Goal: Task Accomplishment & Management: Complete application form

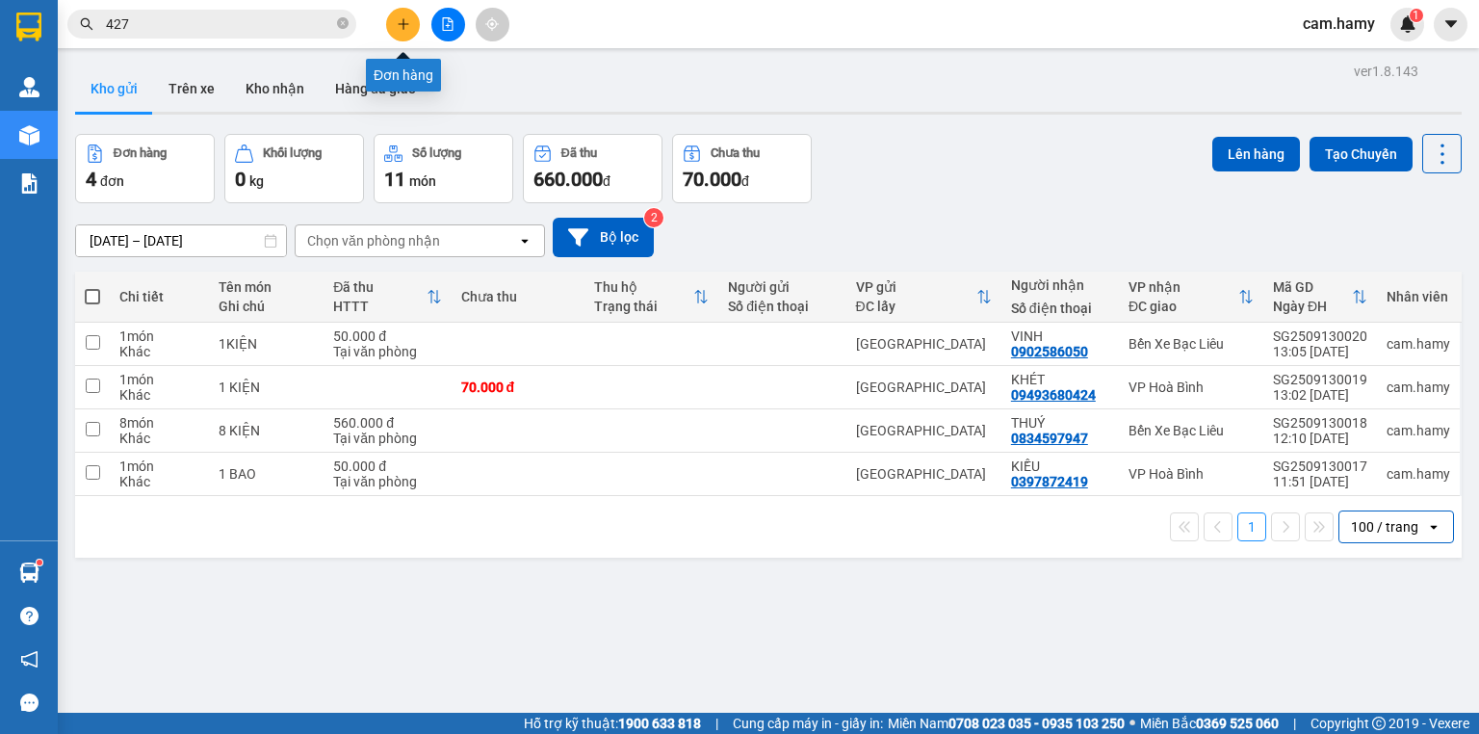
click at [403, 26] on icon "plus" at bounding box center [402, 23] width 1 height 11
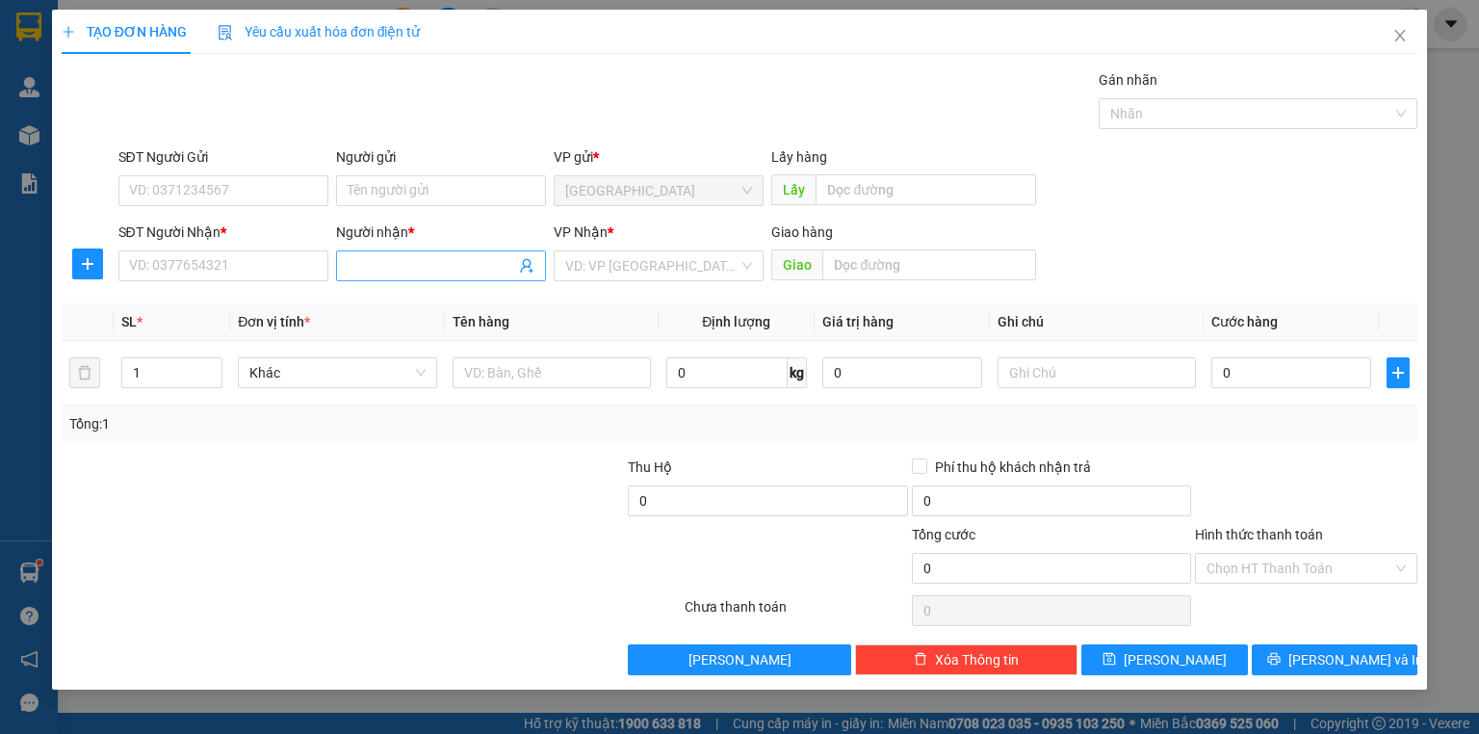
click at [402, 270] on input "Người nhận *" at bounding box center [432, 265] width 168 height 21
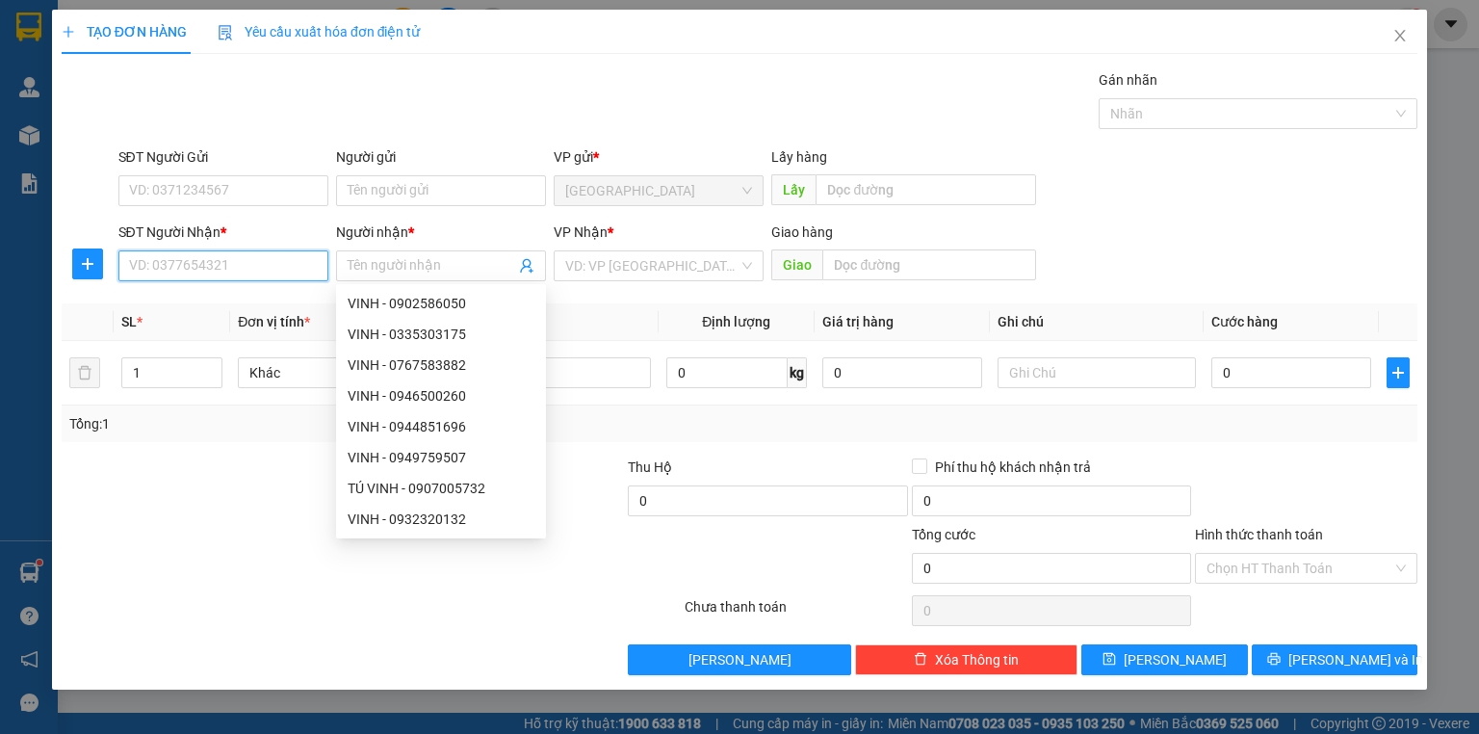
click at [285, 270] on input "SĐT Người Nhận *" at bounding box center [223, 265] width 210 height 31
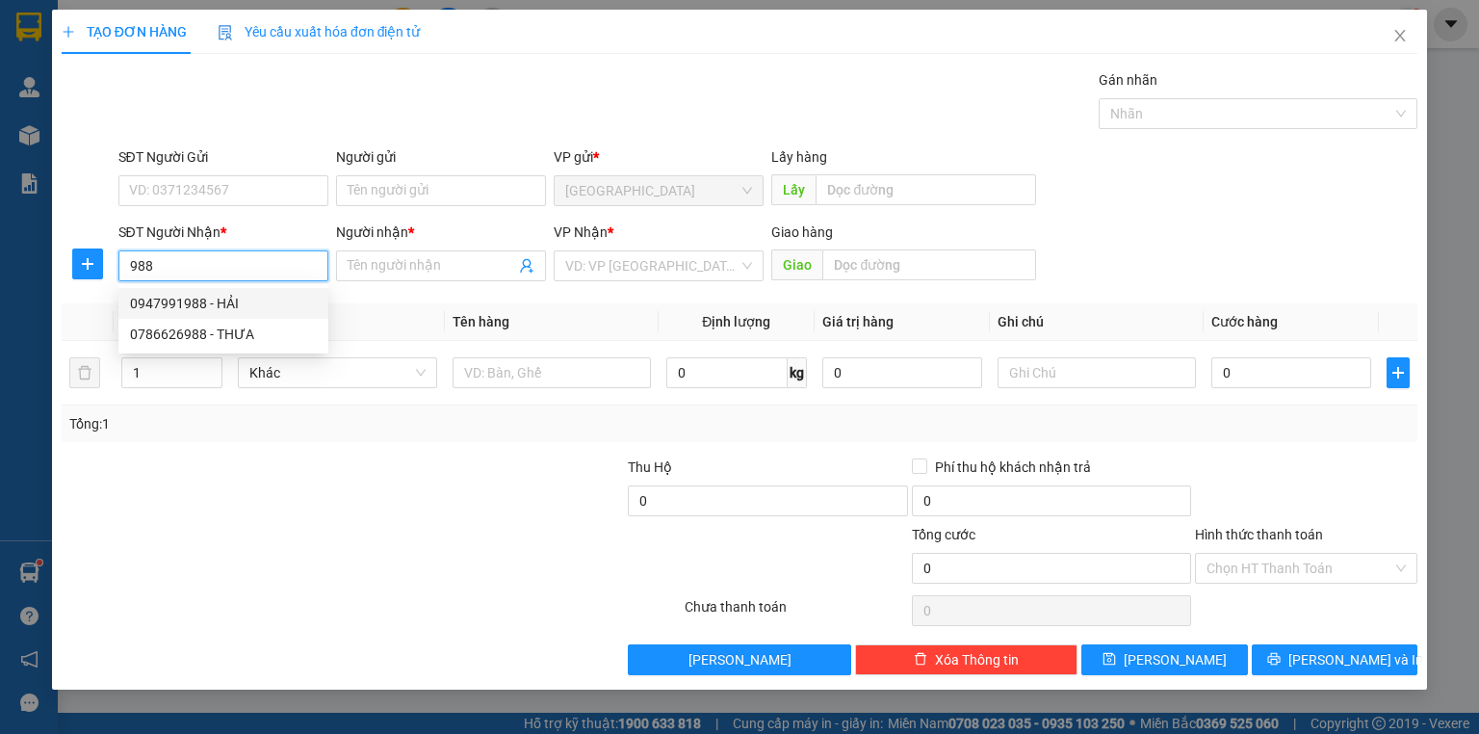
click at [243, 306] on div "0947991988 - HẢI" at bounding box center [223, 303] width 187 height 21
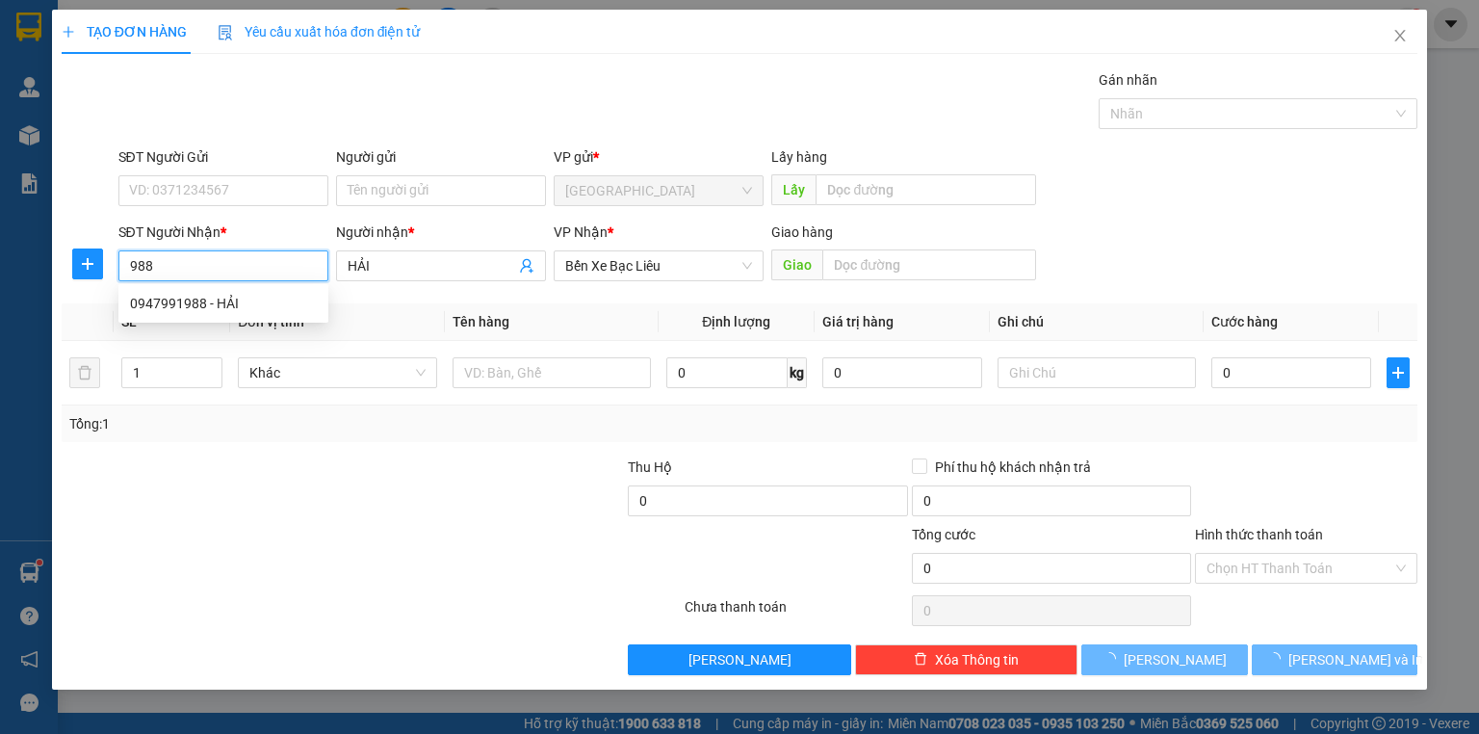
type input "0947991988"
type input "HẢI"
type input "540.000"
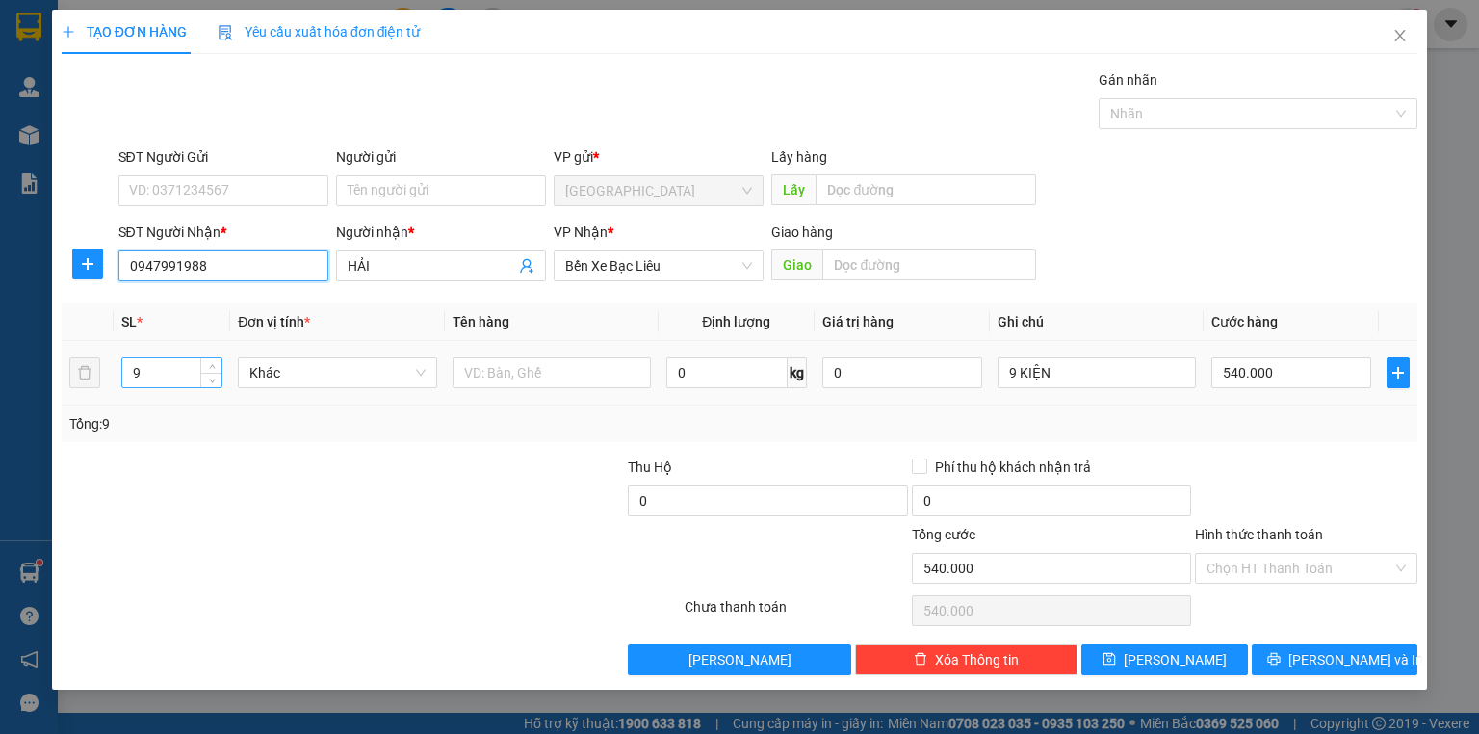
type input "0947991988"
click at [158, 377] on input "9" at bounding box center [171, 372] width 99 height 29
type input "4"
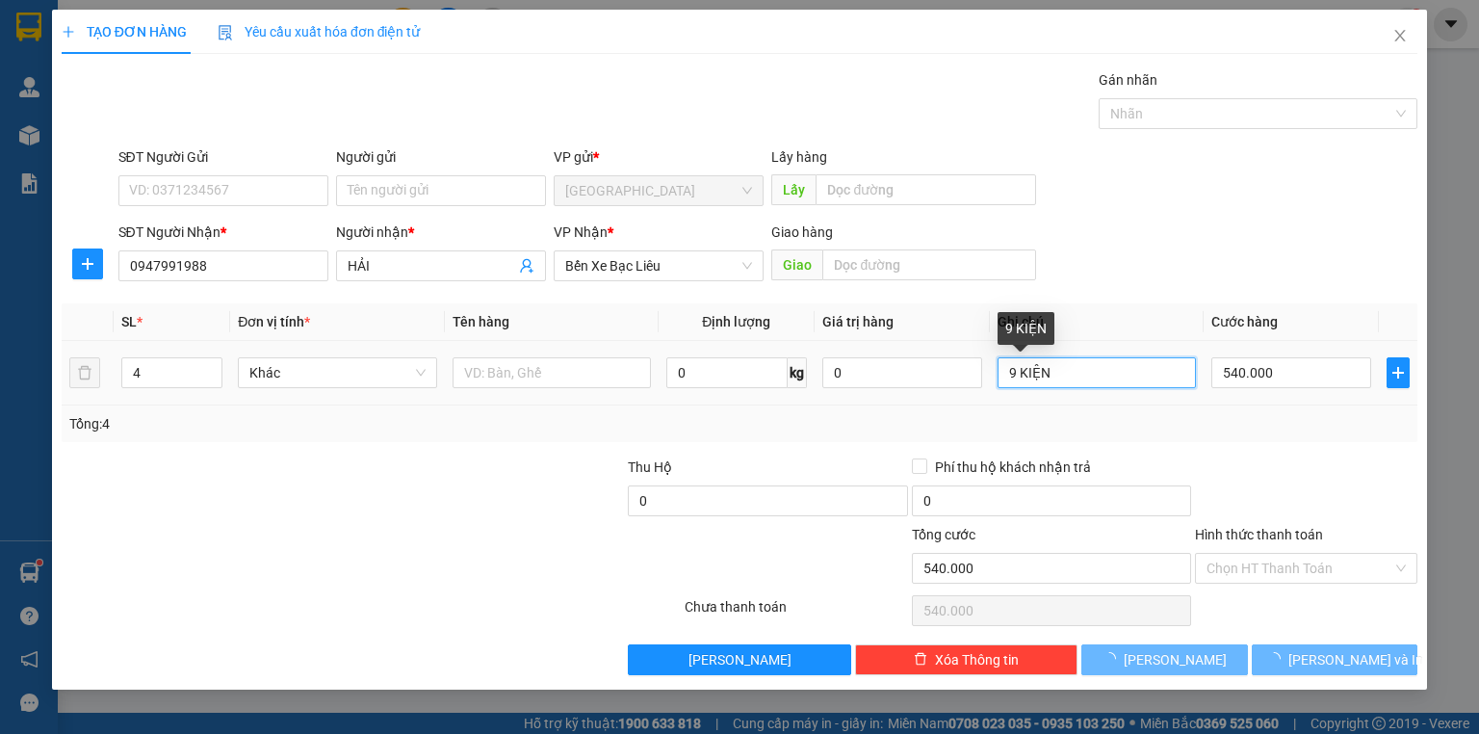
click at [1018, 372] on input "9 KIỆN" at bounding box center [1097, 372] width 198 height 31
type input "0"
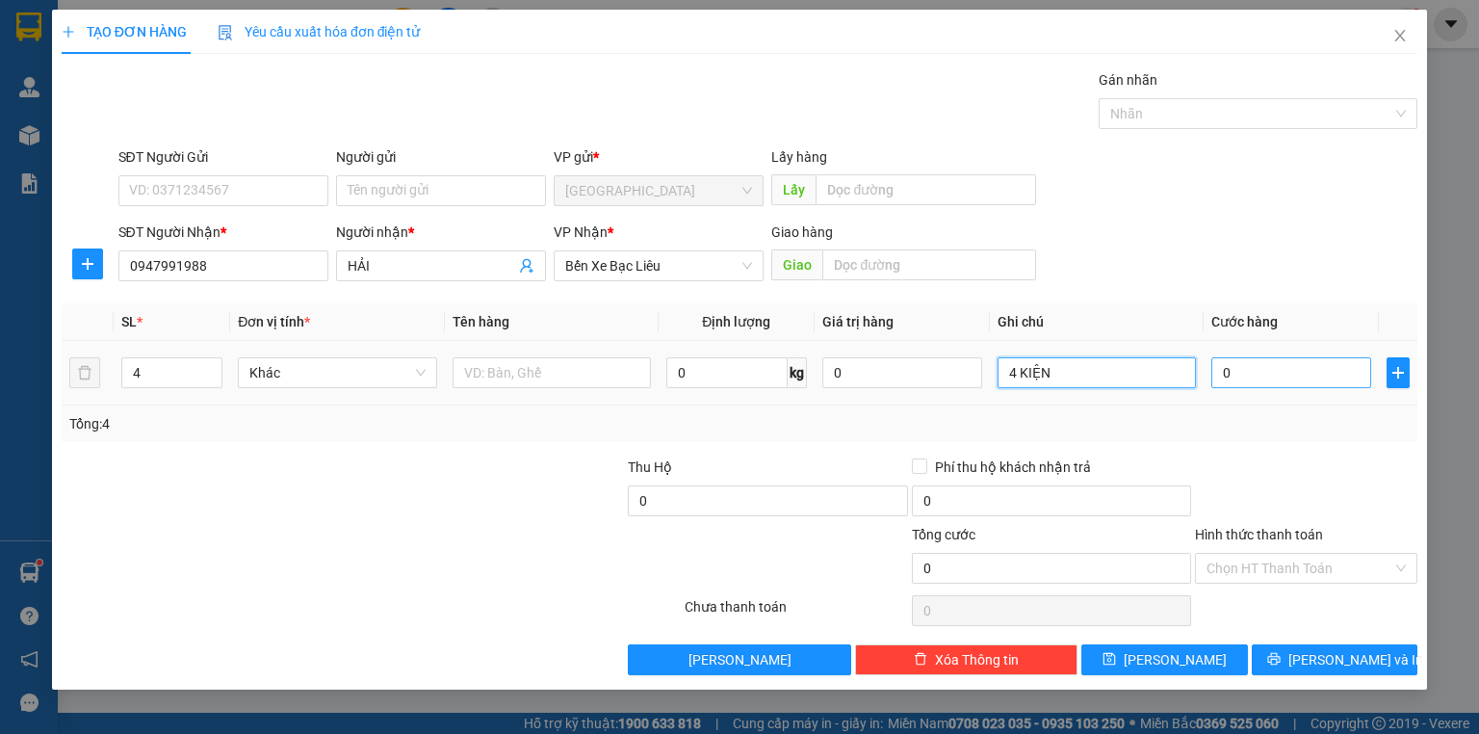
type input "4 KIỆN"
click at [1248, 376] on input "0" at bounding box center [1291, 372] width 160 height 31
type input "4"
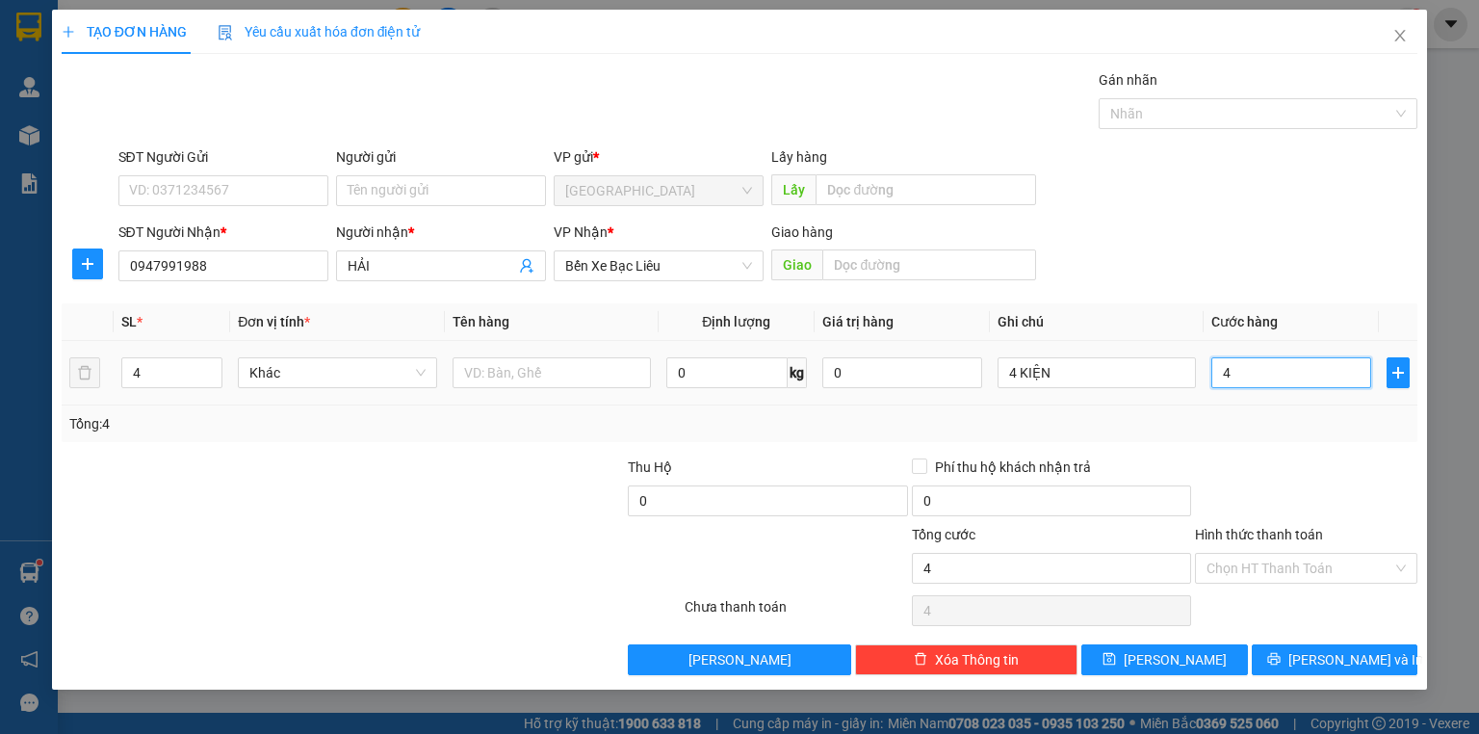
type input "40"
type input "400"
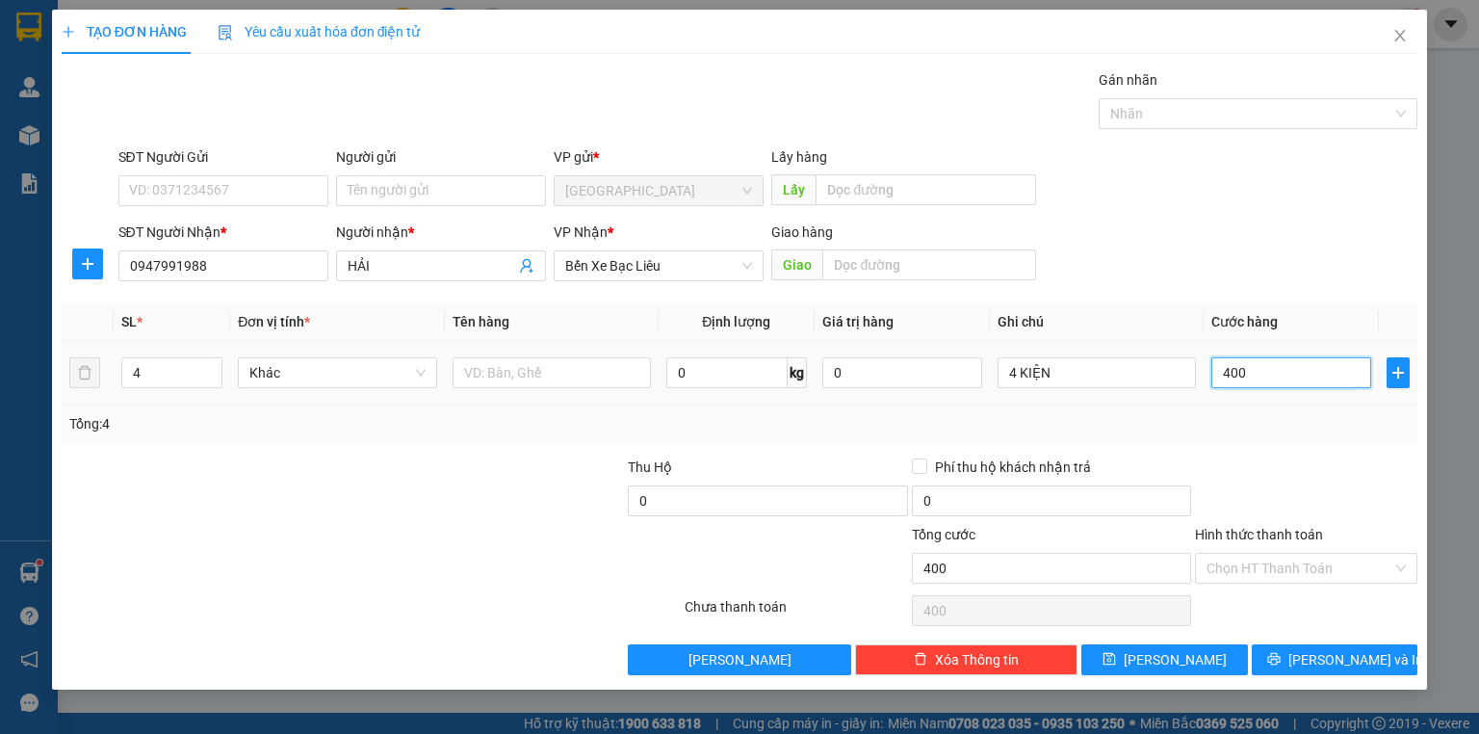
type input "400"
type input "400.000"
click at [1250, 428] on div "Tổng: 4" at bounding box center [739, 423] width 1340 height 21
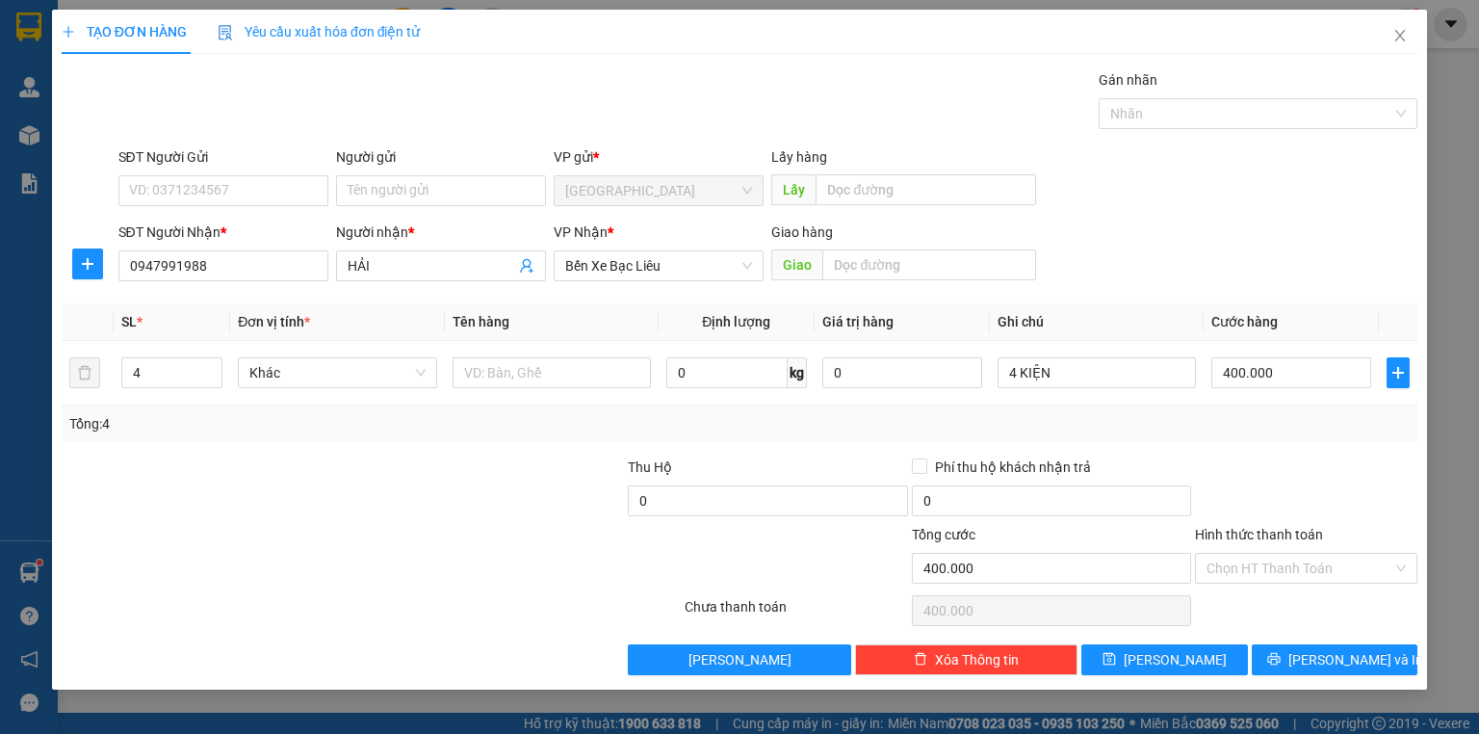
click at [1274, 532] on label "Hình thức thanh toán" at bounding box center [1259, 534] width 128 height 15
click at [1274, 554] on input "Hình thức thanh toán" at bounding box center [1299, 568] width 186 height 29
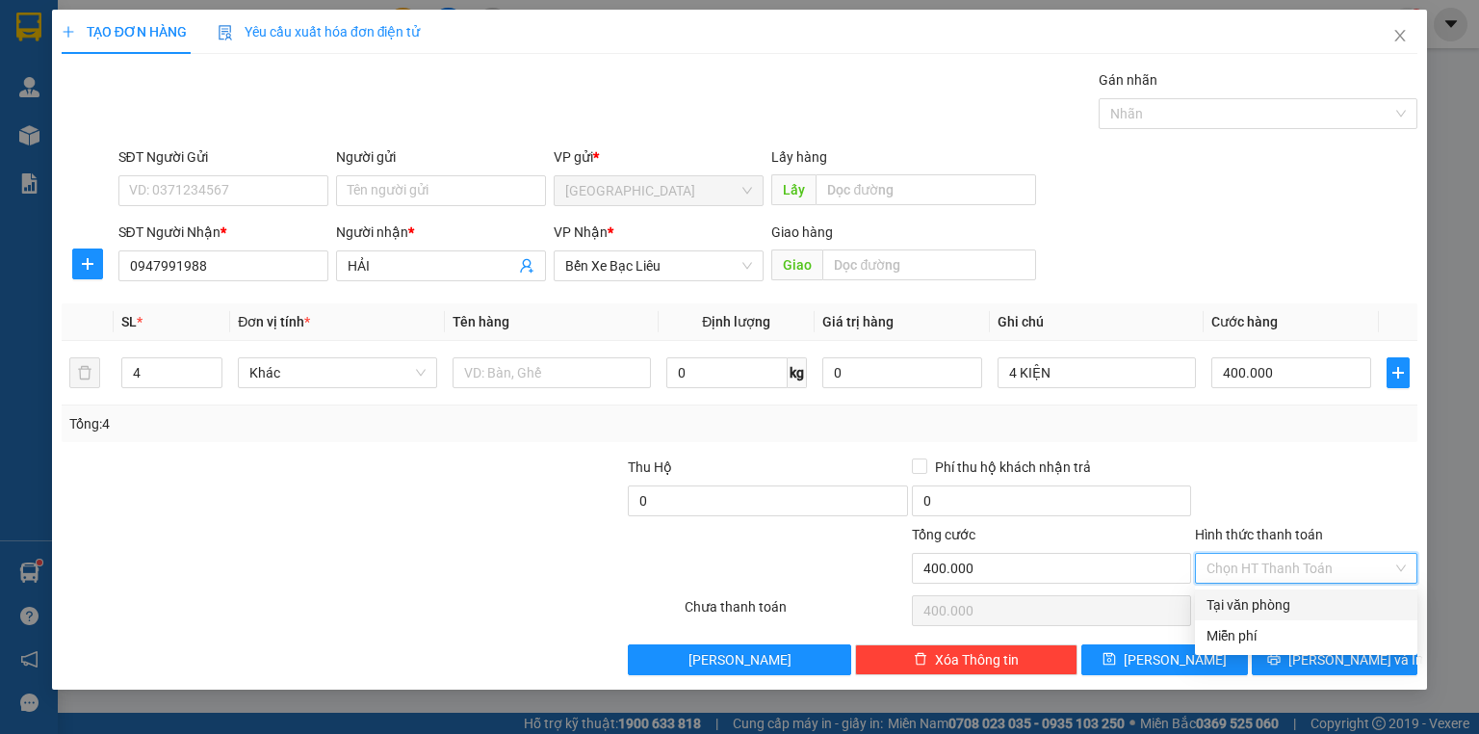
click at [1266, 606] on div "Tại văn phòng" at bounding box center [1305, 604] width 199 height 21
type input "0"
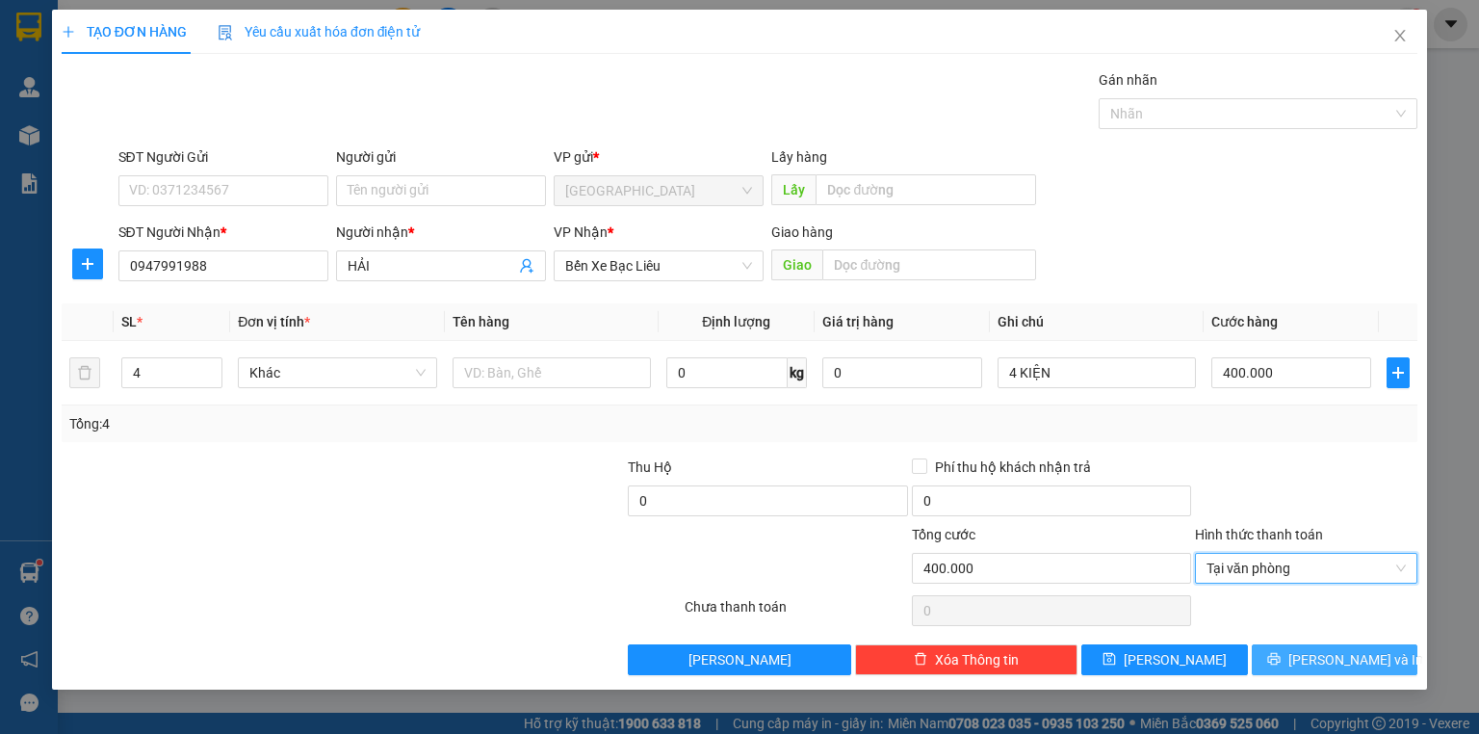
click at [1279, 653] on button "[PERSON_NAME] và In" at bounding box center [1335, 659] width 167 height 31
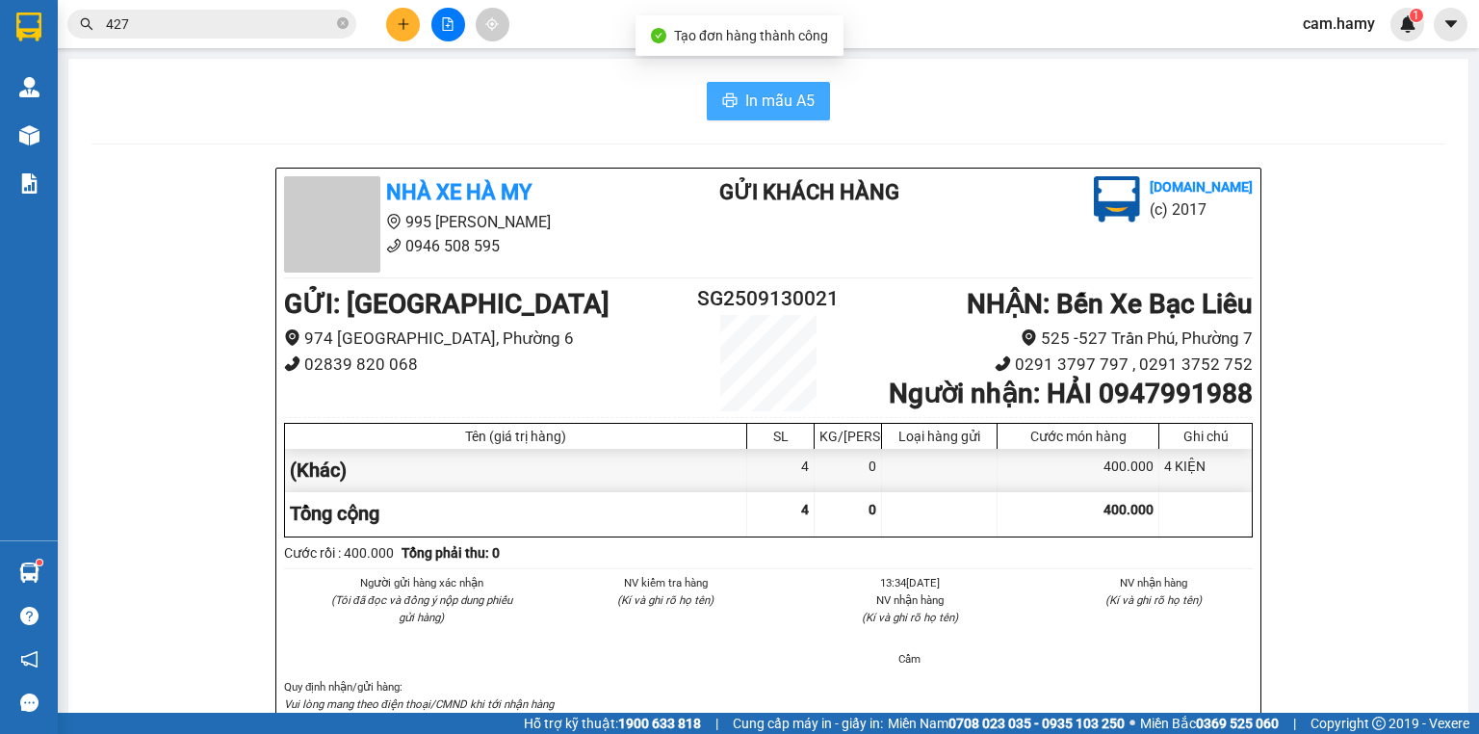
click at [793, 95] on span "In mẫu A5" at bounding box center [779, 101] width 69 height 24
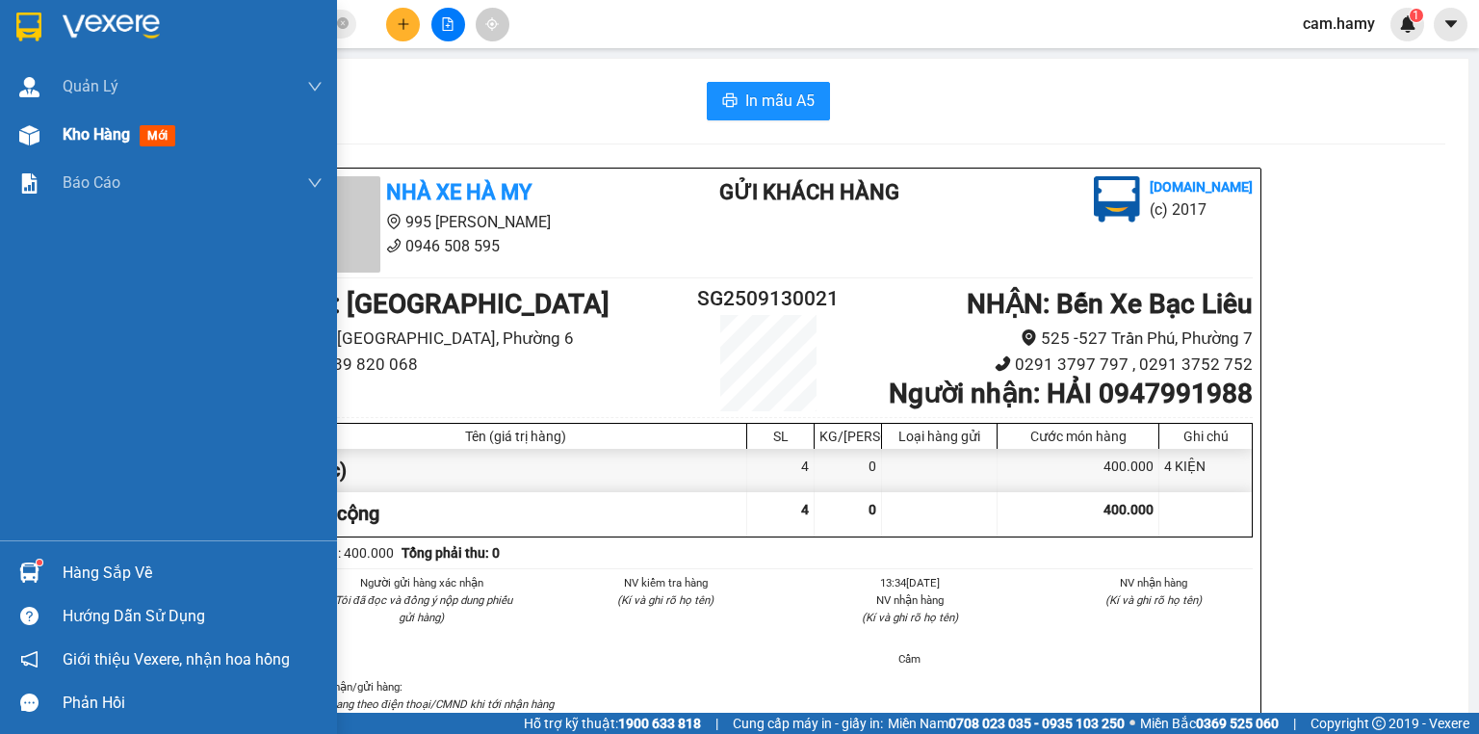
click at [35, 122] on div at bounding box center [30, 135] width 34 height 34
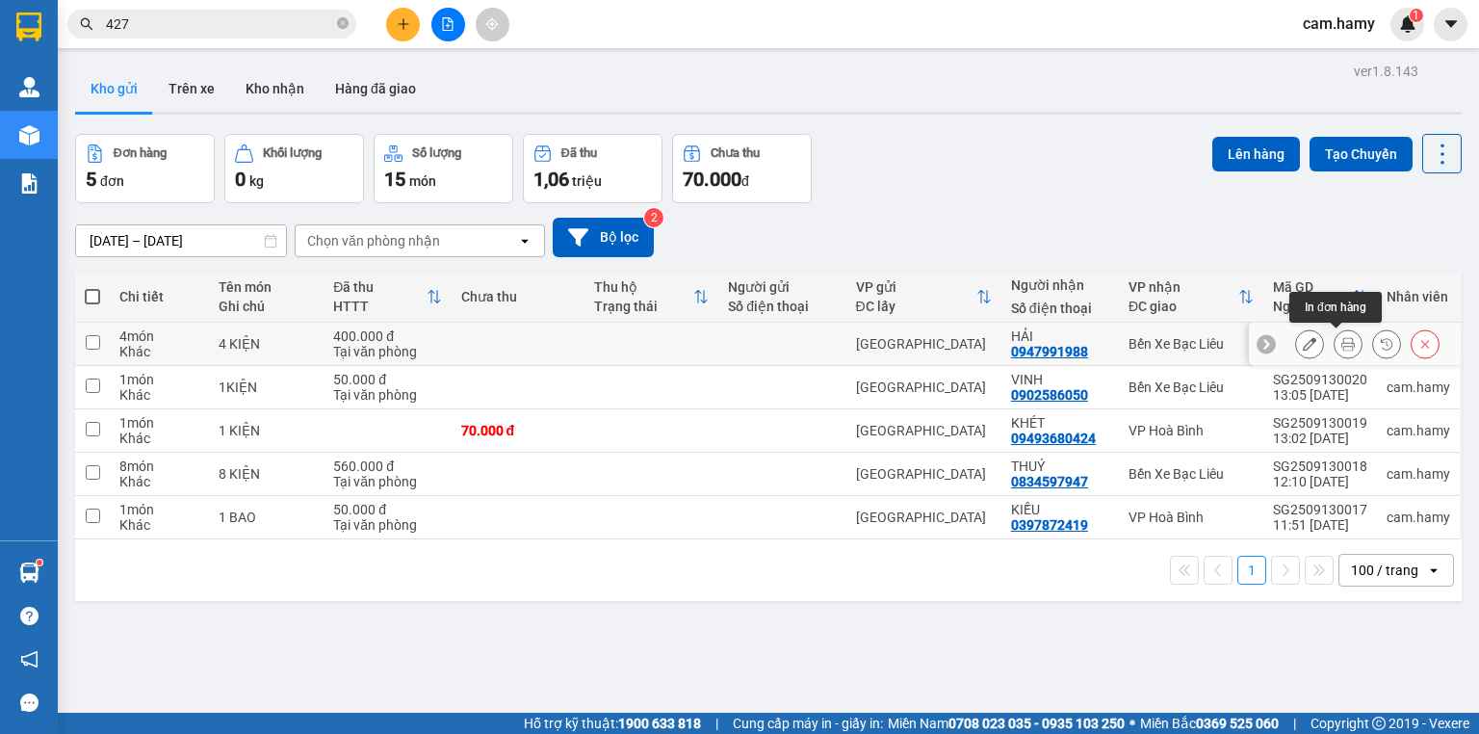
click at [1341, 347] on icon at bounding box center [1347, 343] width 13 height 13
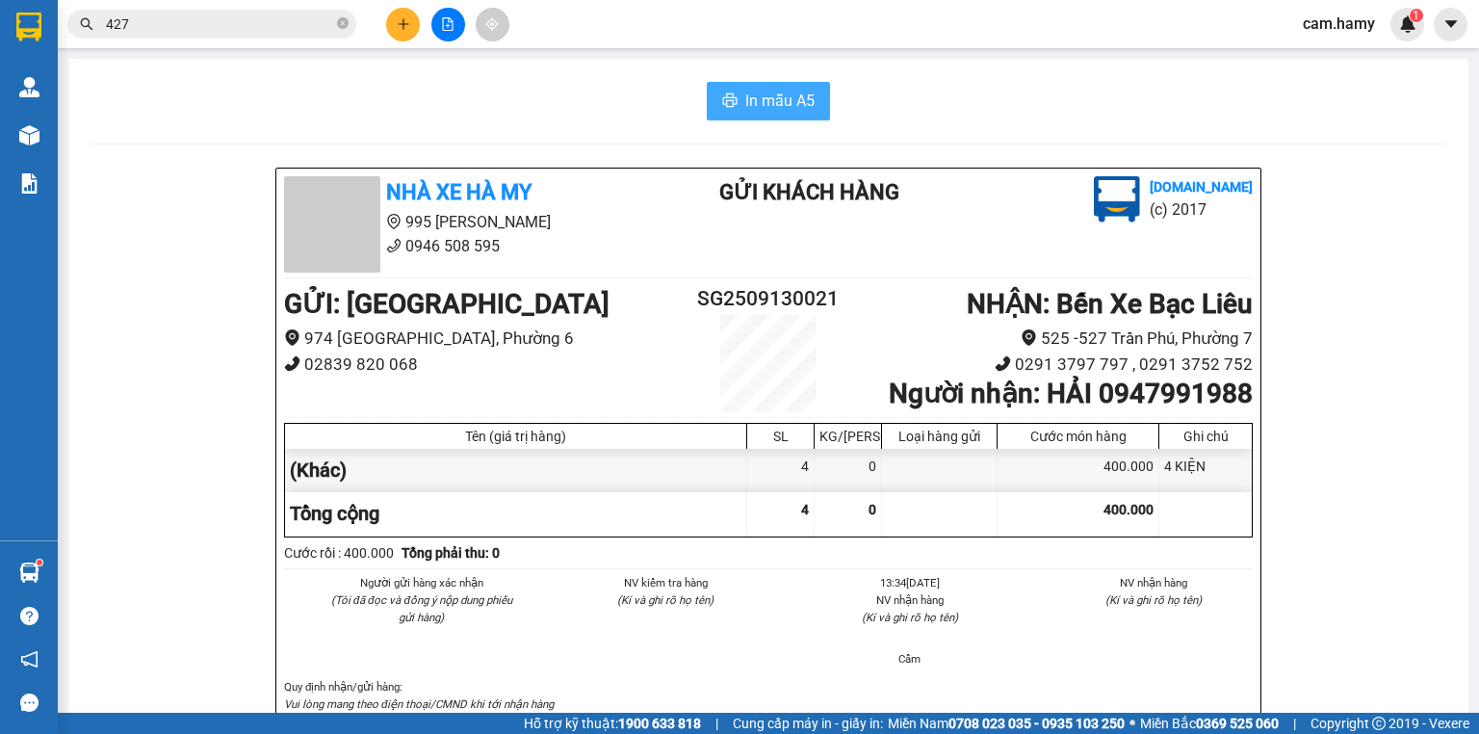
click at [793, 98] on span "In mẫu A5" at bounding box center [779, 101] width 69 height 24
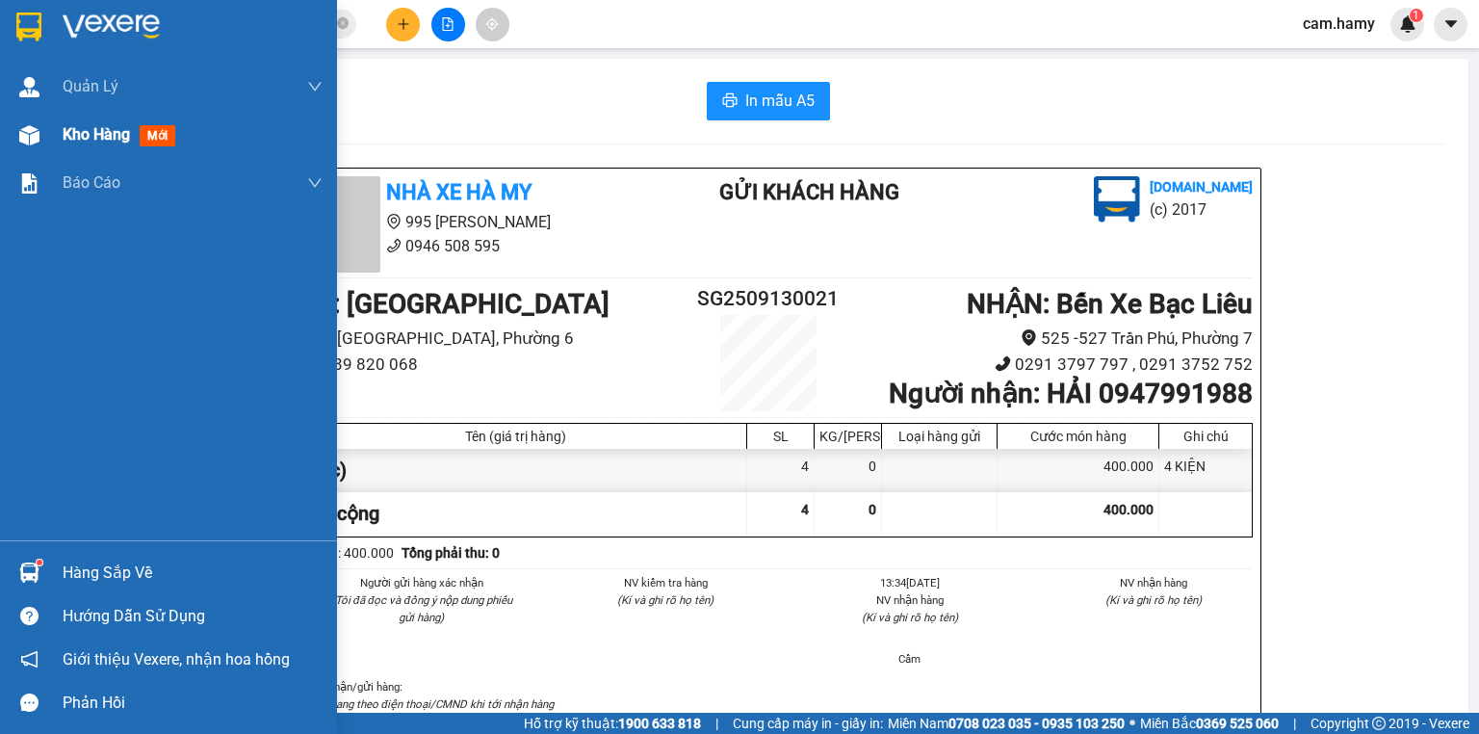
click at [59, 133] on div "Kho hàng mới" at bounding box center [168, 135] width 337 height 48
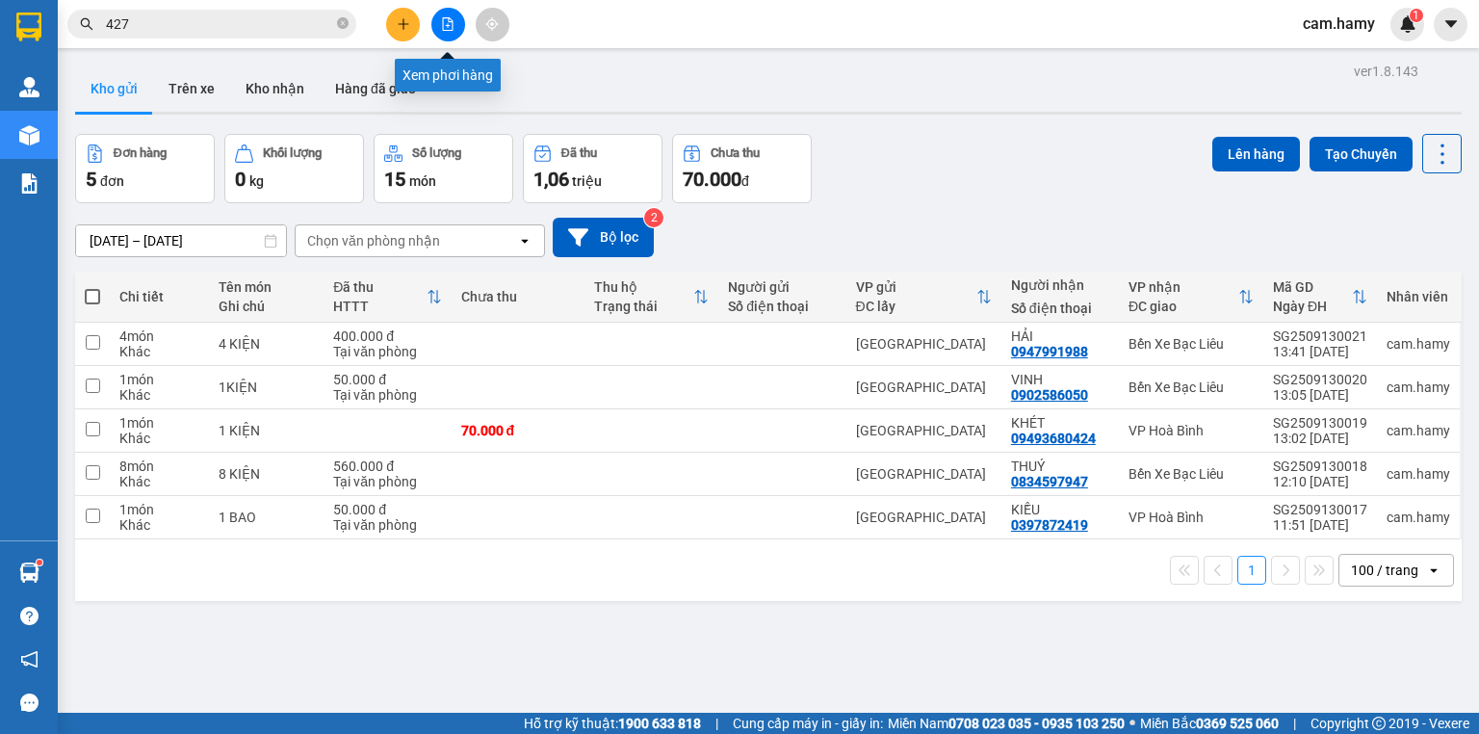
click at [451, 31] on button at bounding box center [448, 25] width 34 height 34
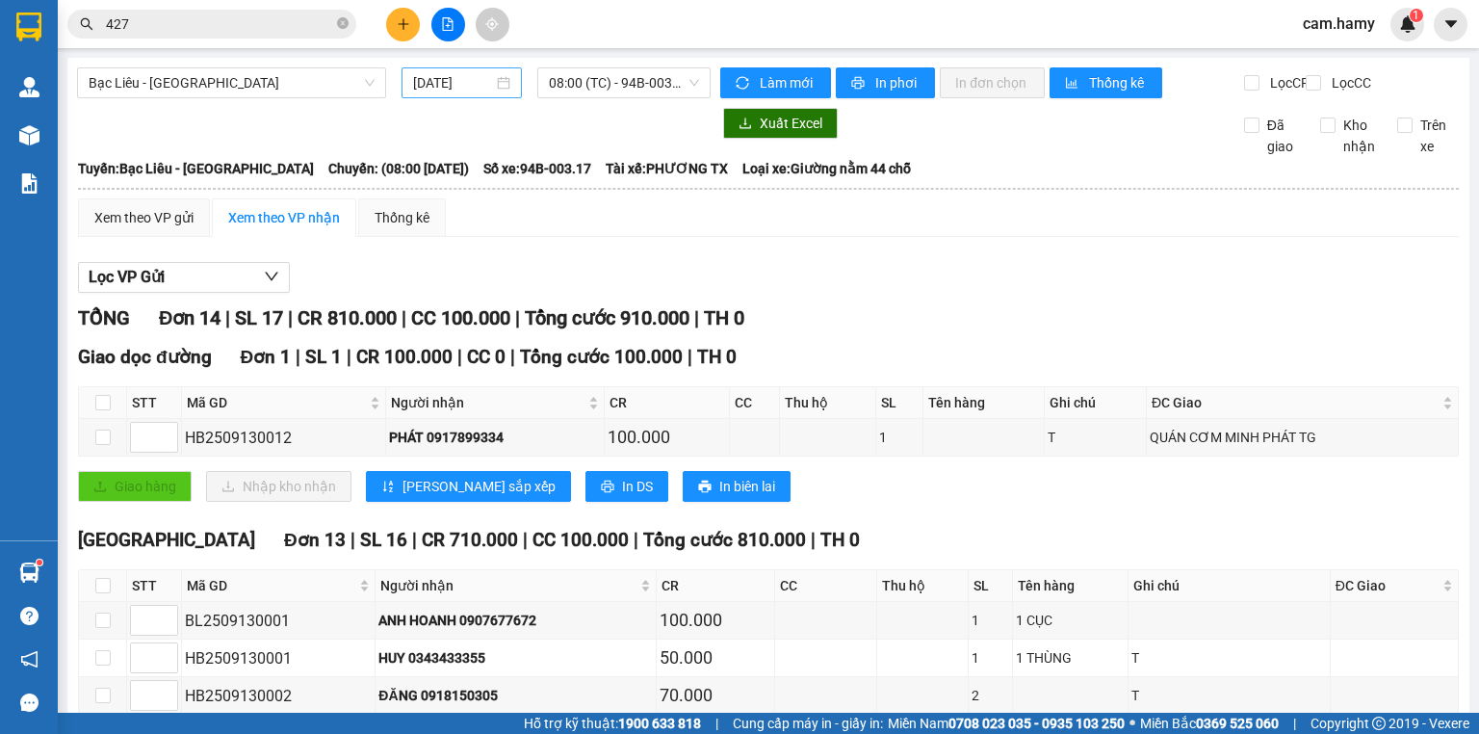
click at [429, 85] on input "[DATE]" at bounding box center [452, 82] width 79 height 21
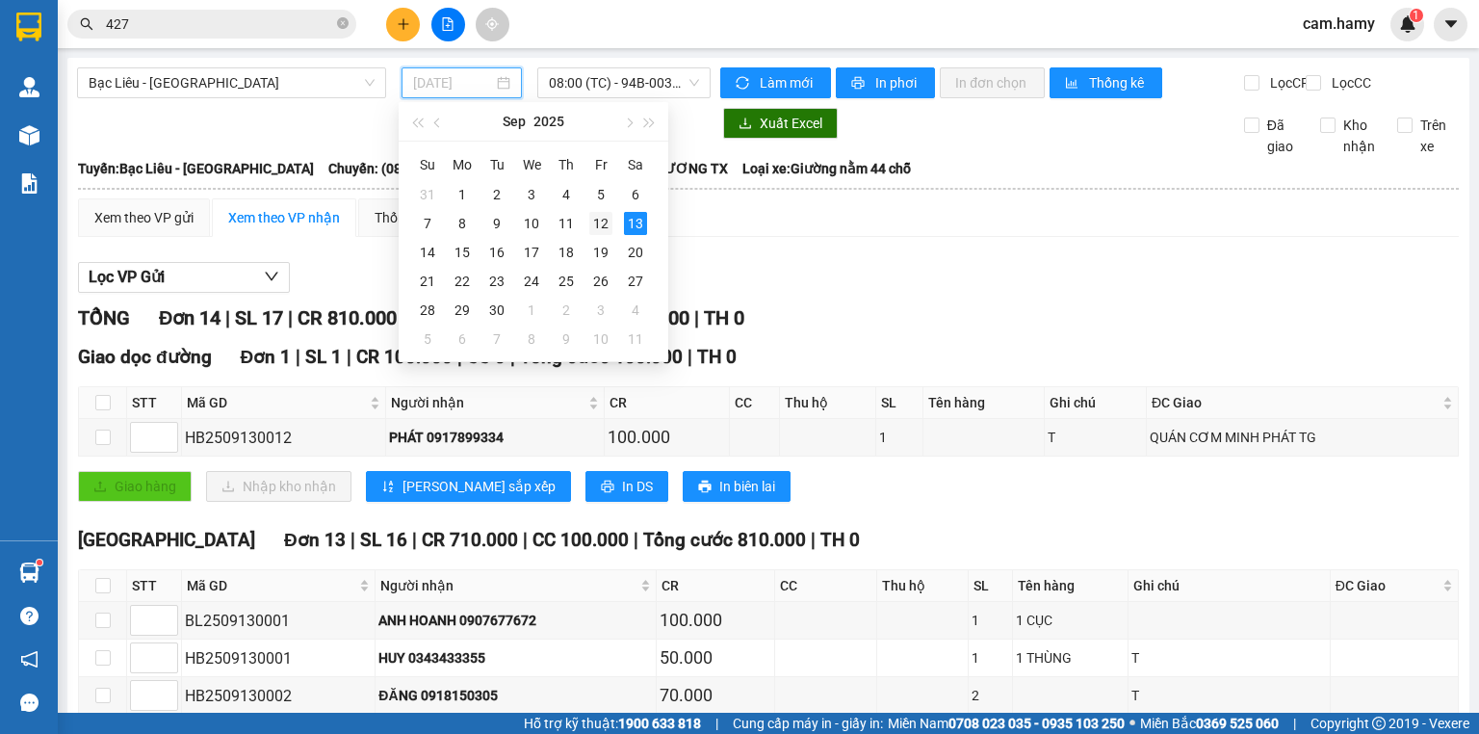
click at [612, 227] on td "12" at bounding box center [601, 223] width 35 height 29
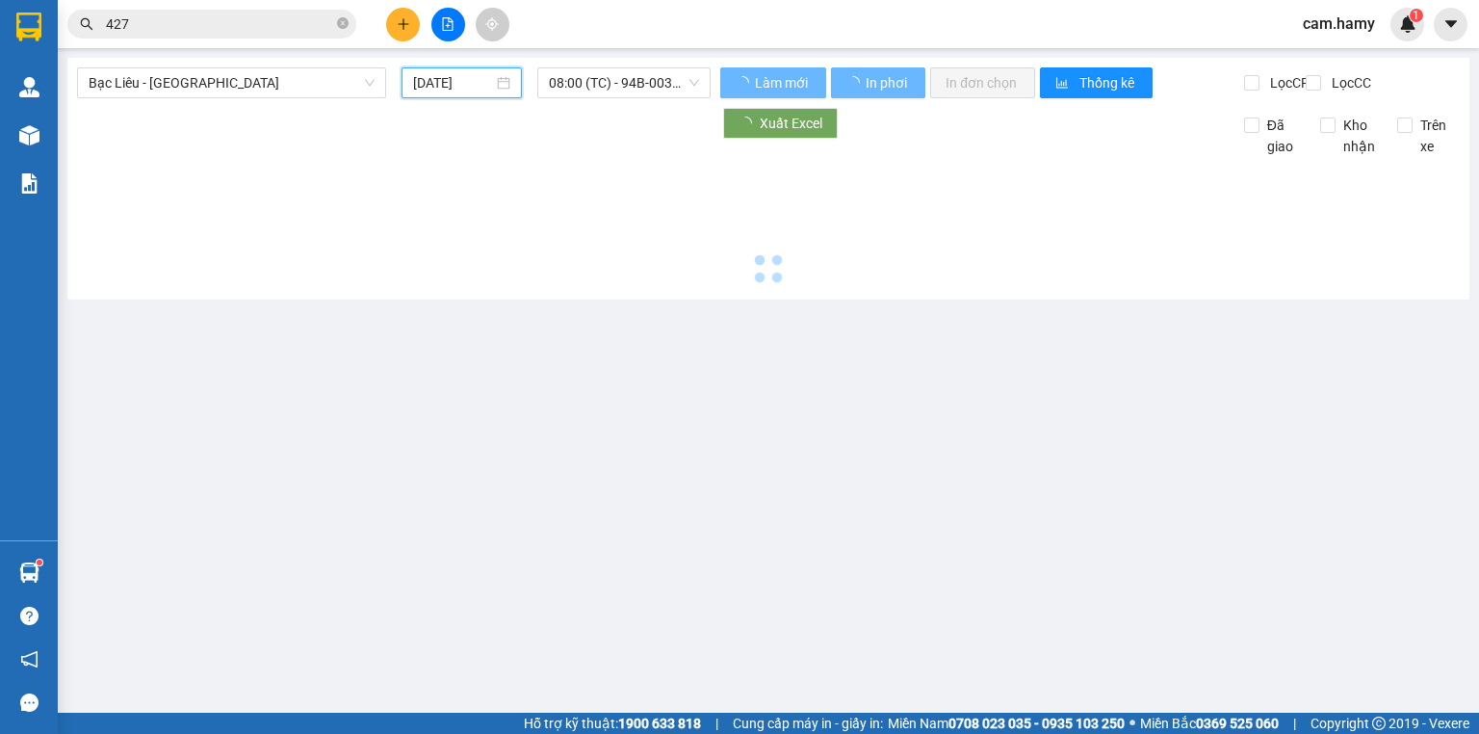
type input "[DATE]"
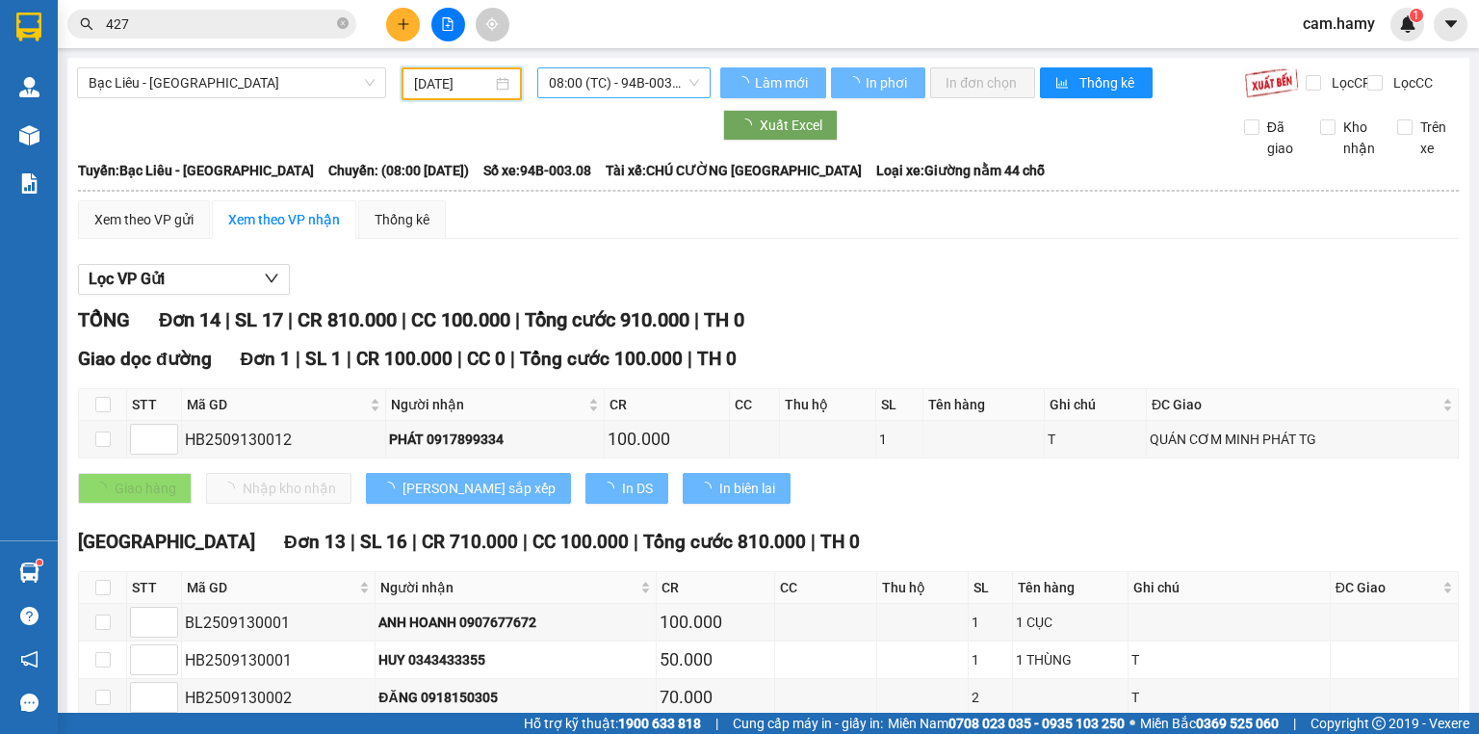
click at [613, 86] on span "08:00 (TC) - 94B-003.08" at bounding box center [624, 82] width 151 height 29
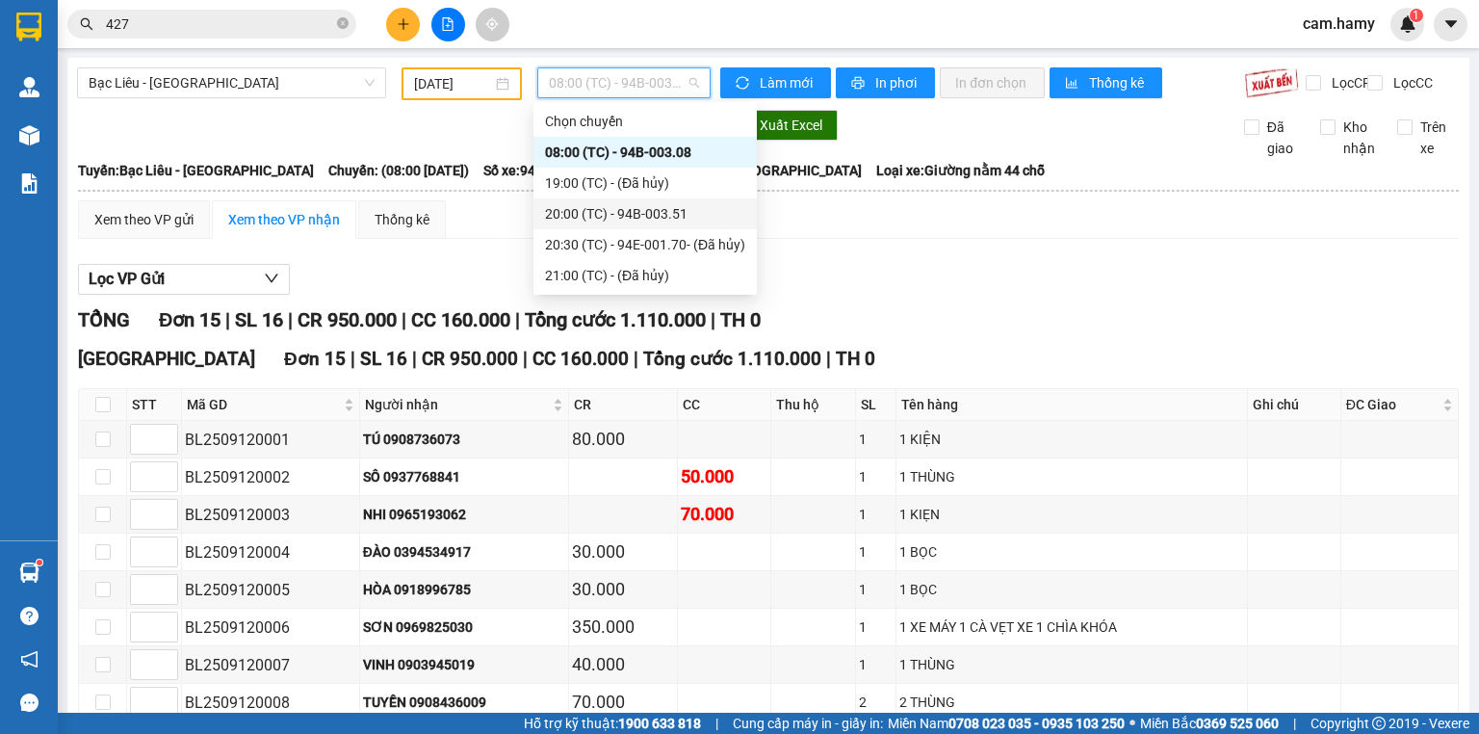
click at [913, 266] on div "Xem theo VP gửi Xem theo VP nhận Thống kê Lọc VP Gửi TỔNG Đơn 15 | SL 16 | CR …" at bounding box center [768, 626] width 1381 height 853
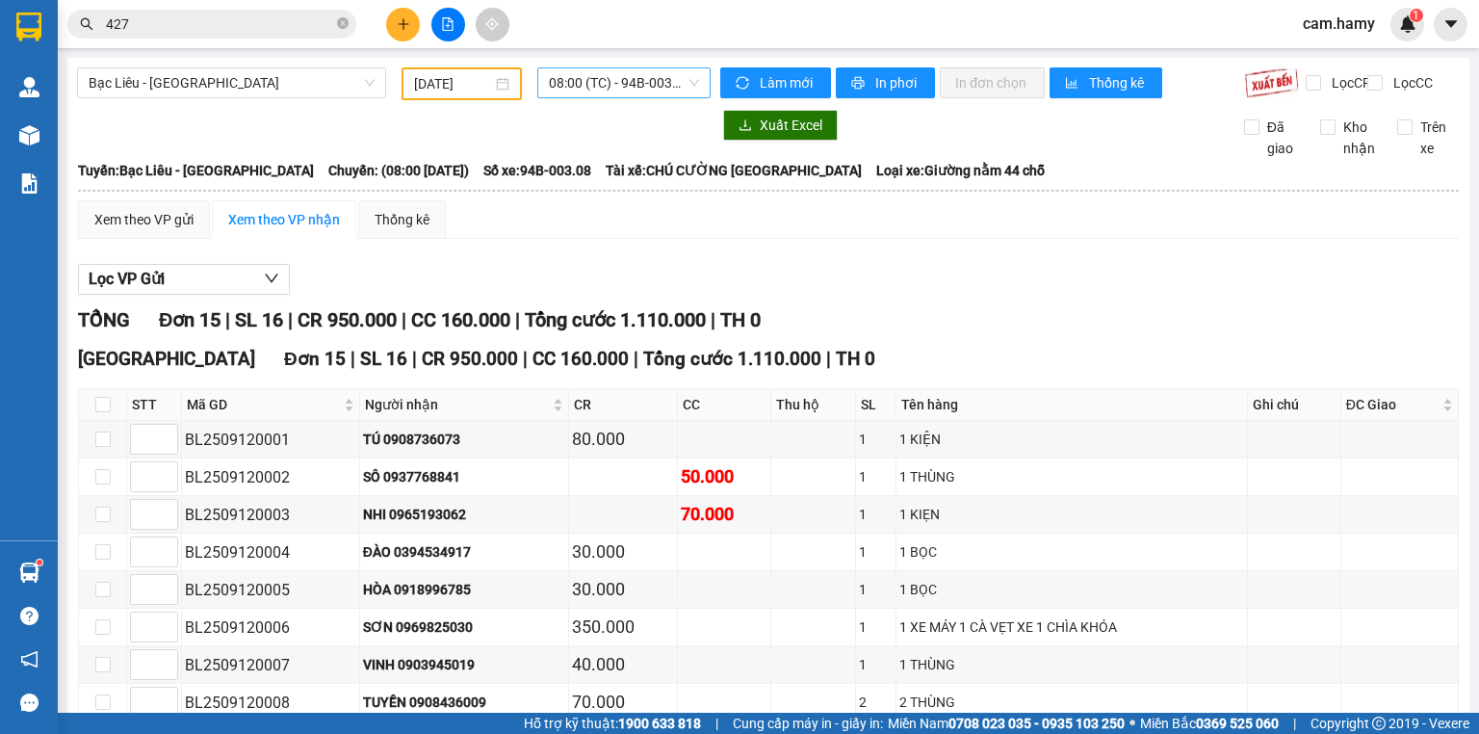
click at [609, 87] on span "08:00 (TC) - 94B-003.08" at bounding box center [624, 82] width 151 height 29
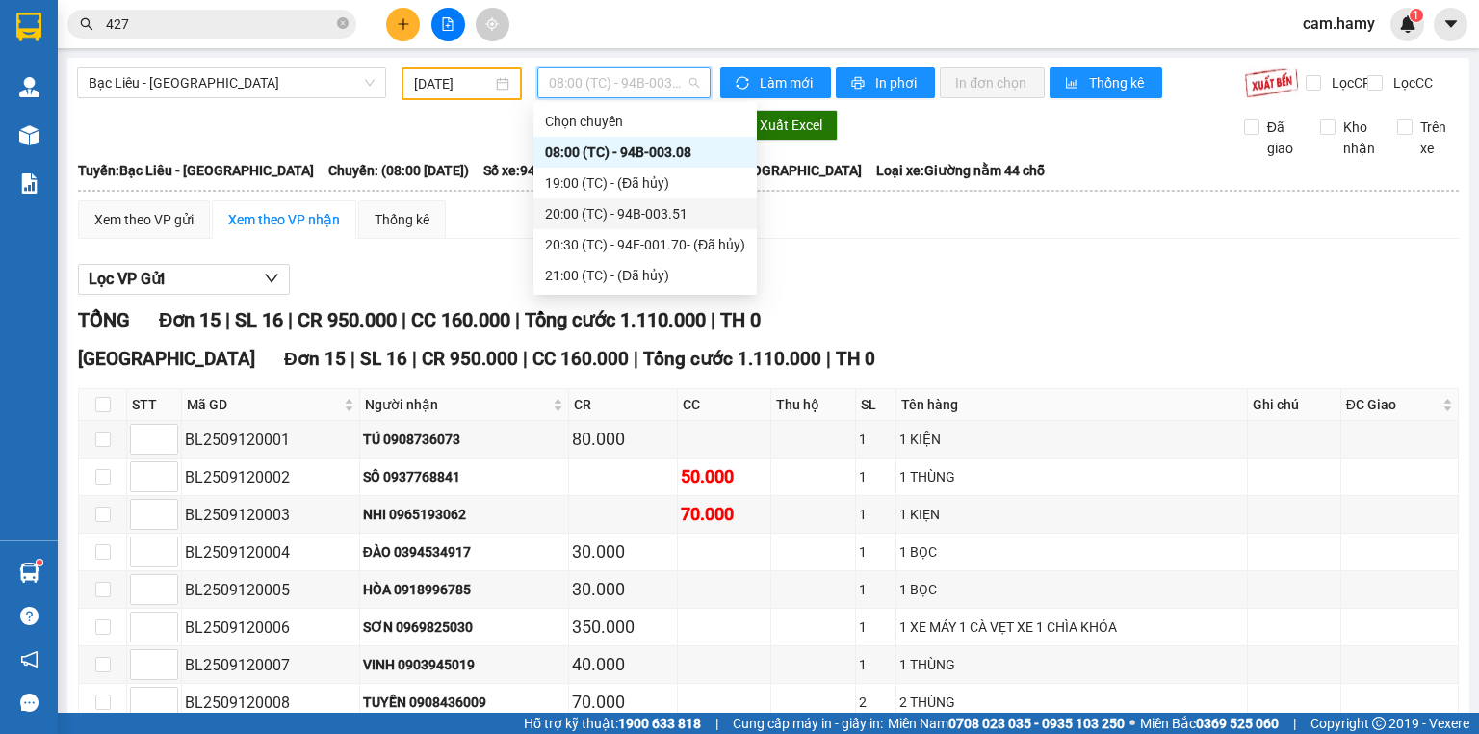
click at [673, 212] on div "20:00 (TC) - 94B-003.51" at bounding box center [645, 213] width 200 height 21
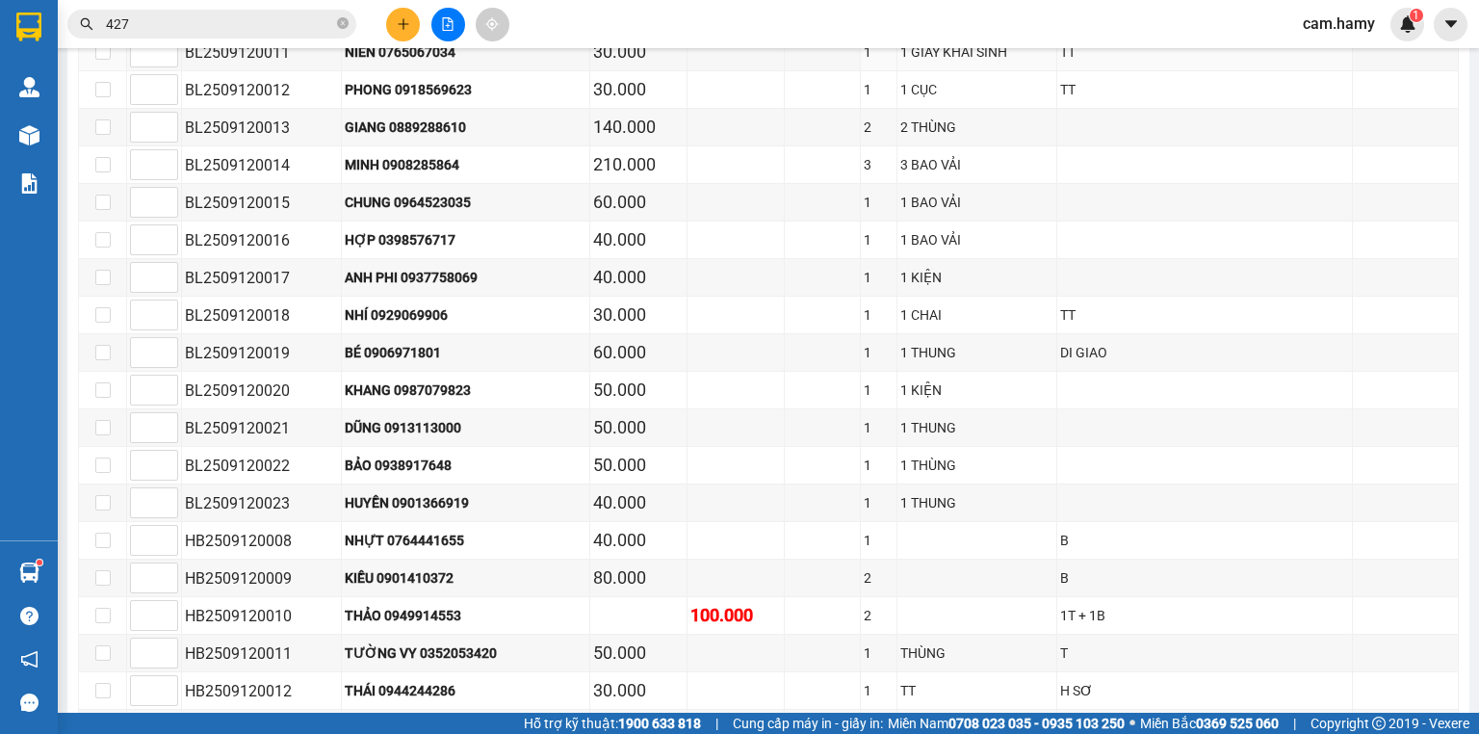
scroll to position [77, 0]
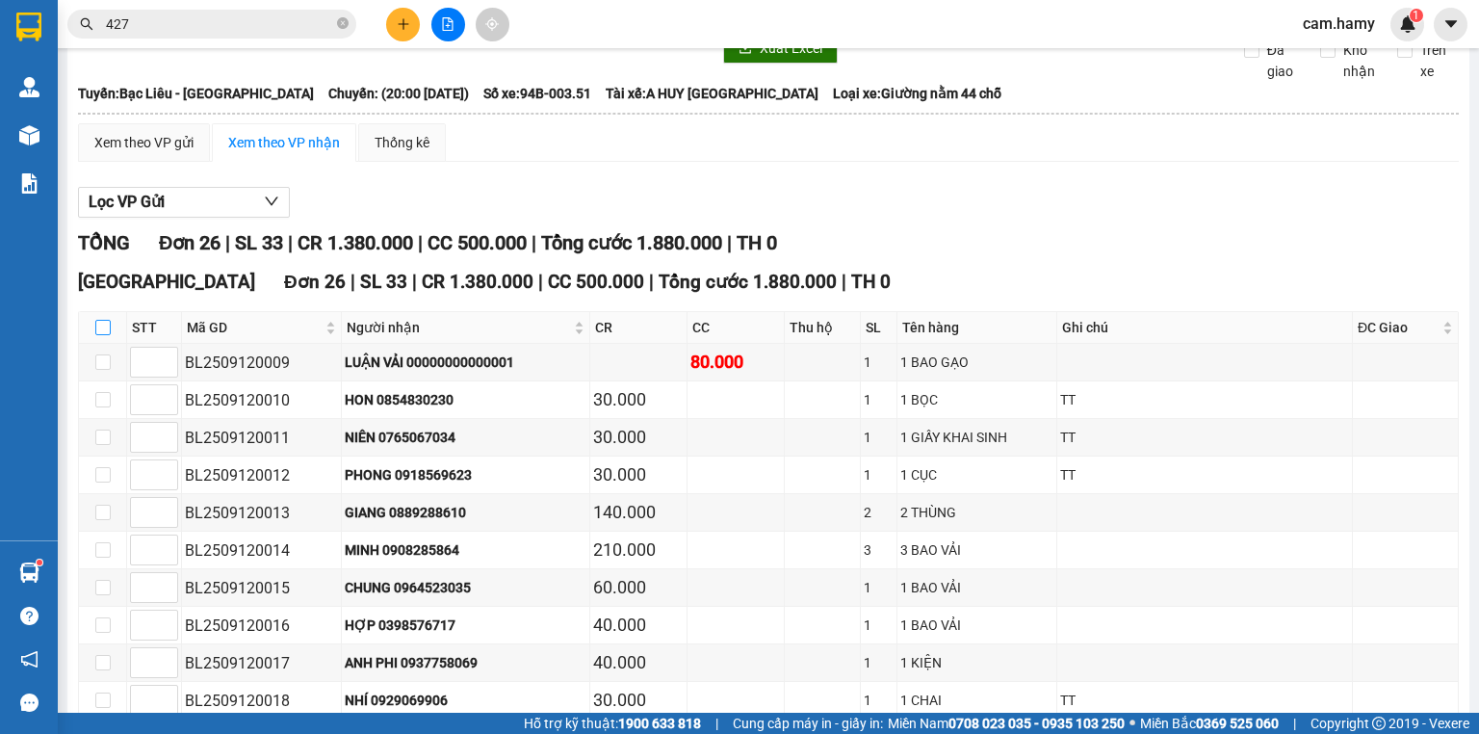
click at [107, 335] on input "checkbox" at bounding box center [102, 327] width 15 height 15
checkbox input "true"
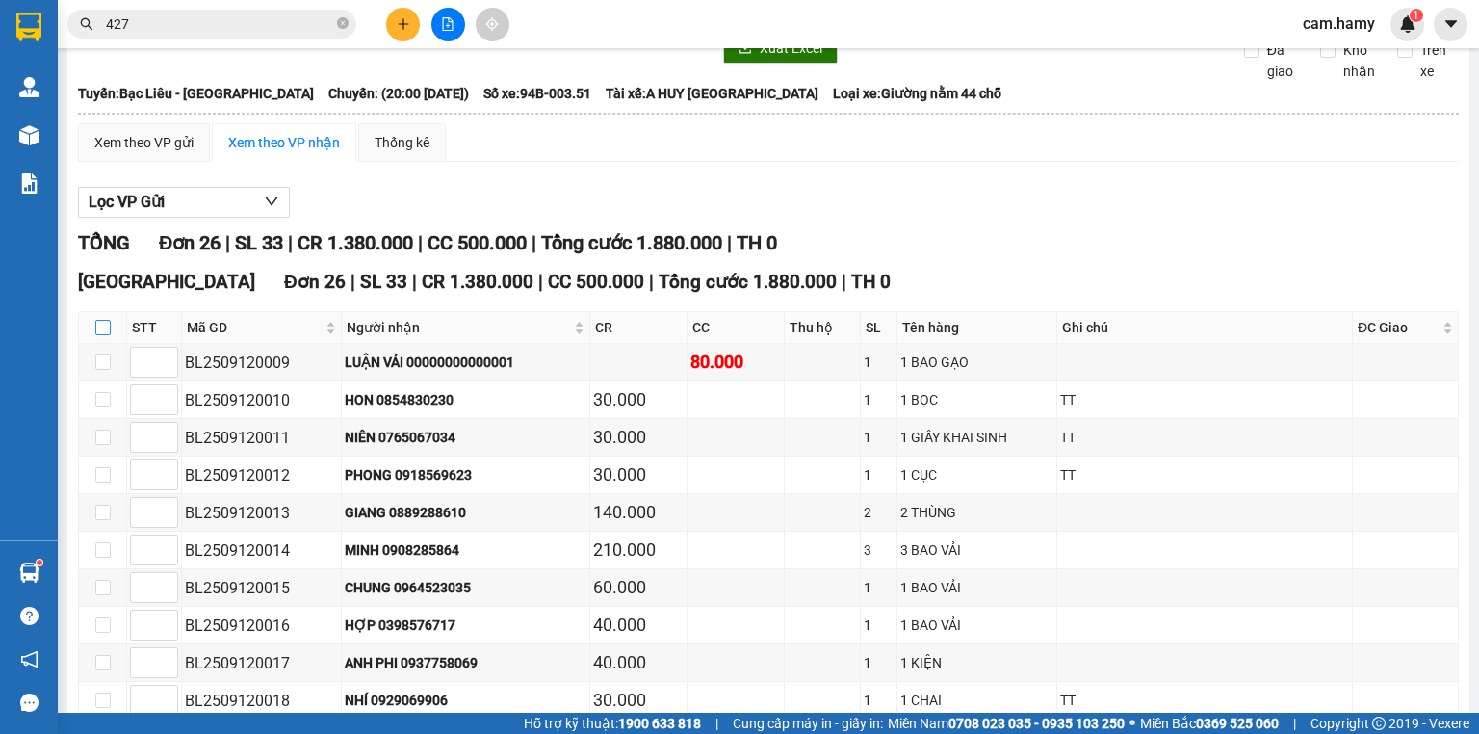
checkbox input "true"
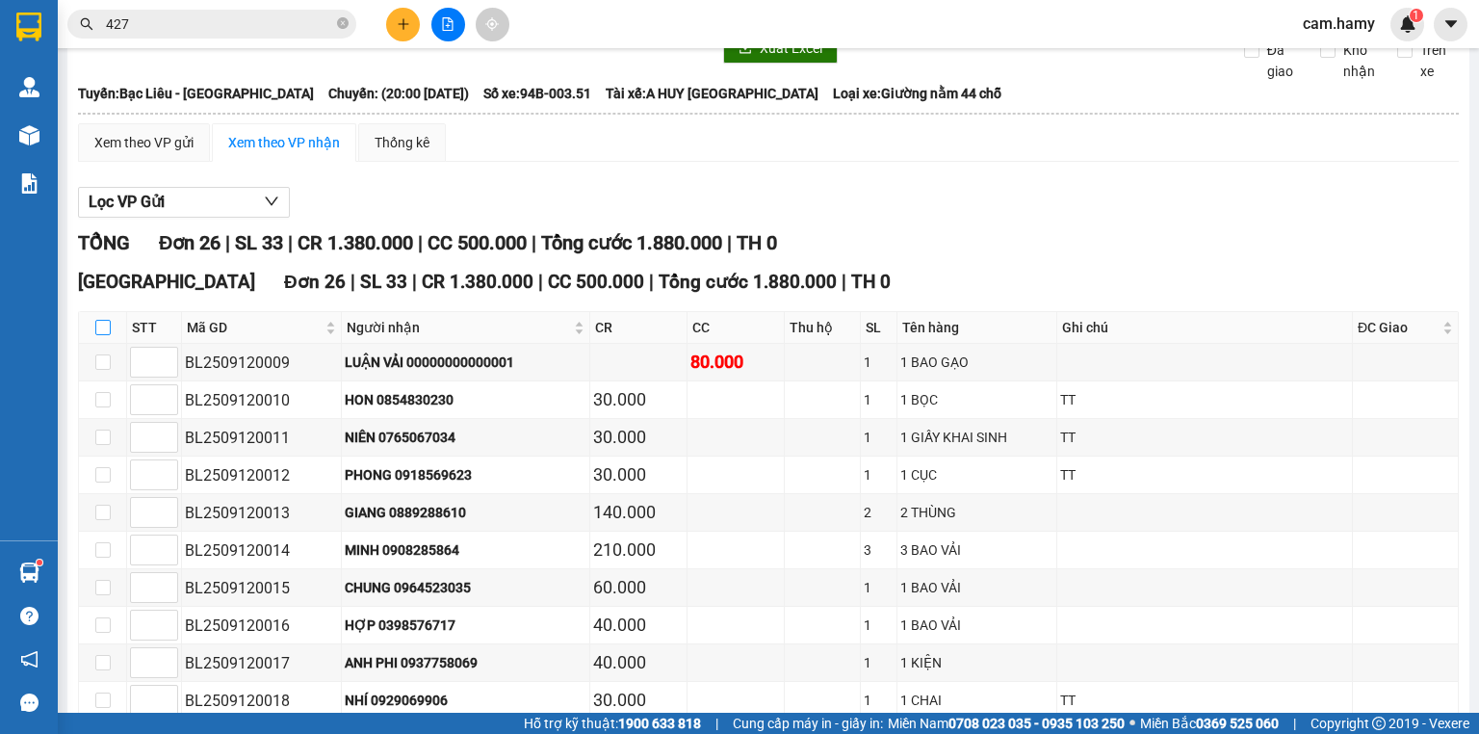
checkbox input "true"
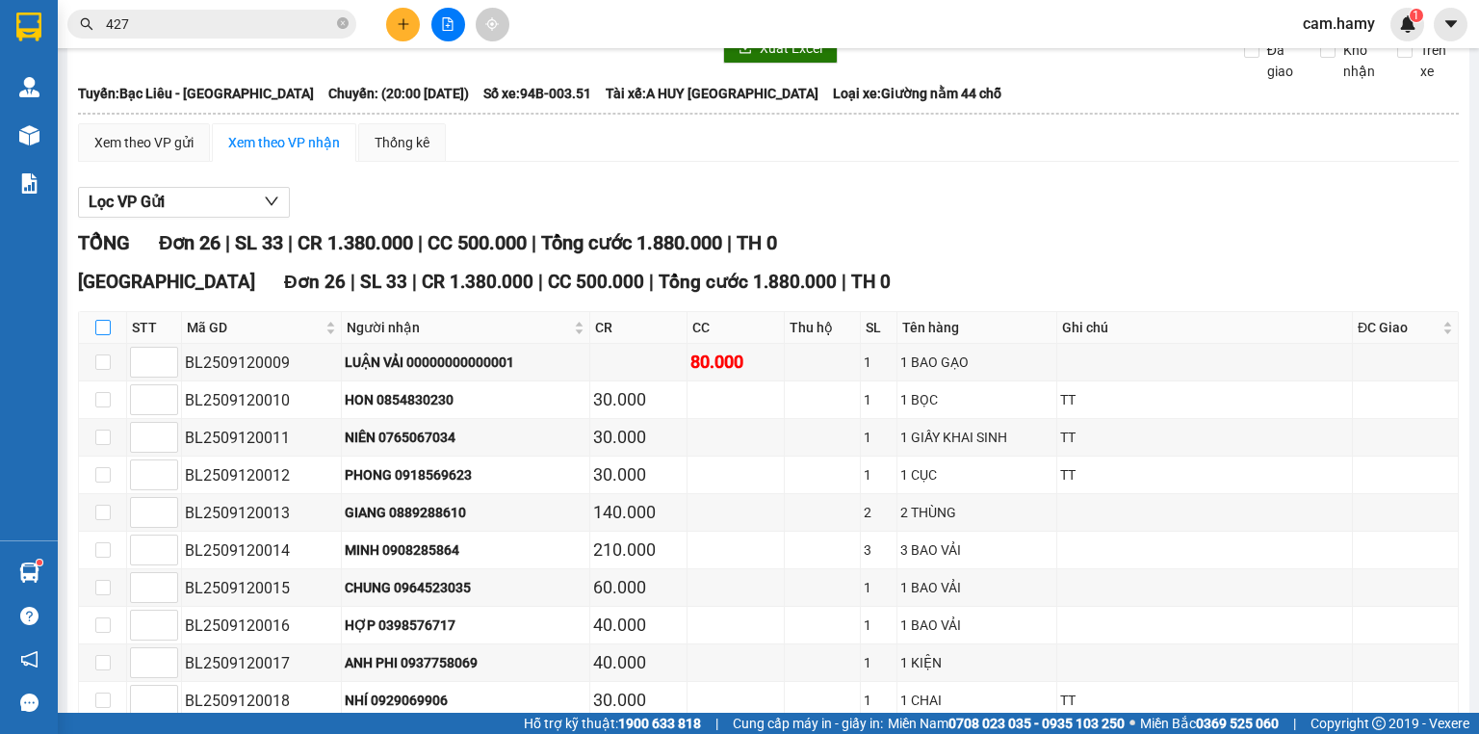
checkbox input "true"
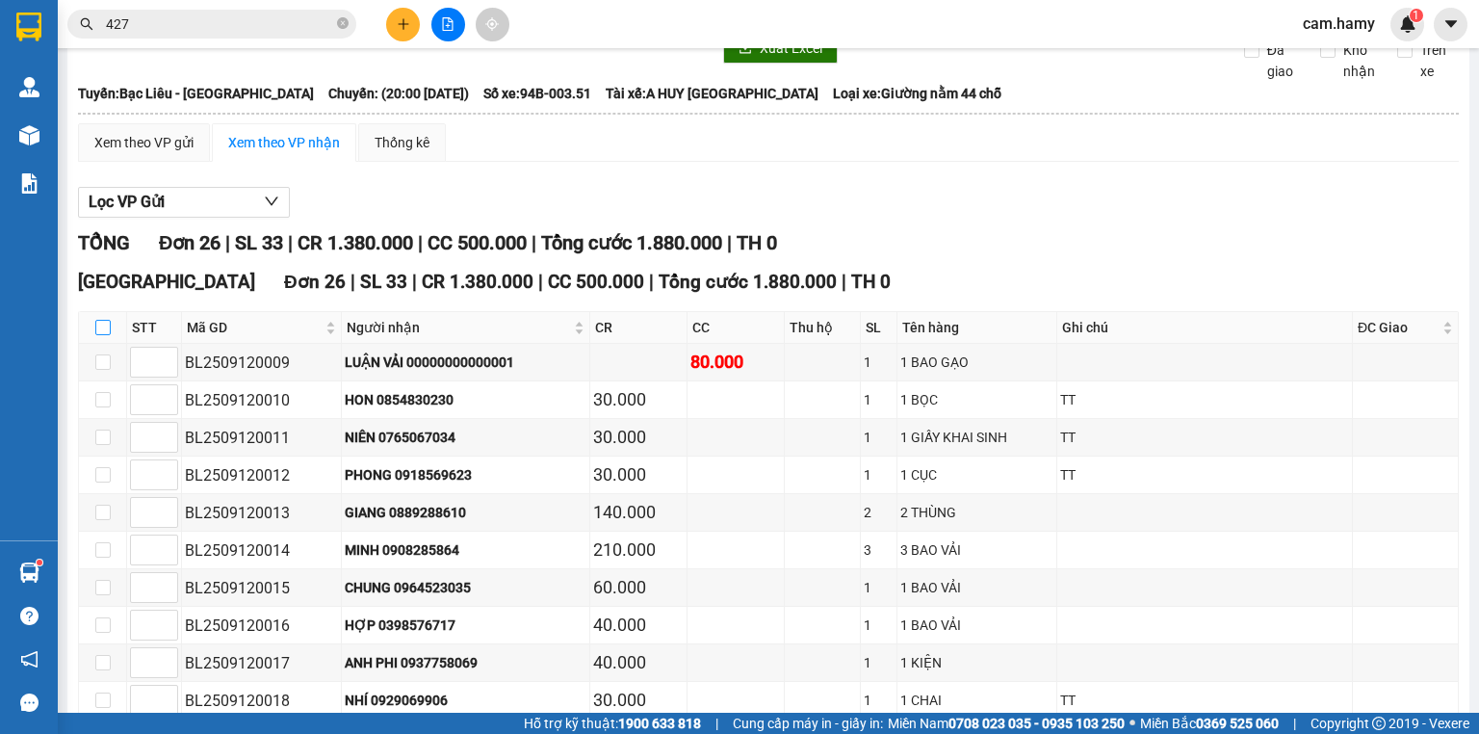
checkbox input "true"
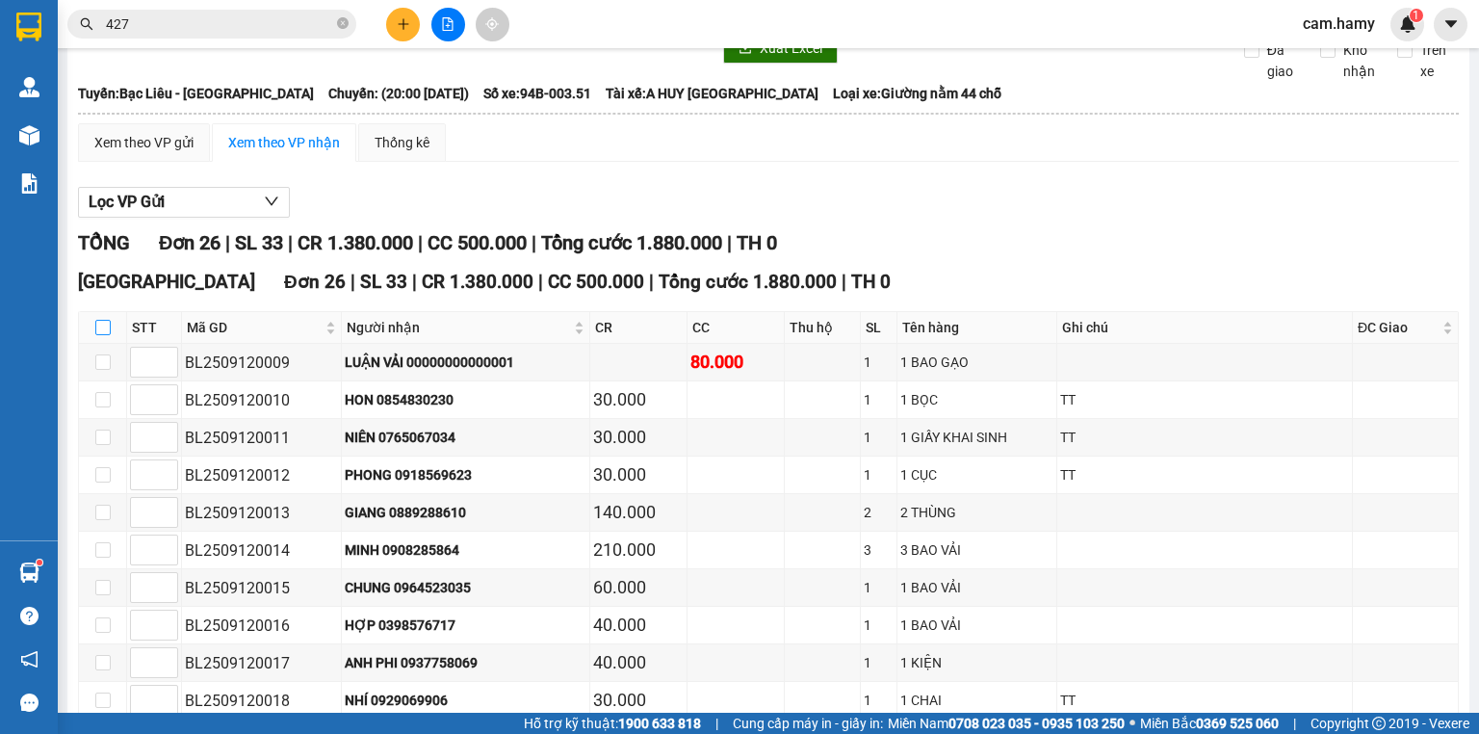
checkbox input "true"
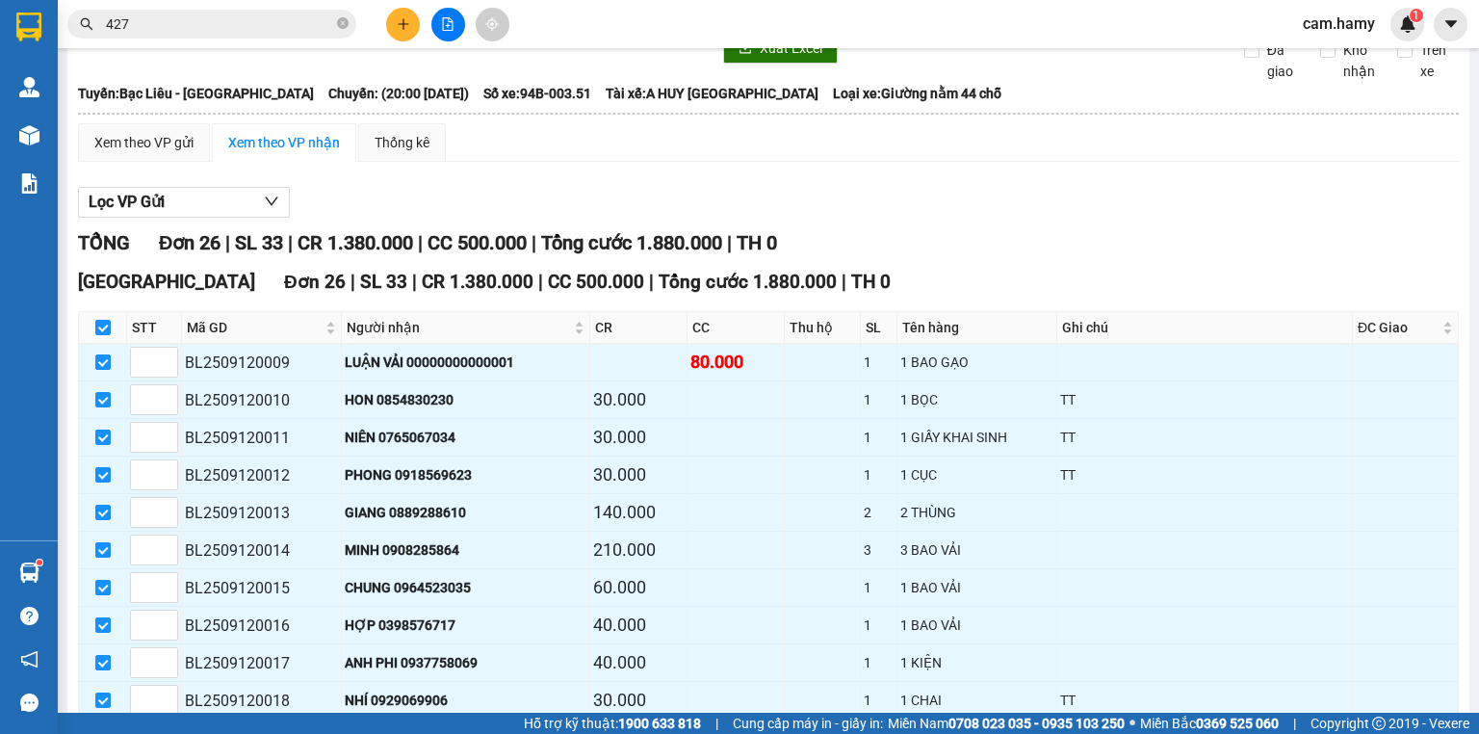
scroll to position [0, 0]
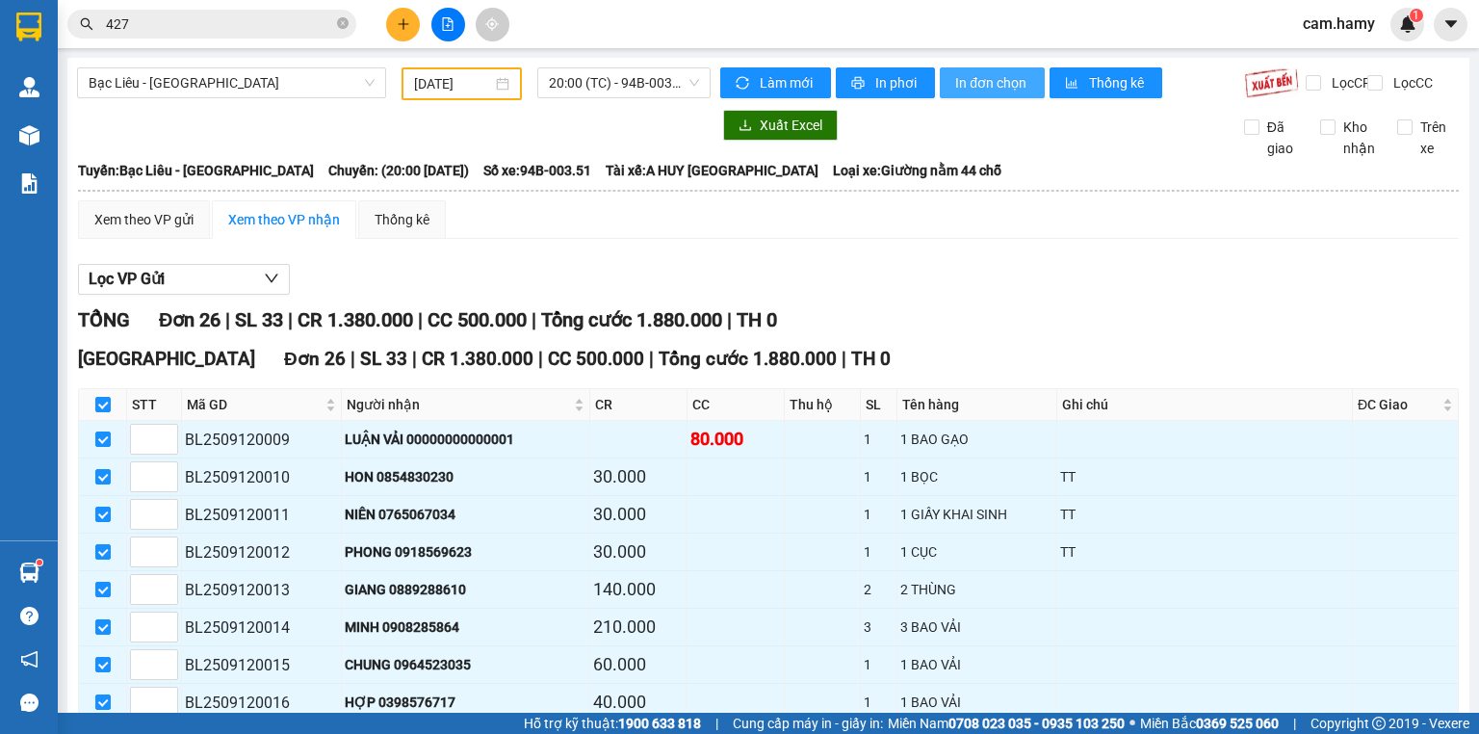
click at [973, 69] on button "In đơn chọn" at bounding box center [992, 82] width 105 height 31
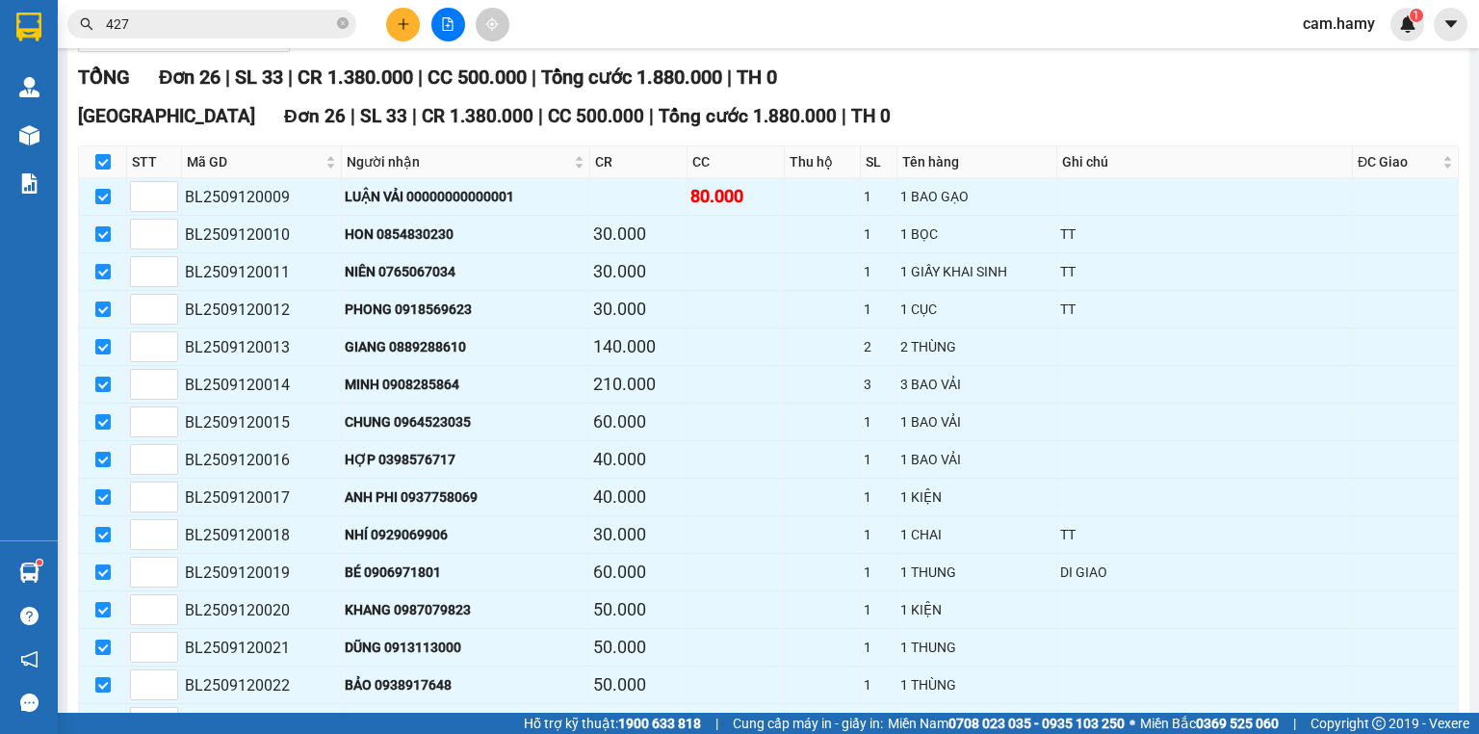
scroll to position [12, 0]
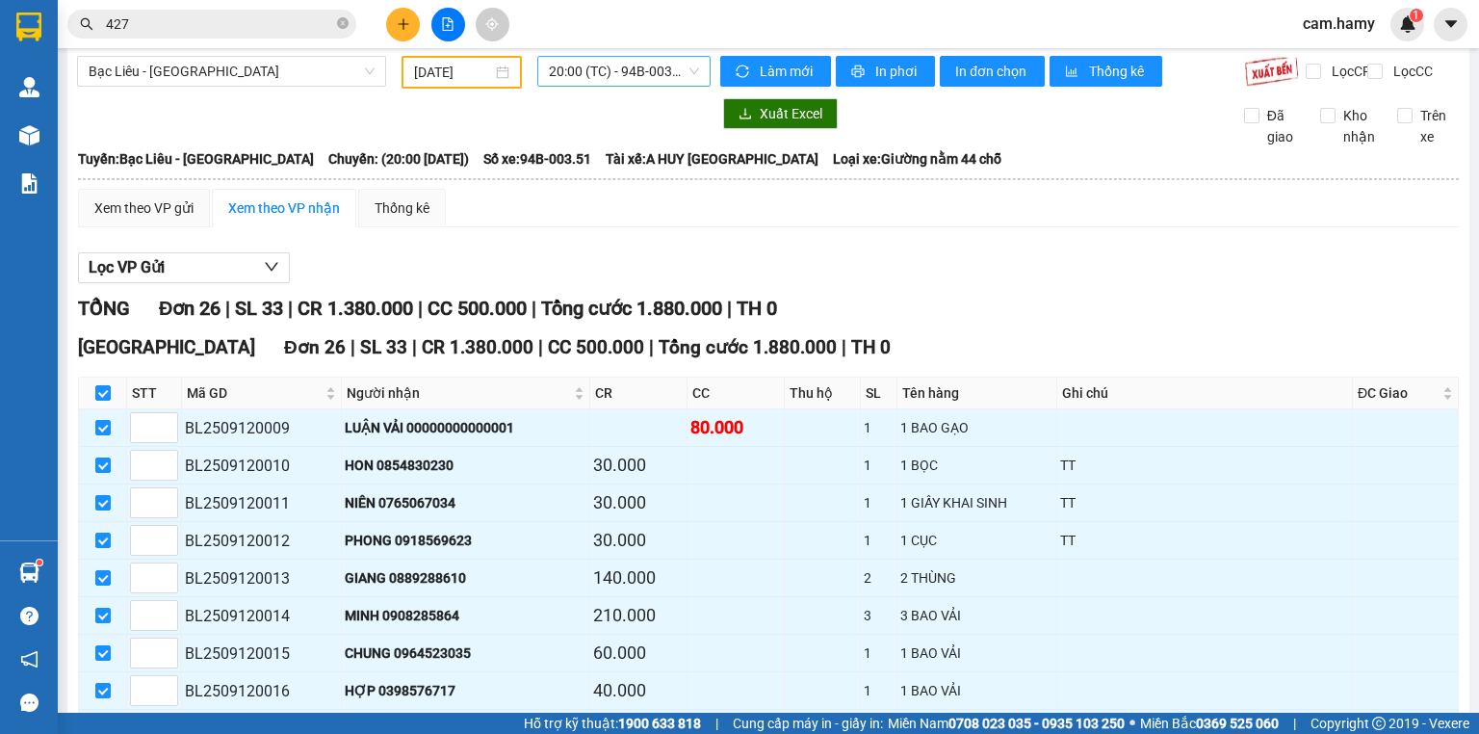
click at [614, 67] on span "20:00 (TC) - 94B-003.51" at bounding box center [624, 71] width 151 height 29
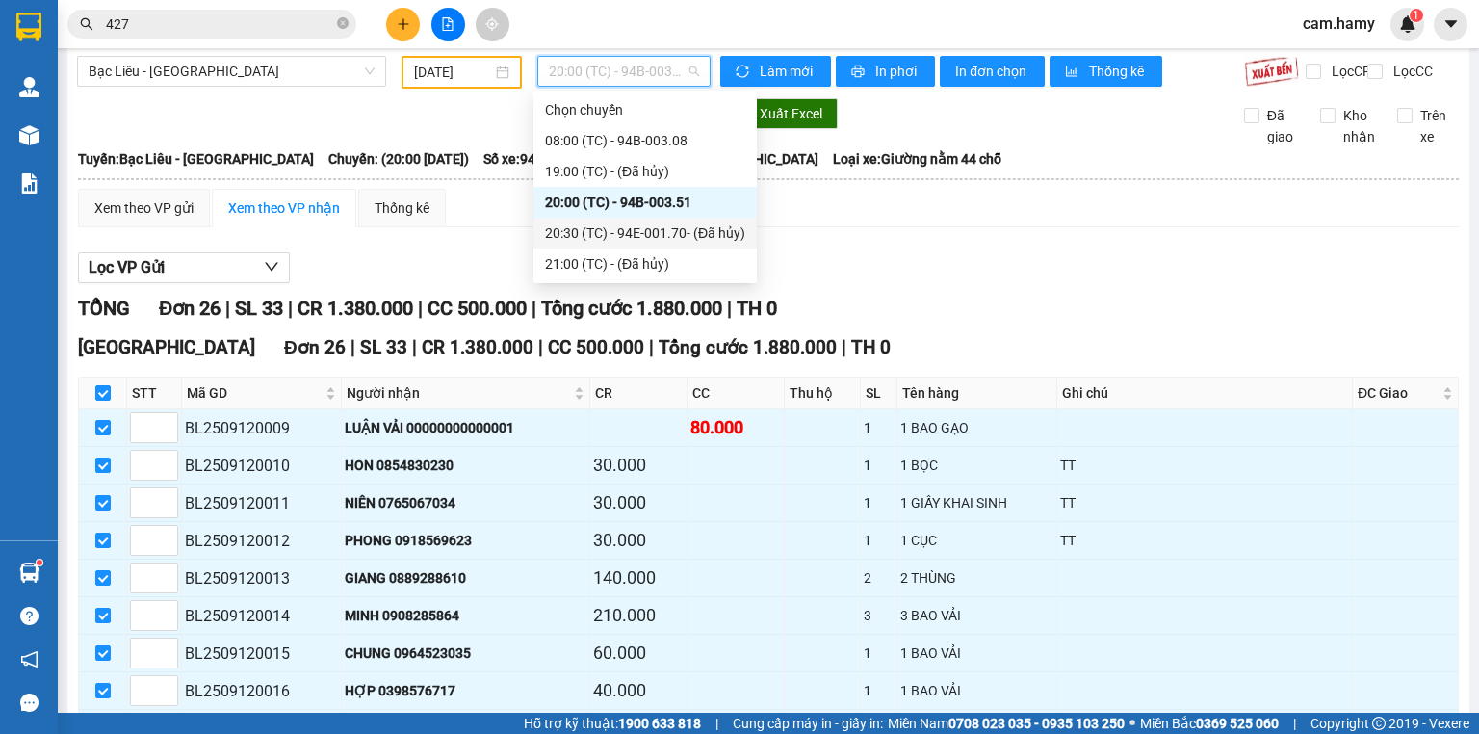
click at [665, 239] on div "20:30 (TC) - 94E-001.70 - (Đã hủy)" at bounding box center [645, 232] width 200 height 21
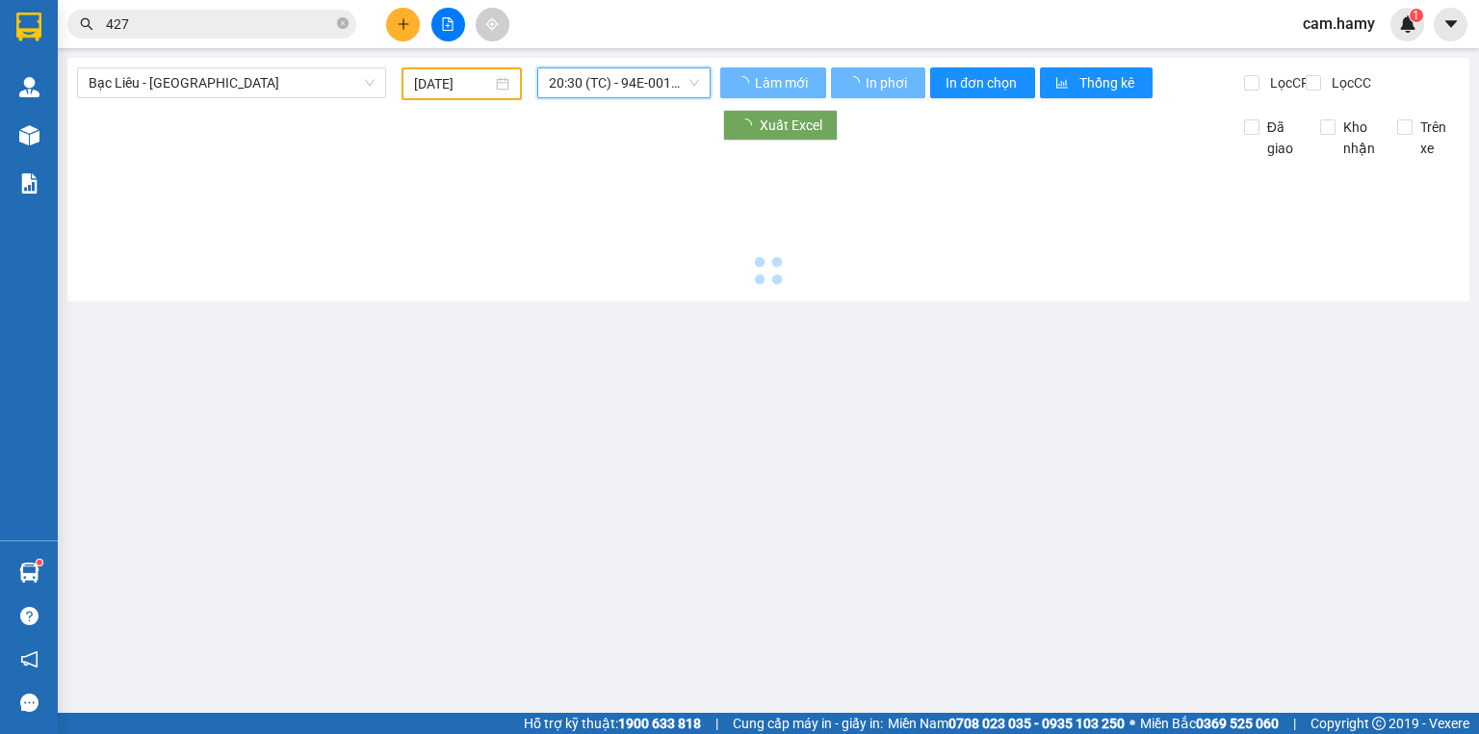
scroll to position [0, 0]
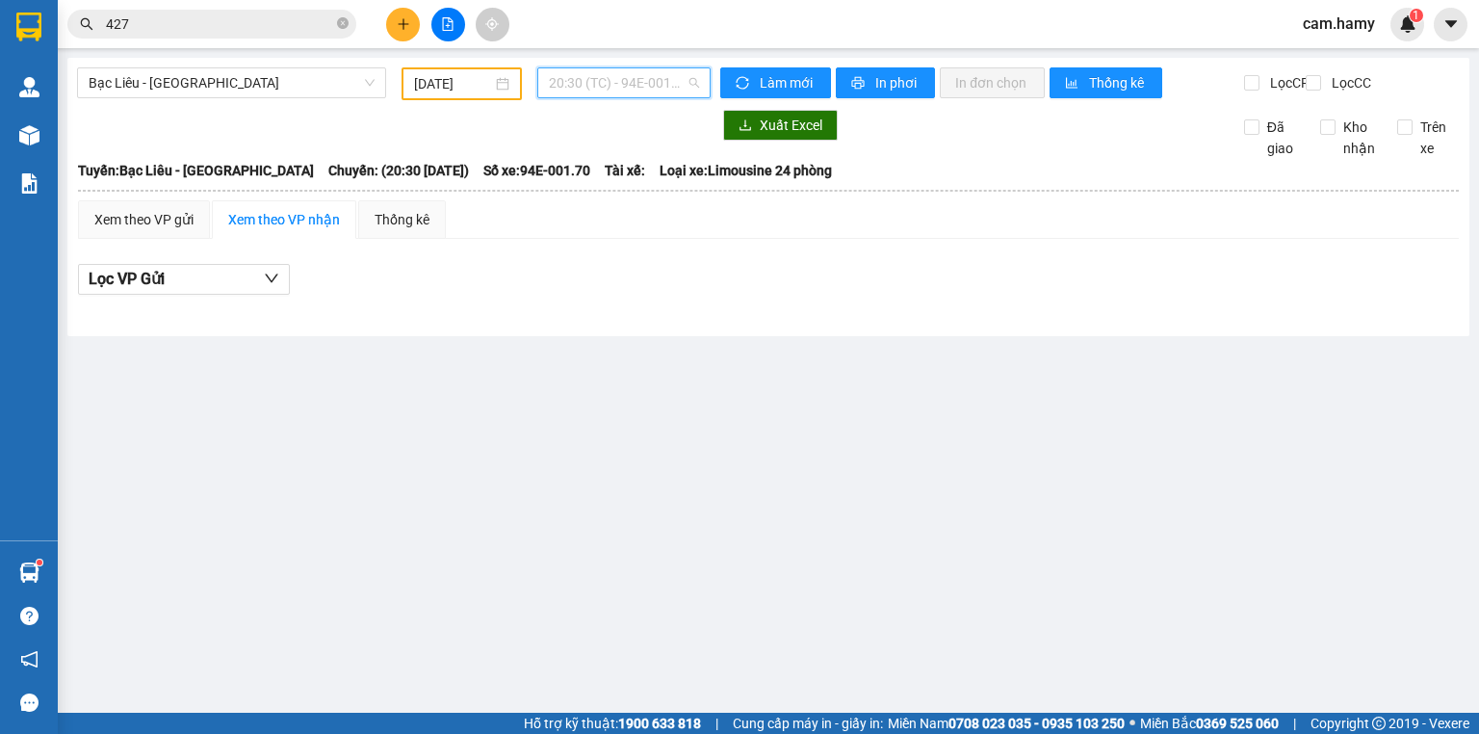
click at [647, 82] on span "20:30 (TC) - 94E-001.70 - (Đã hủy)" at bounding box center [624, 82] width 151 height 29
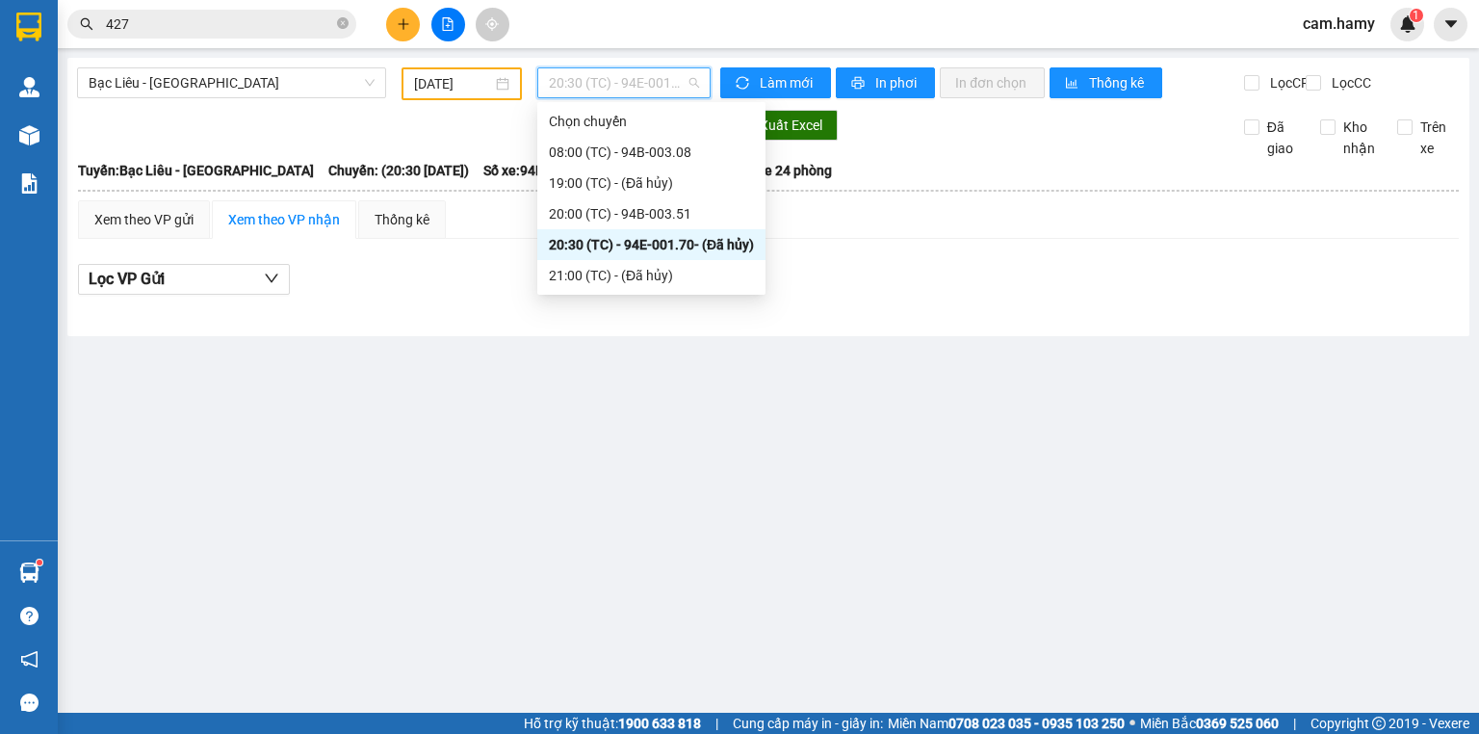
click at [654, 243] on div "20:30 (TC) - 94E-001.70 - (Đã hủy)" at bounding box center [651, 244] width 205 height 21
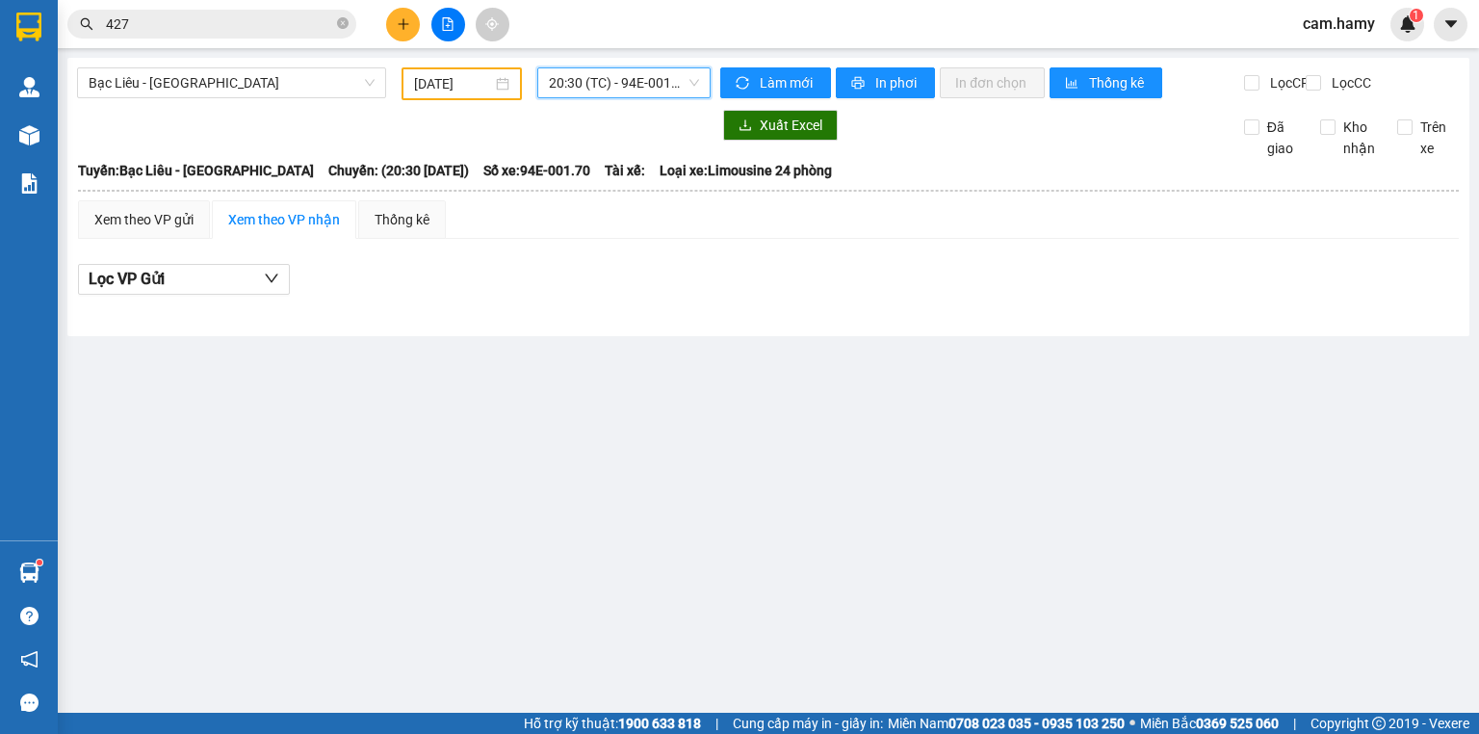
click at [642, 88] on span "20:30 (TC) - 94E-001.70 - (Đã hủy)" at bounding box center [624, 82] width 151 height 29
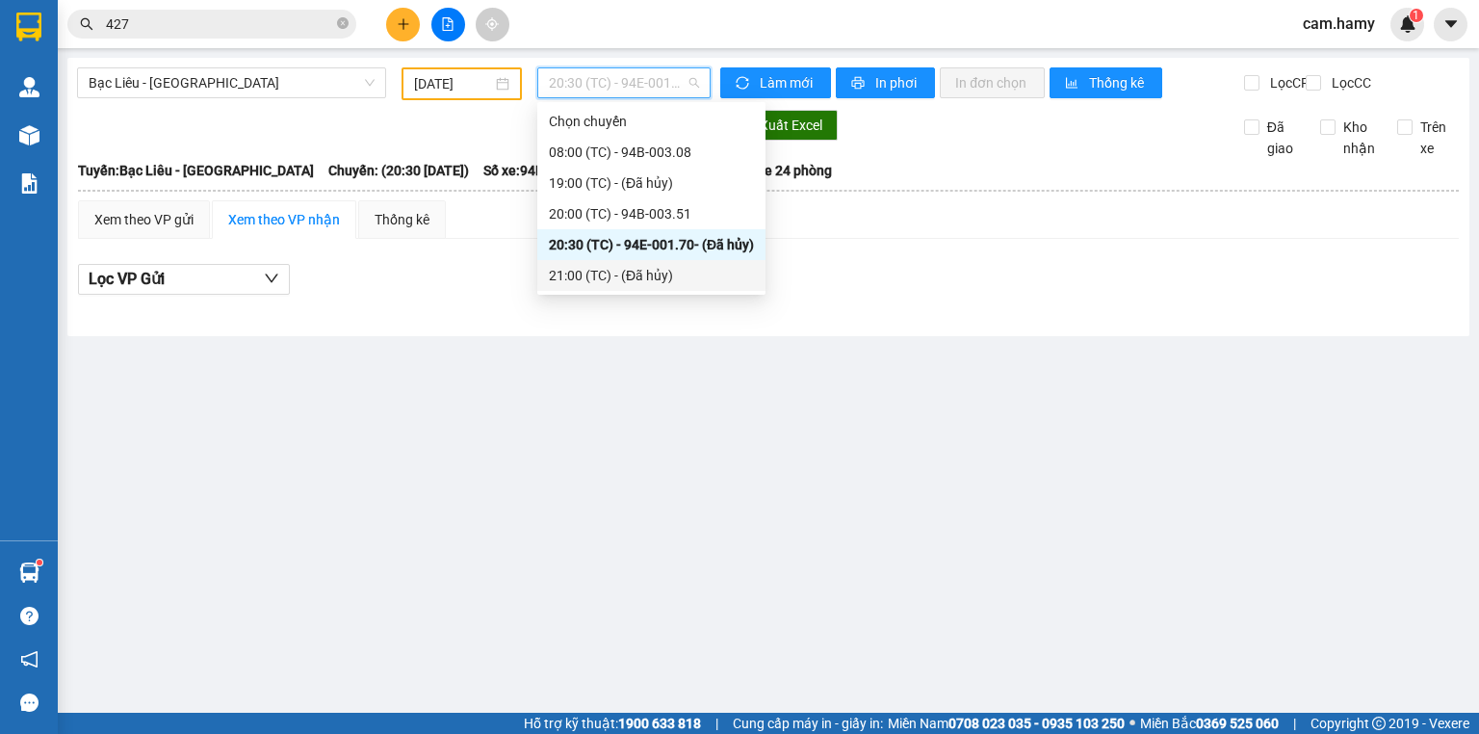
click at [970, 281] on div "Lọc VP Gửi" at bounding box center [768, 280] width 1381 height 32
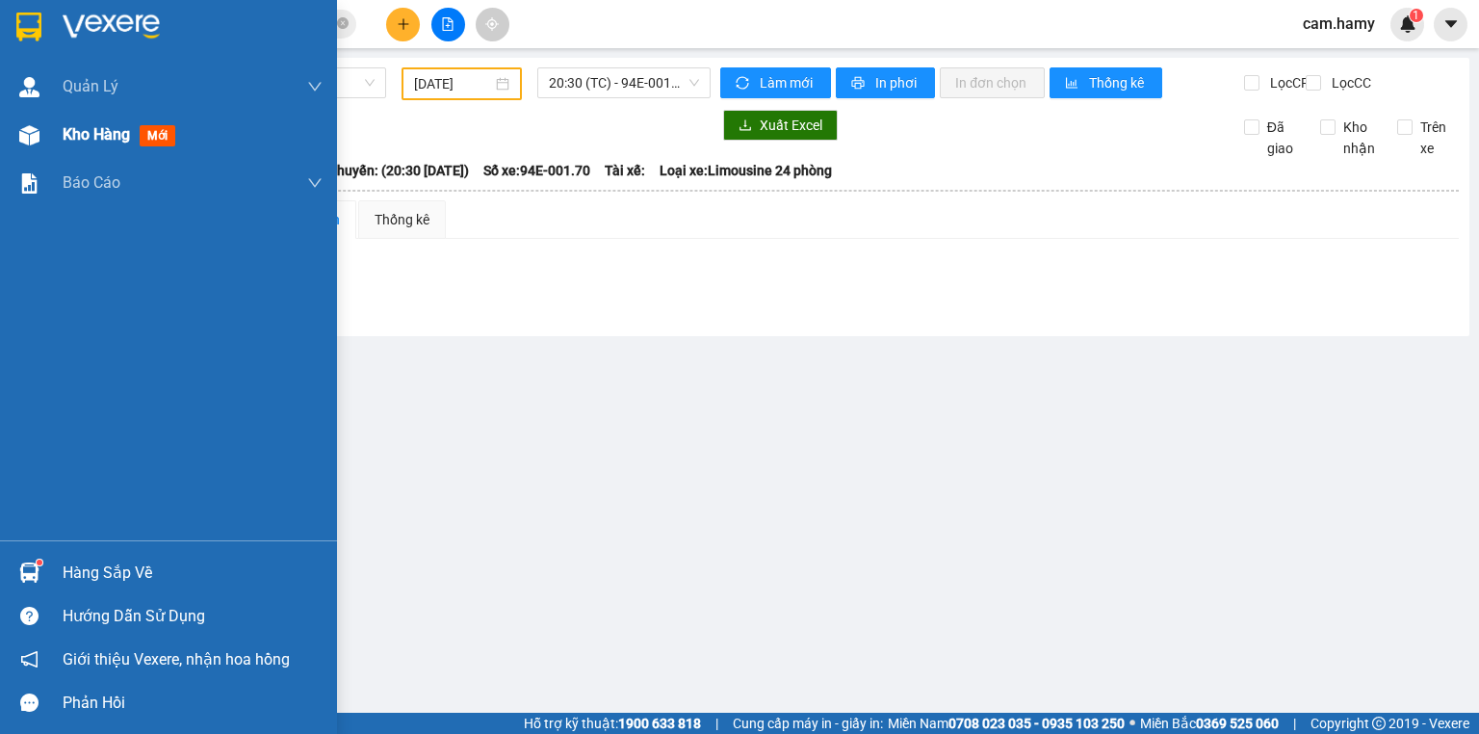
click at [76, 140] on span "Kho hàng" at bounding box center [96, 134] width 67 height 18
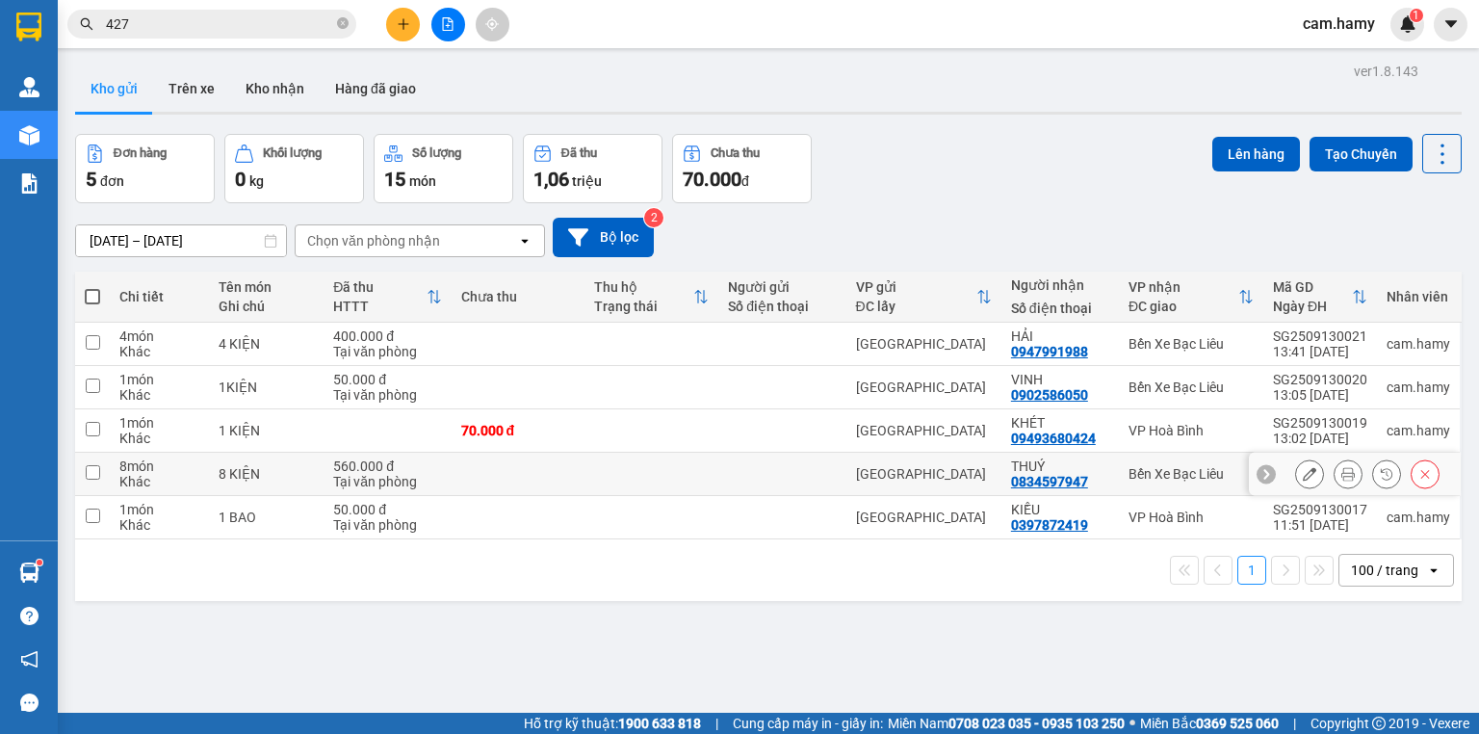
click at [690, 478] on td at bounding box center [651, 474] width 134 height 43
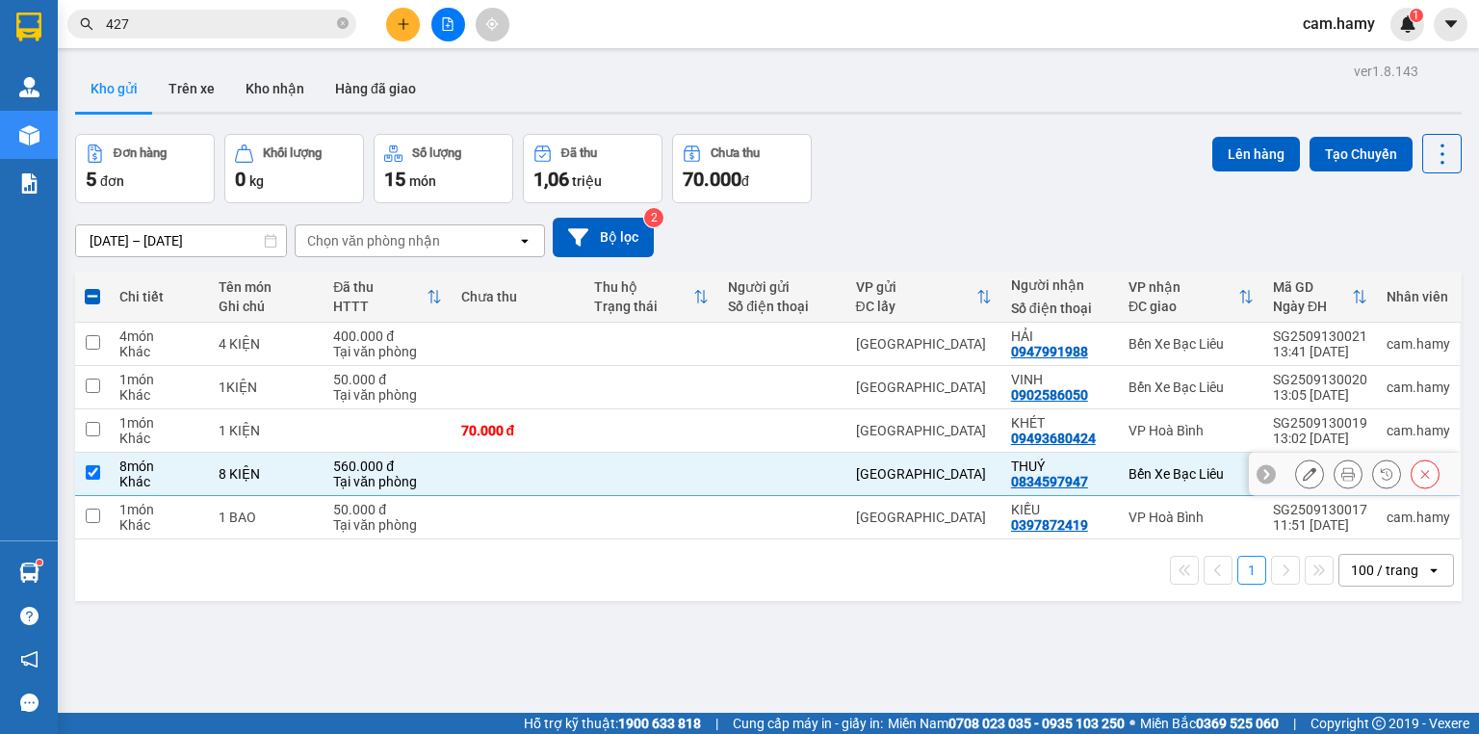
click at [689, 478] on td at bounding box center [651, 474] width 134 height 43
checkbox input "false"
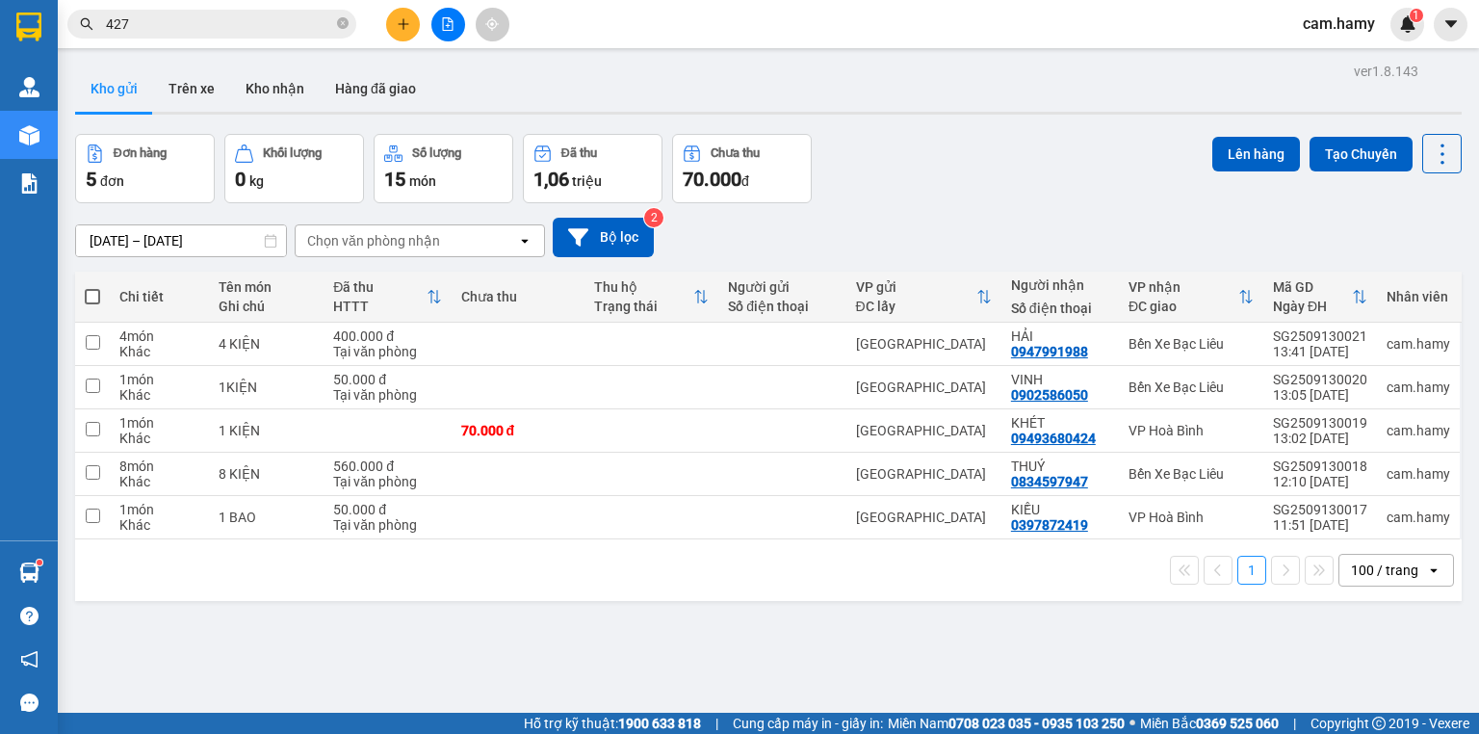
click at [1370, 565] on div "100 / trang" at bounding box center [1384, 569] width 67 height 19
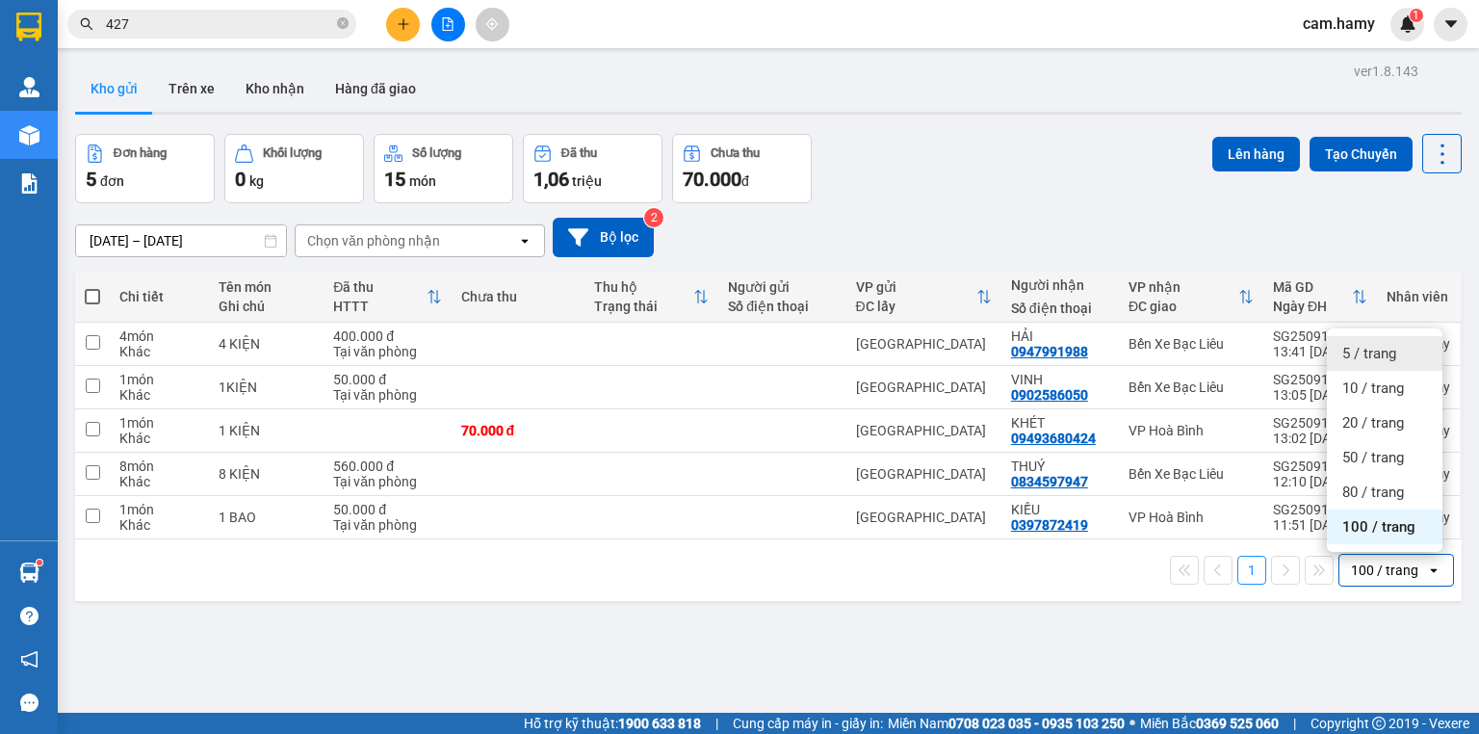
click at [1363, 194] on div "Lên hàng Tạo Chuyến" at bounding box center [1336, 168] width 249 height 69
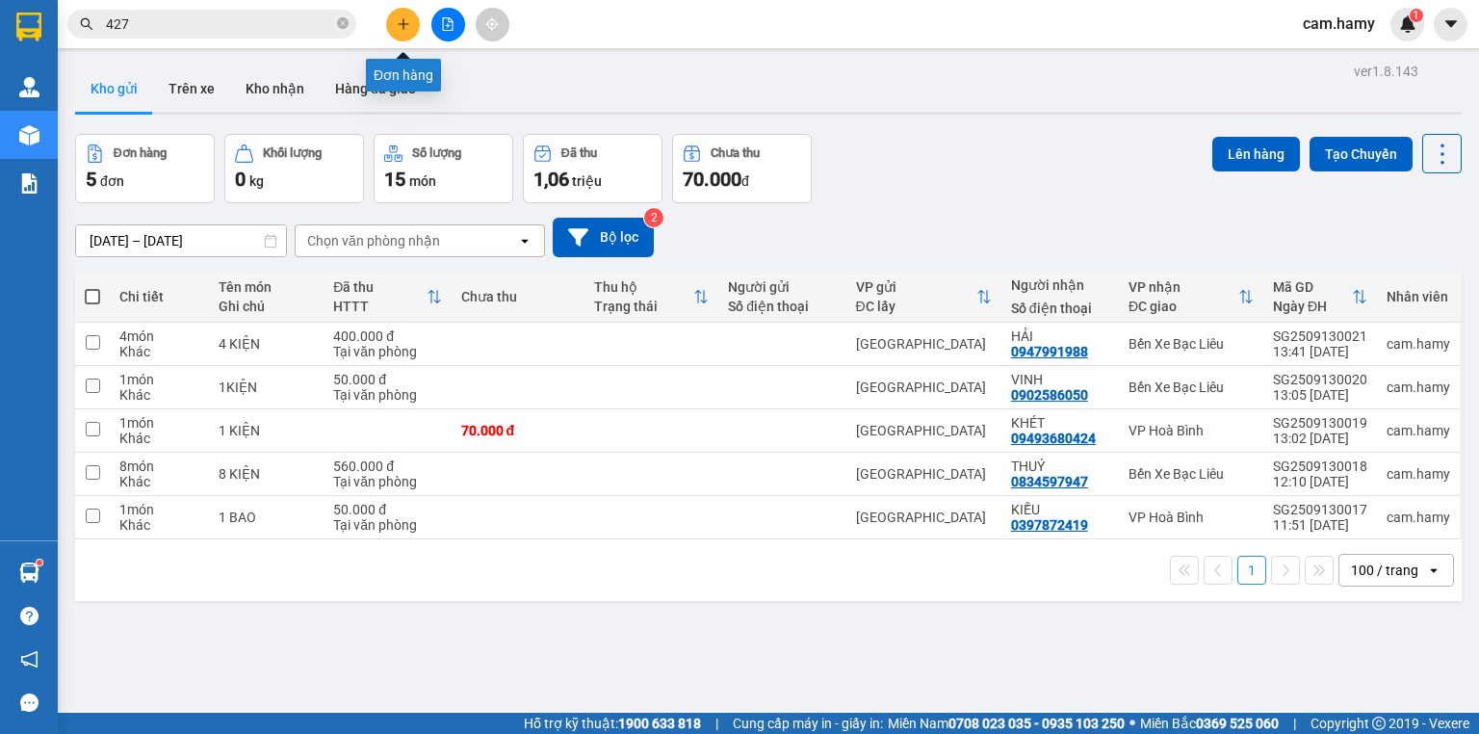
click at [399, 24] on icon "plus" at bounding box center [403, 23] width 13 height 13
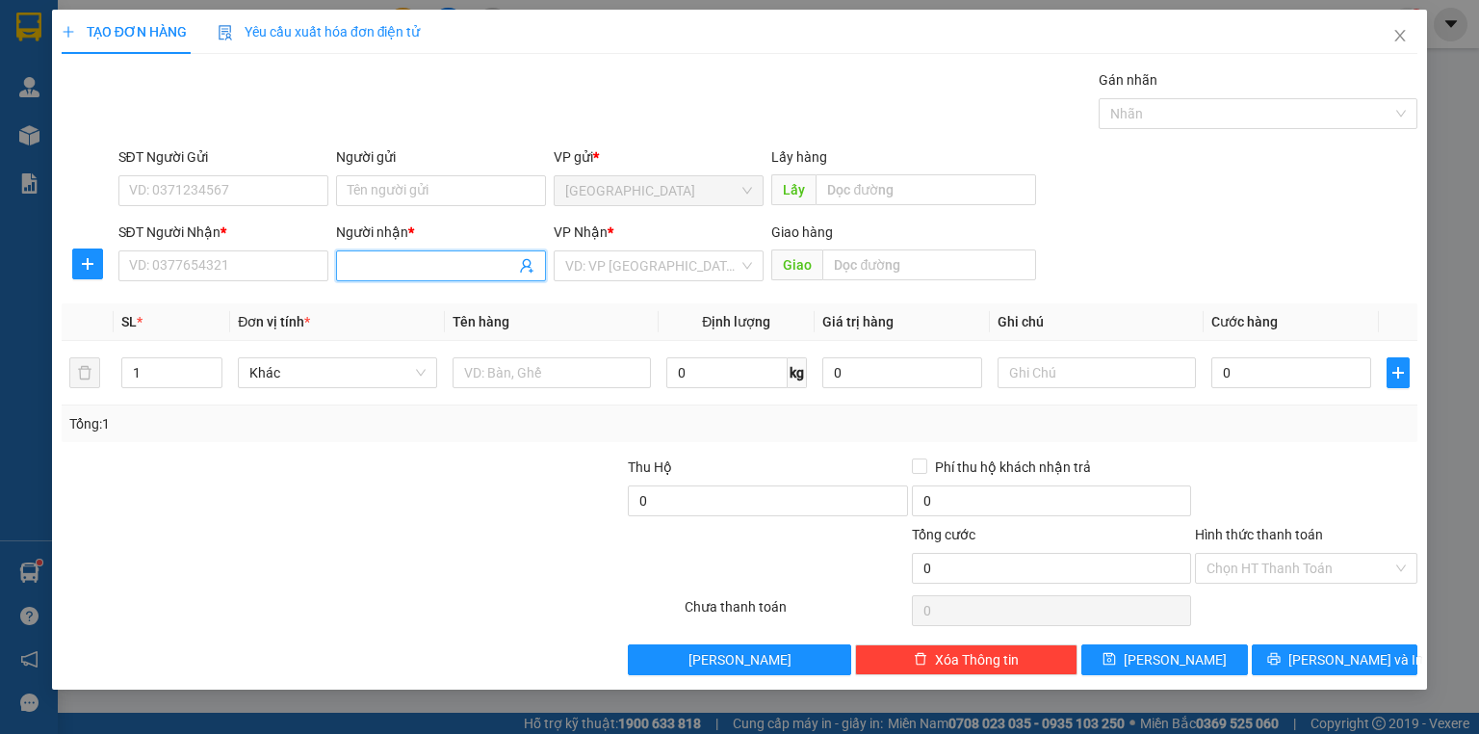
click at [418, 273] on input "Người nhận *" at bounding box center [432, 265] width 168 height 21
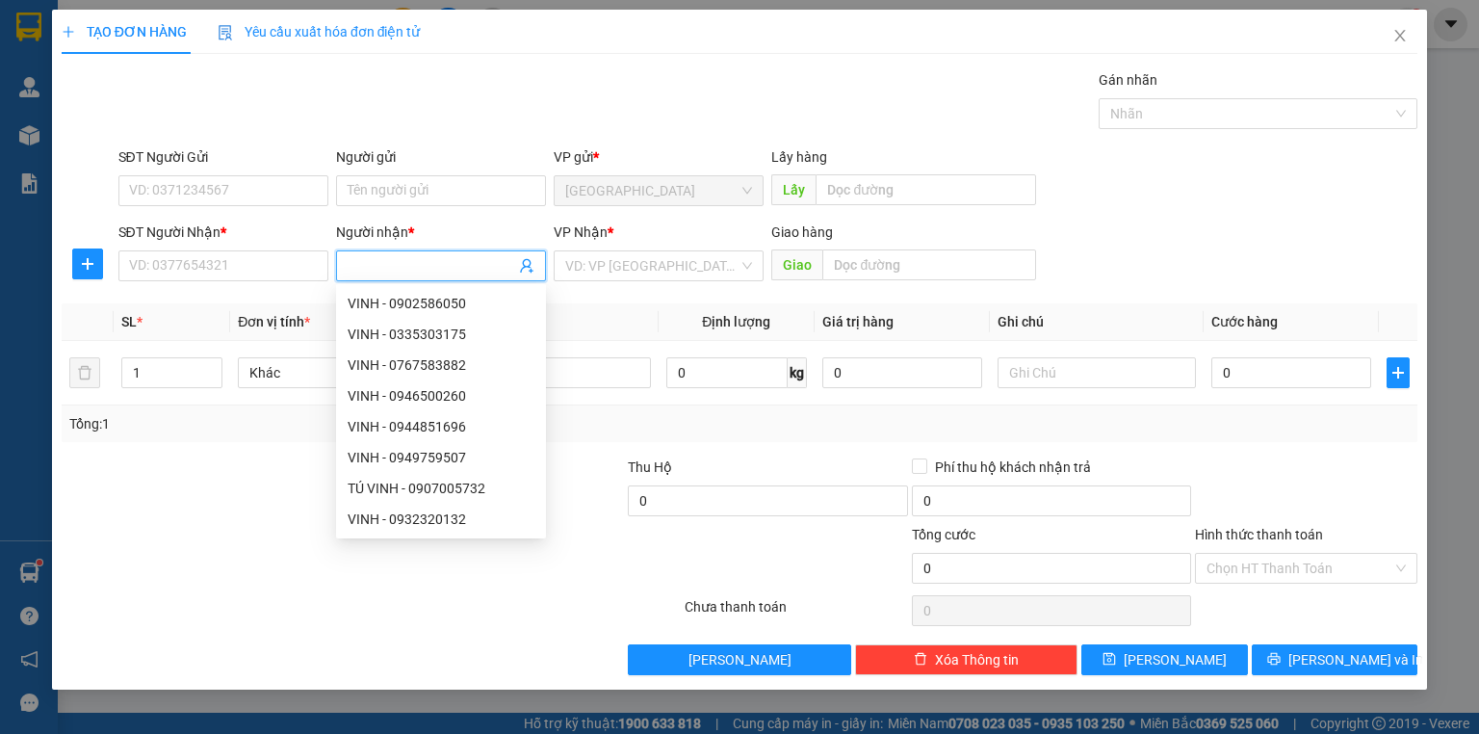
click at [406, 270] on input "Người nhận *" at bounding box center [432, 265] width 168 height 21
click at [397, 272] on input "Người nhận *" at bounding box center [432, 265] width 168 height 21
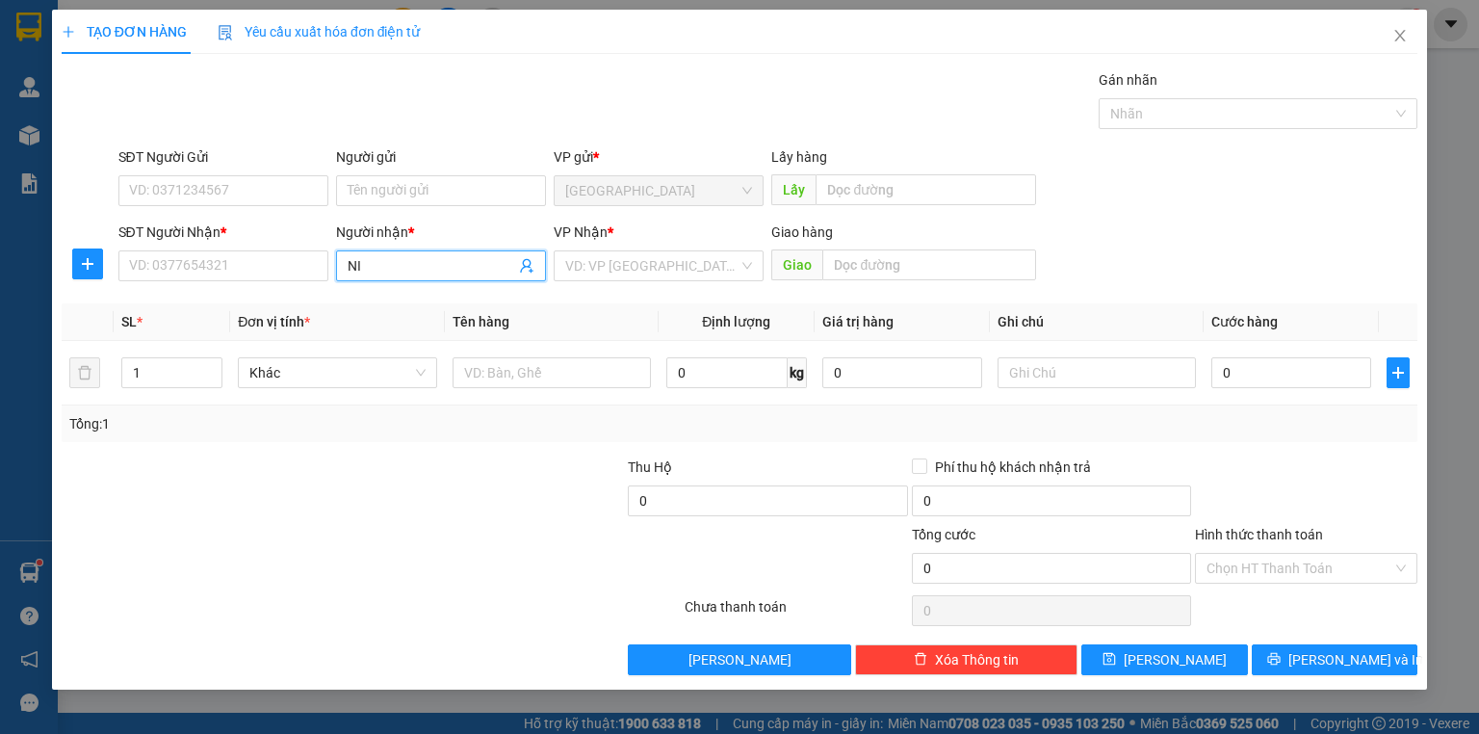
type input "N"
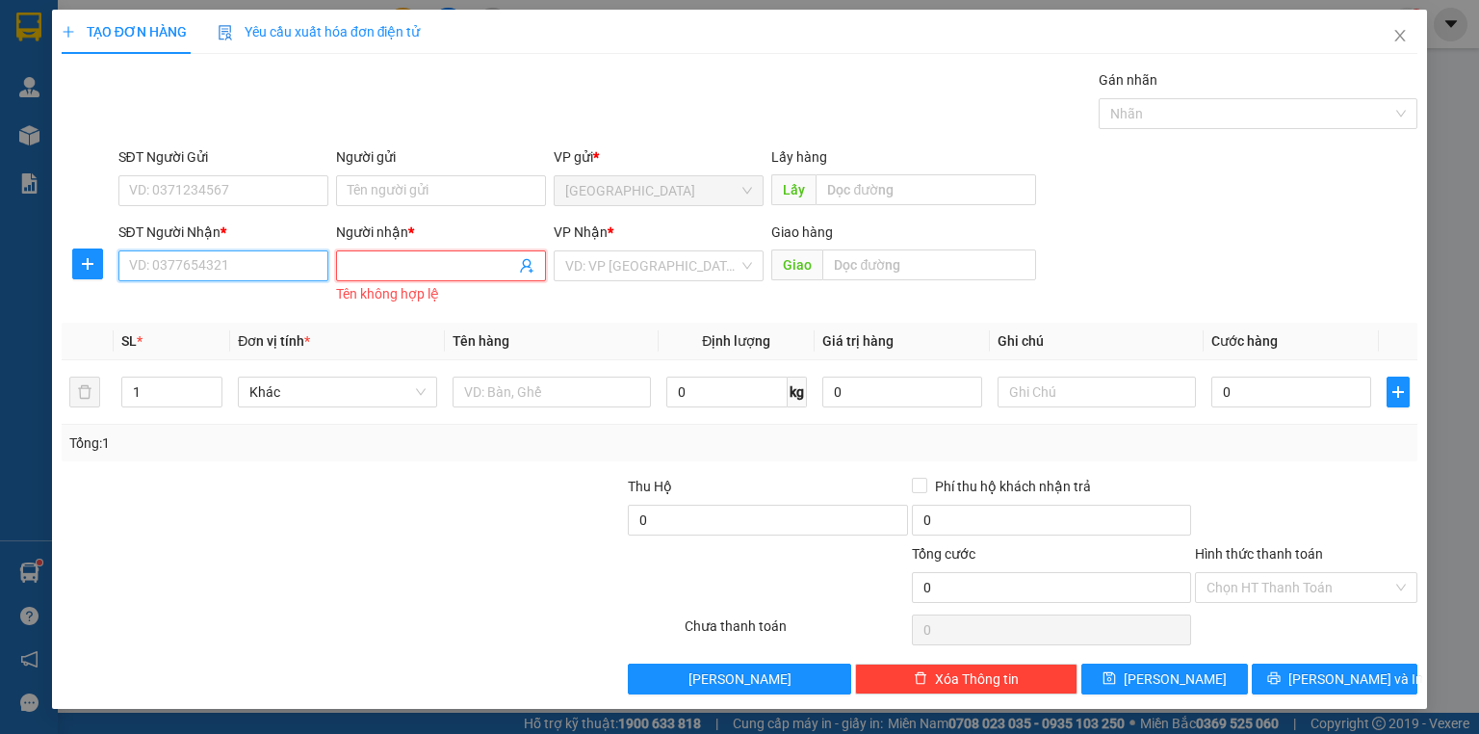
click at [285, 271] on input "SĐT Người Nhận *" at bounding box center [223, 265] width 210 height 31
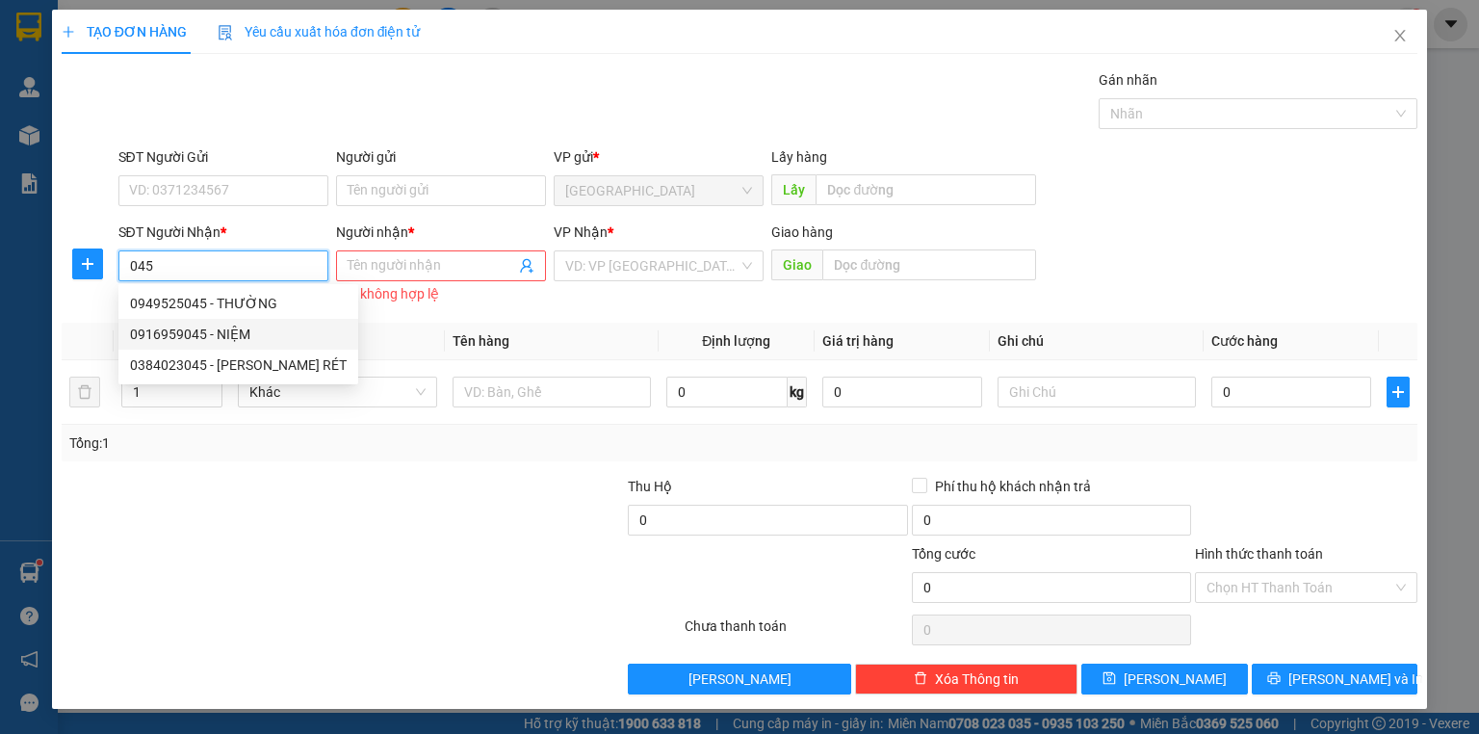
click at [266, 324] on div "0916959045 - NIỆM" at bounding box center [238, 334] width 217 height 21
type input "0916959045"
type input "NIỆM"
type input "80.000"
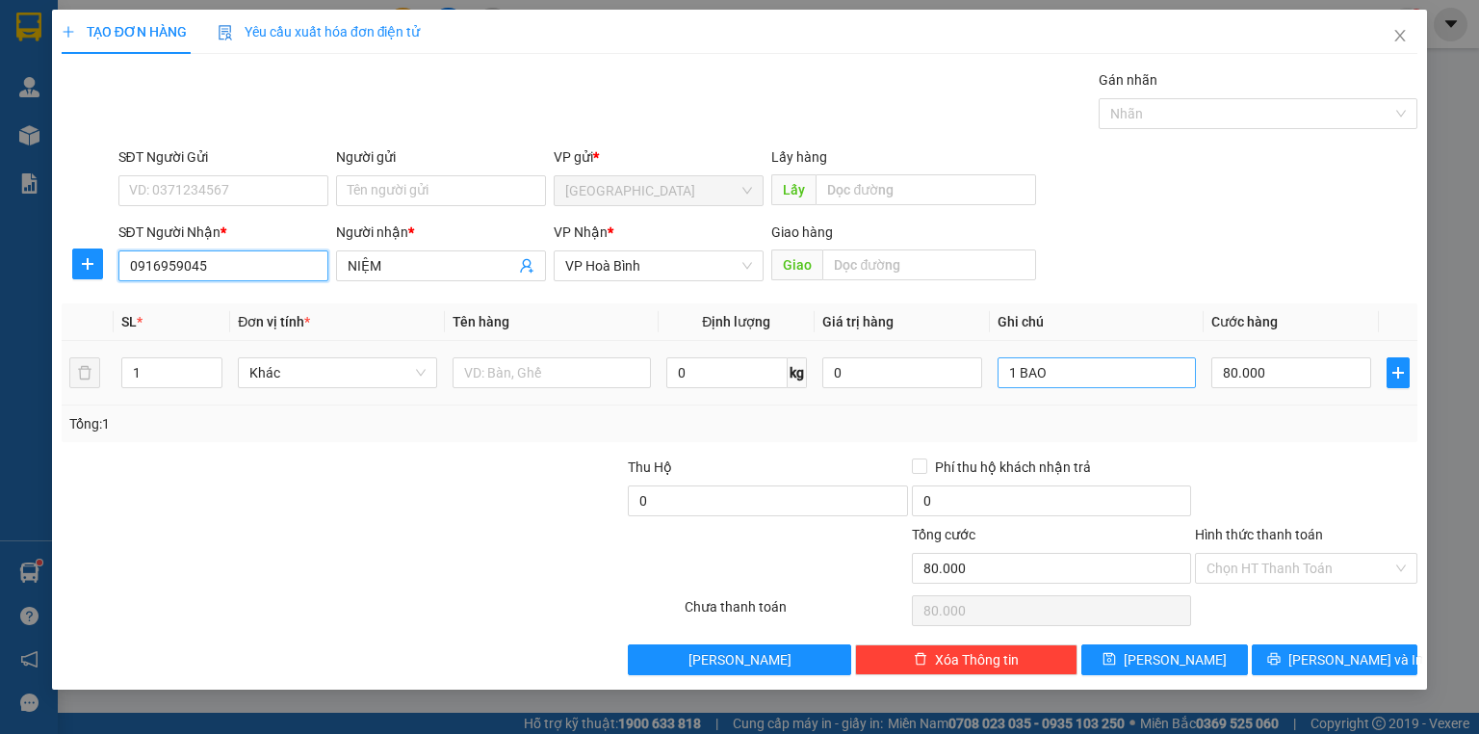
type input "0916959045"
click at [1042, 381] on input "1 BAO" at bounding box center [1097, 372] width 198 height 31
type input "1 GÓI"
click at [1270, 375] on input "80.000" at bounding box center [1291, 372] width 160 height 31
type input "0"
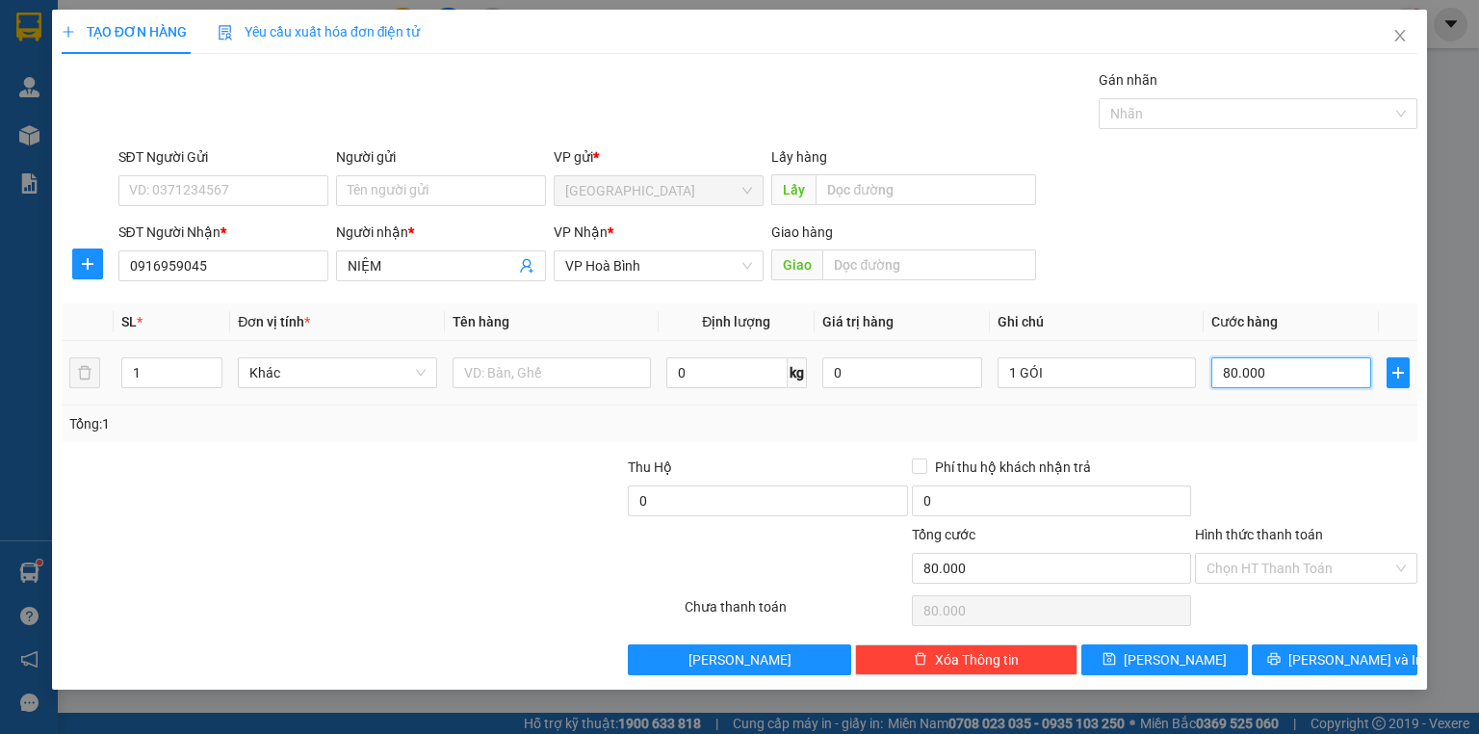
type input "0"
type input "4"
type input "04"
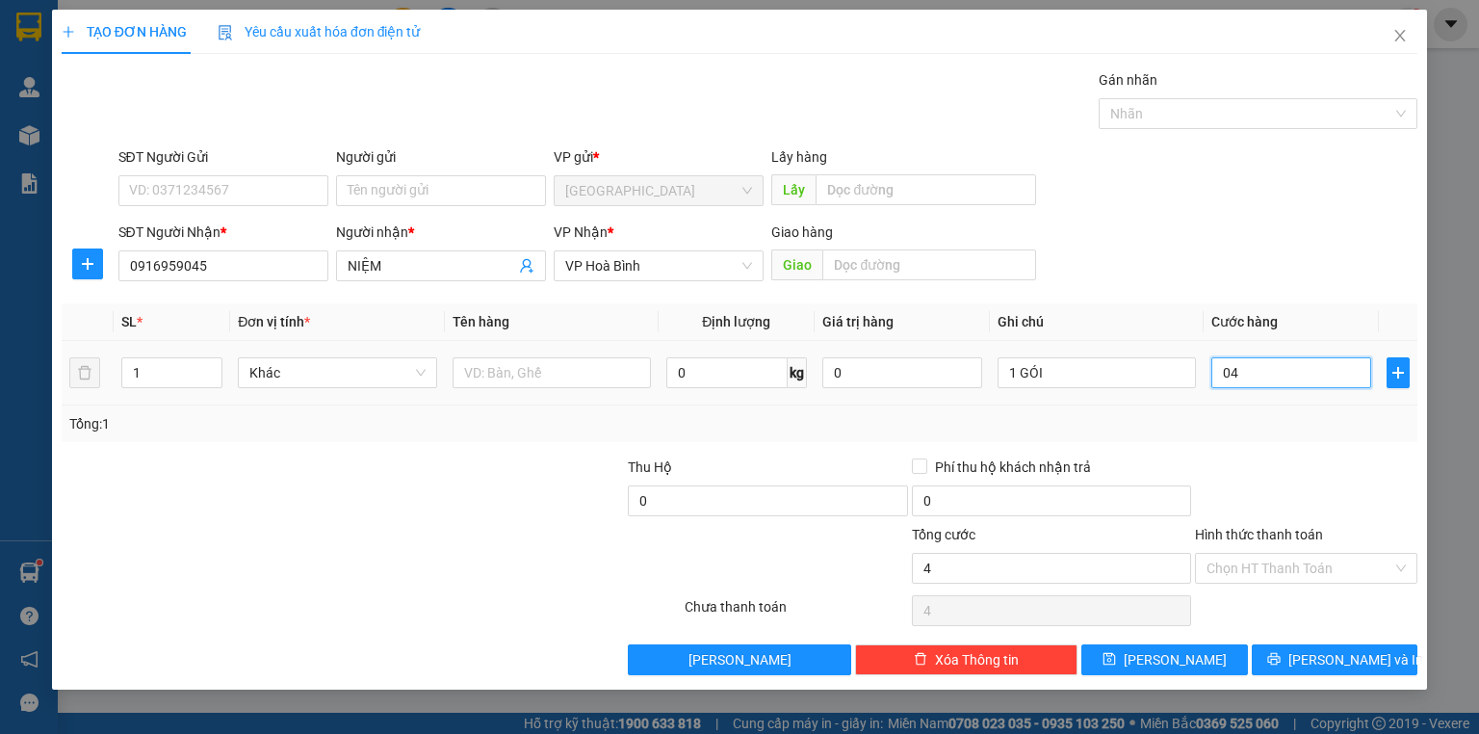
type input "40"
type input "040"
type input "40.000"
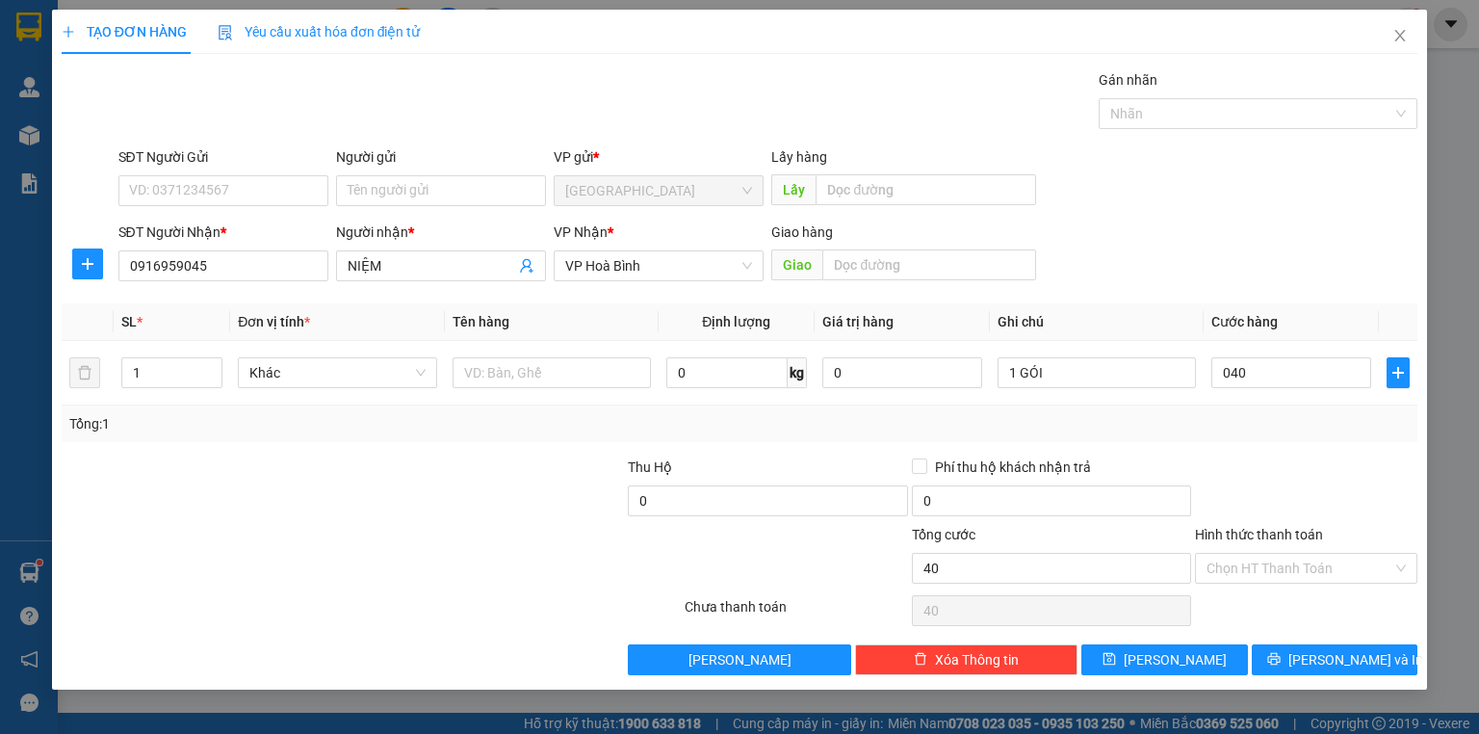
type input "40.000"
click at [1244, 416] on div "Tổng: 1" at bounding box center [739, 423] width 1340 height 21
click at [1274, 530] on label "Hình thức thanh toán" at bounding box center [1259, 534] width 128 height 15
click at [1274, 554] on input "Hình thức thanh toán" at bounding box center [1299, 568] width 186 height 29
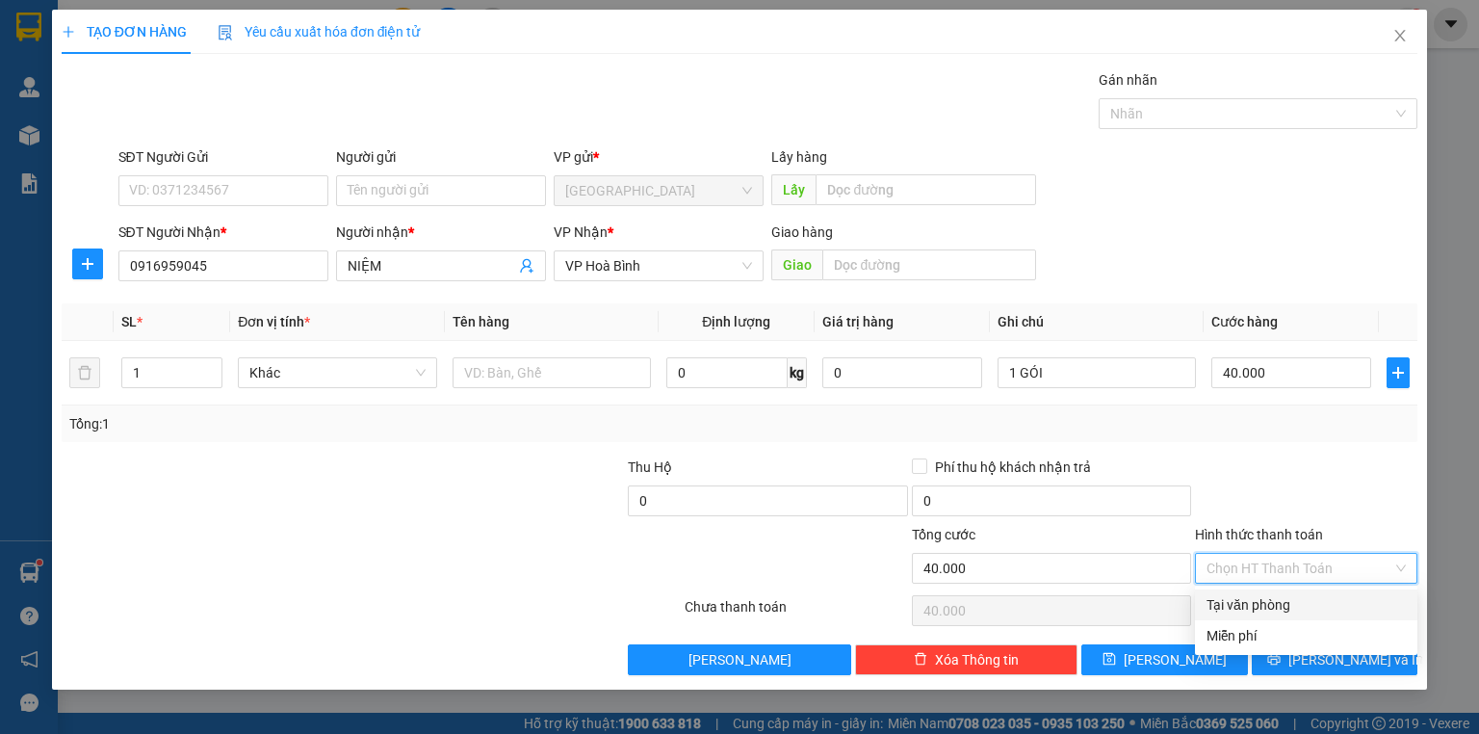
click at [1276, 595] on div "Tại văn phòng" at bounding box center [1305, 604] width 199 height 21
type input "0"
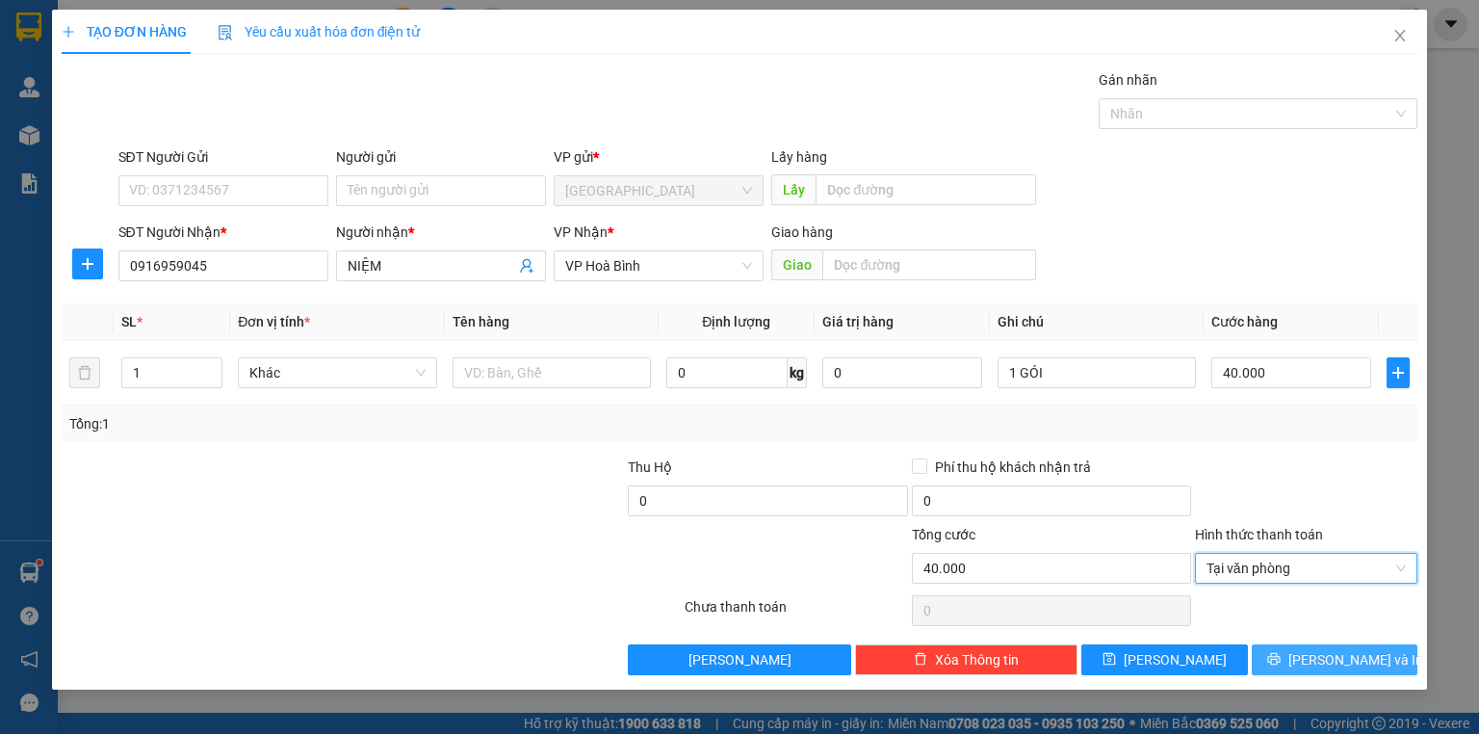
click at [1281, 664] on icon "printer" at bounding box center [1273, 658] width 13 height 13
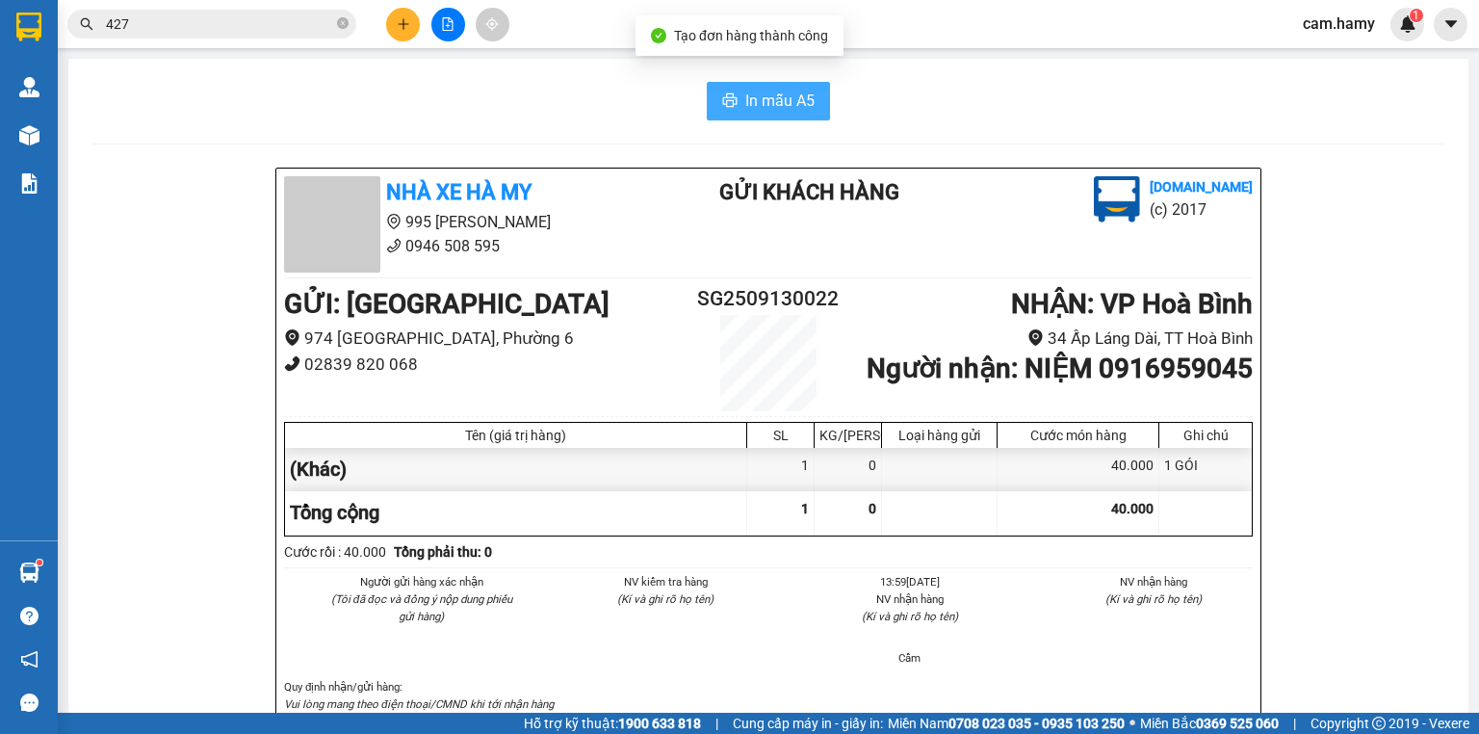
click at [777, 102] on span "In mẫu A5" at bounding box center [779, 101] width 69 height 24
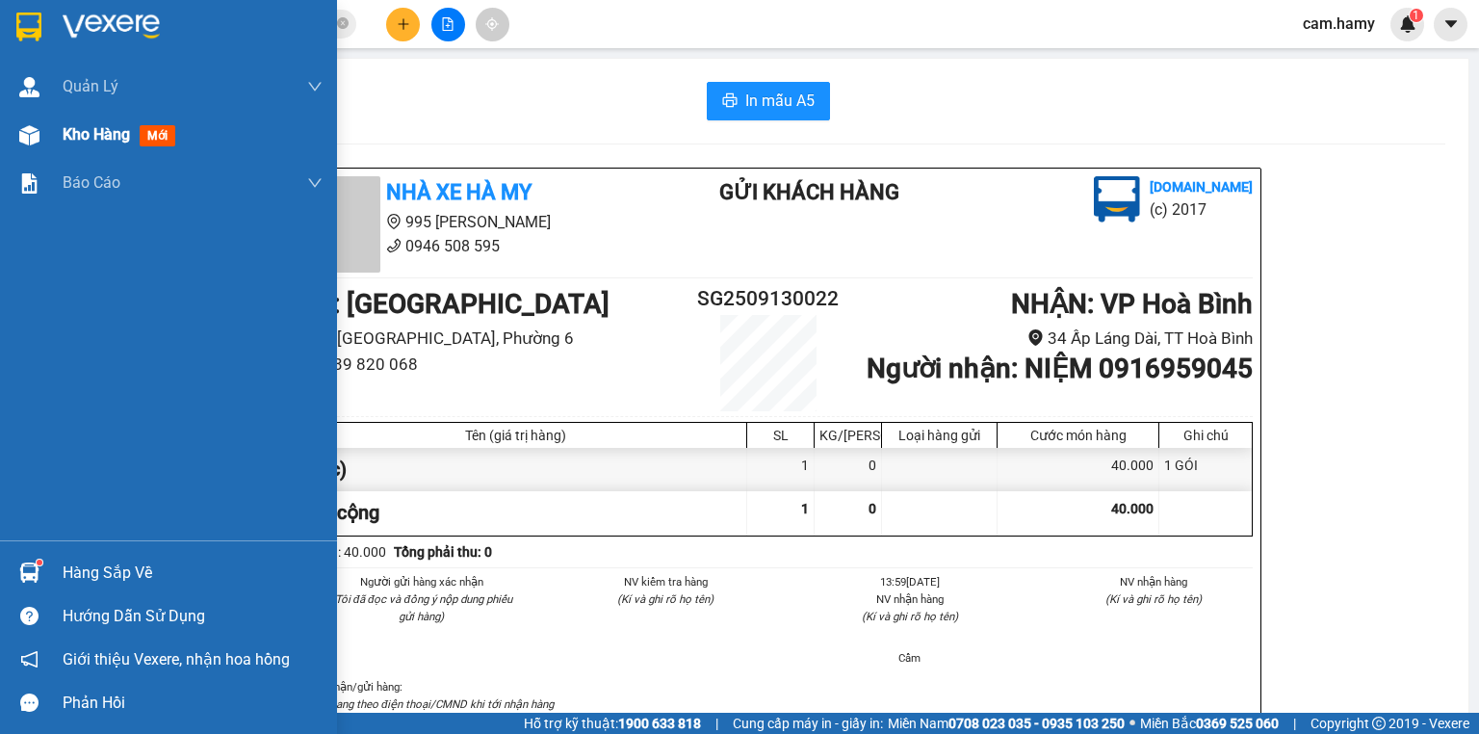
click at [73, 125] on span "Kho hàng" at bounding box center [96, 134] width 67 height 18
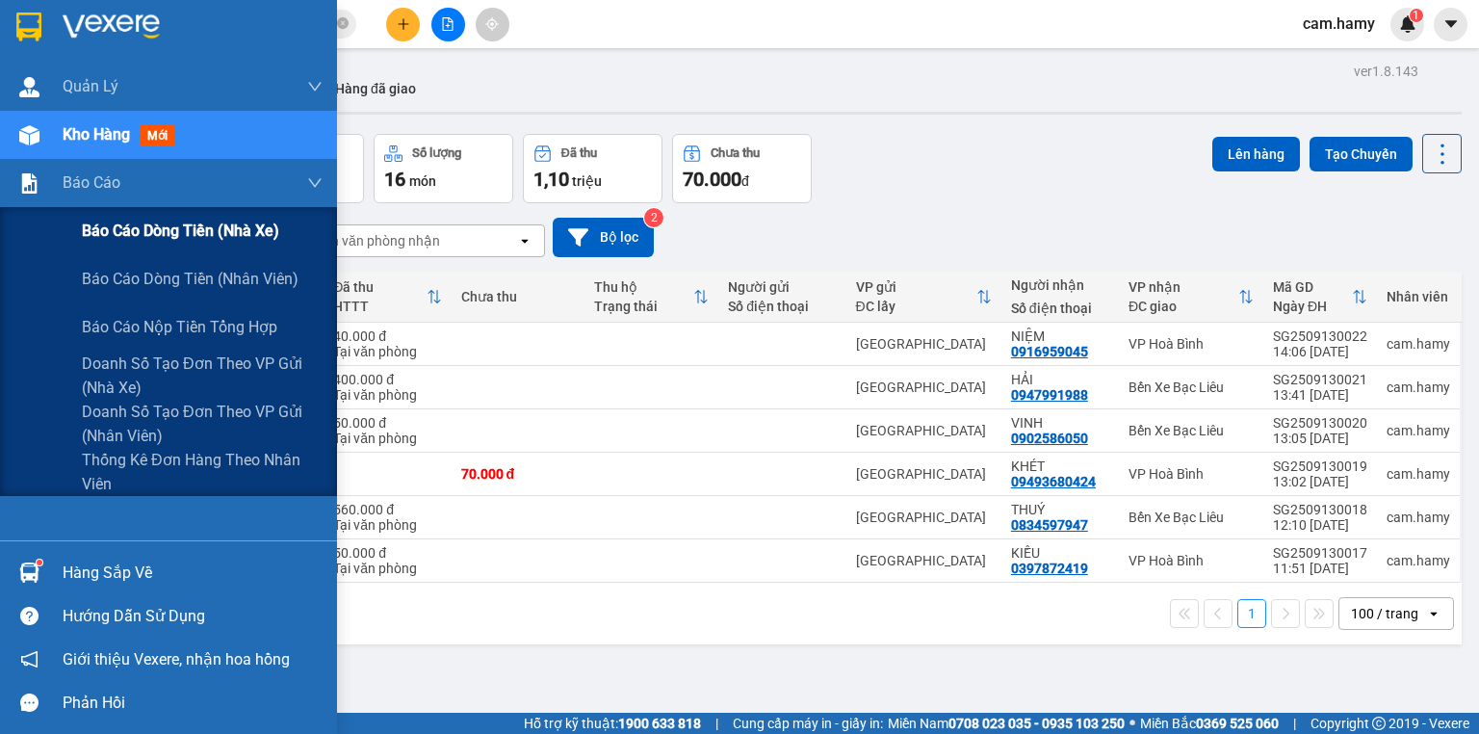
click at [104, 231] on span "Báo cáo dòng tiền (nhà xe)" at bounding box center [180, 231] width 197 height 24
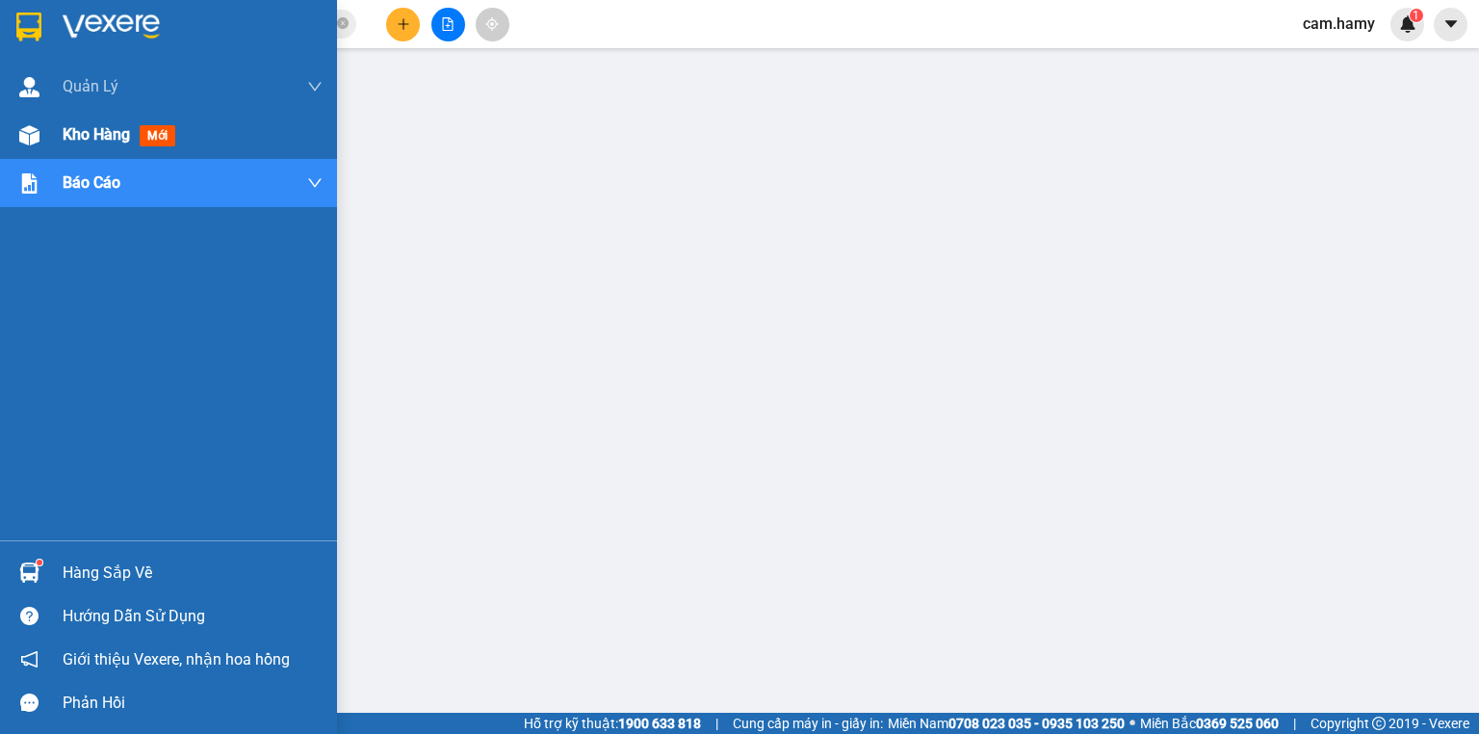
click at [59, 130] on div "Kho hàng mới" at bounding box center [168, 135] width 337 height 48
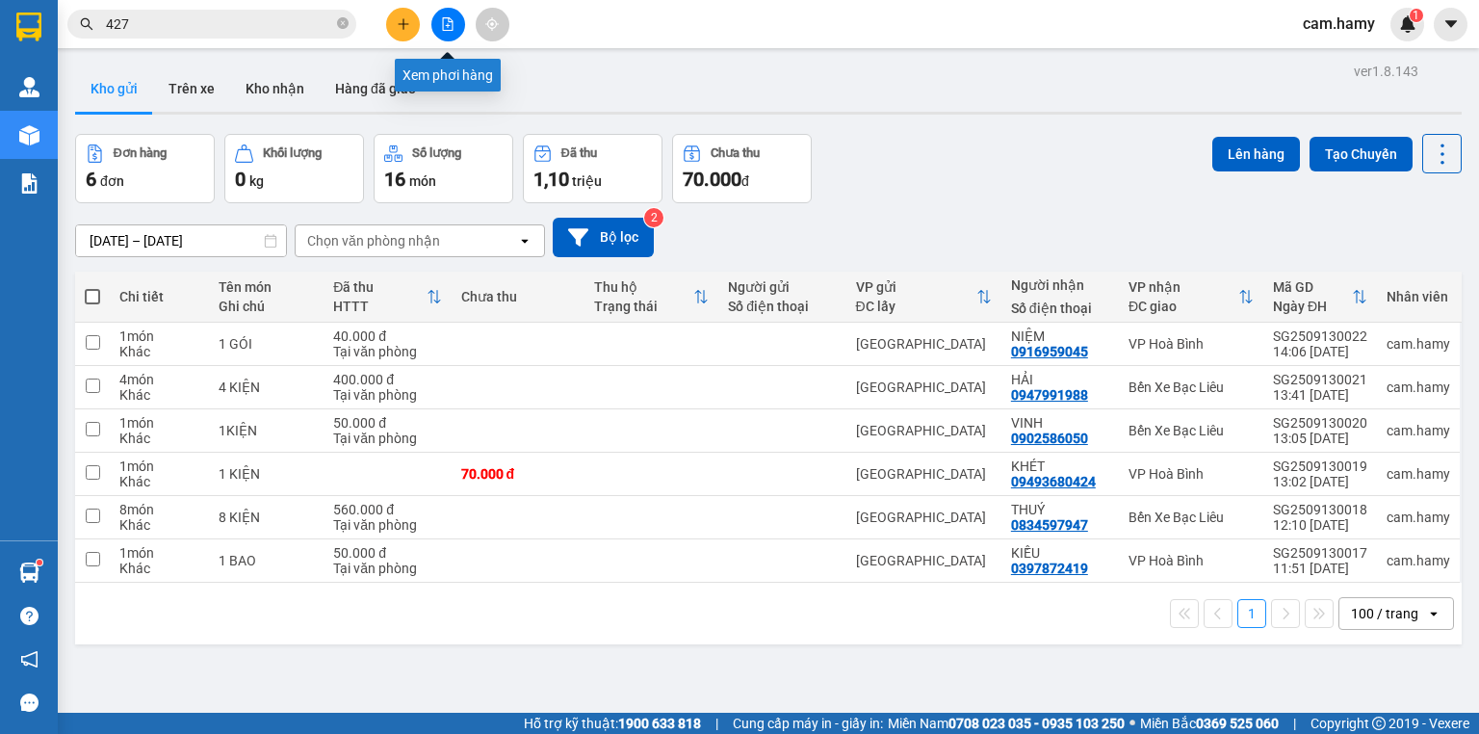
click at [450, 25] on icon "file-add" at bounding box center [448, 23] width 11 height 13
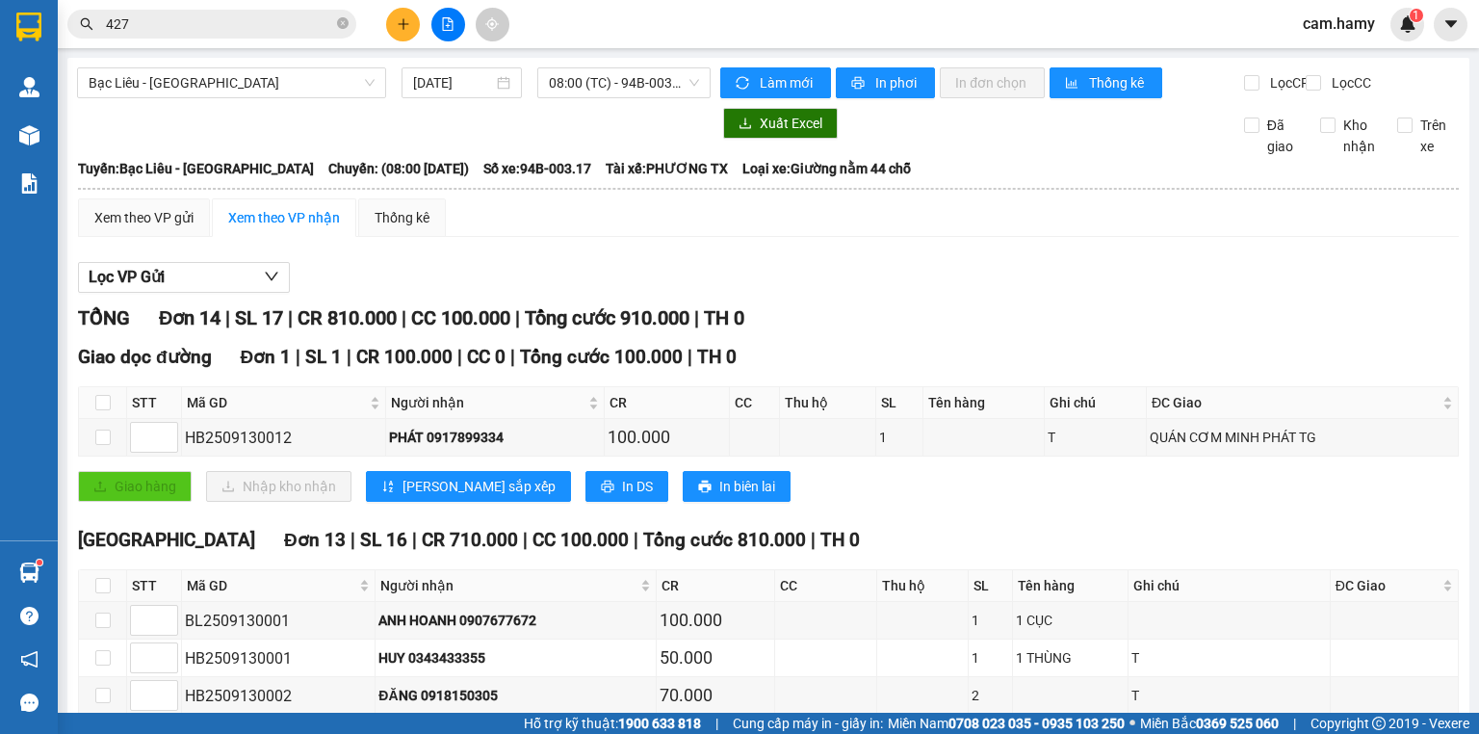
drag, startPoint x: 291, startPoint y: 85, endPoint x: 243, endPoint y: 98, distance: 50.0
click at [291, 85] on span "Bạc Liêu - [GEOGRAPHIC_DATA]" at bounding box center [232, 82] width 286 height 29
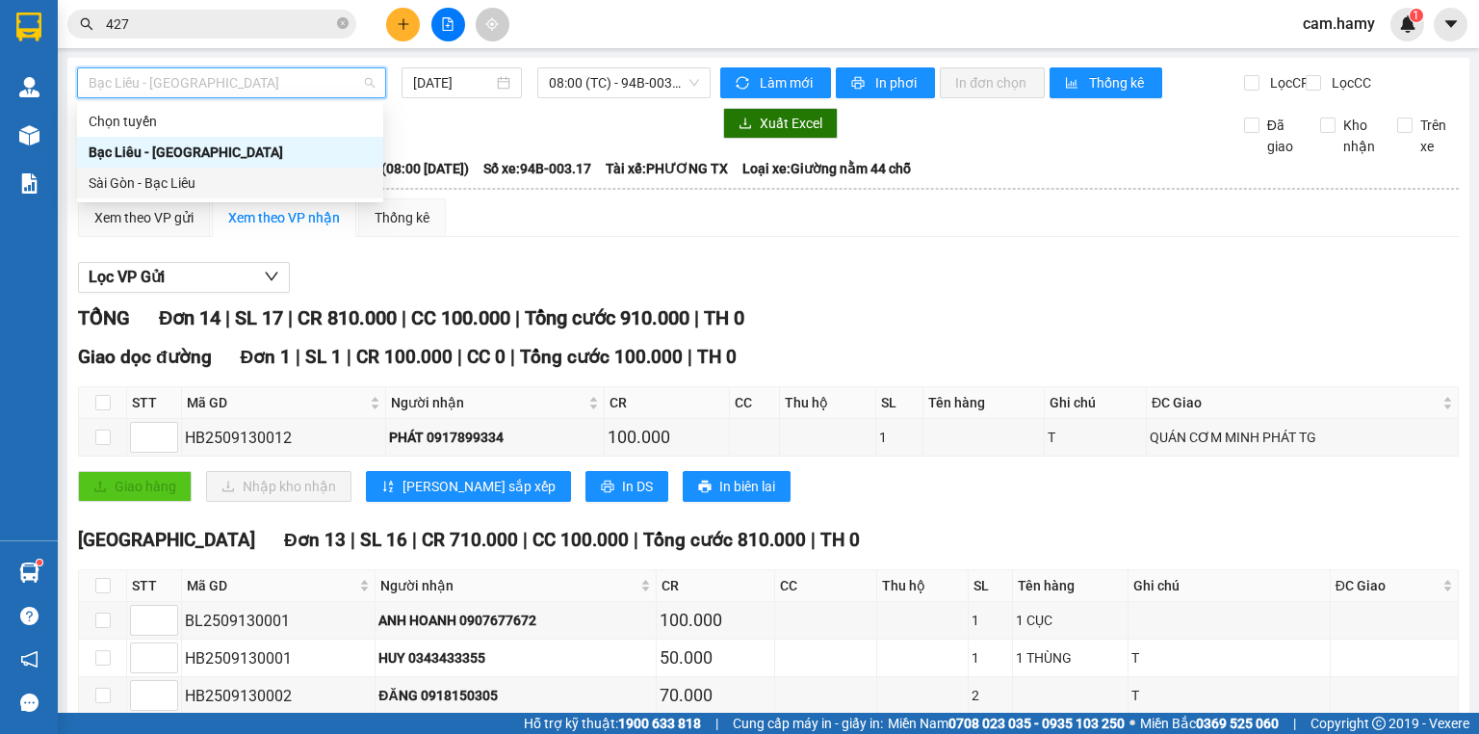
click at [171, 183] on div "Sài Gòn - Bạc Liêu" at bounding box center [230, 182] width 283 height 21
type input "[DATE]"
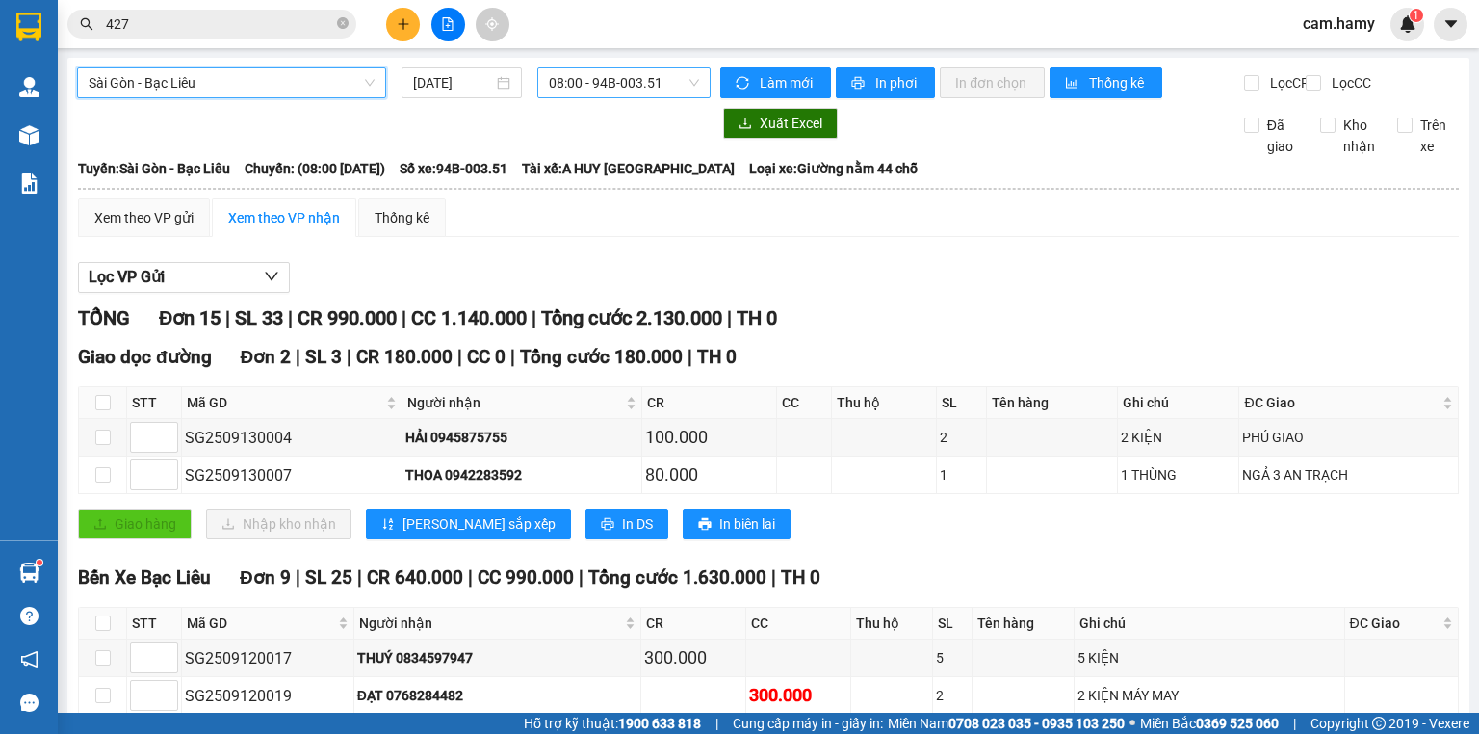
click at [584, 81] on span "08:00 - 94B-003.51" at bounding box center [624, 82] width 151 height 29
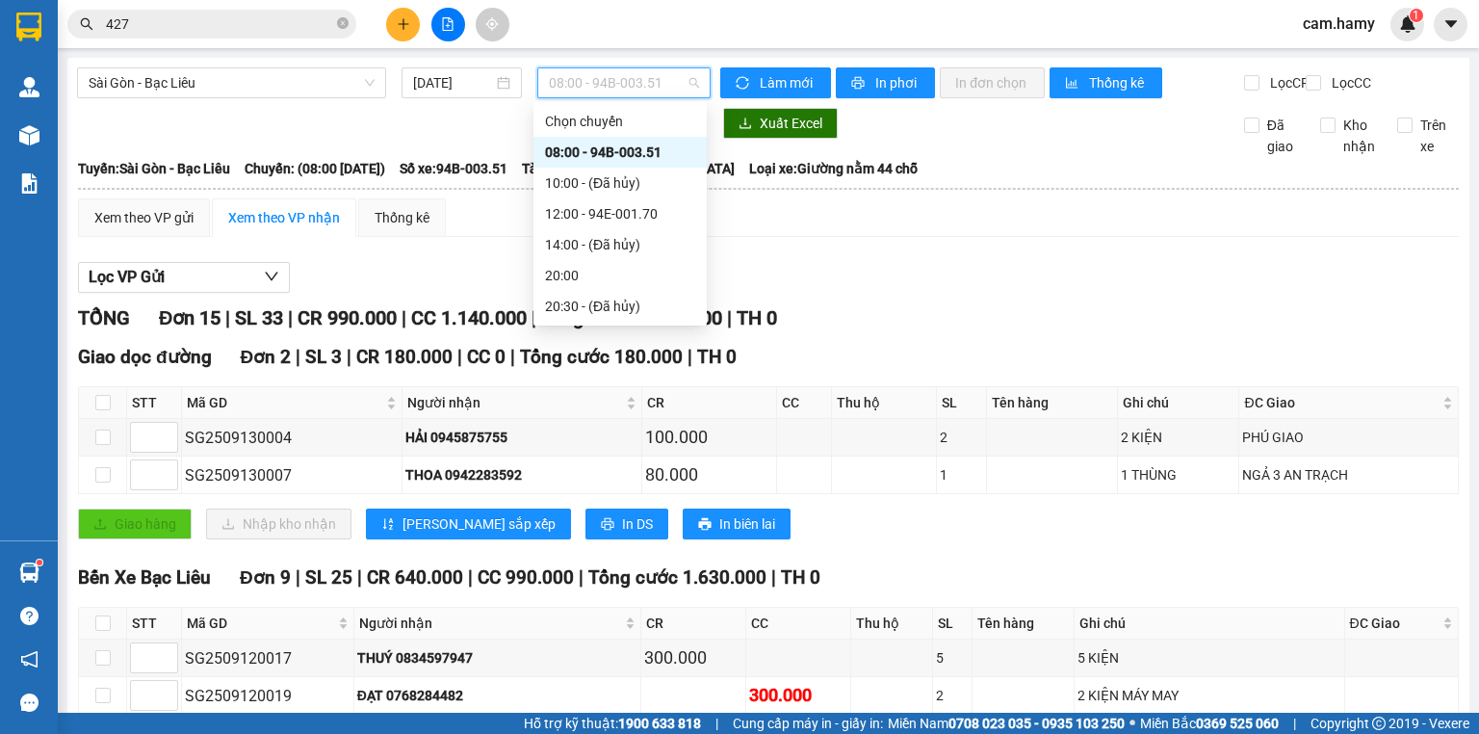
click at [616, 143] on div "08:00 - 94B-003.51" at bounding box center [620, 152] width 150 height 21
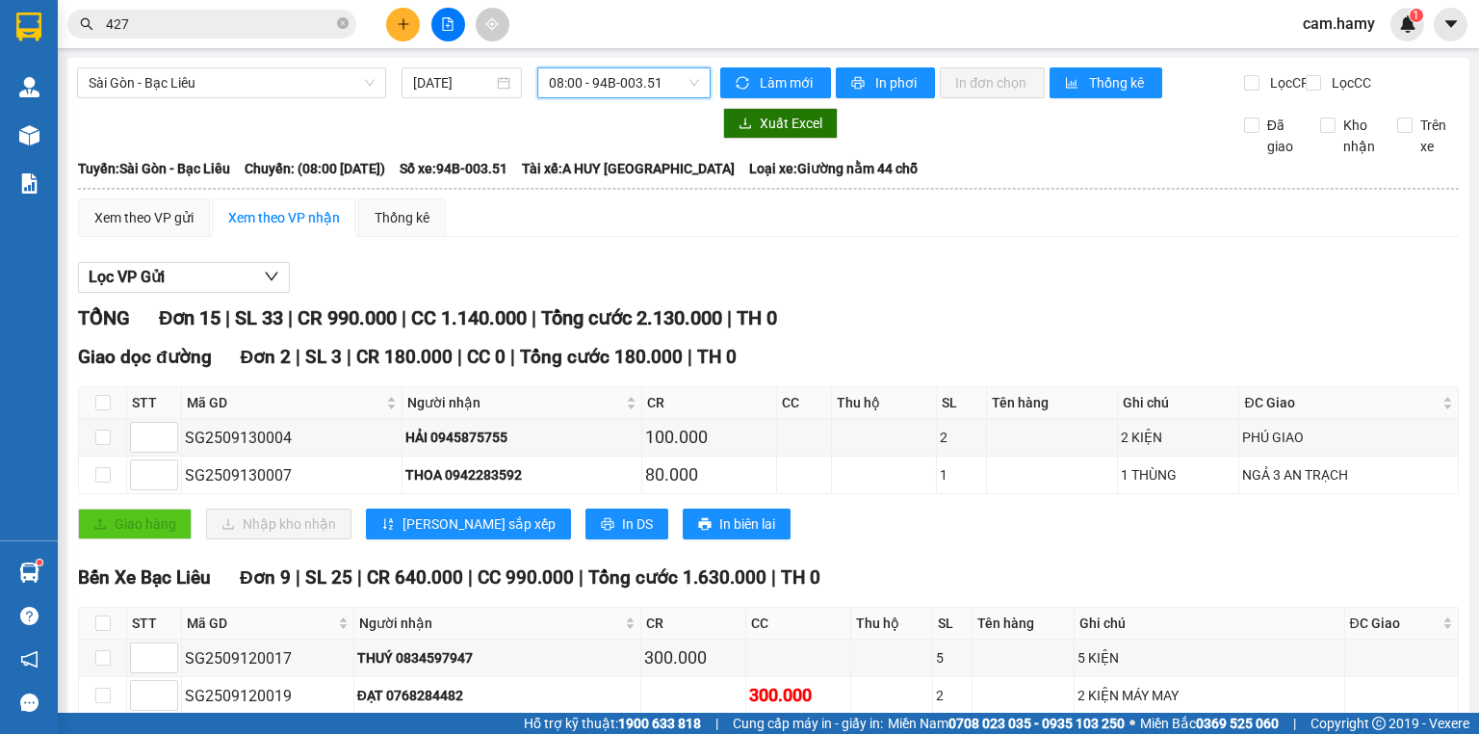
click at [606, 83] on span "08:00 - 94B-003.51" at bounding box center [624, 82] width 151 height 29
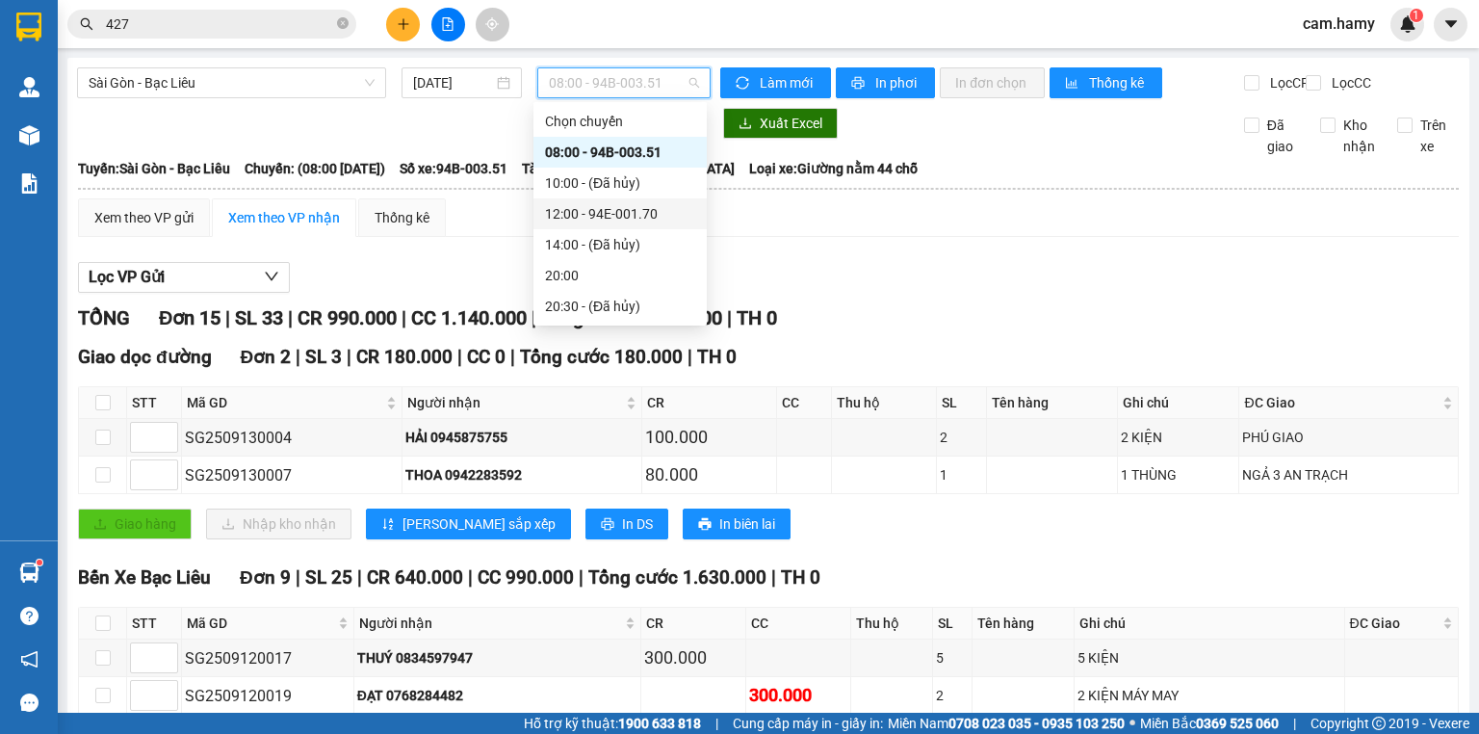
click at [642, 218] on div "12:00 - 94E-001.70" at bounding box center [620, 213] width 150 height 21
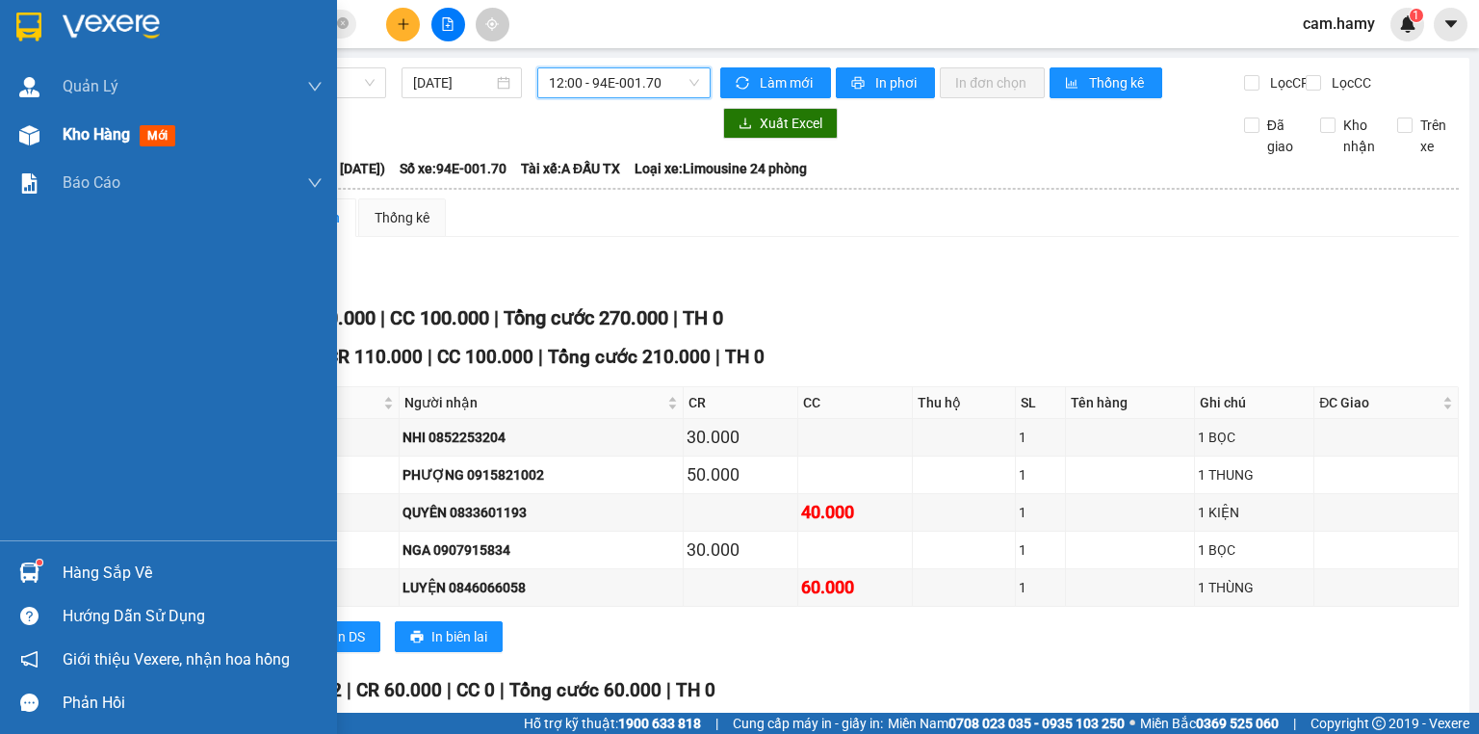
click at [59, 134] on div "Kho hàng mới" at bounding box center [168, 135] width 337 height 48
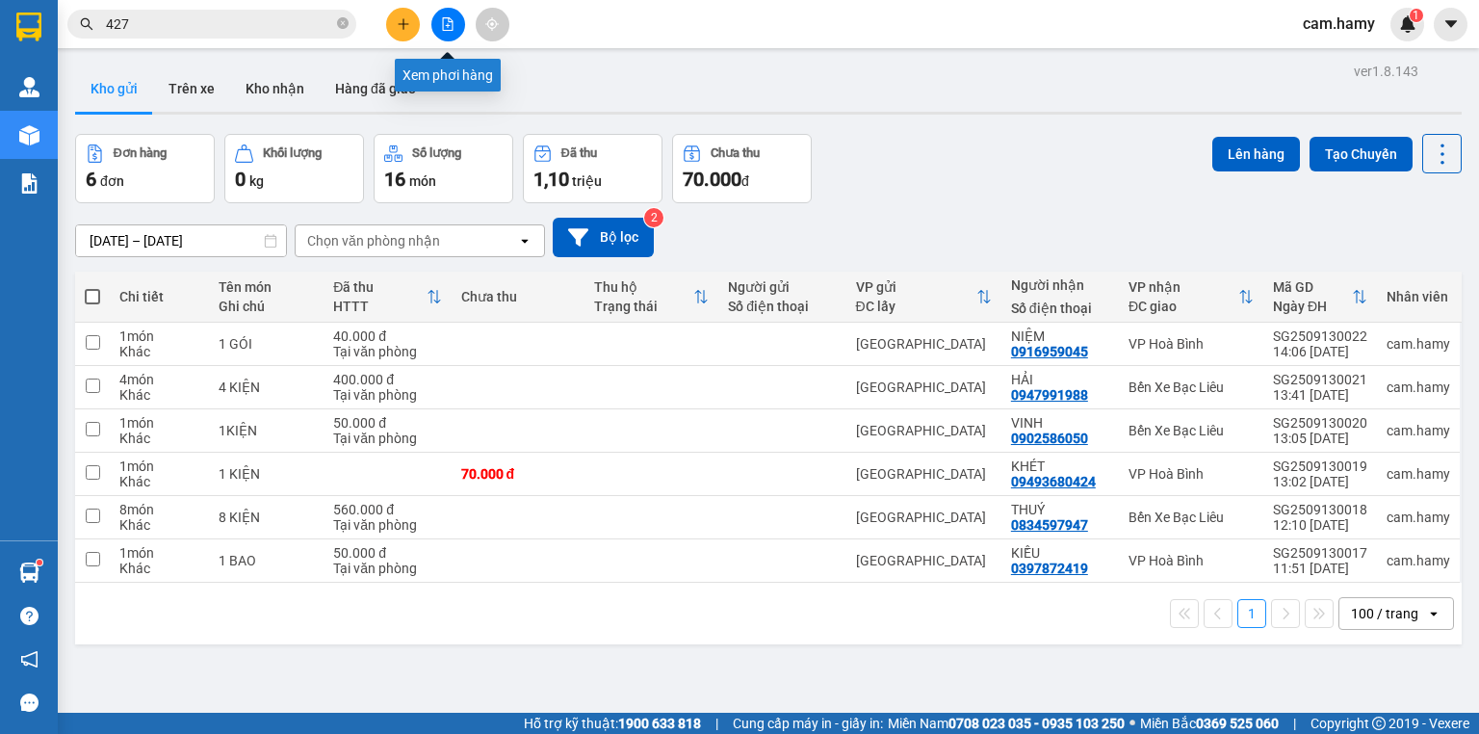
click at [445, 19] on icon "file-add" at bounding box center [447, 23] width 13 height 13
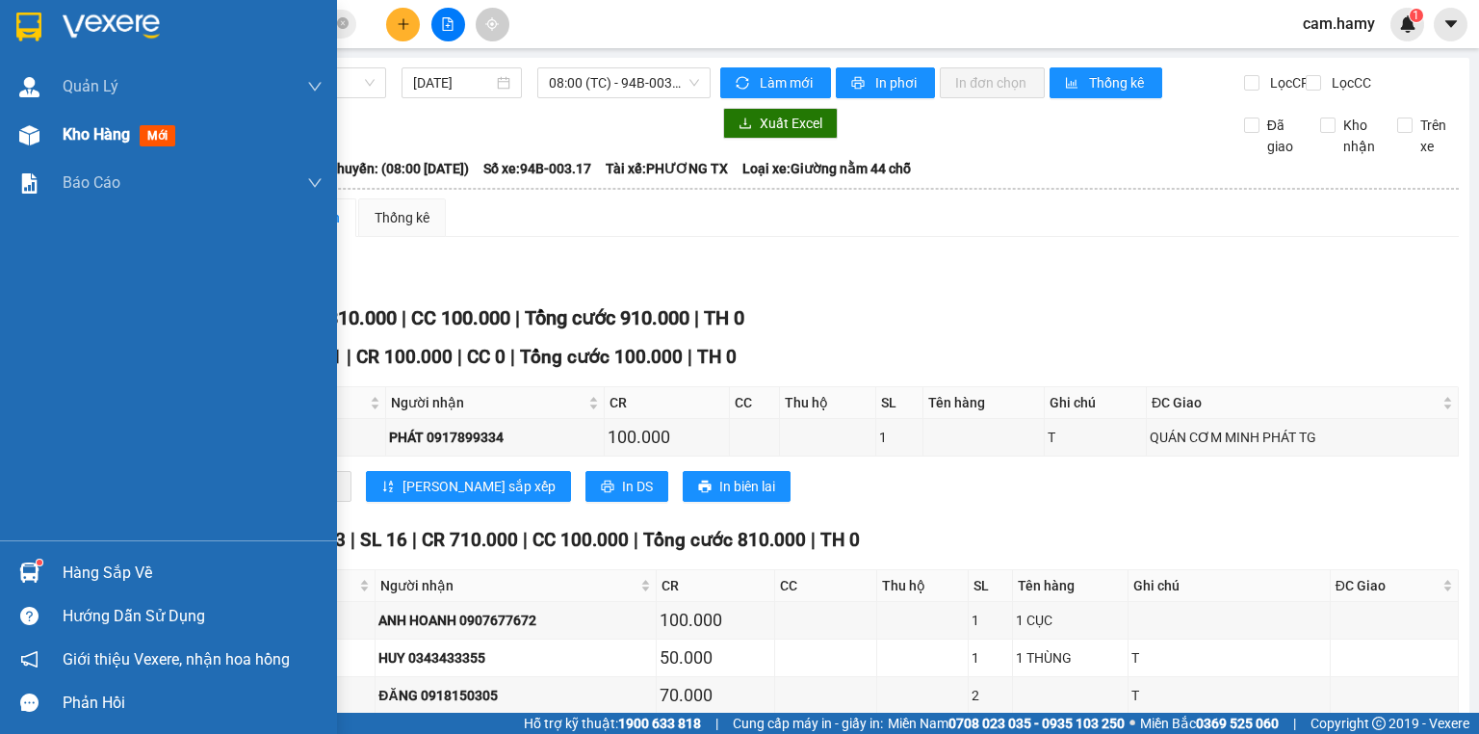
click at [73, 143] on span "Kho hàng" at bounding box center [96, 134] width 67 height 18
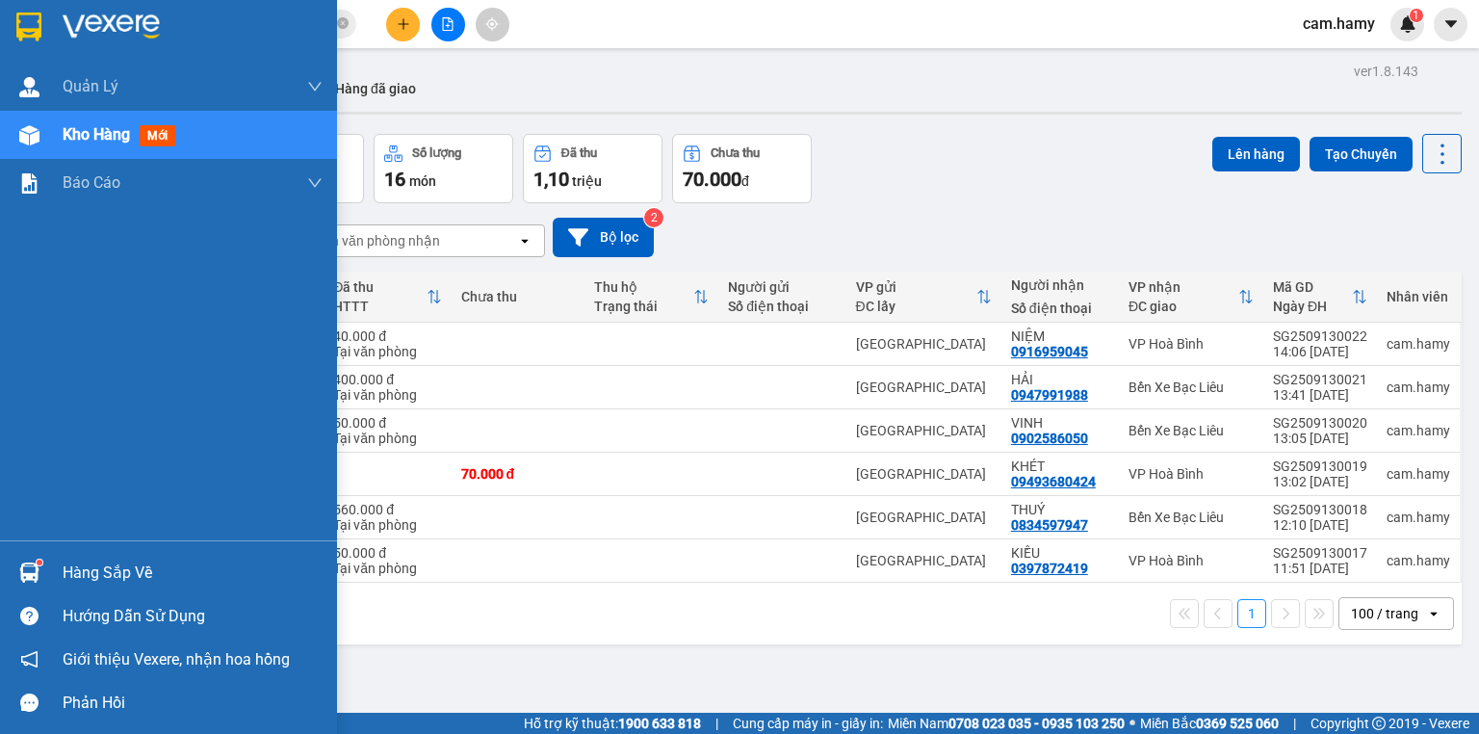
click at [67, 135] on span "Kho hàng" at bounding box center [96, 134] width 67 height 18
click at [68, 125] on span "Kho hàng" at bounding box center [96, 134] width 67 height 18
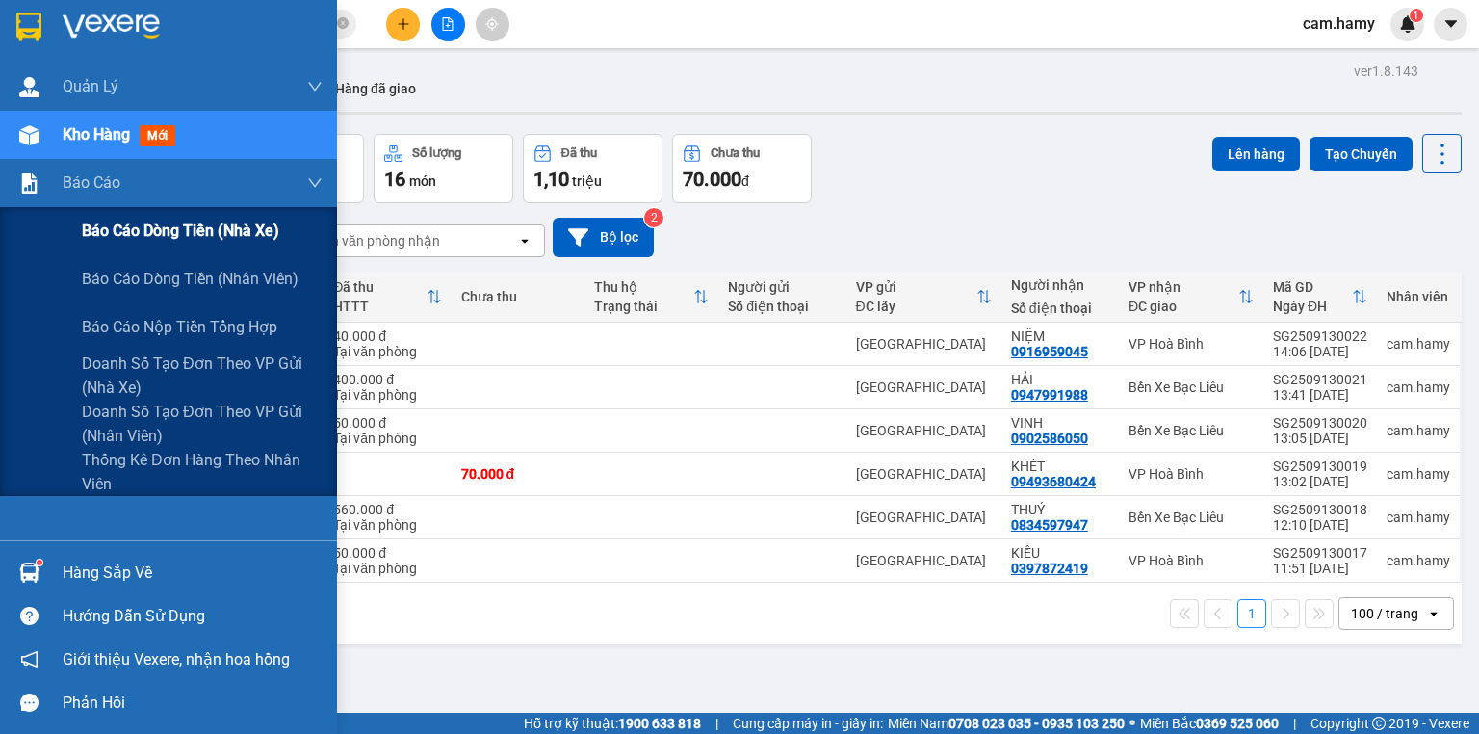
click at [102, 228] on span "Báo cáo dòng tiền (nhà xe)" at bounding box center [180, 231] width 197 height 24
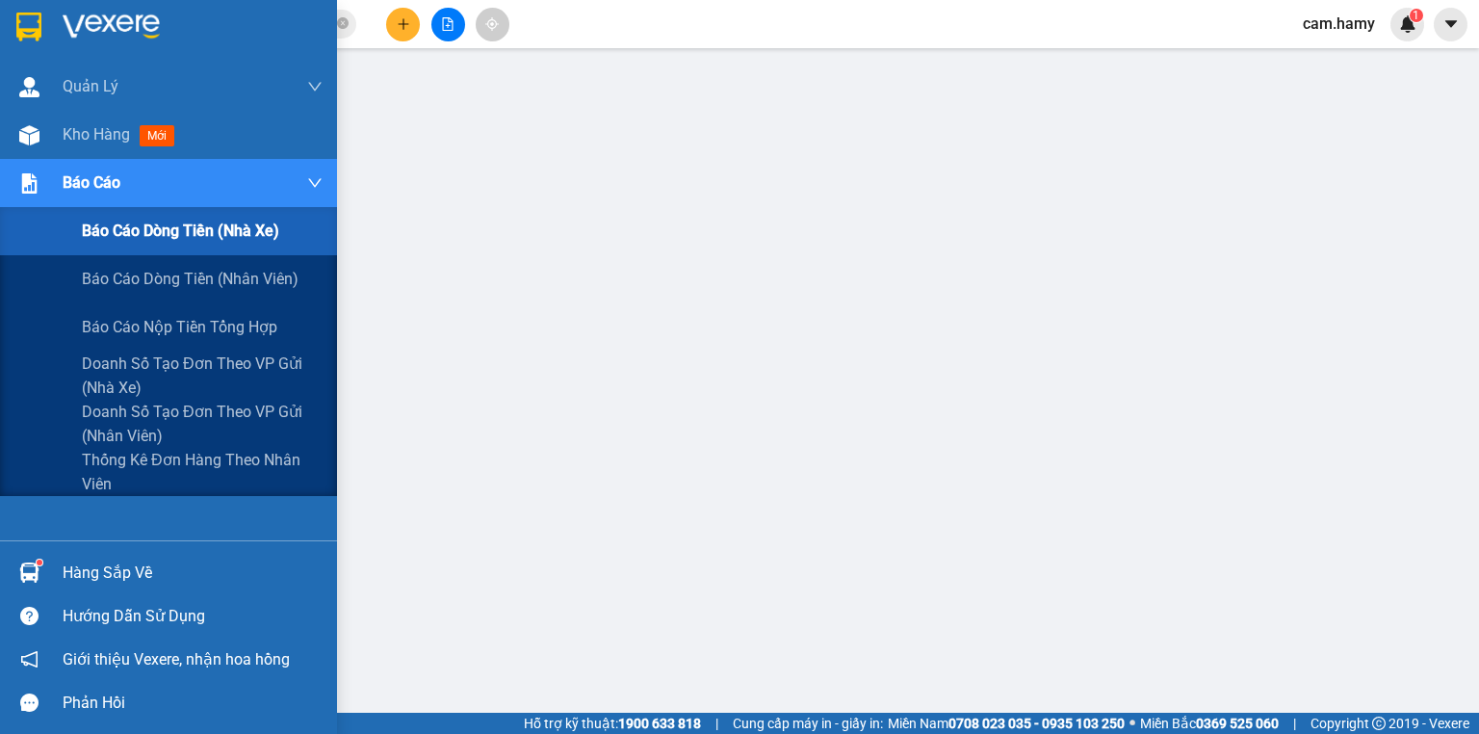
click at [86, 229] on span "Báo cáo dòng tiền (nhà xe)" at bounding box center [180, 231] width 197 height 24
click at [136, 265] on div "Báo cáo dòng tiền (nhân viên)" at bounding box center [202, 279] width 241 height 48
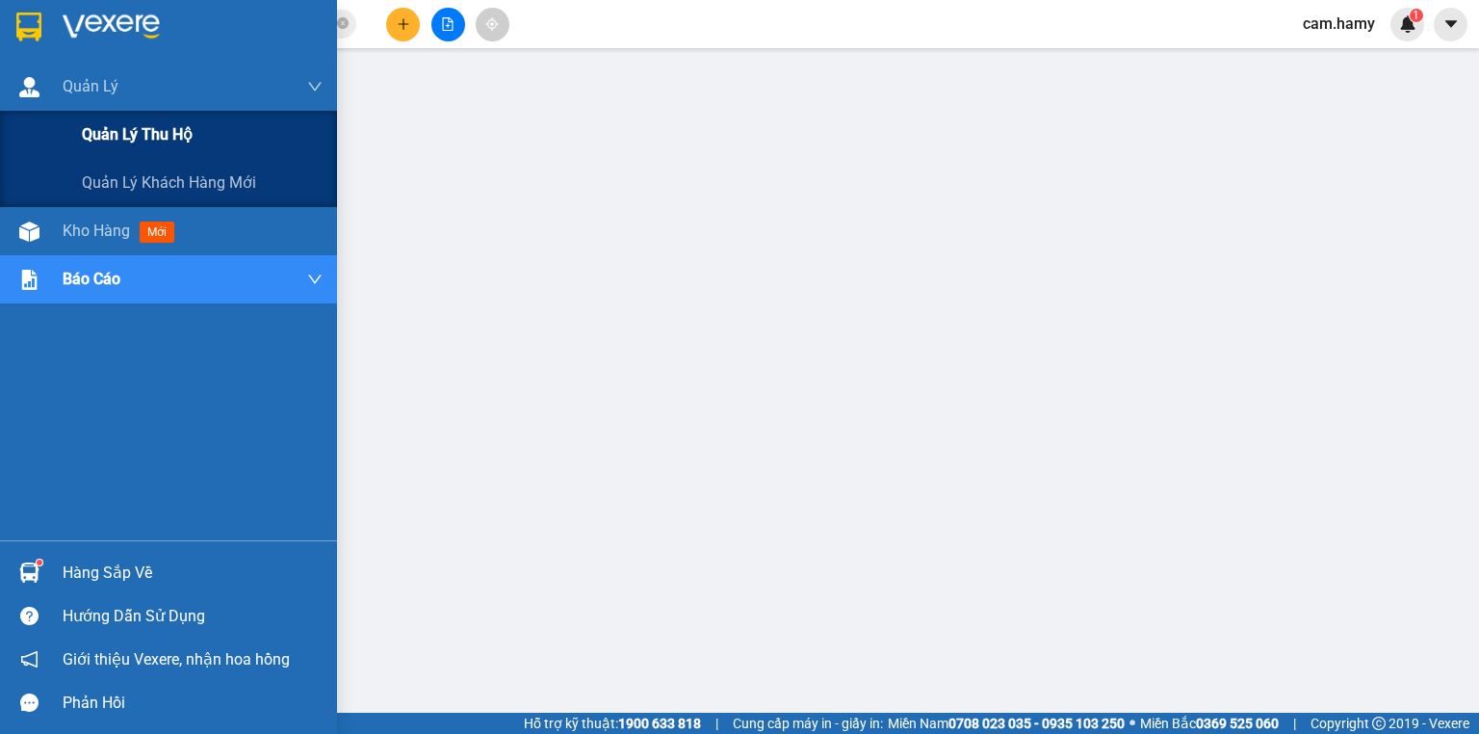
click at [103, 135] on span "Quản lý thu hộ" at bounding box center [137, 134] width 111 height 24
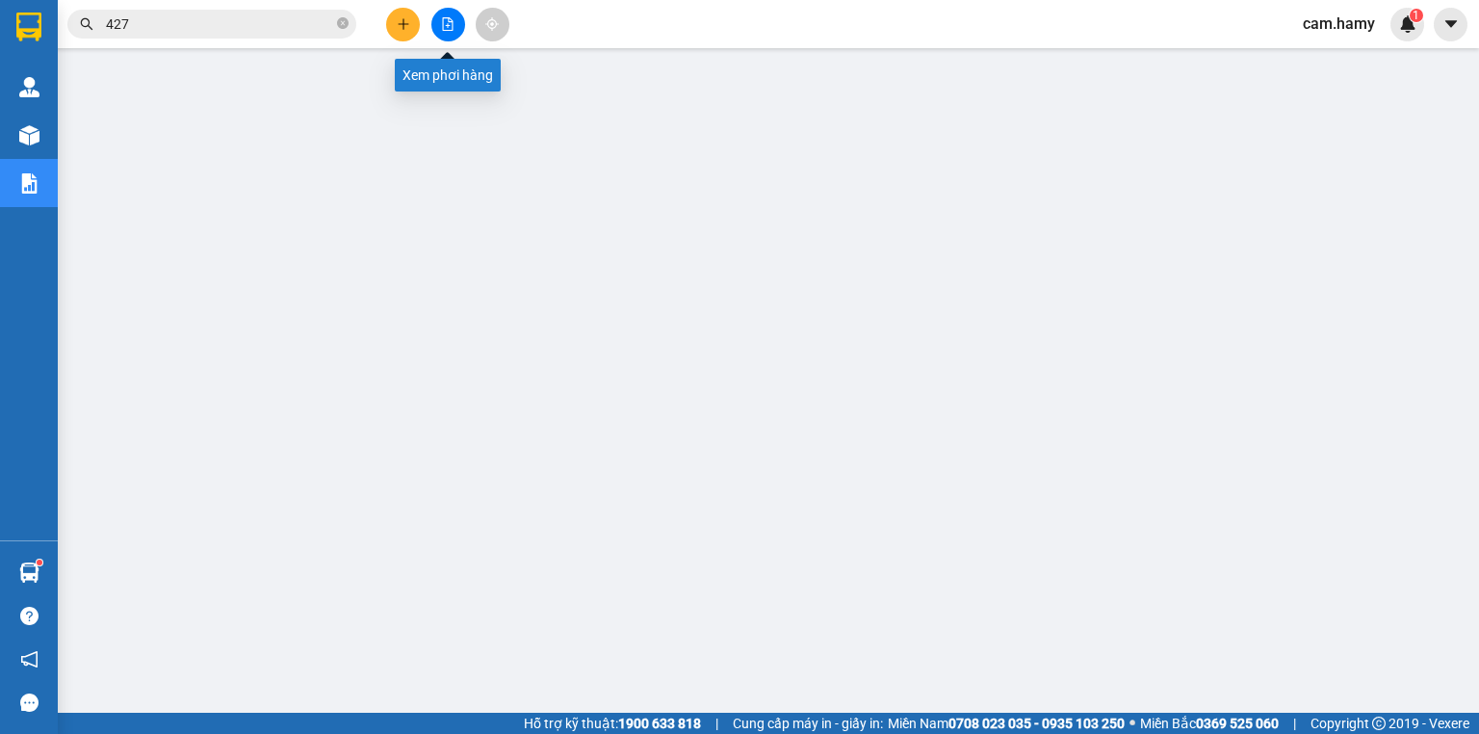
click at [451, 35] on button at bounding box center [448, 25] width 34 height 34
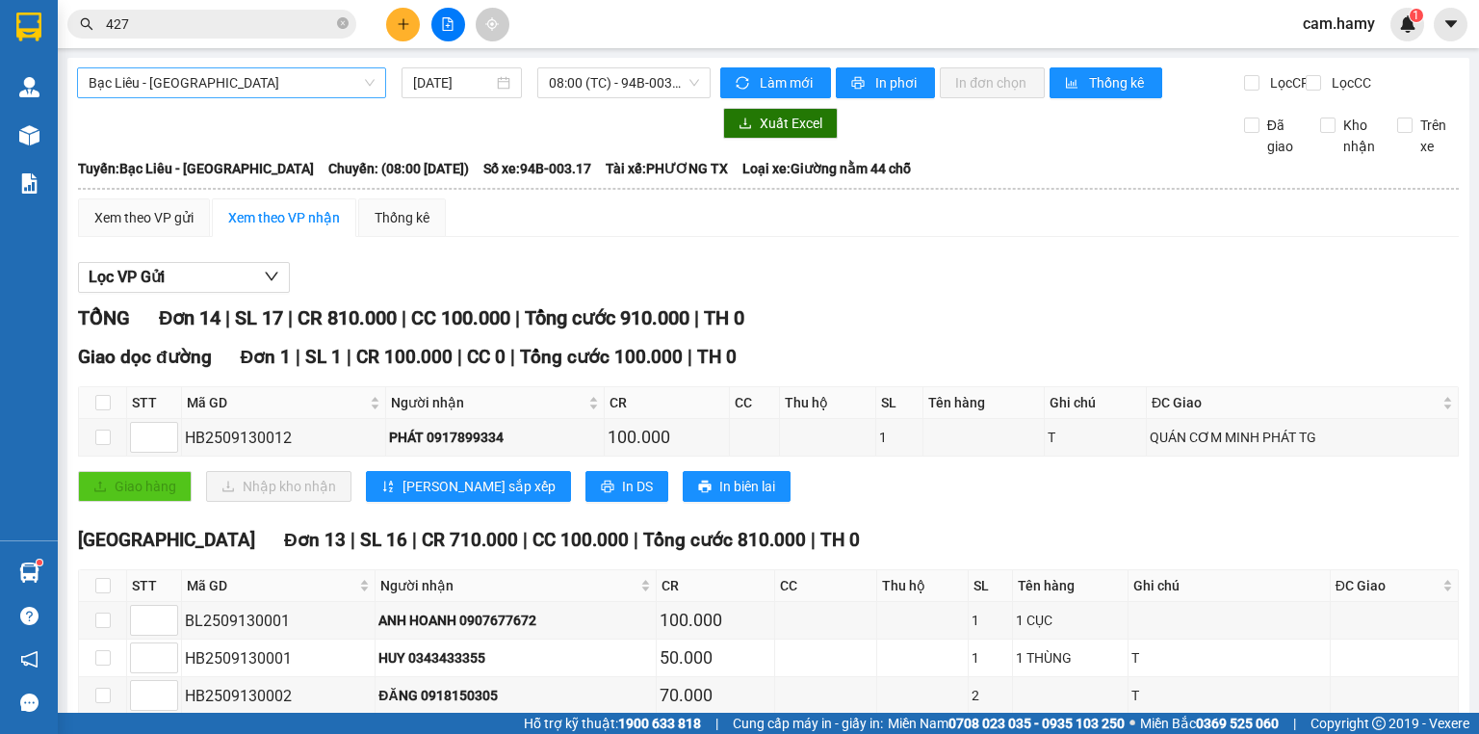
click at [253, 82] on span "Bạc Liêu - [GEOGRAPHIC_DATA]" at bounding box center [232, 82] width 286 height 29
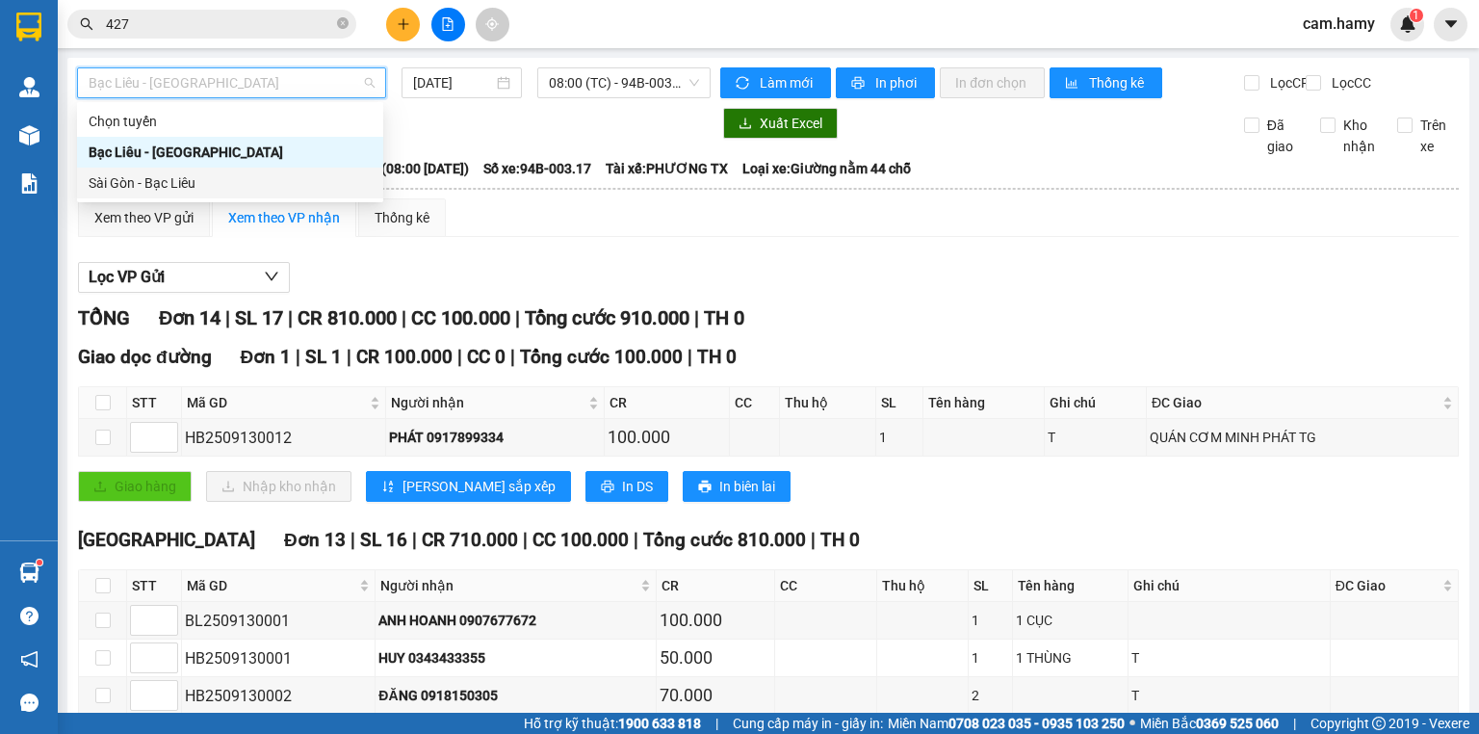
click at [180, 178] on div "Sài Gòn - Bạc Liêu" at bounding box center [230, 182] width 283 height 21
type input "[DATE]"
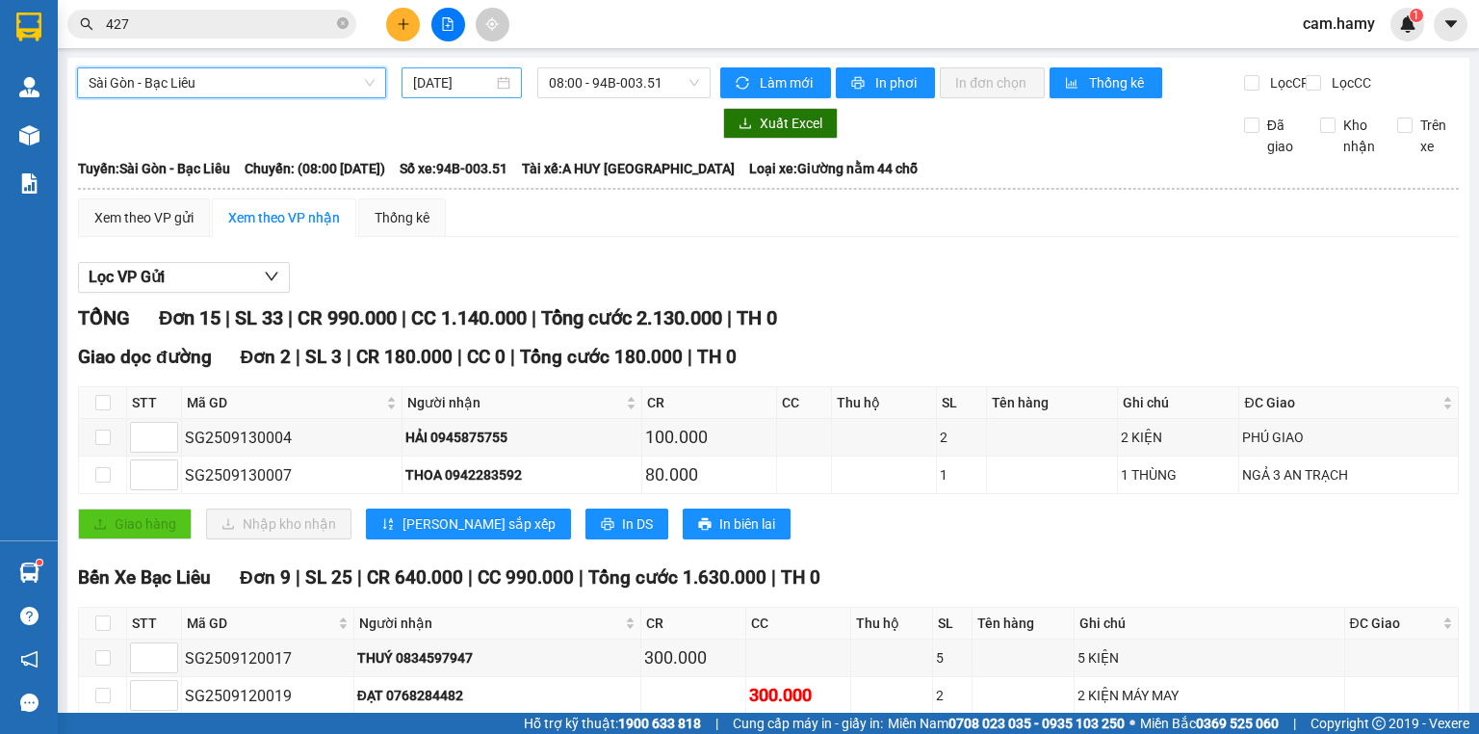
click at [447, 79] on input "[DATE]" at bounding box center [452, 82] width 79 height 21
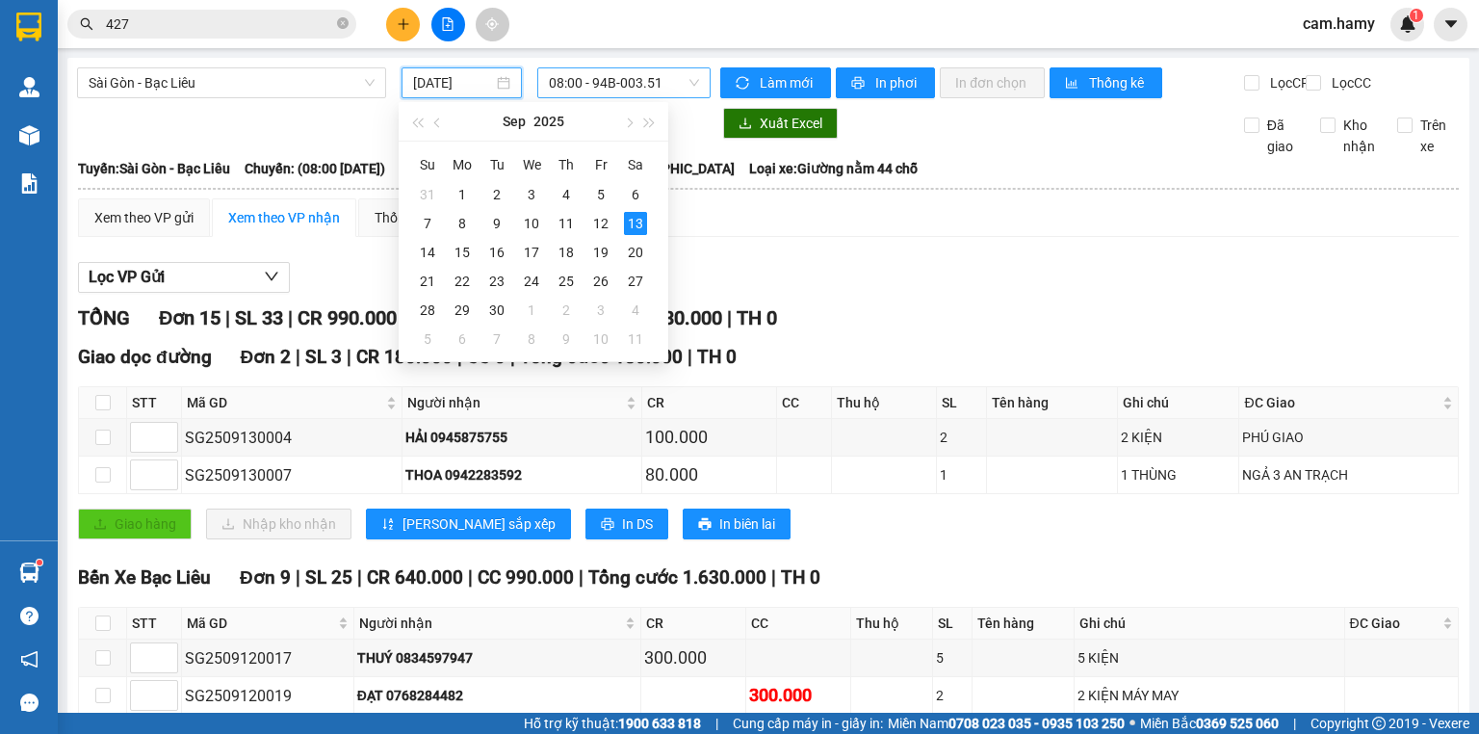
click at [577, 78] on span "08:00 - 94B-003.51" at bounding box center [624, 82] width 151 height 29
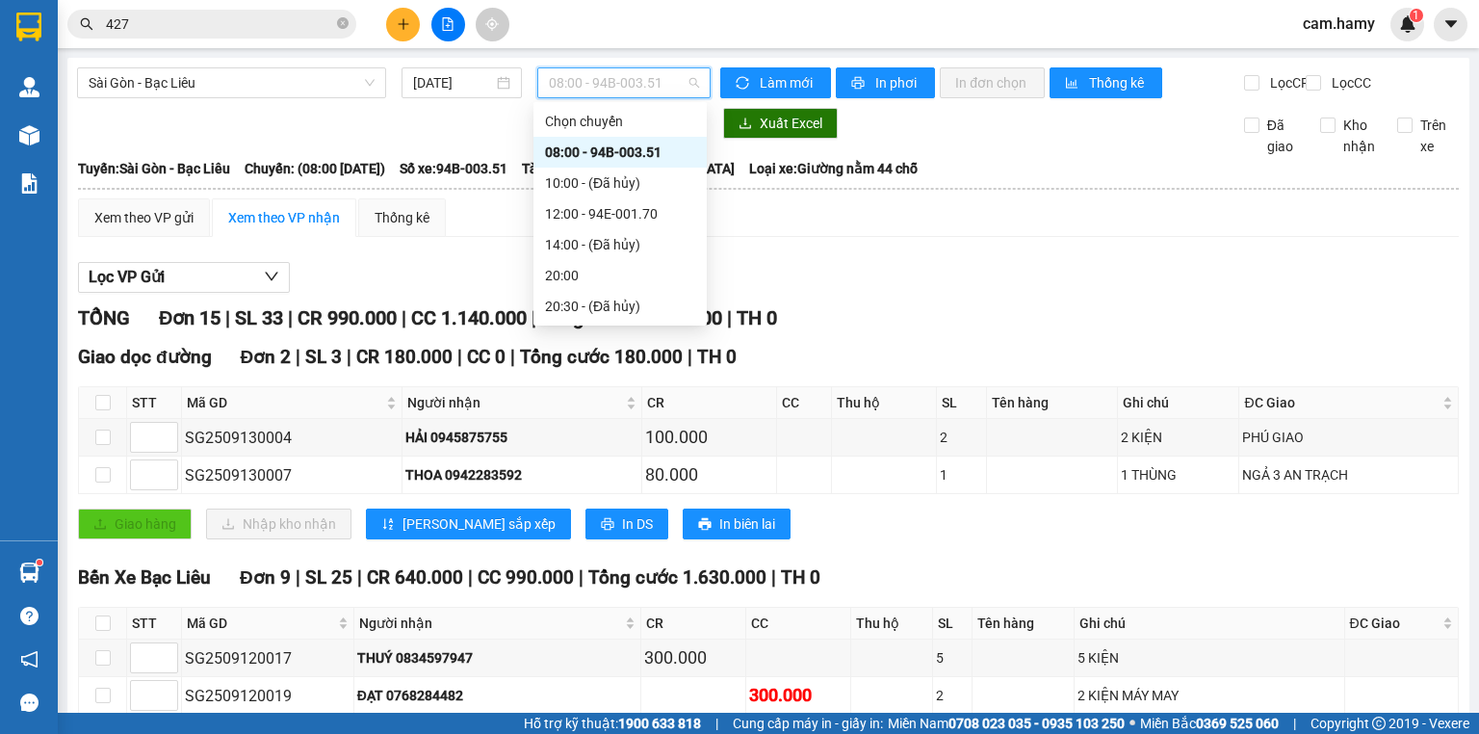
click at [629, 143] on div "08:00 - 94B-003.51" at bounding box center [620, 152] width 150 height 21
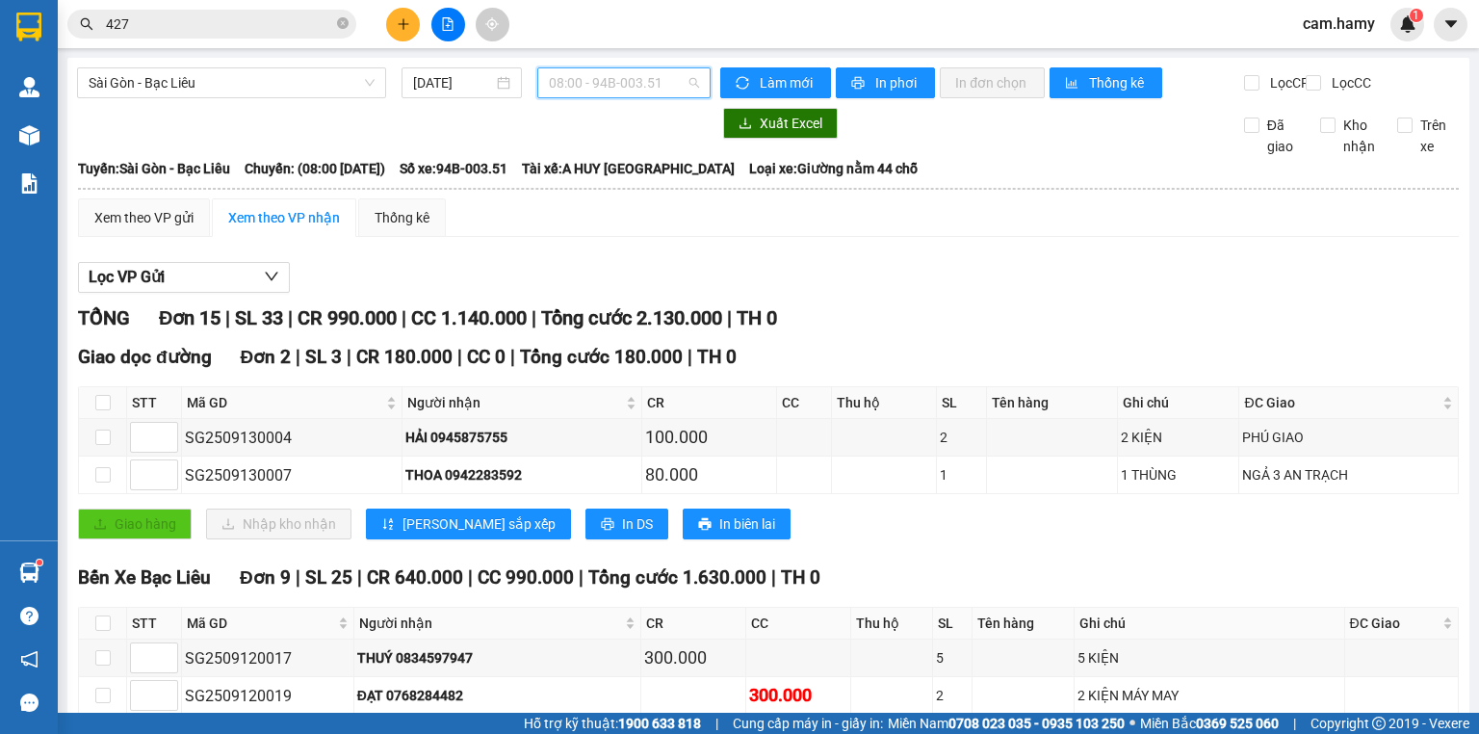
click at [632, 89] on span "08:00 - 94B-003.51" at bounding box center [624, 82] width 151 height 29
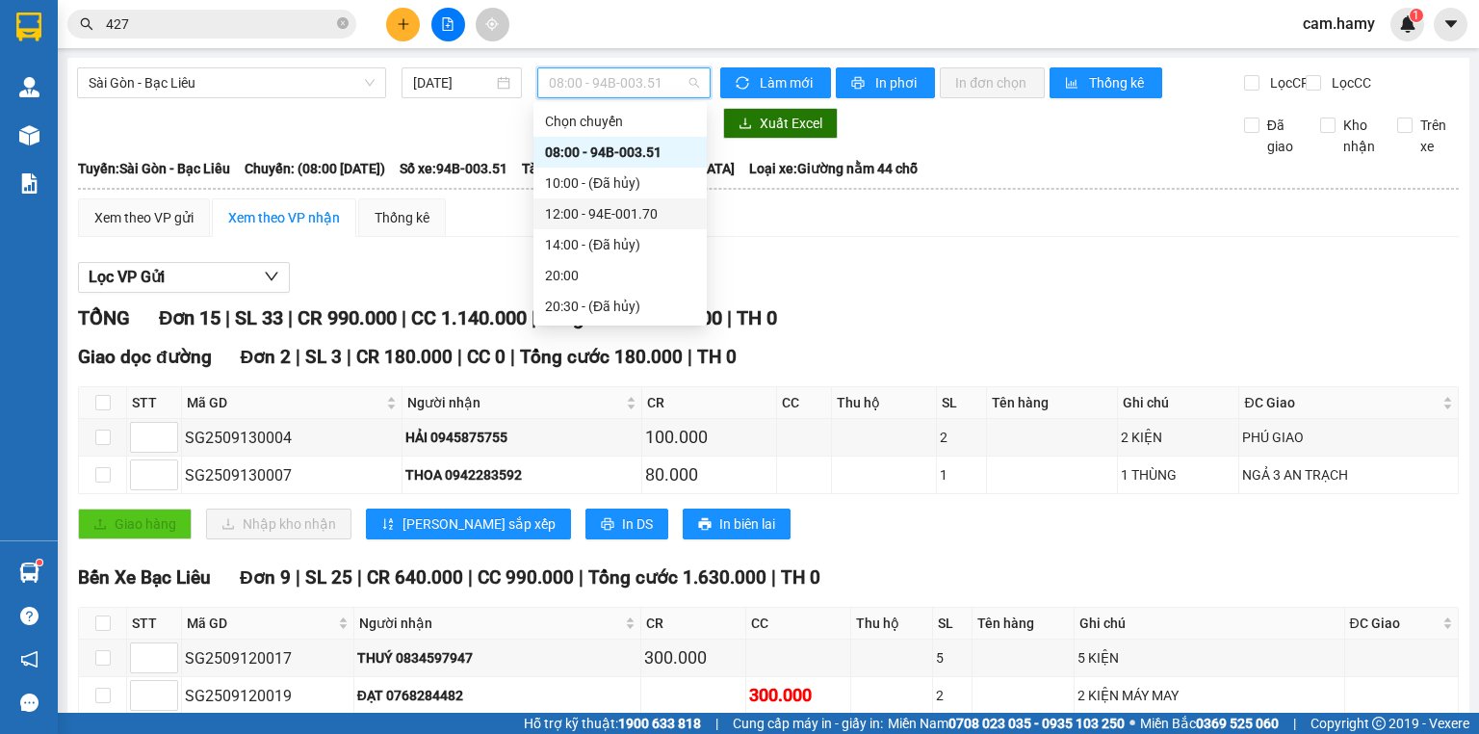
click at [652, 225] on div "12:00 - 94E-001.70" at bounding box center [619, 213] width 173 height 31
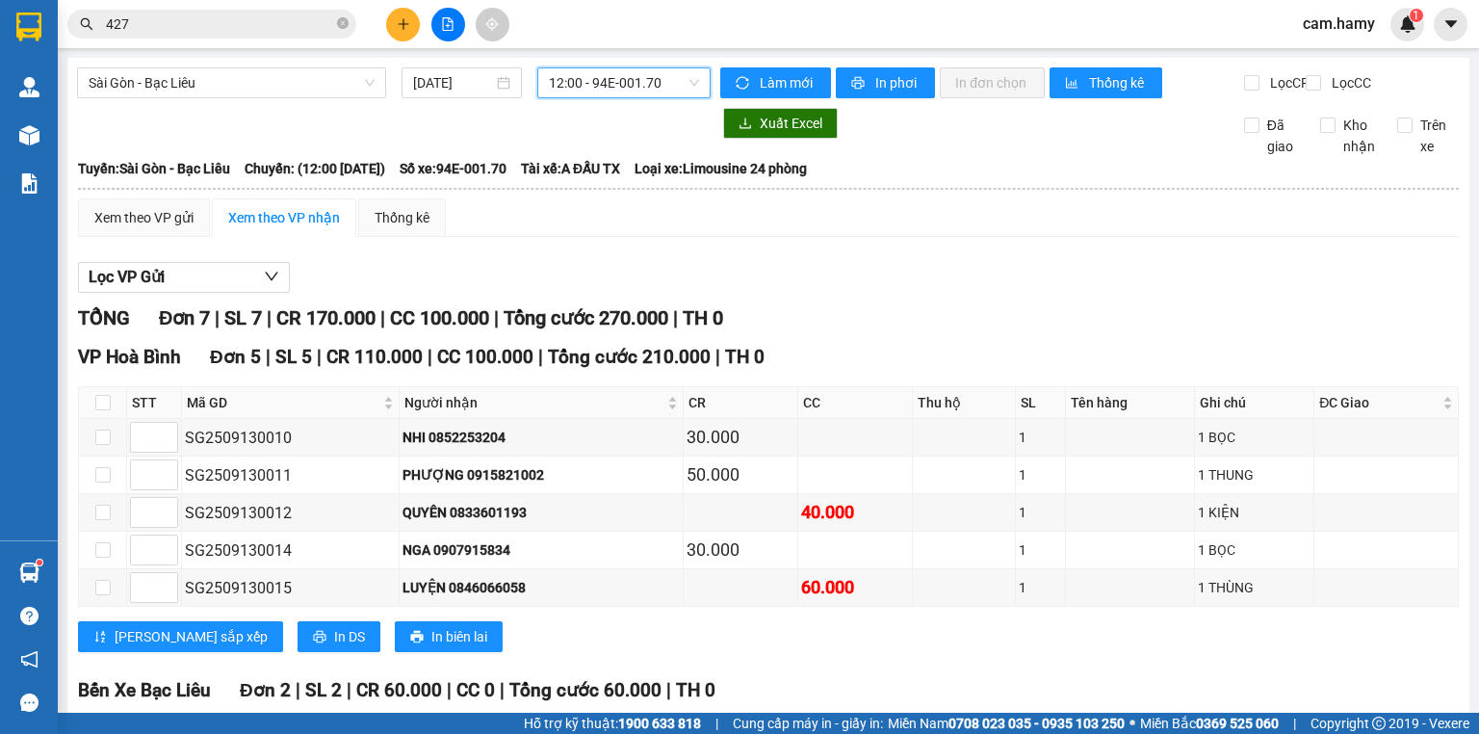
click at [71, 136] on div "Sài Gòn - Bạc Liêu [DATE] 12:00 12:00 - 94E-001.70 Làm mới In phơi In đơn chọn …" at bounding box center [768, 487] width 1402 height 859
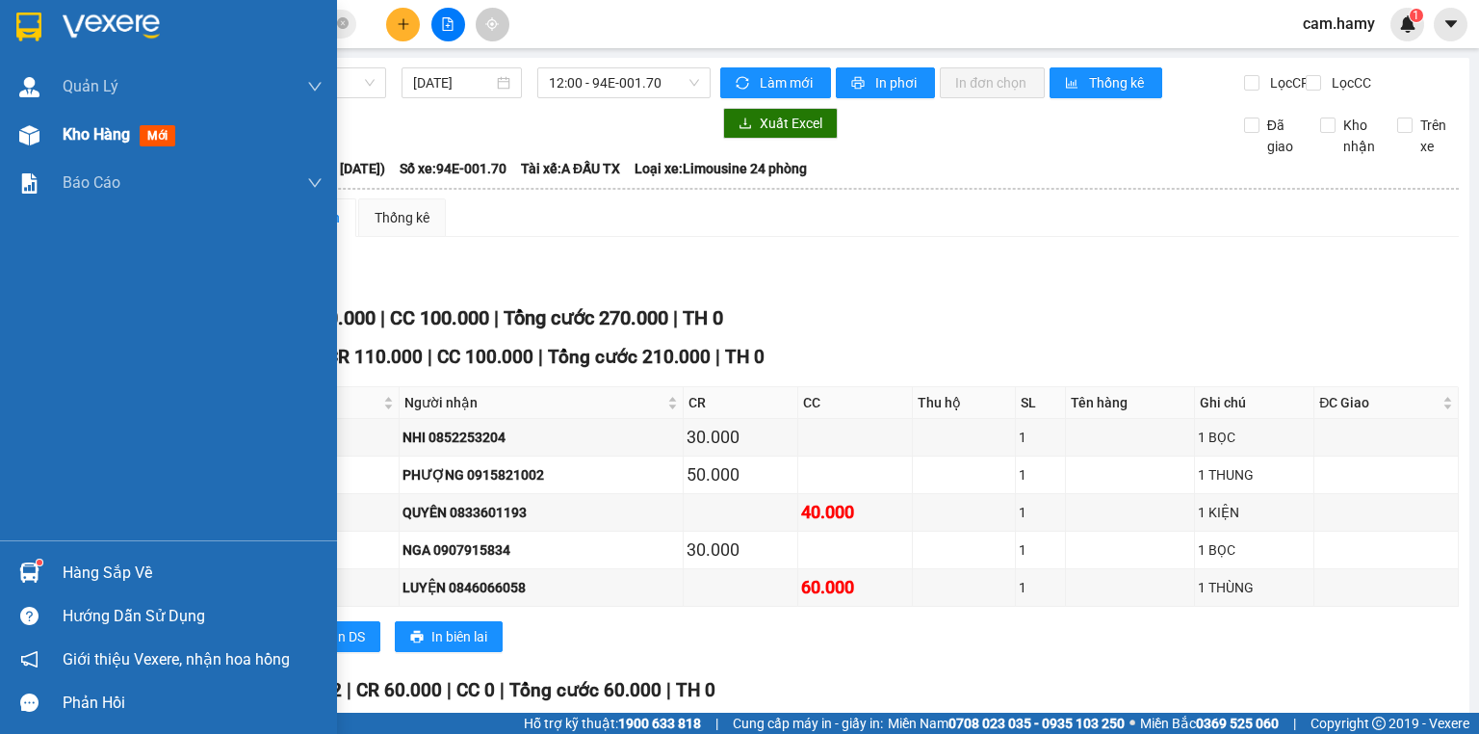
click at [88, 140] on span "Kho hàng" at bounding box center [96, 134] width 67 height 18
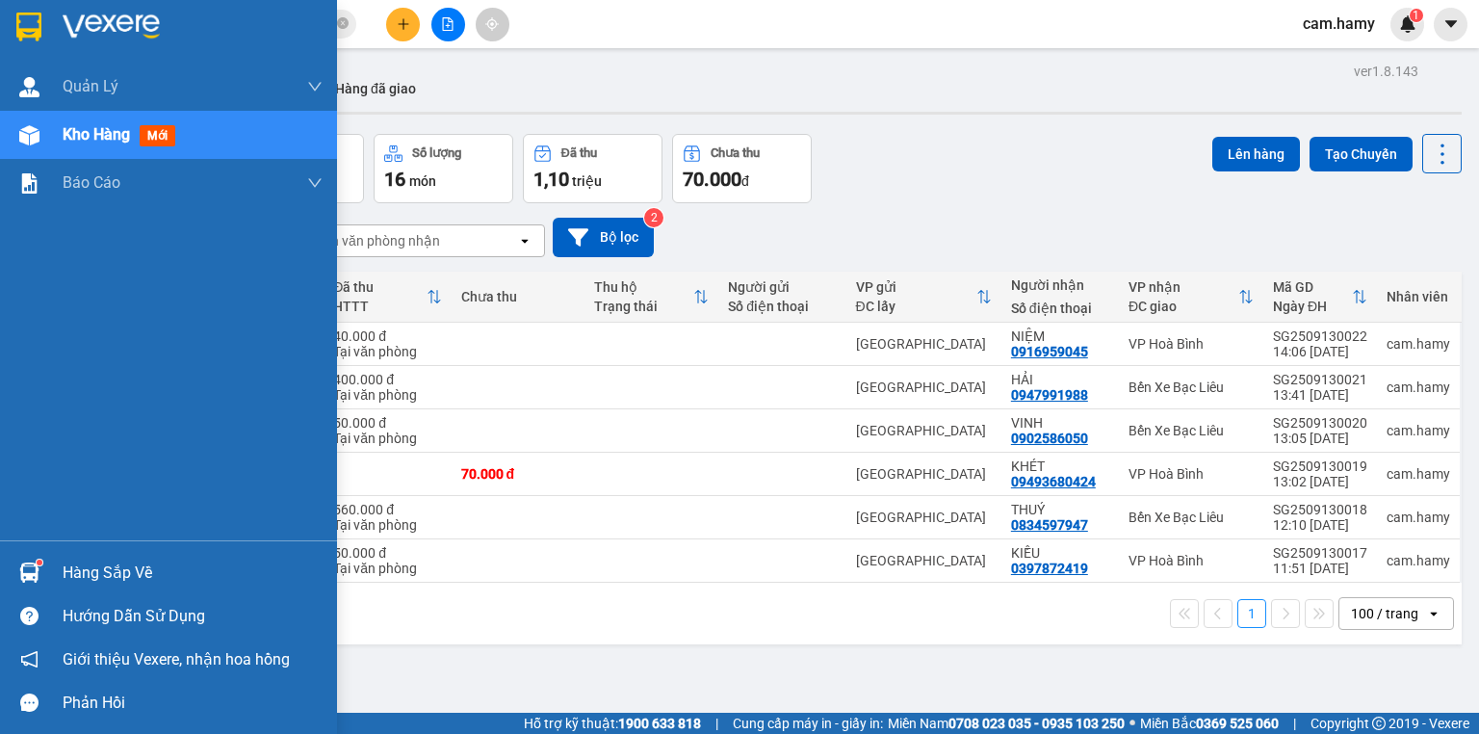
click at [75, 139] on span "Kho hàng" at bounding box center [96, 134] width 67 height 18
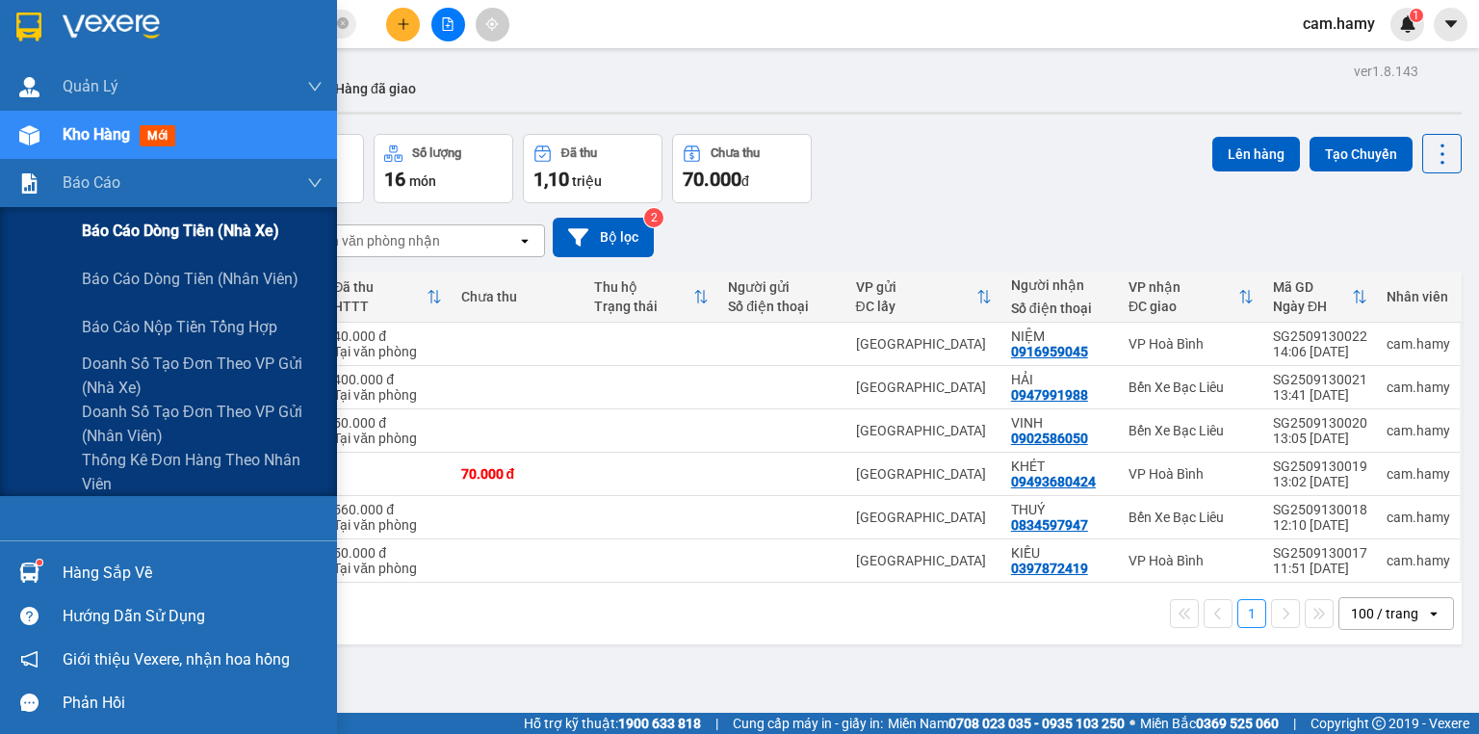
click at [137, 233] on span "Báo cáo dòng tiền (nhà xe)" at bounding box center [180, 231] width 197 height 24
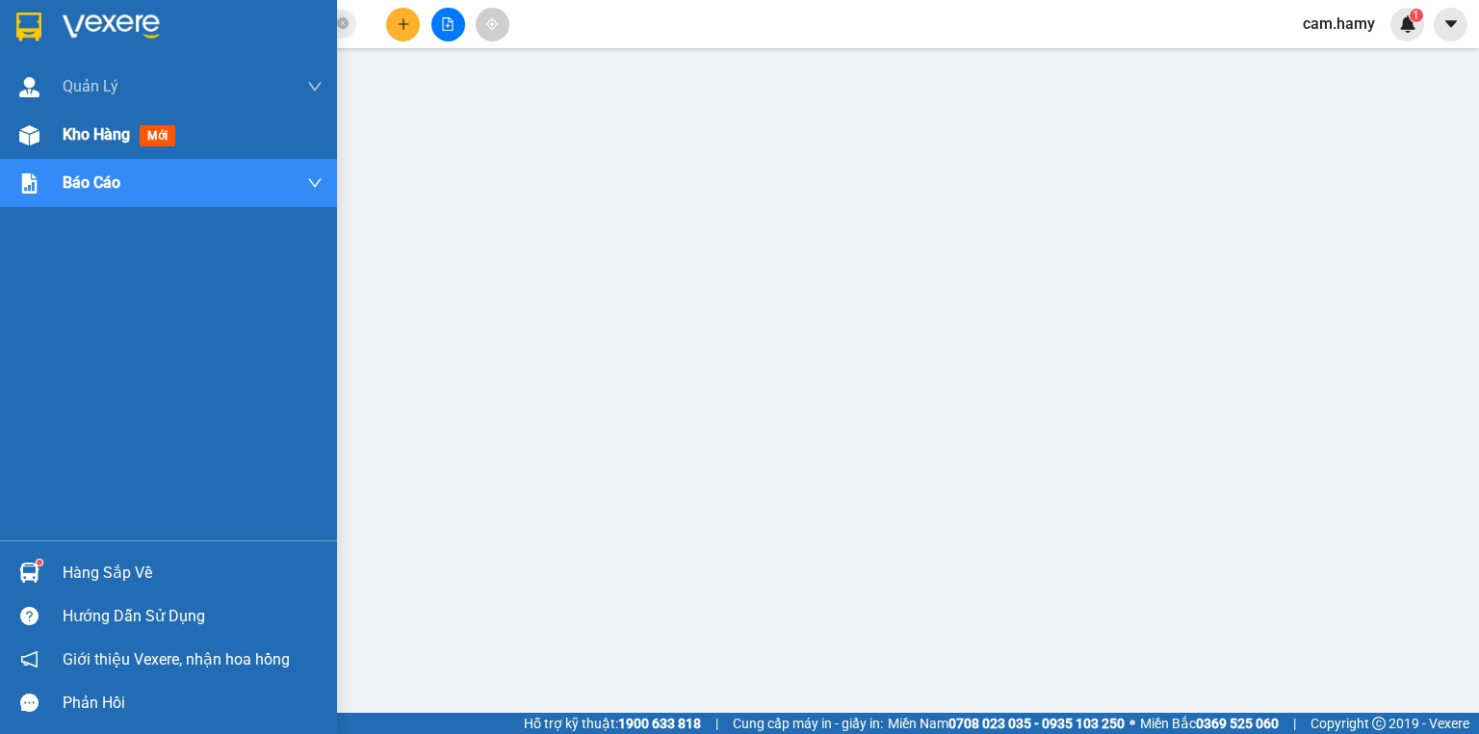
click at [88, 130] on span "Kho hàng" at bounding box center [96, 134] width 67 height 18
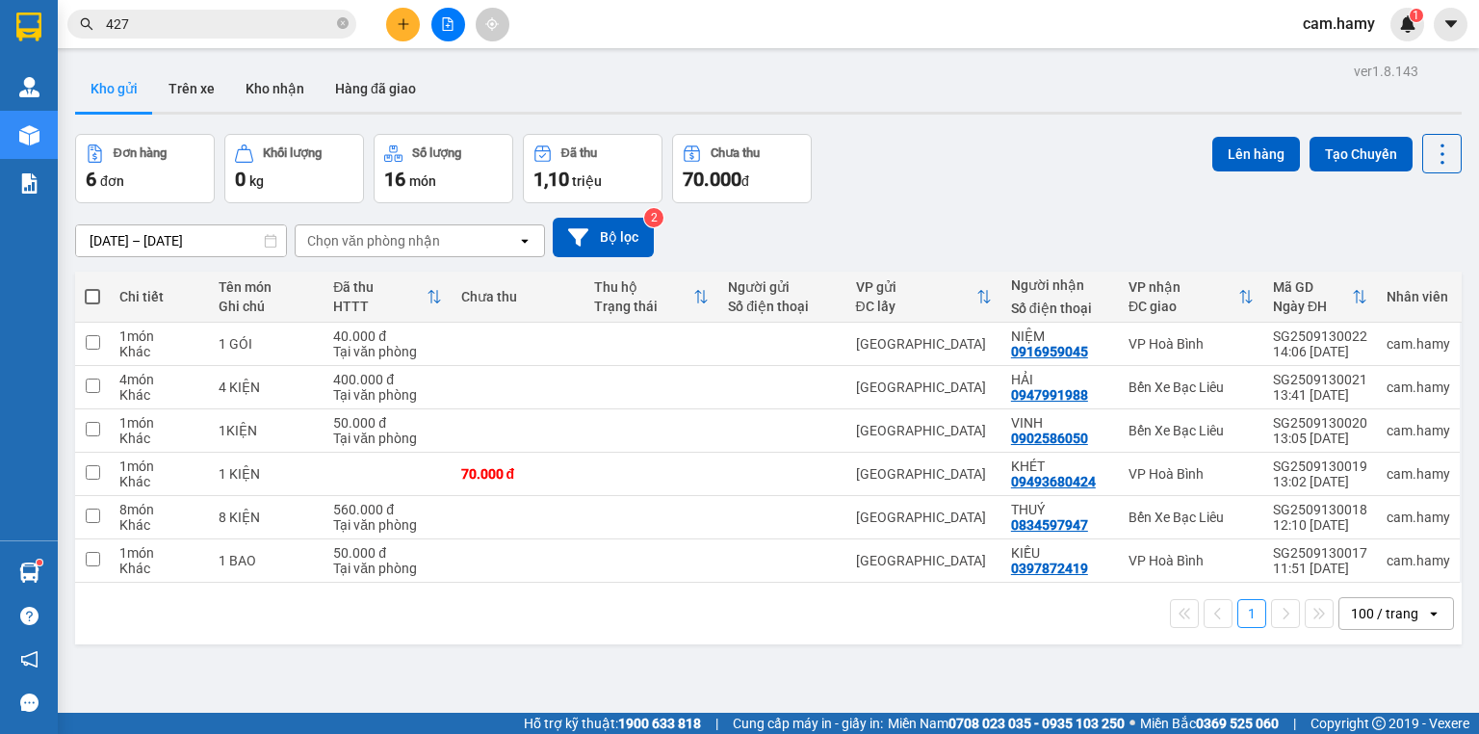
click at [383, 27] on div at bounding box center [448, 25] width 144 height 34
click at [405, 17] on icon "plus" at bounding box center [403, 23] width 13 height 13
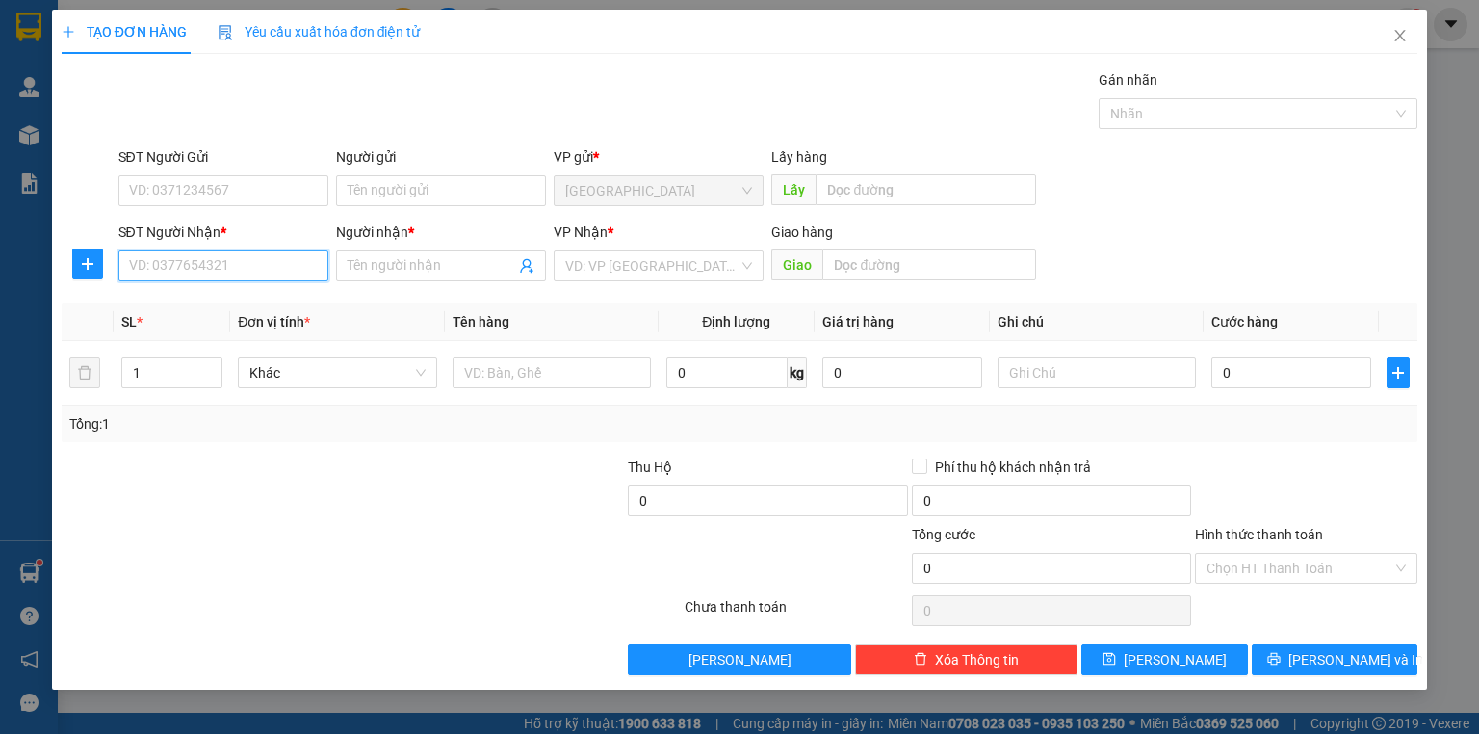
click at [253, 269] on input "SĐT Người Nhận *" at bounding box center [223, 265] width 210 height 31
click at [253, 269] on input "0794413142" at bounding box center [223, 265] width 210 height 31
click at [251, 269] on input "0794413142" at bounding box center [223, 265] width 210 height 31
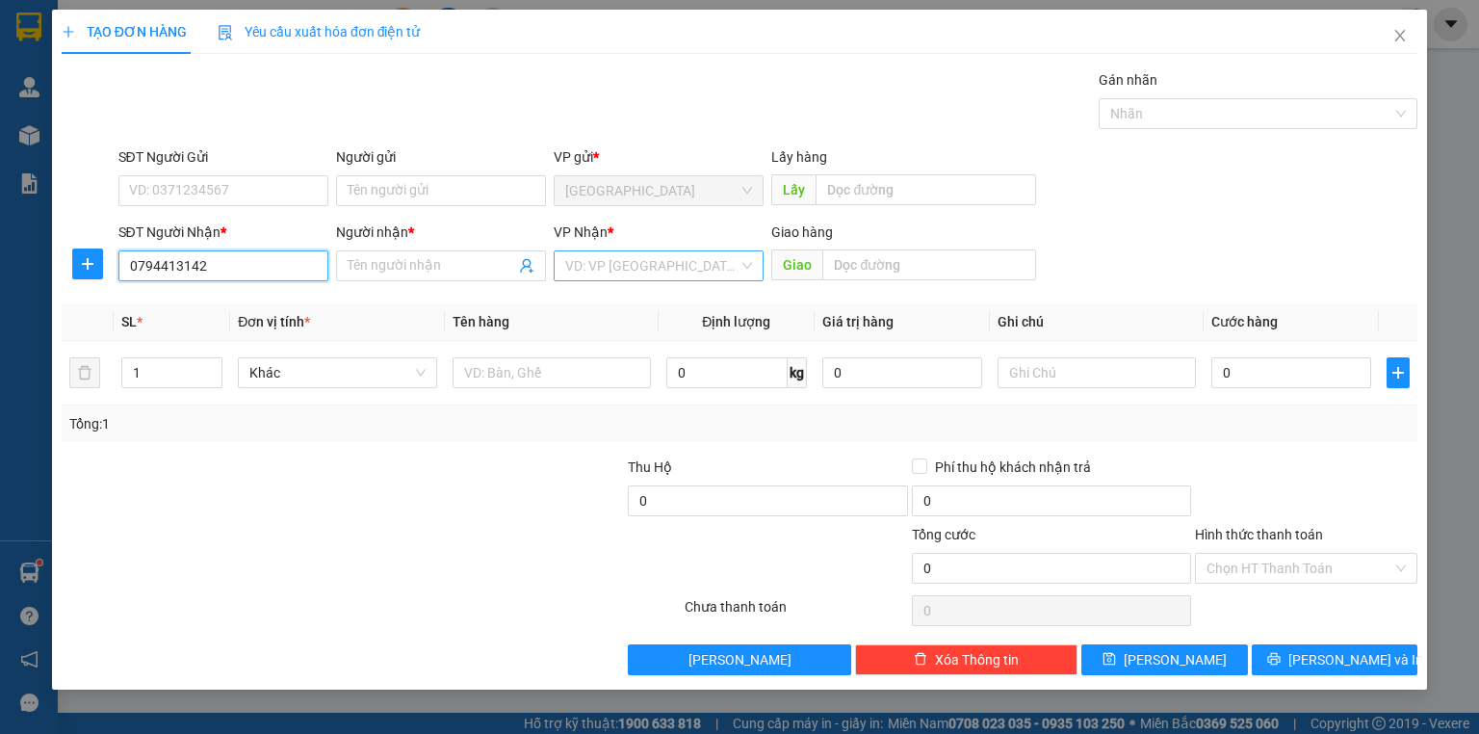
type input "0794413142"
click at [708, 268] on input "search" at bounding box center [651, 265] width 173 height 29
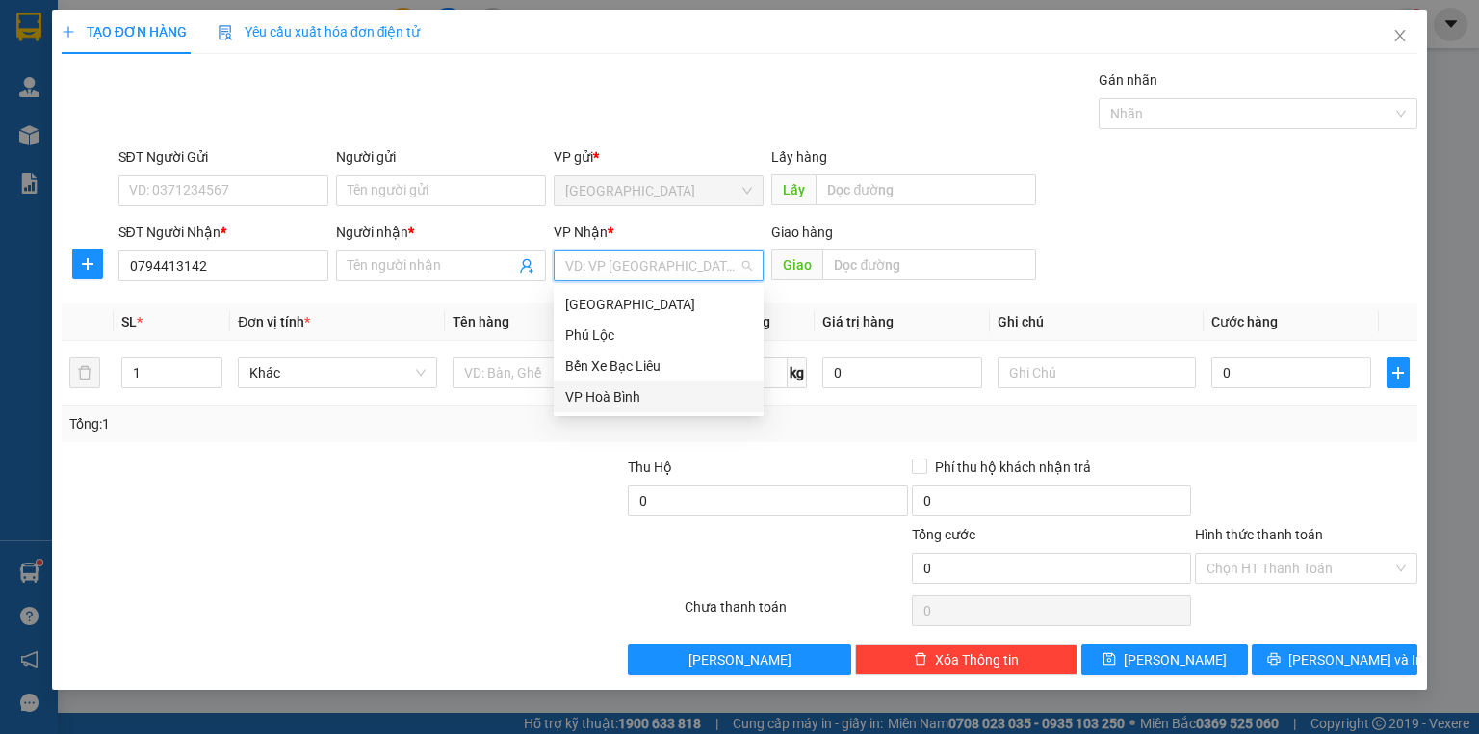
click at [644, 393] on div "VP Hoà Bình" at bounding box center [658, 396] width 187 height 21
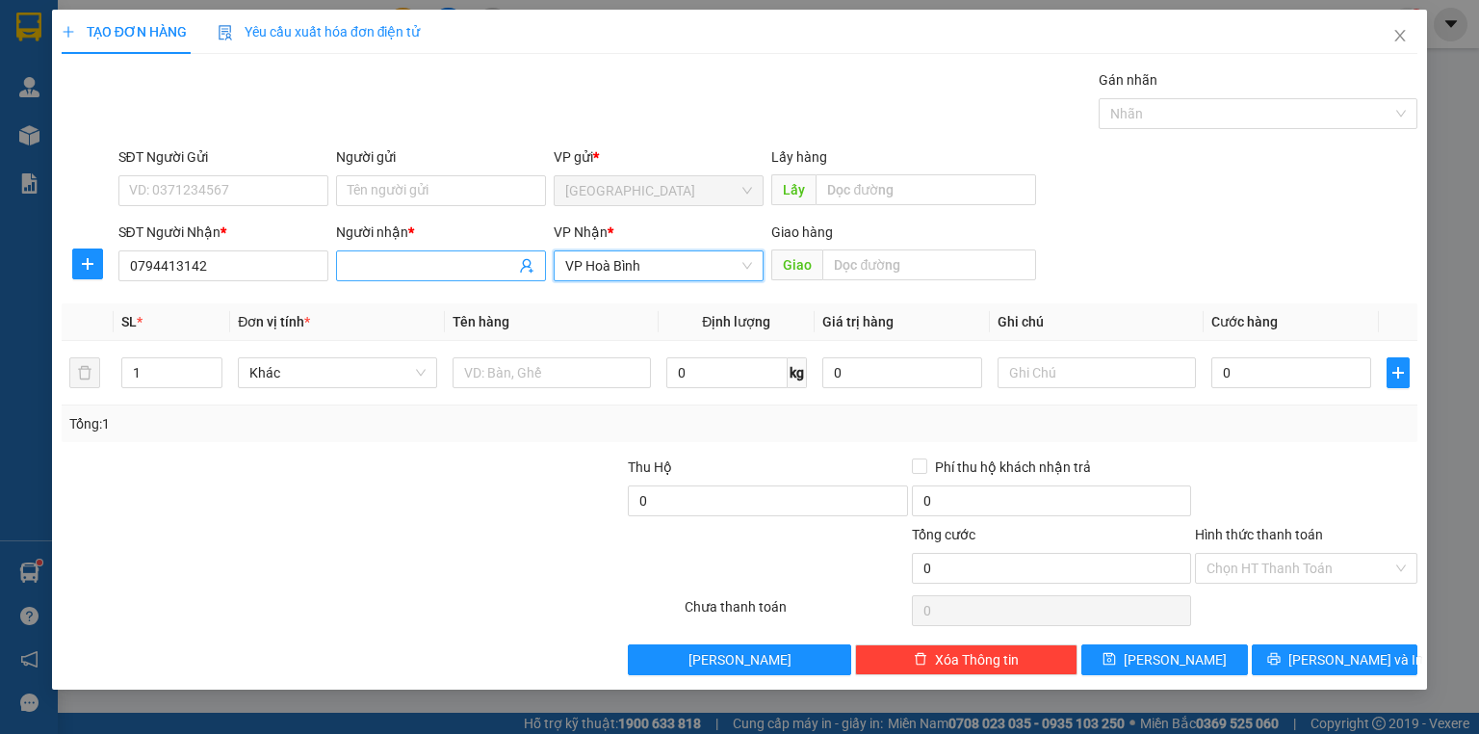
click at [436, 278] on span at bounding box center [441, 265] width 210 height 31
click at [436, 270] on input "Người nhận *" at bounding box center [432, 265] width 168 height 21
type input "6 BÌNH"
click at [1069, 373] on input "text" at bounding box center [1097, 372] width 198 height 31
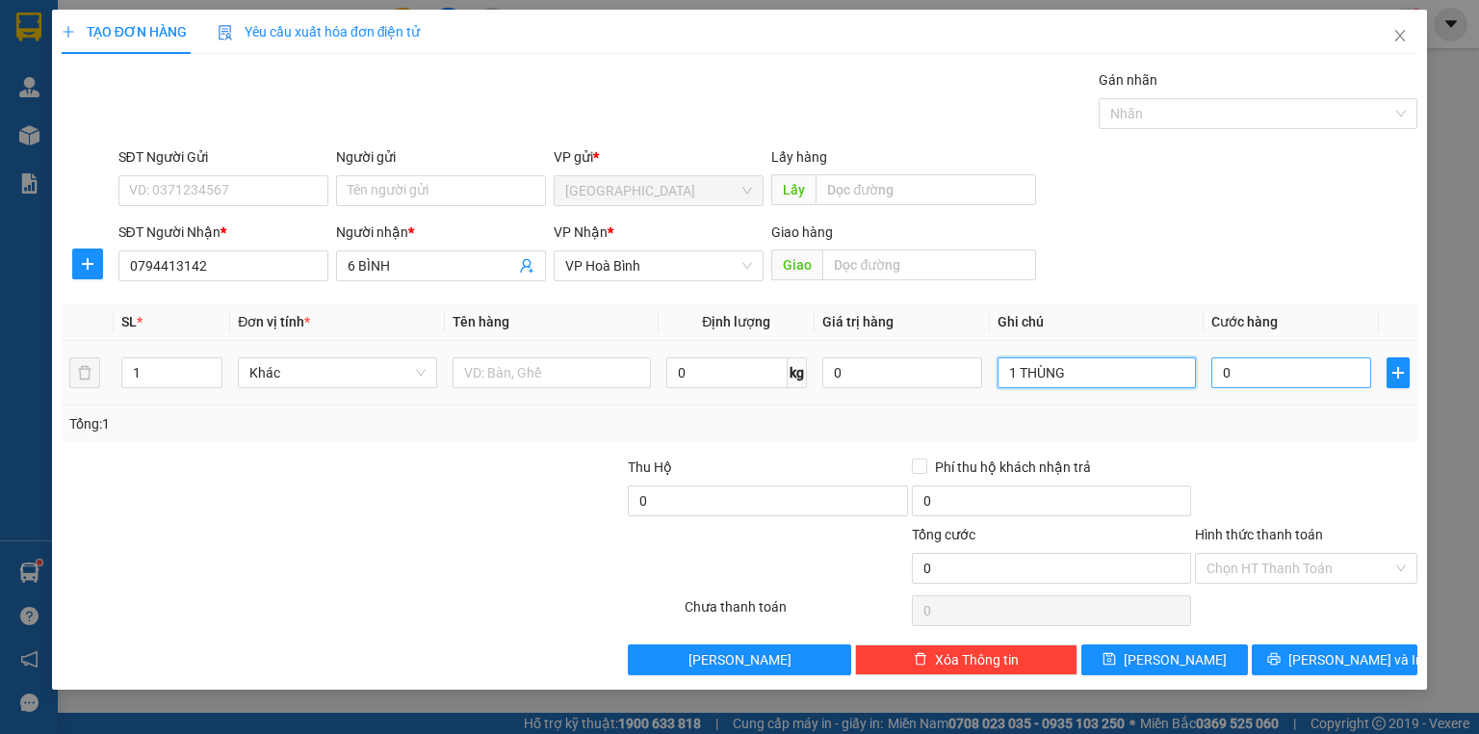
type input "1 THÙNG"
click at [1317, 386] on input "0" at bounding box center [1291, 372] width 160 height 31
type input "4"
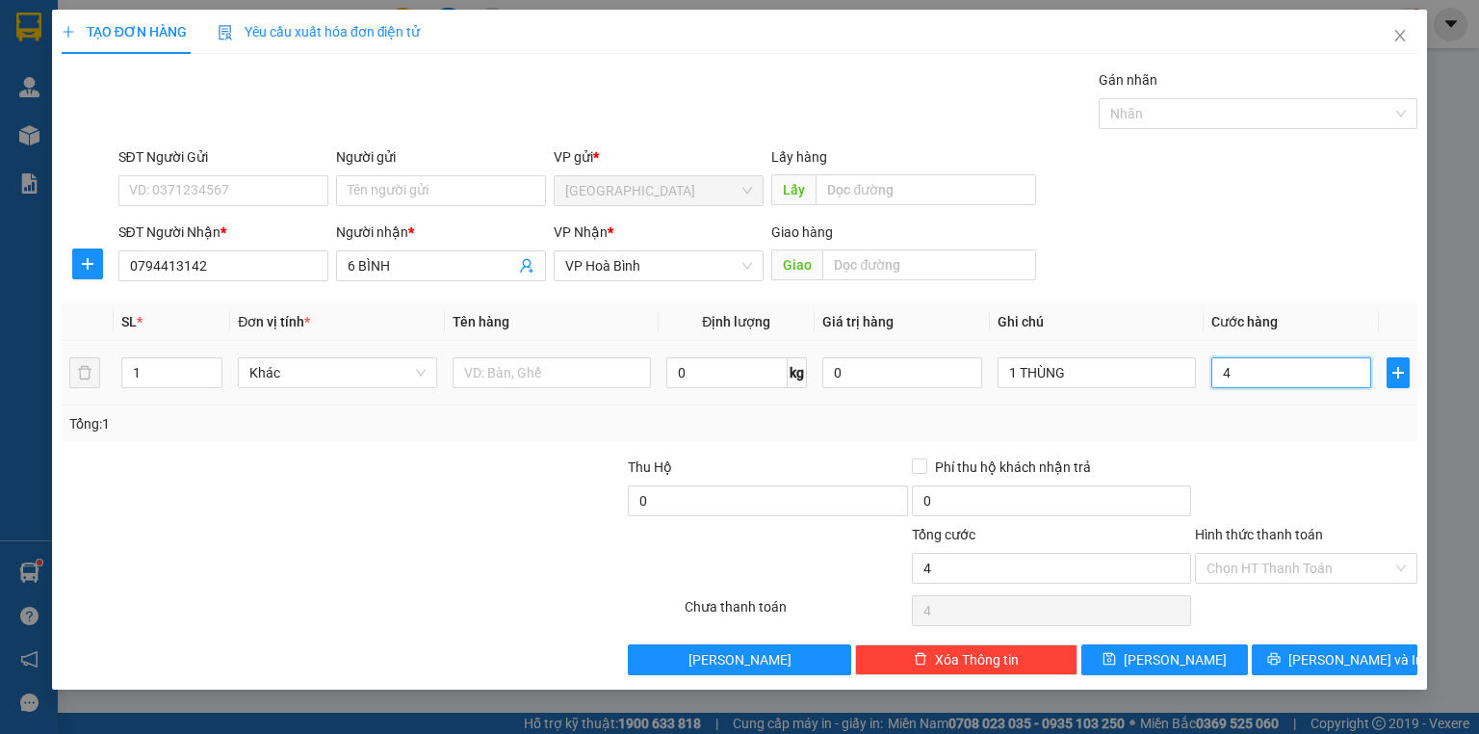
type input "40"
type input "40.000"
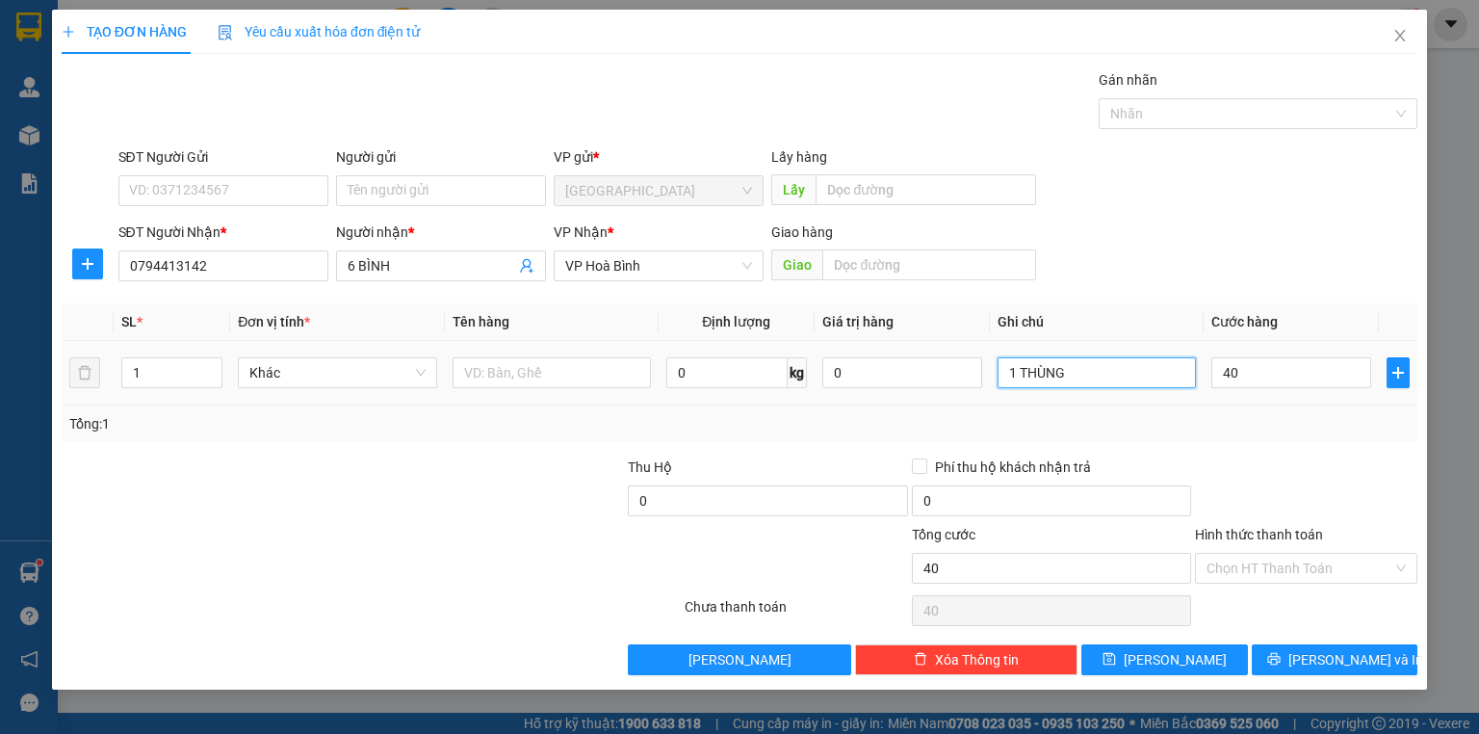
type input "40.000"
click at [1156, 372] on input "1 THÙNG" at bounding box center [1097, 372] width 198 height 31
click at [1280, 366] on input "40.000" at bounding box center [1291, 372] width 160 height 31
click at [1124, 365] on input "1 THÙNG" at bounding box center [1097, 372] width 198 height 31
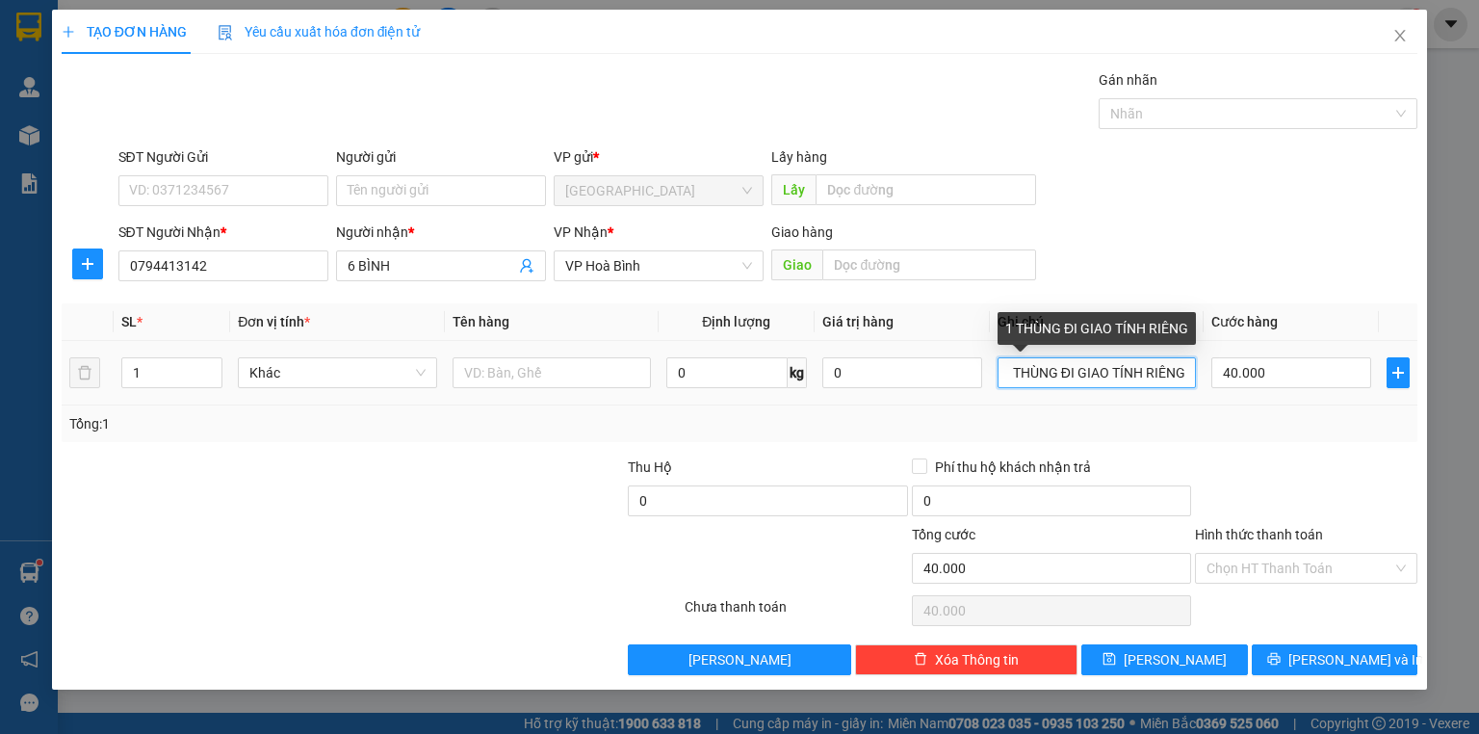
scroll to position [0, 11]
type input "1 THÙNG ĐI GIAO TÍNH RIÊNG"
click at [1256, 431] on div "Tổng: 1" at bounding box center [739, 423] width 1340 height 21
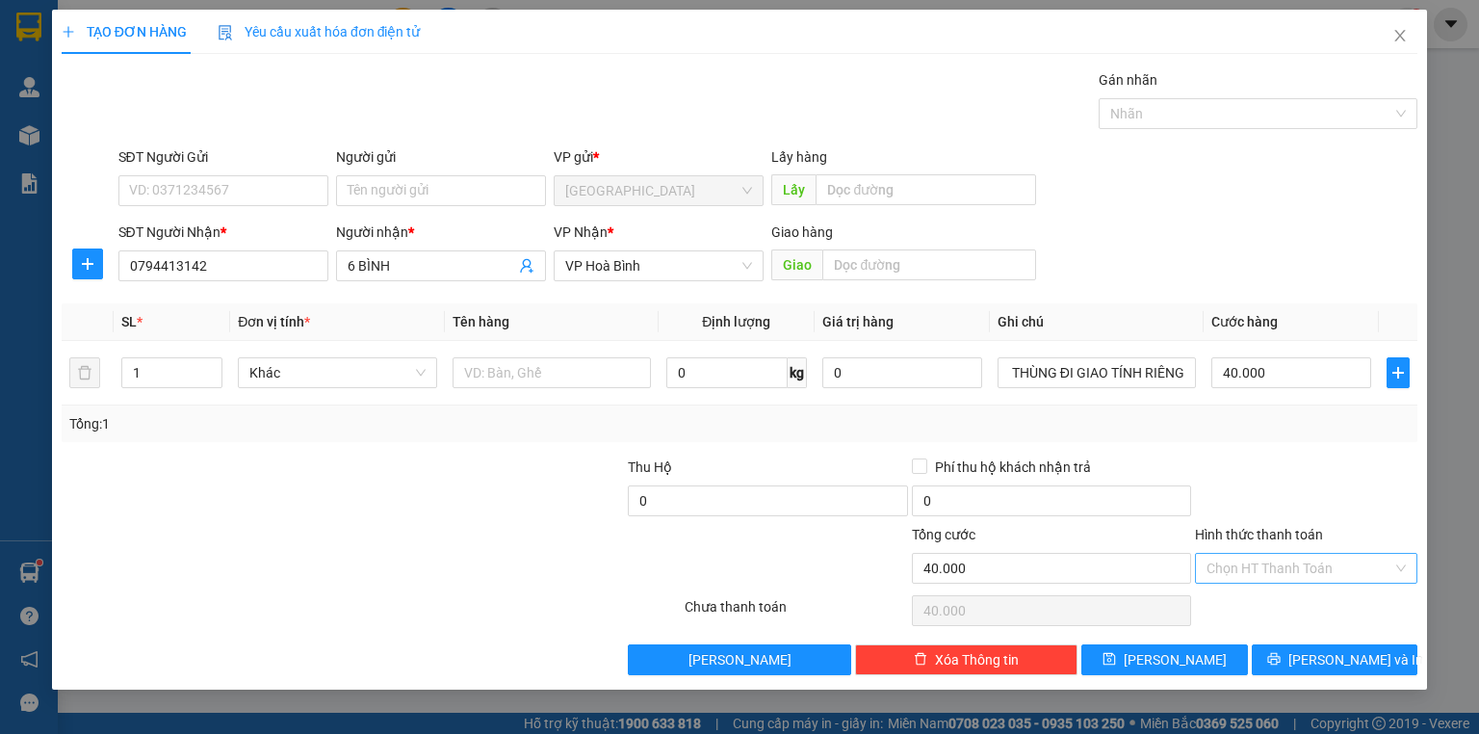
scroll to position [0, 0]
click at [1299, 566] on input "Hình thức thanh toán" at bounding box center [1299, 568] width 186 height 29
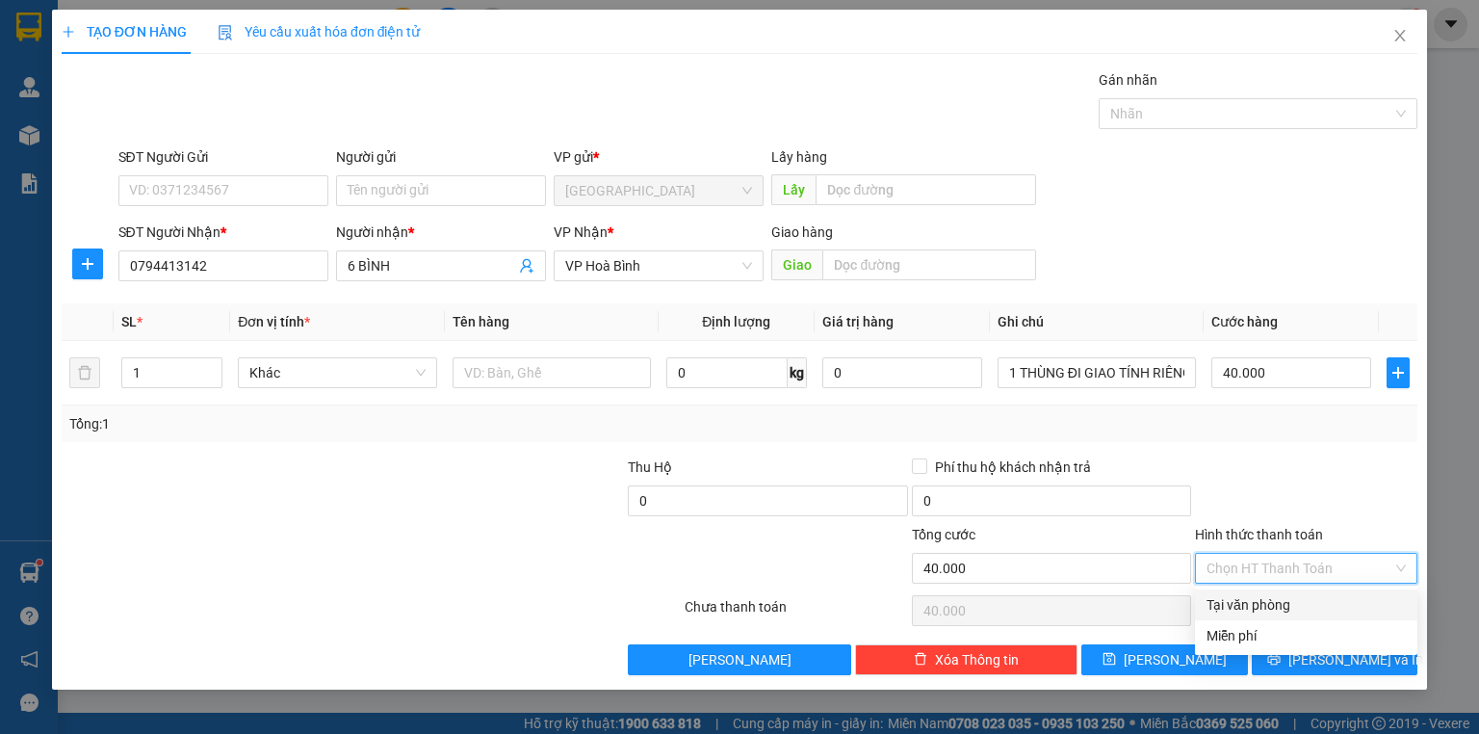
click at [1298, 605] on div "Tại văn phòng" at bounding box center [1305, 604] width 199 height 21
type input "0"
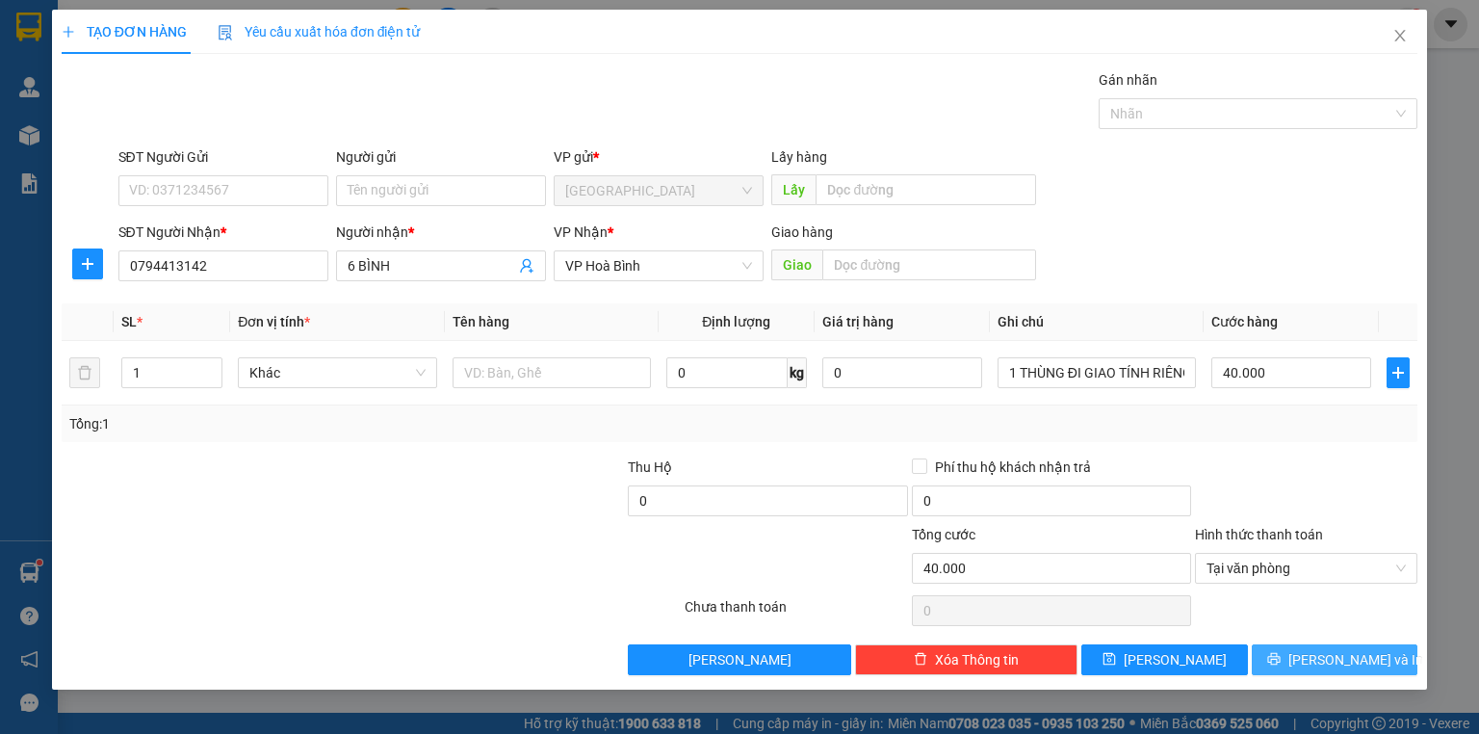
click at [1320, 652] on span "[PERSON_NAME] và In" at bounding box center [1355, 659] width 135 height 21
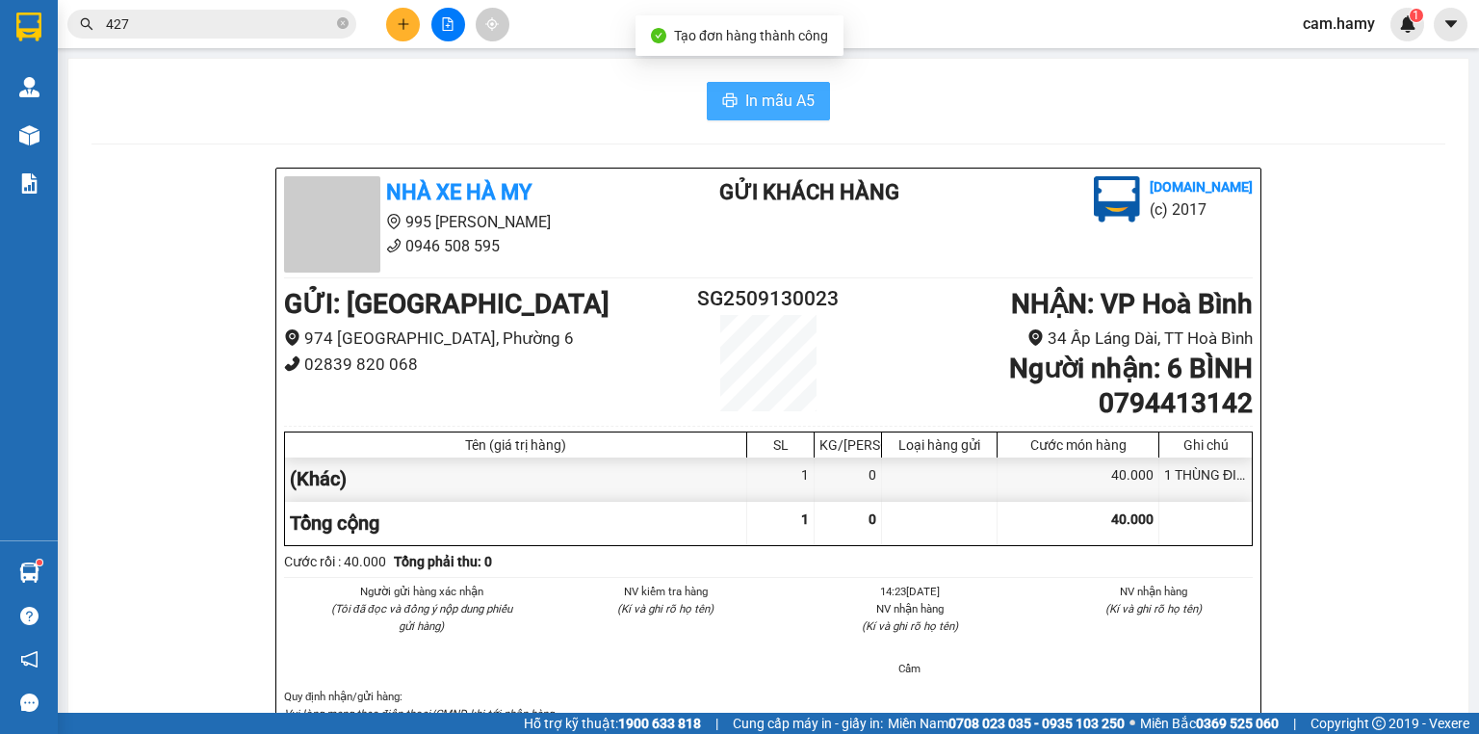
click at [753, 103] on span "In mẫu A5" at bounding box center [779, 101] width 69 height 24
click at [404, 15] on button at bounding box center [403, 25] width 34 height 34
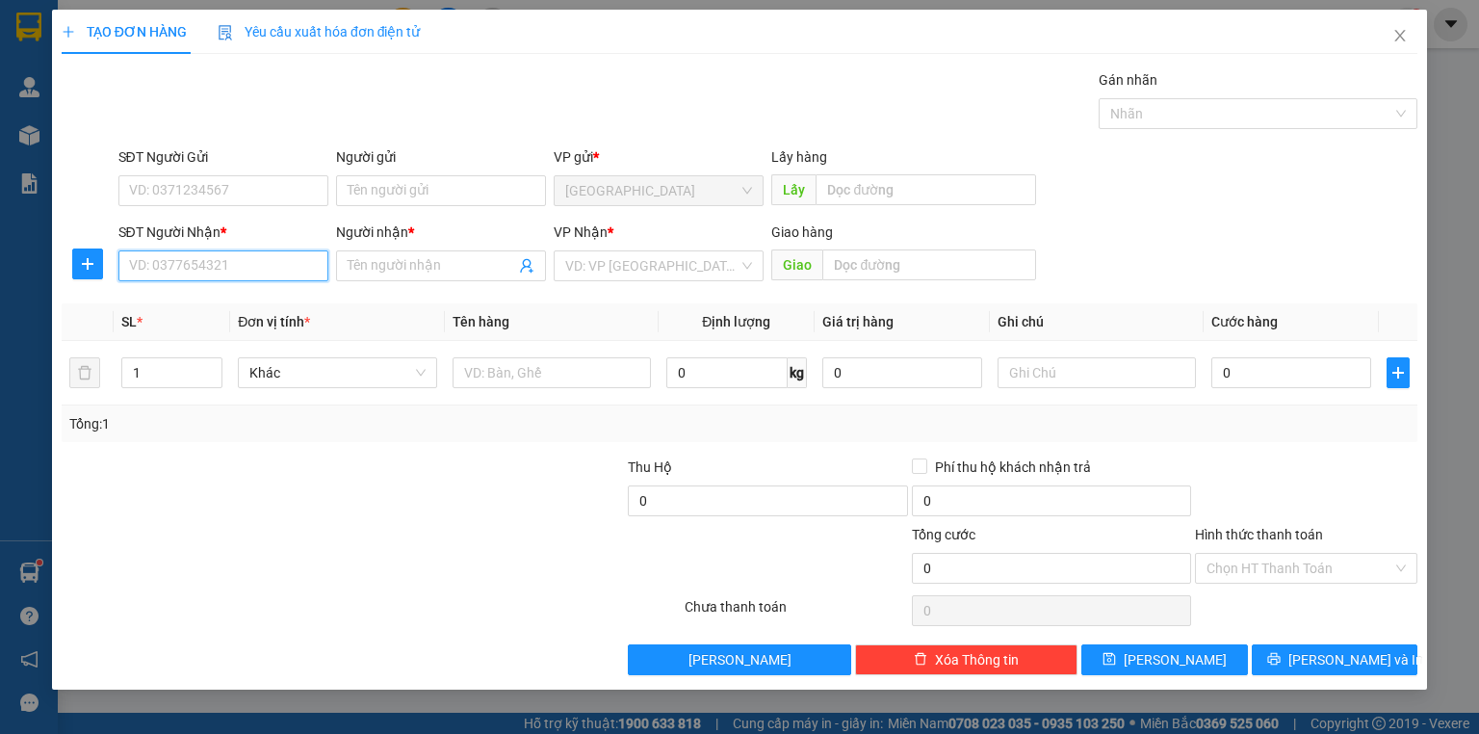
click at [239, 271] on input "SĐT Người Nhận *" at bounding box center [223, 265] width 210 height 31
click at [247, 308] on div "0822600724 - THẢO" at bounding box center [223, 303] width 187 height 21
type input "0822600724"
type input "THẢO"
type input "40.000"
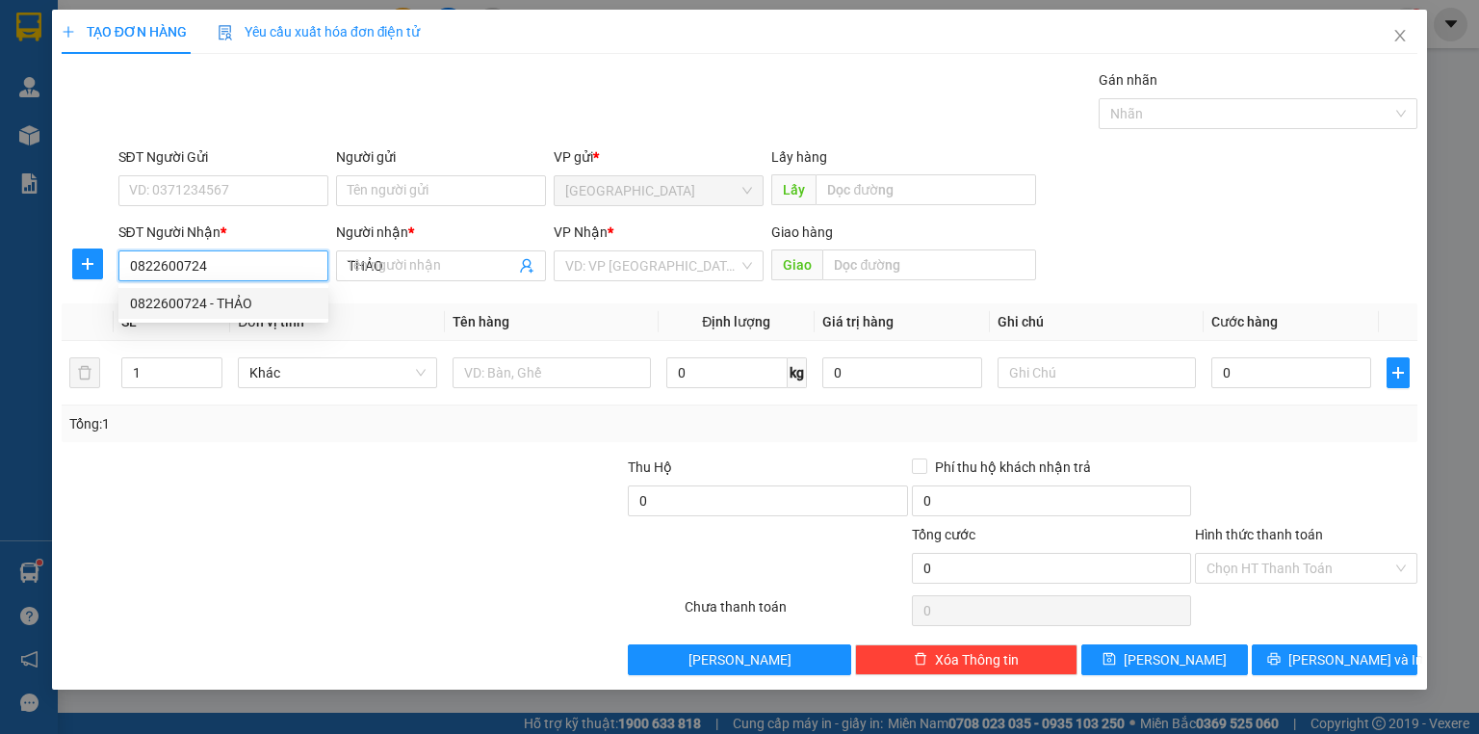
type input "40.000"
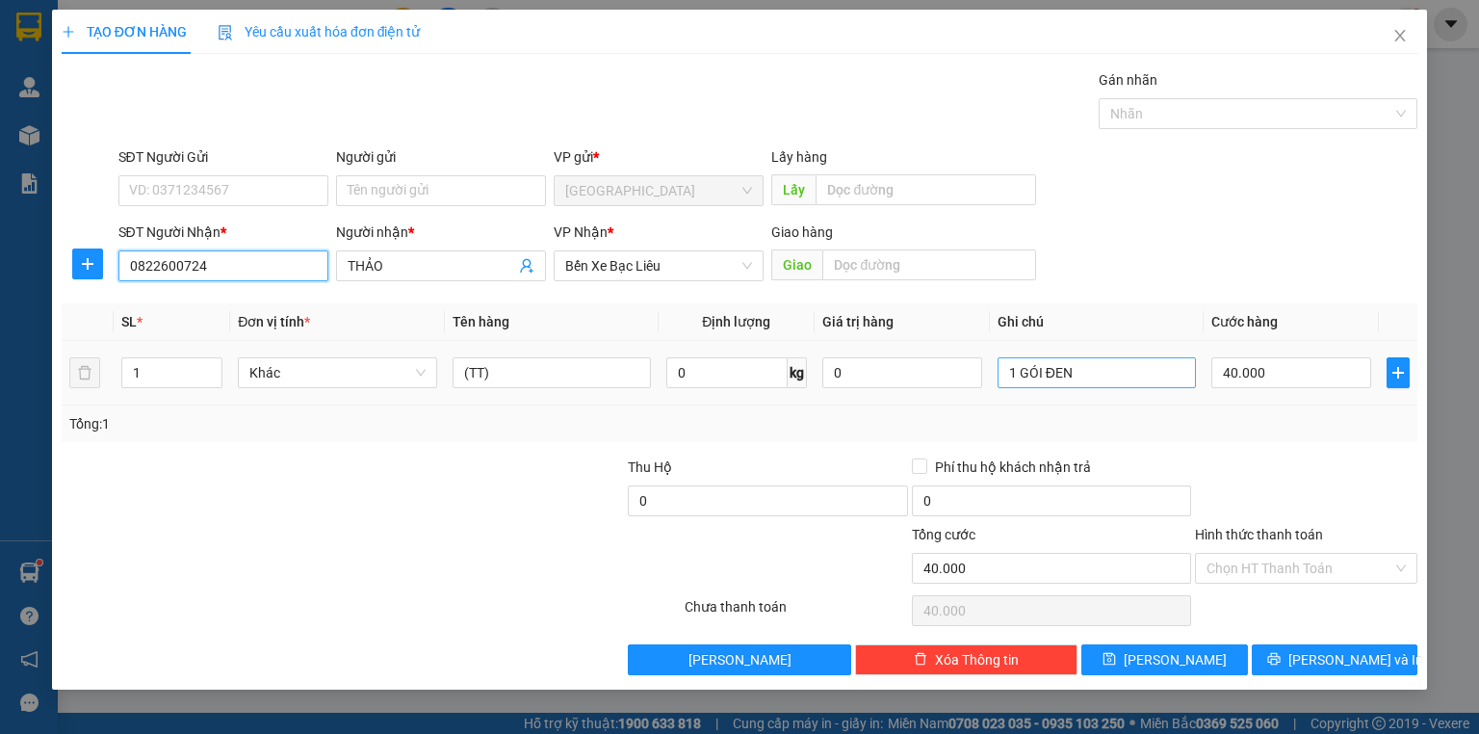
type input "0822600724"
click at [1119, 377] on input "1 GÓI ĐEN" at bounding box center [1097, 372] width 198 height 31
click at [1290, 390] on div "40.000" at bounding box center [1291, 372] width 160 height 39
click at [1283, 375] on input "40.000" at bounding box center [1291, 372] width 160 height 31
type input "3"
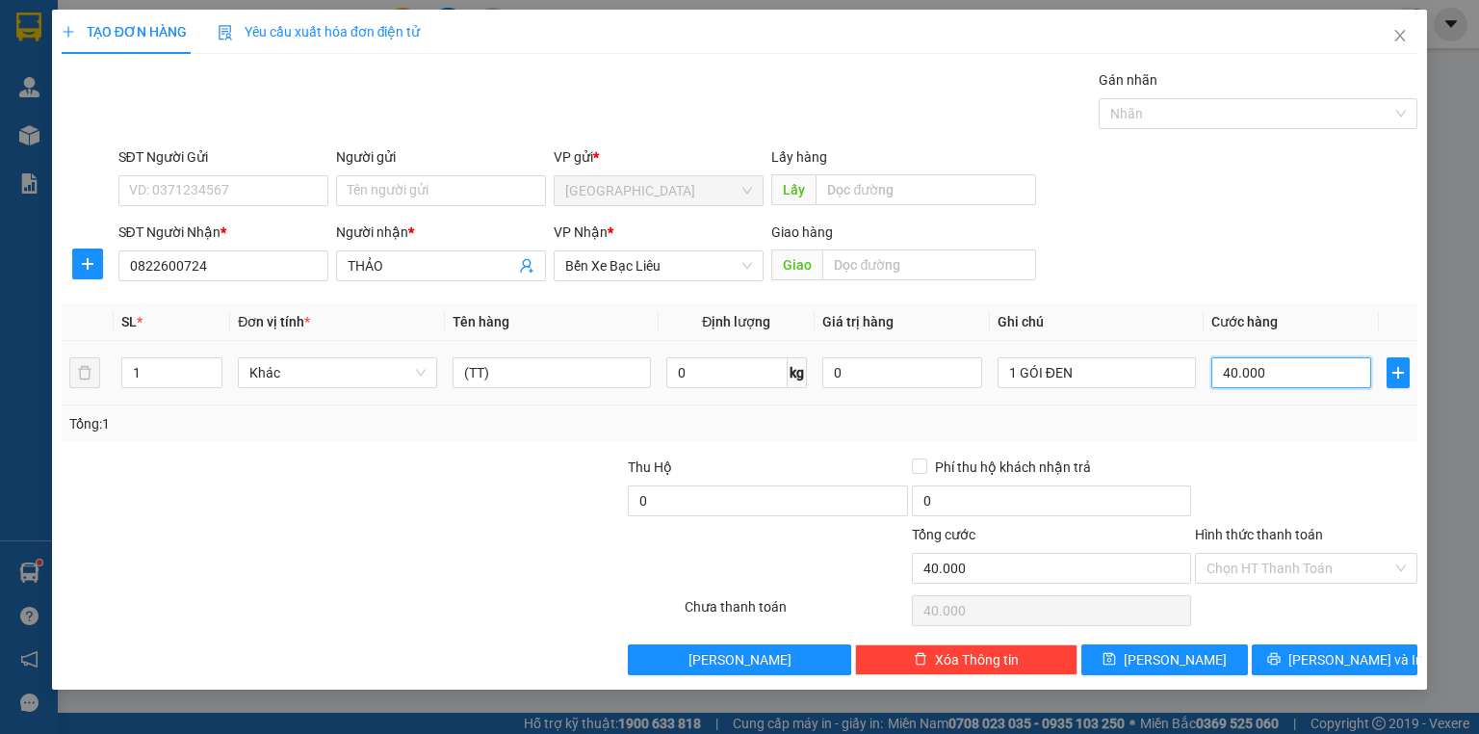
type input "3"
type input "30"
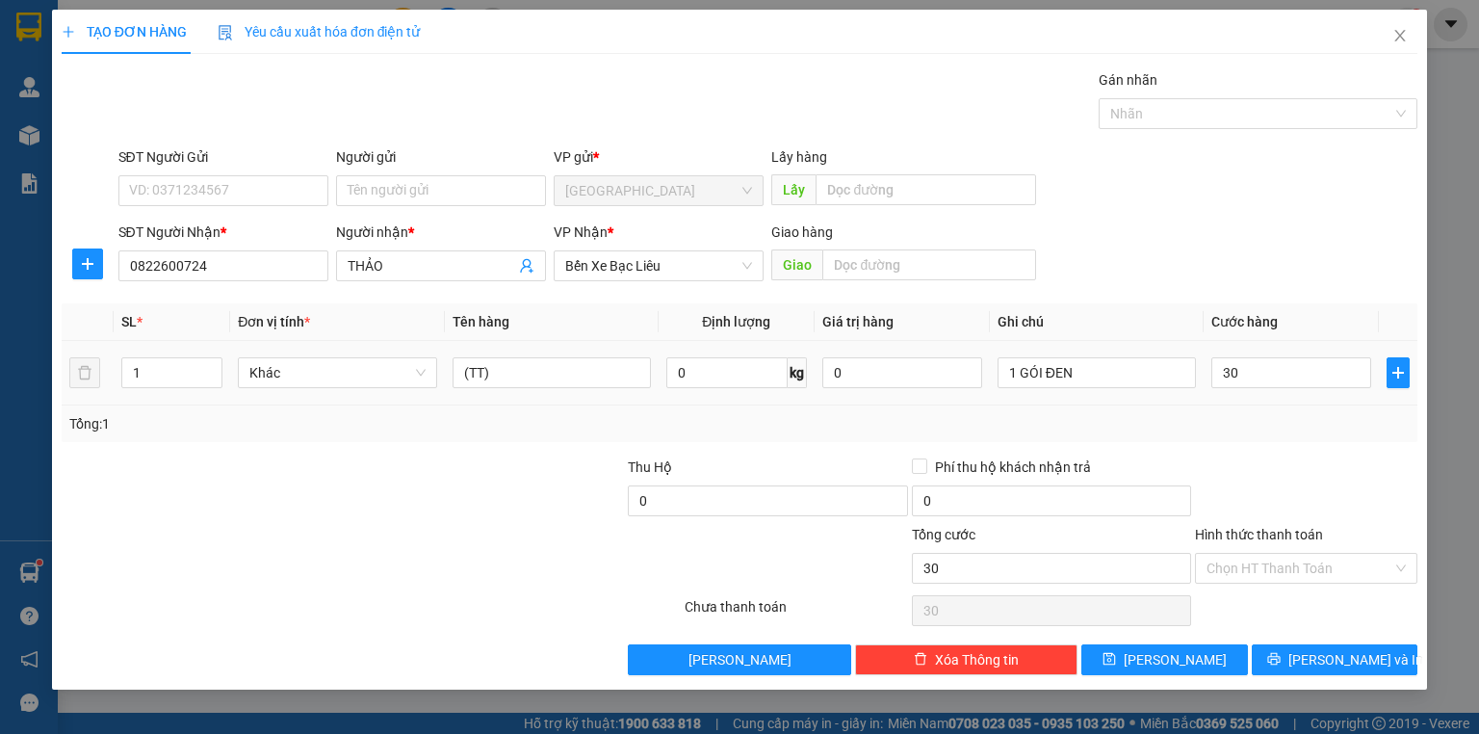
type input "30.000"
click at [1272, 435] on div "Tổng: 1" at bounding box center [740, 423] width 1356 height 37
click at [1306, 414] on div "Tổng: 1" at bounding box center [739, 423] width 1340 height 21
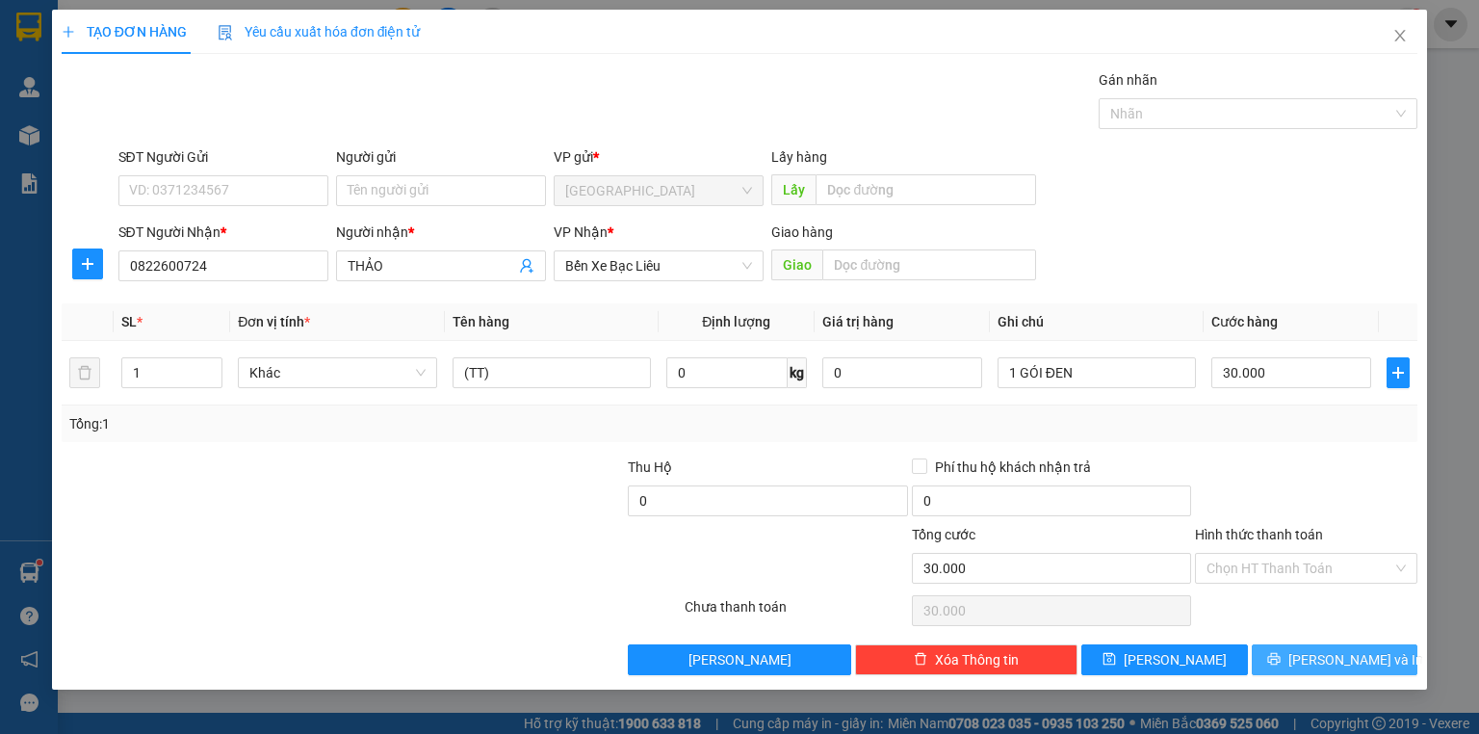
click at [1327, 668] on button "[PERSON_NAME] và In" at bounding box center [1335, 659] width 167 height 31
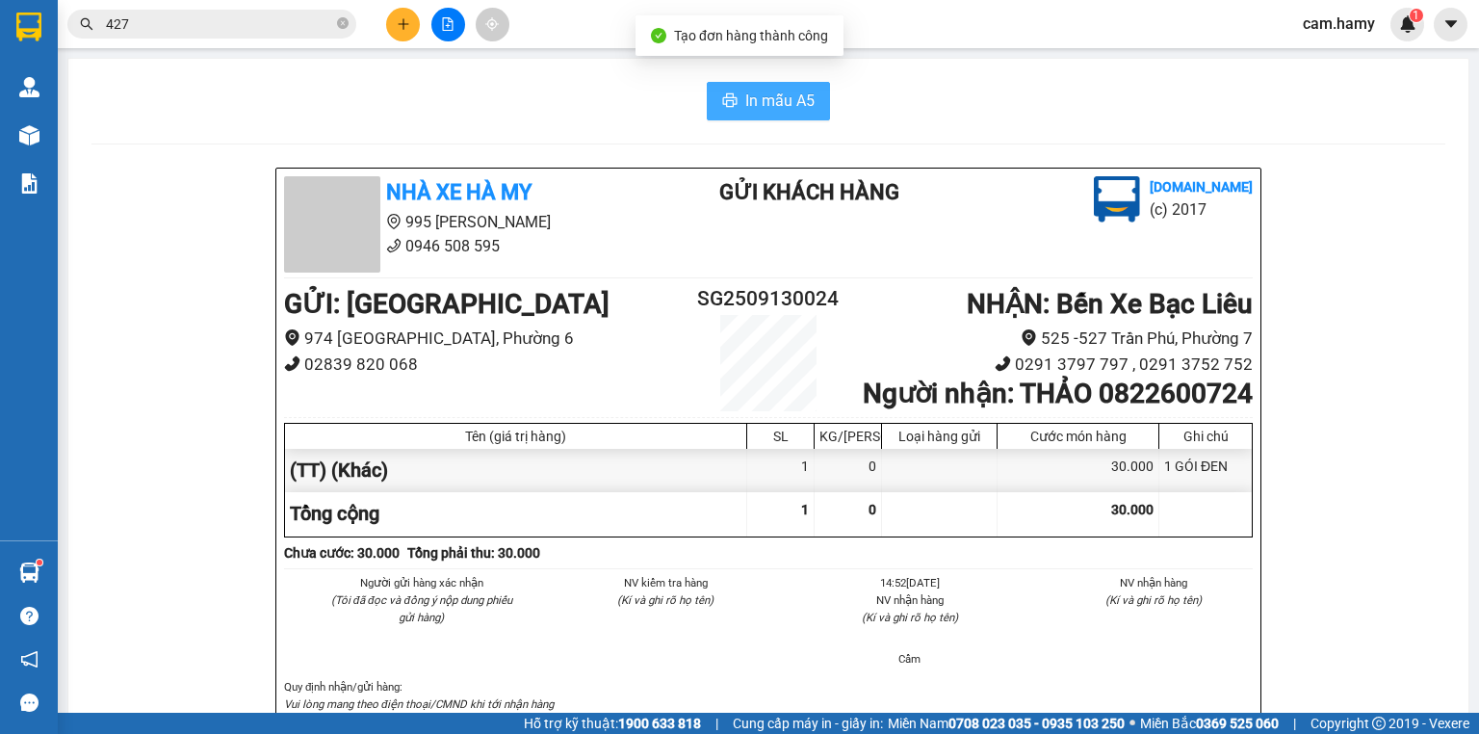
click at [801, 114] on button "In mẫu A5" at bounding box center [768, 101] width 123 height 39
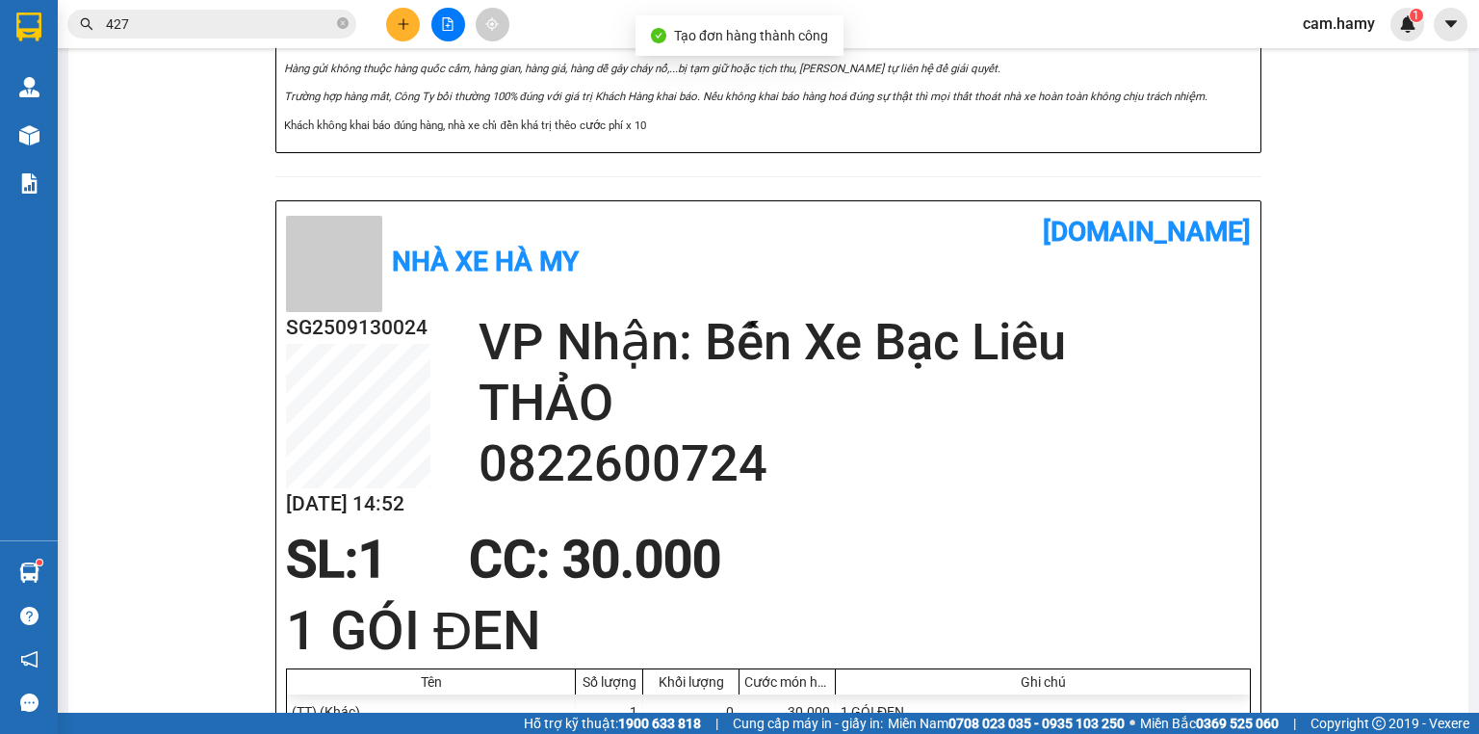
scroll to position [924, 0]
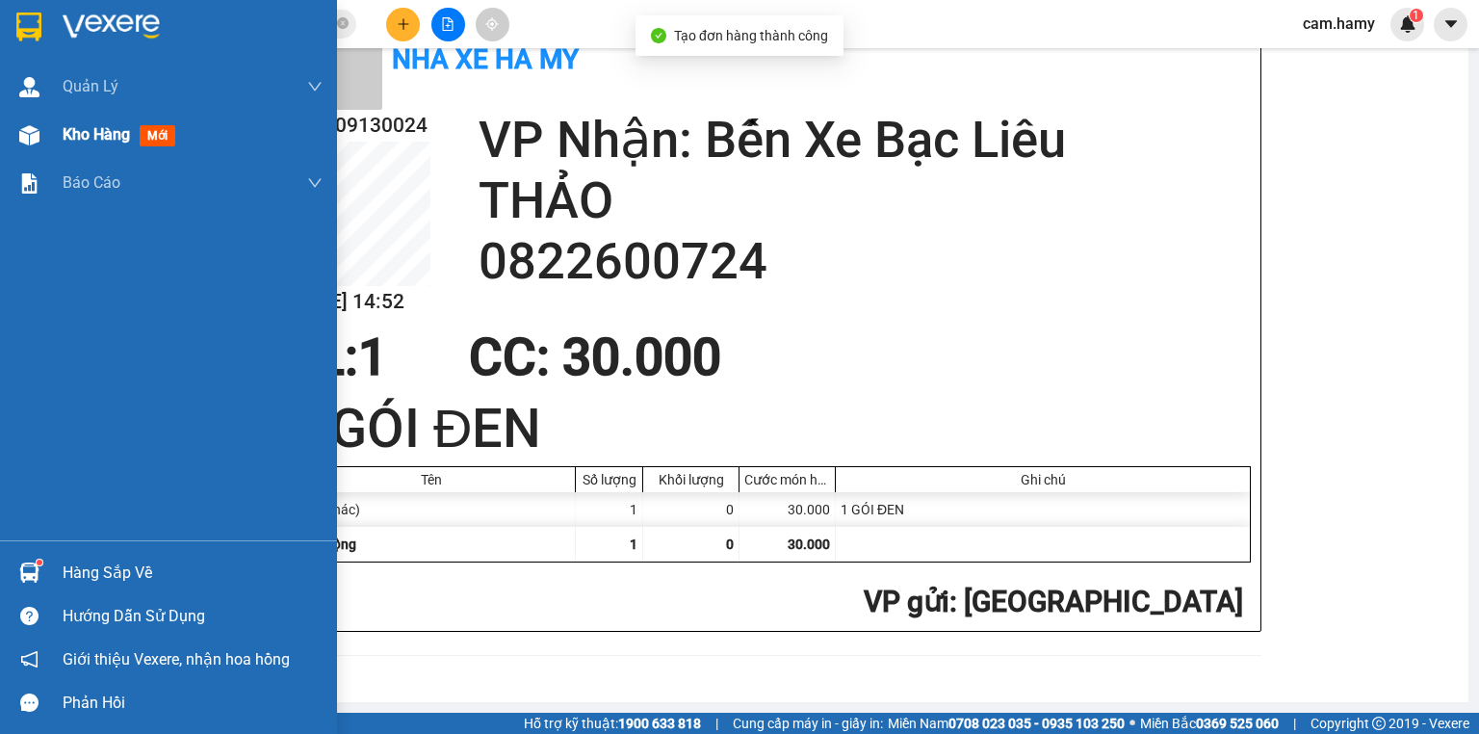
click at [36, 149] on div at bounding box center [30, 135] width 34 height 34
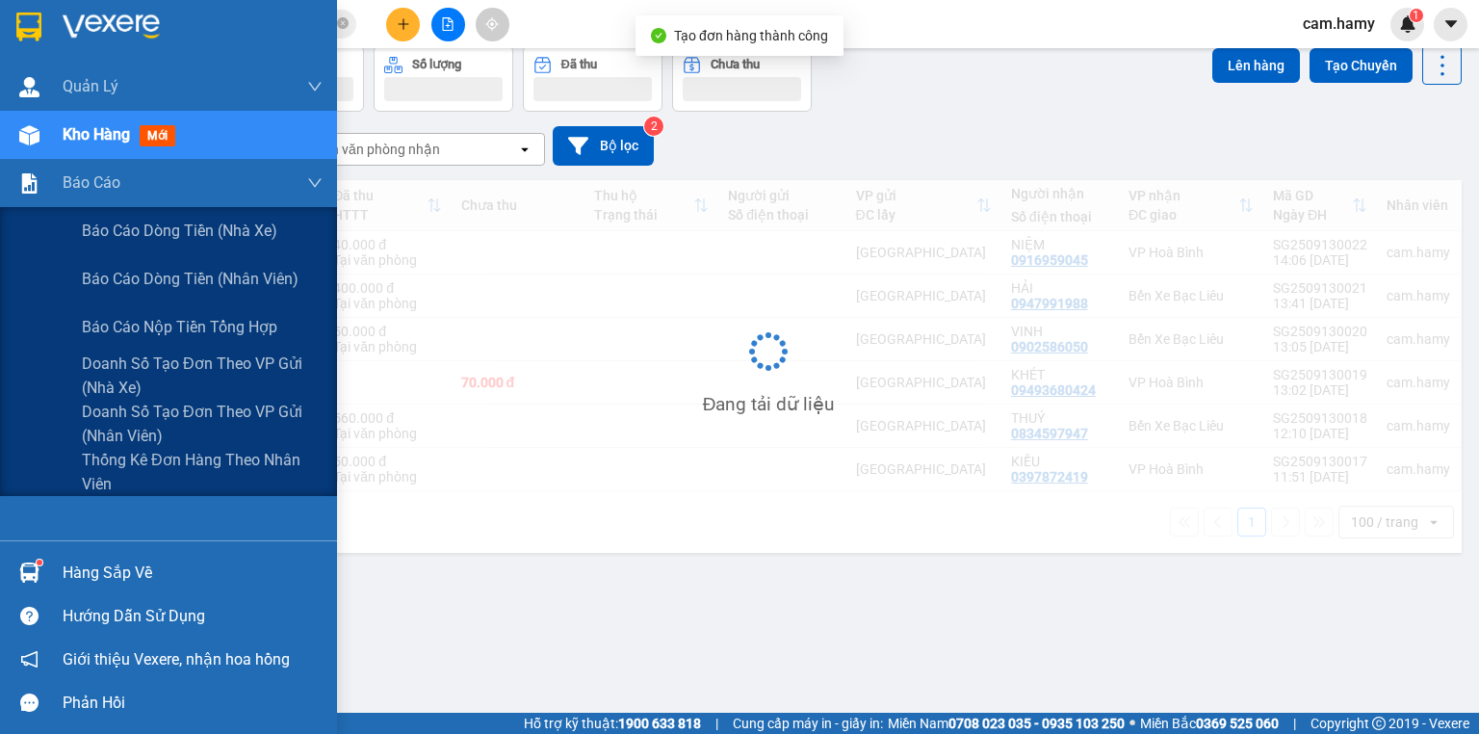
scroll to position [89, 0]
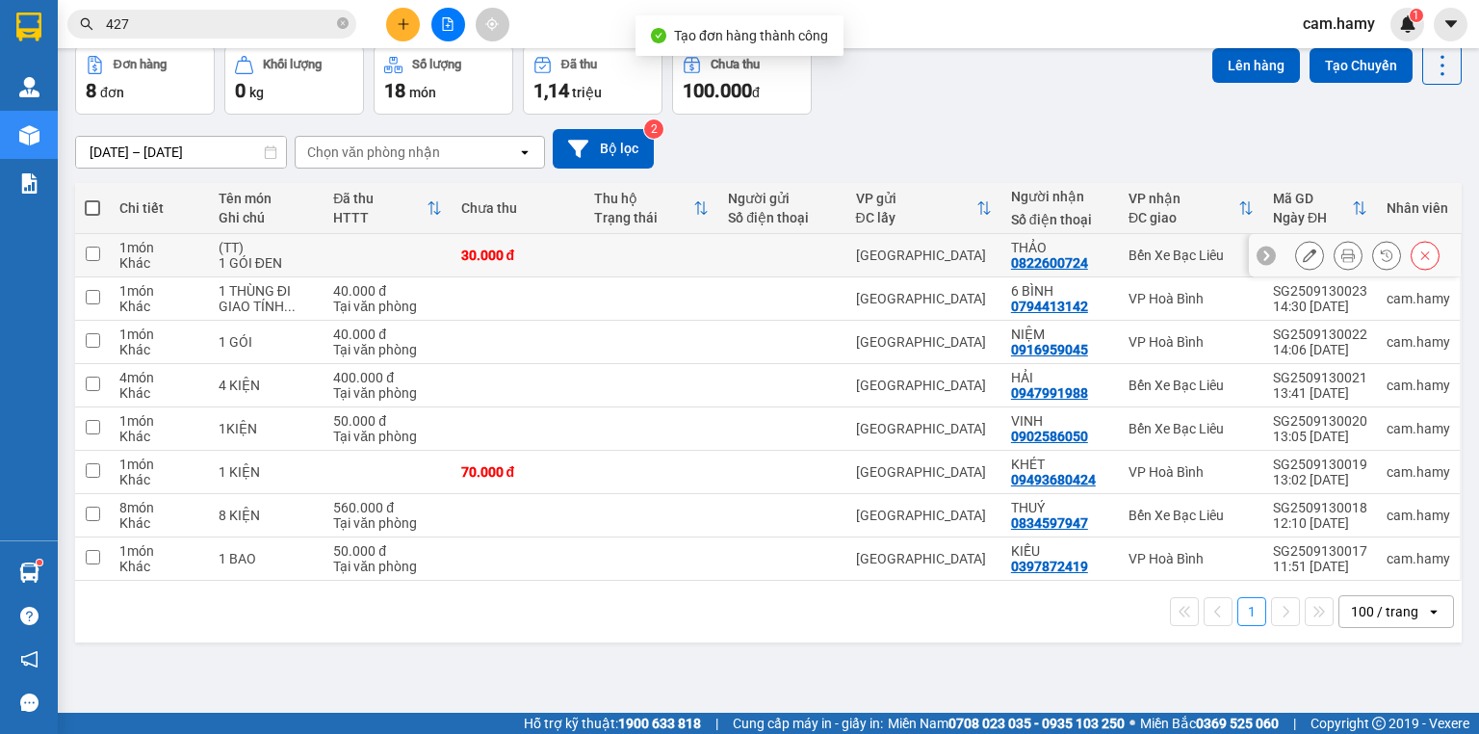
click at [1303, 248] on icon at bounding box center [1309, 254] width 13 height 13
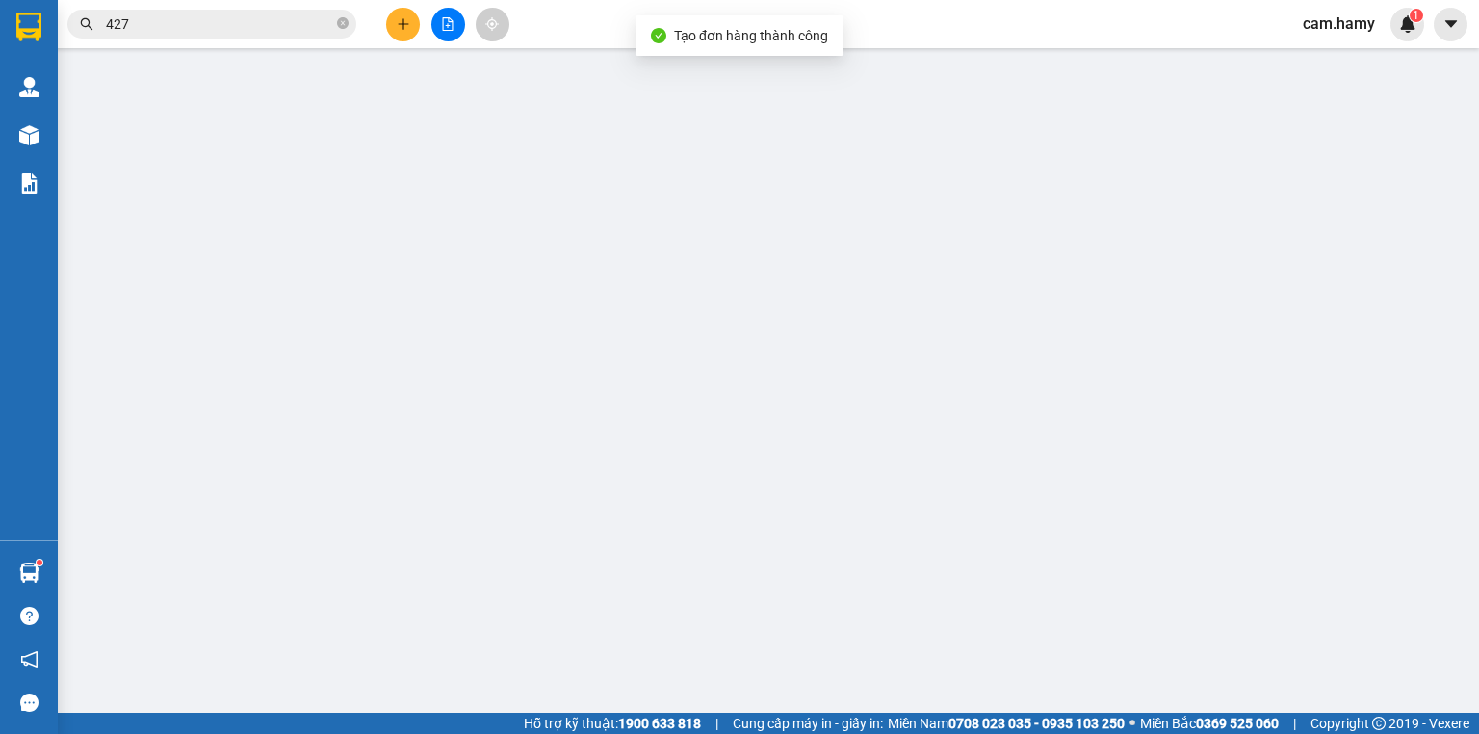
type input "0822600724"
type input "THẢO"
type input "30.000"
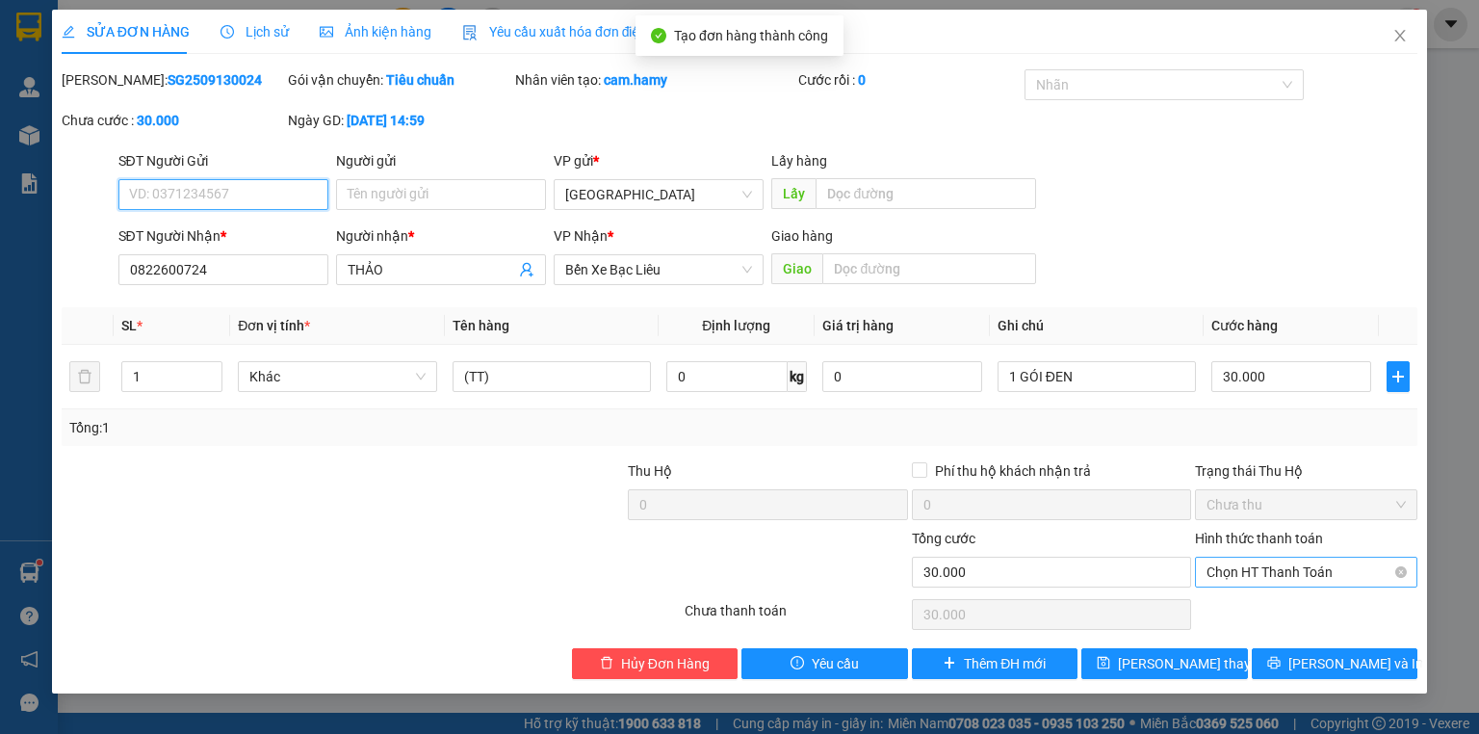
click at [1276, 585] on div "Chọn HT Thanh Toán" at bounding box center [1306, 572] width 222 height 31
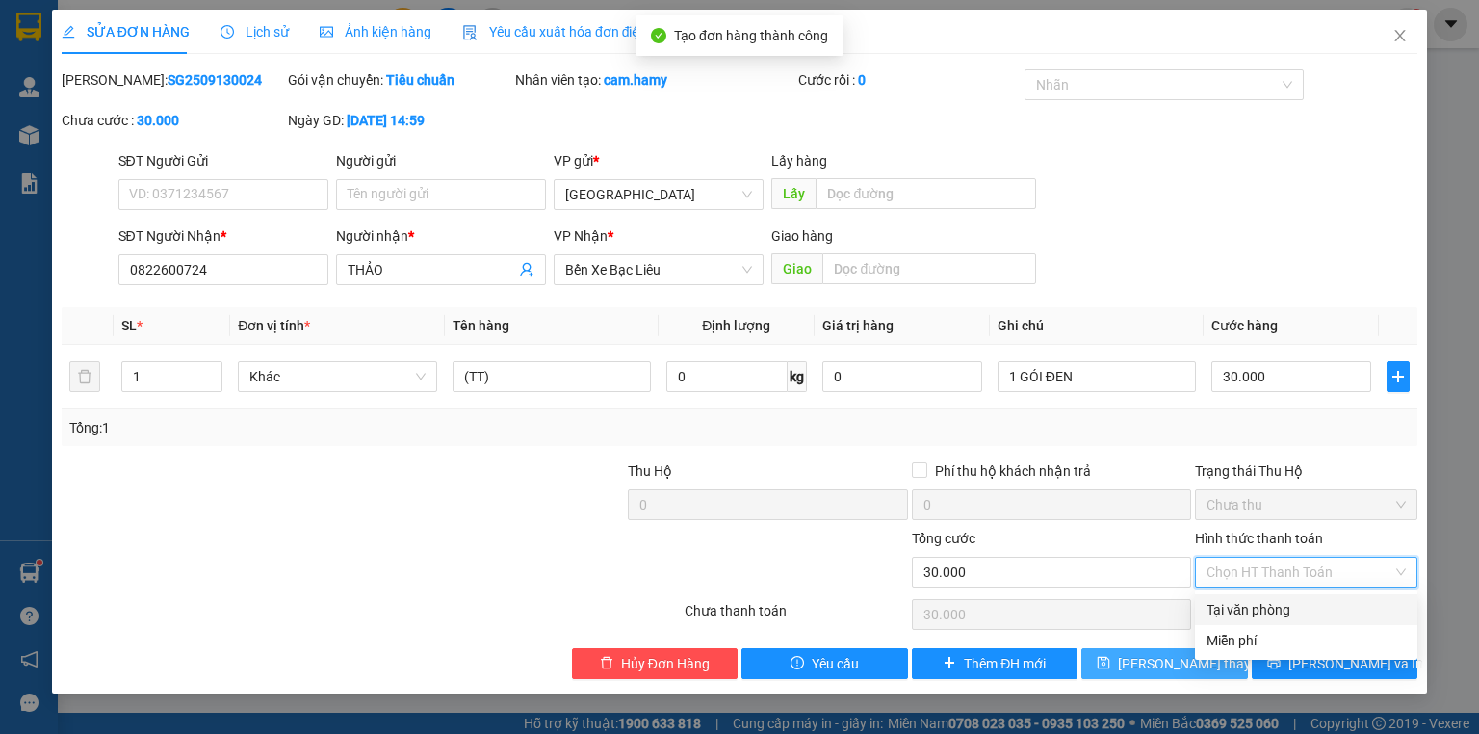
drag, startPoint x: 1263, startPoint y: 602, endPoint x: 1176, endPoint y: 662, distance: 106.6
click at [1263, 603] on div "Tại văn phòng" at bounding box center [1305, 609] width 199 height 21
type input "0"
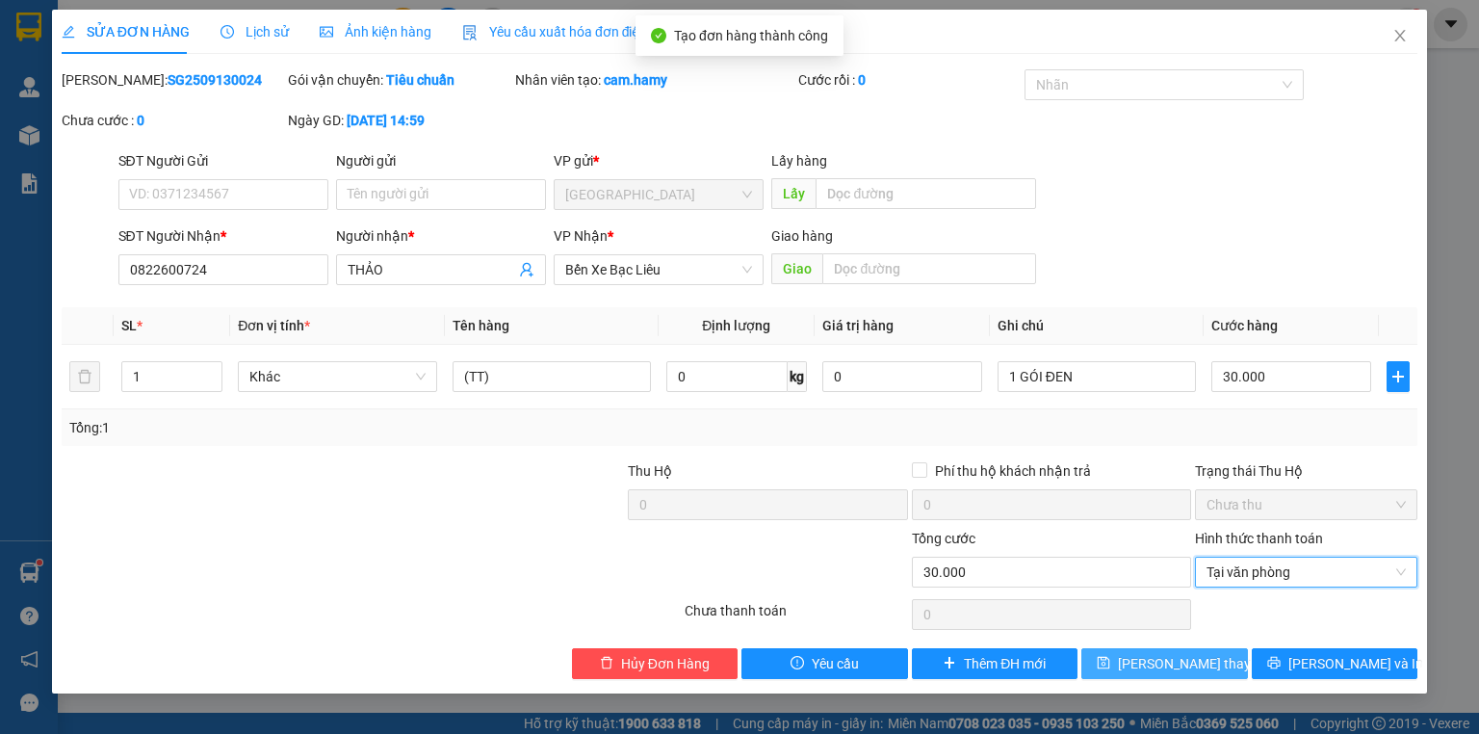
click at [1174, 662] on span "[PERSON_NAME] thay đổi" at bounding box center [1195, 663] width 154 height 21
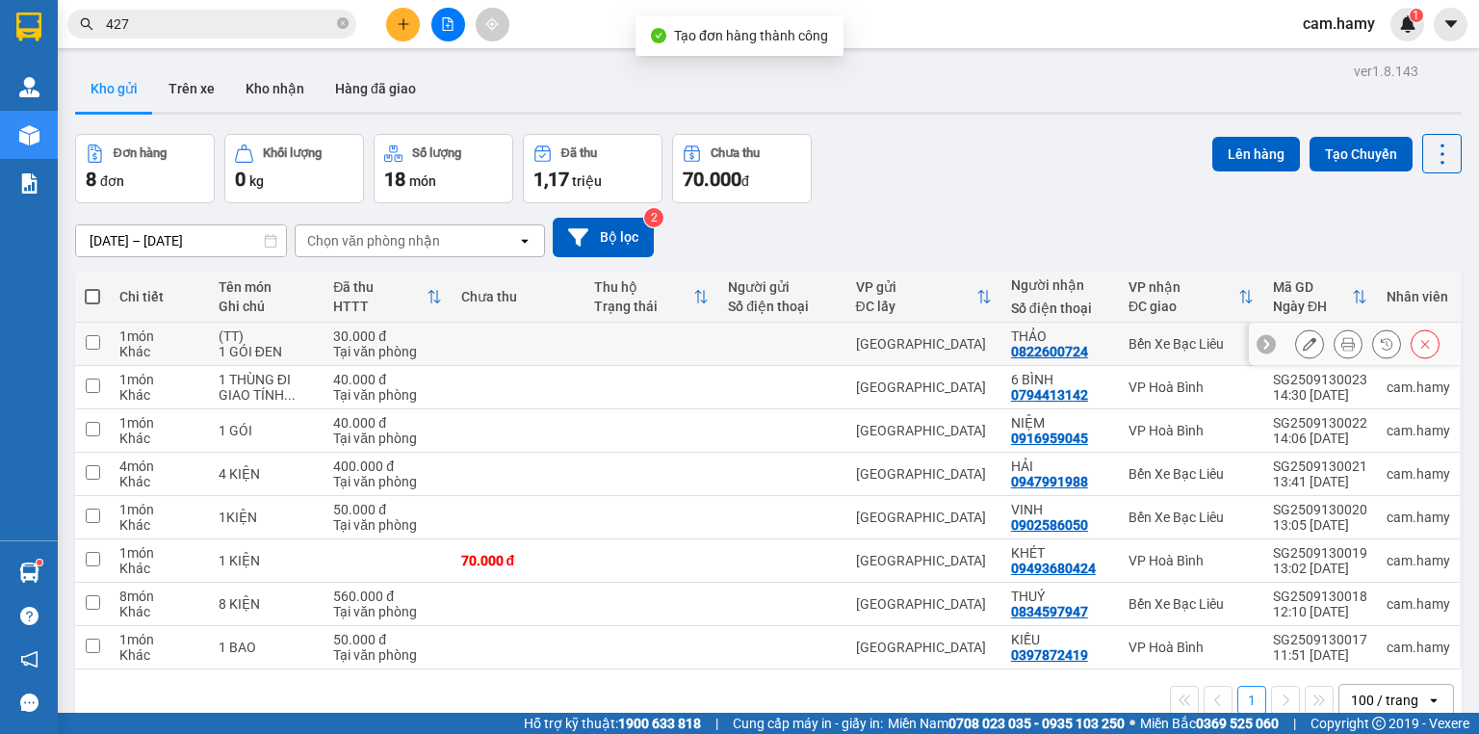
click at [1335, 350] on button at bounding box center [1348, 344] width 27 height 34
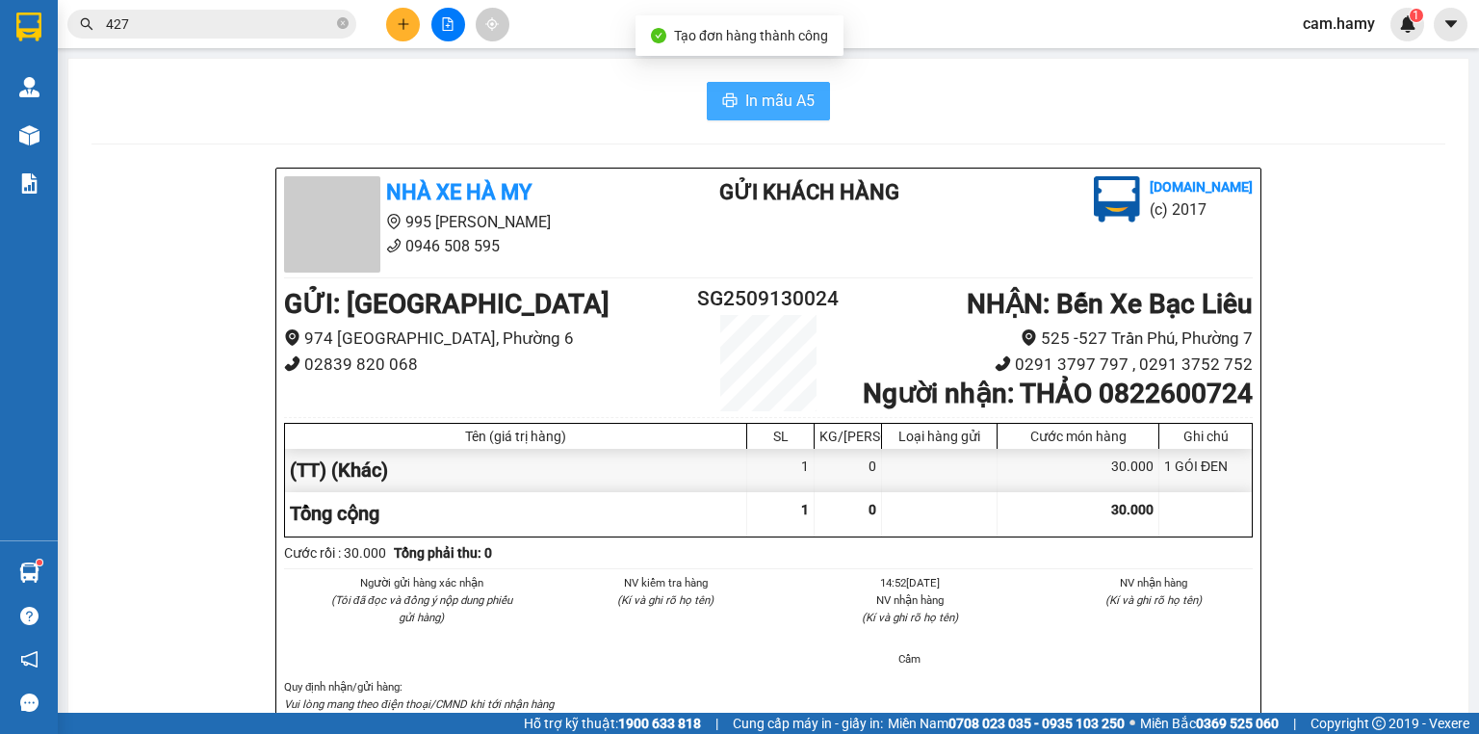
click at [726, 111] on button "In mẫu A5" at bounding box center [768, 101] width 123 height 39
click at [438, 28] on button at bounding box center [448, 25] width 34 height 34
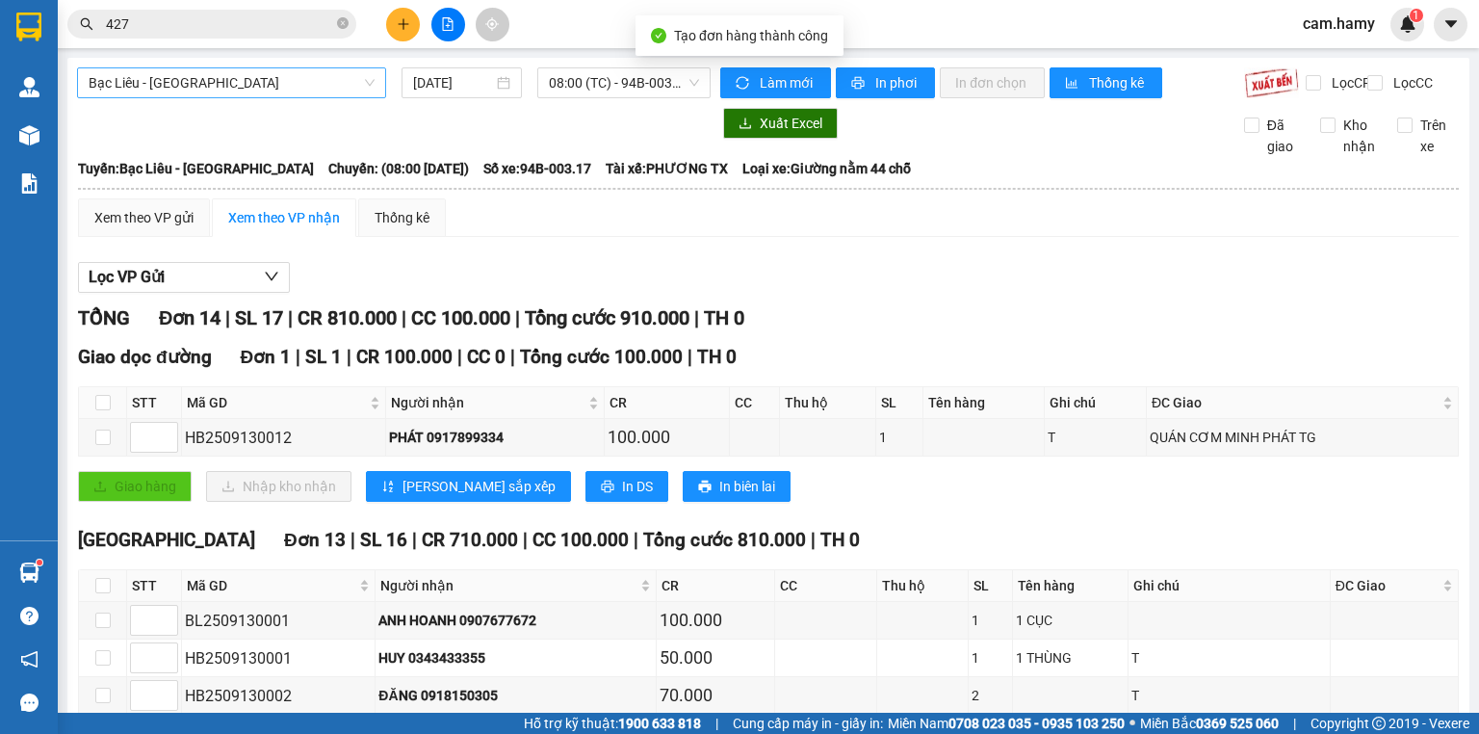
click at [253, 92] on span "Bạc Liêu - [GEOGRAPHIC_DATA]" at bounding box center [232, 82] width 286 height 29
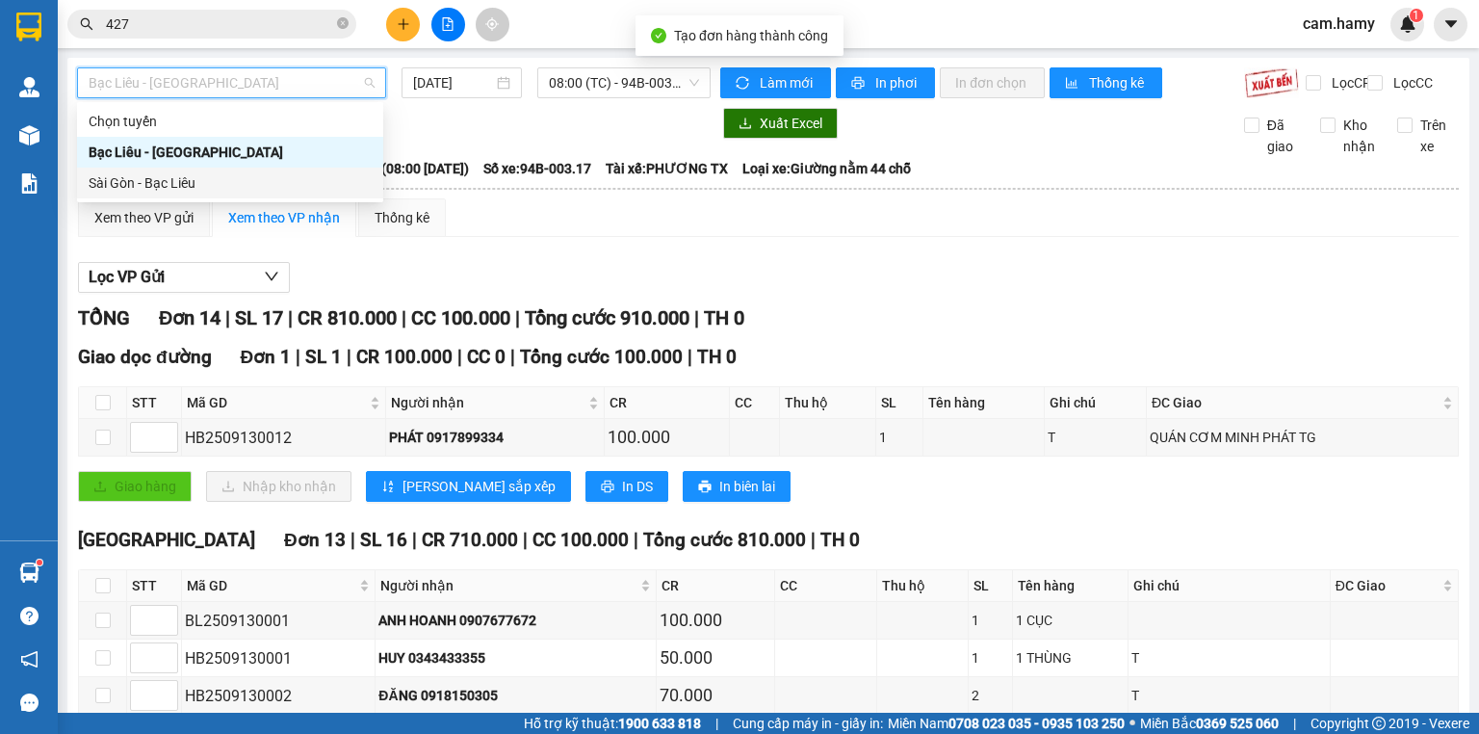
click at [199, 173] on div "Sài Gòn - Bạc Liêu" at bounding box center [230, 182] width 283 height 21
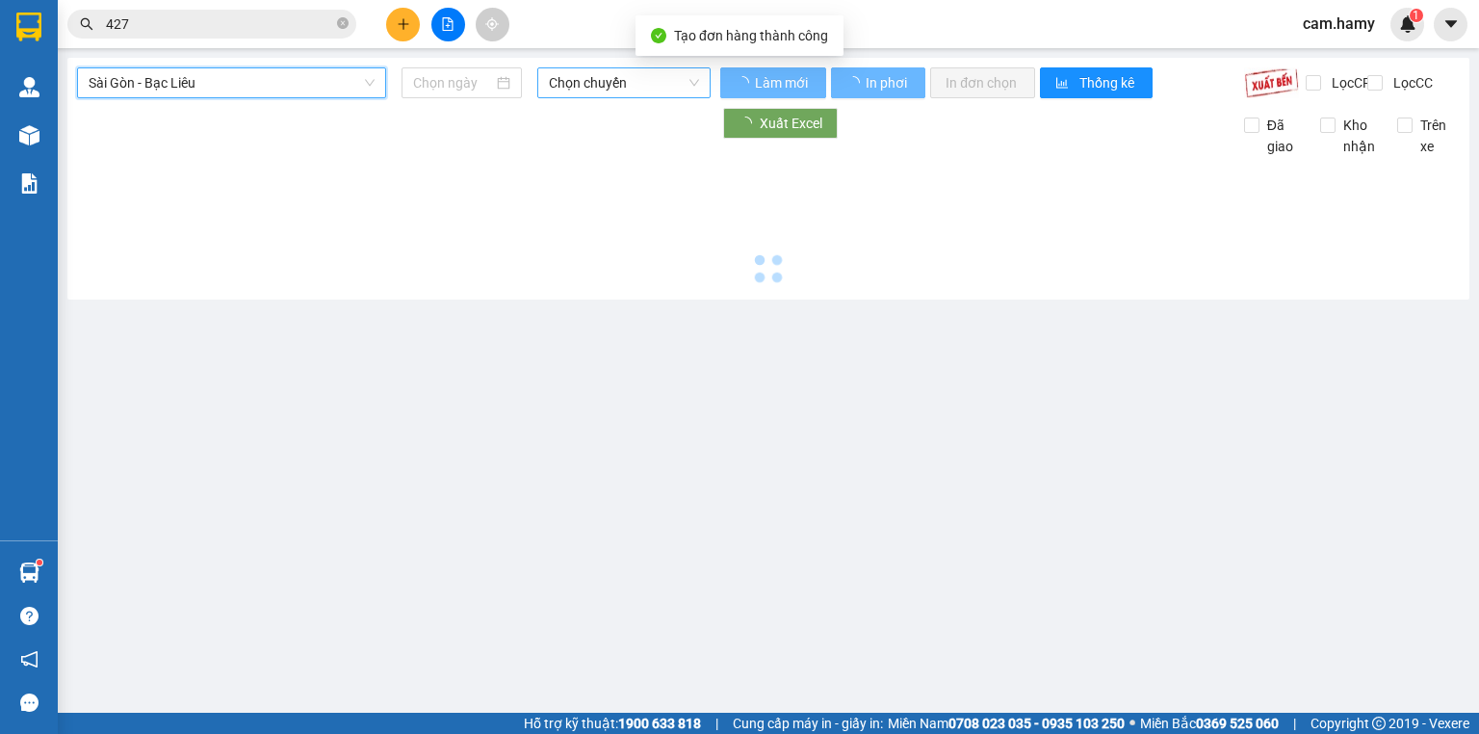
type input "[DATE]"
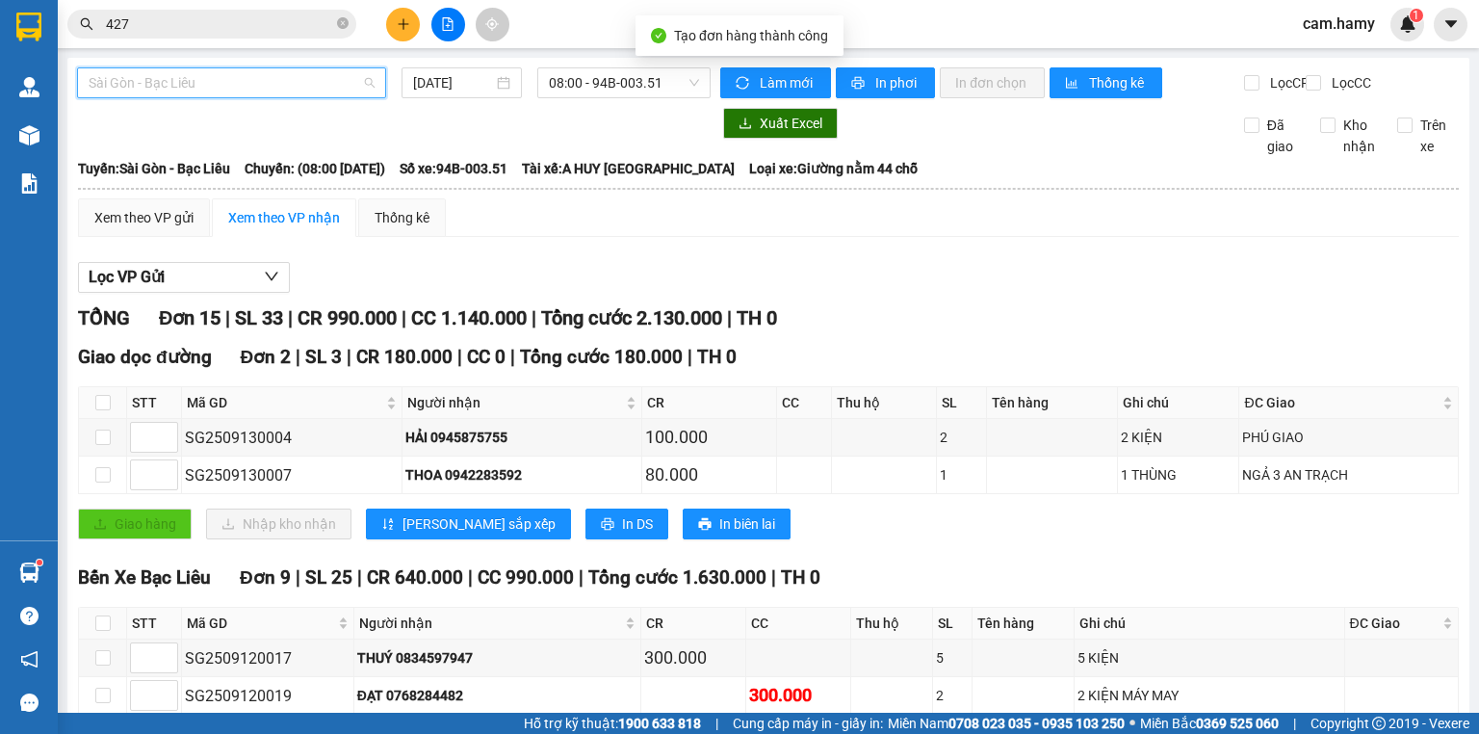
click at [196, 96] on span "Sài Gòn - Bạc Liêu" at bounding box center [232, 82] width 286 height 29
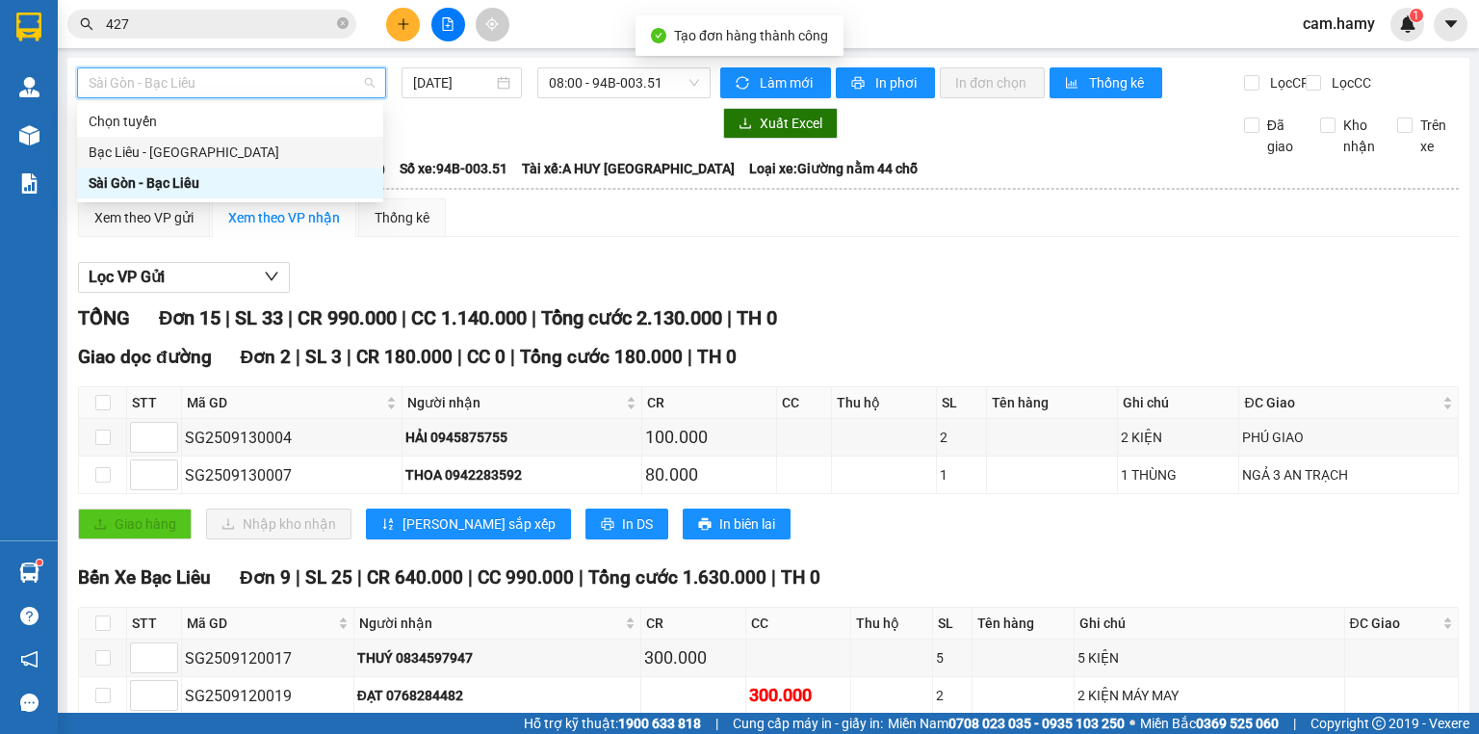
click at [165, 156] on div "Bạc Liêu - [GEOGRAPHIC_DATA]" at bounding box center [230, 152] width 283 height 21
type input "[DATE]"
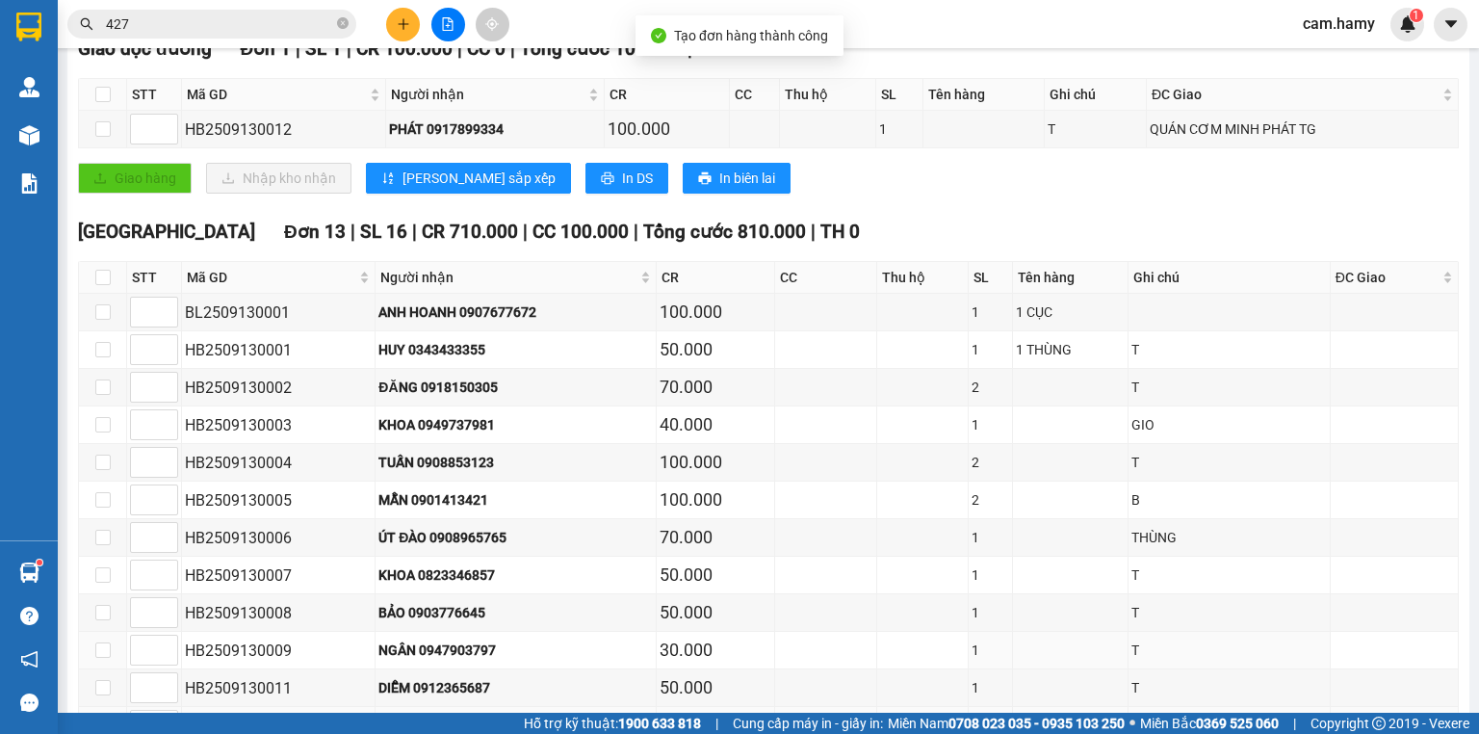
scroll to position [482, 0]
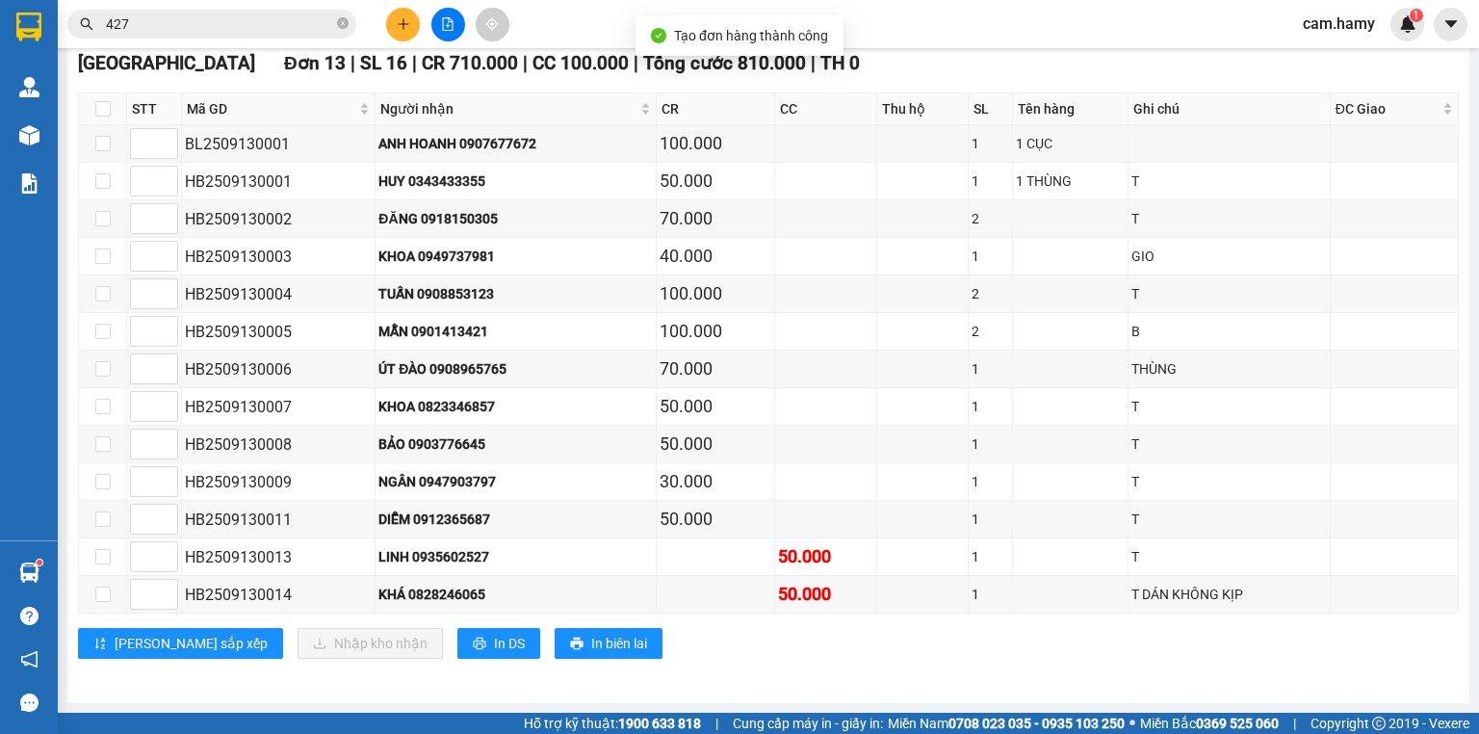
click at [404, 31] on button at bounding box center [403, 25] width 34 height 34
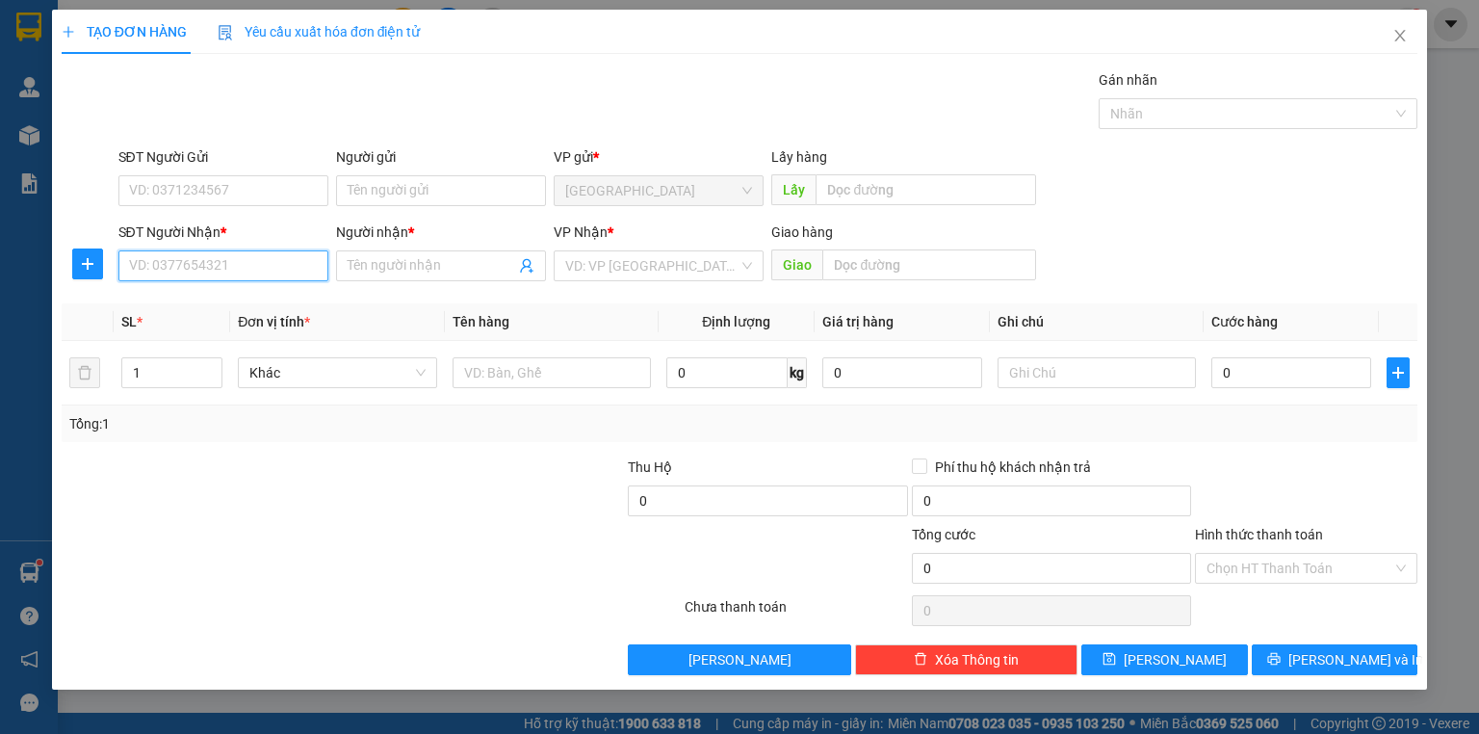
click at [220, 270] on input "SĐT Người Nhận *" at bounding box center [223, 265] width 210 height 31
type input "0919470757"
click at [233, 300] on div "0919470757 - SƯ CÔ LIÊN HOÀ" at bounding box center [225, 303] width 190 height 21
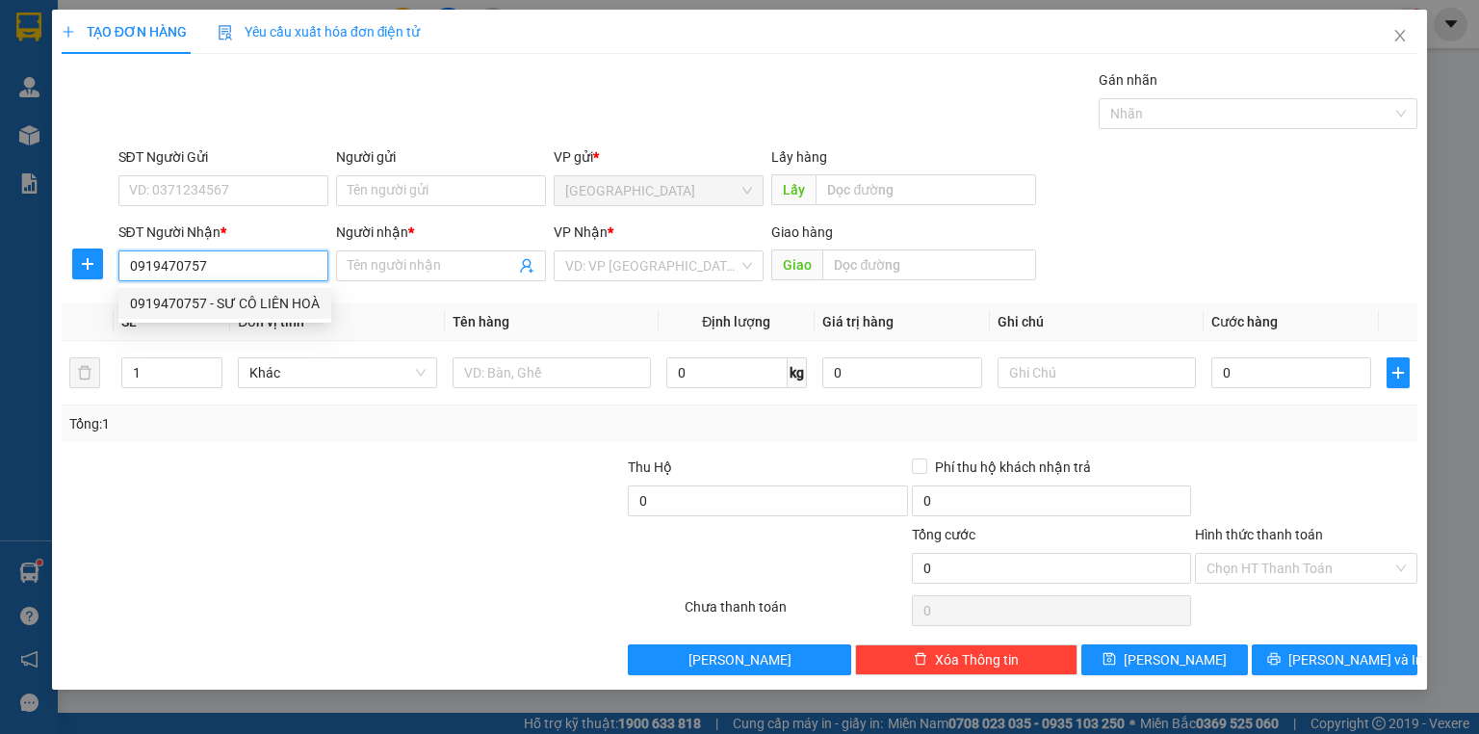
type input "SƯ CÔ LIÊN HOÀ"
type input "40.000"
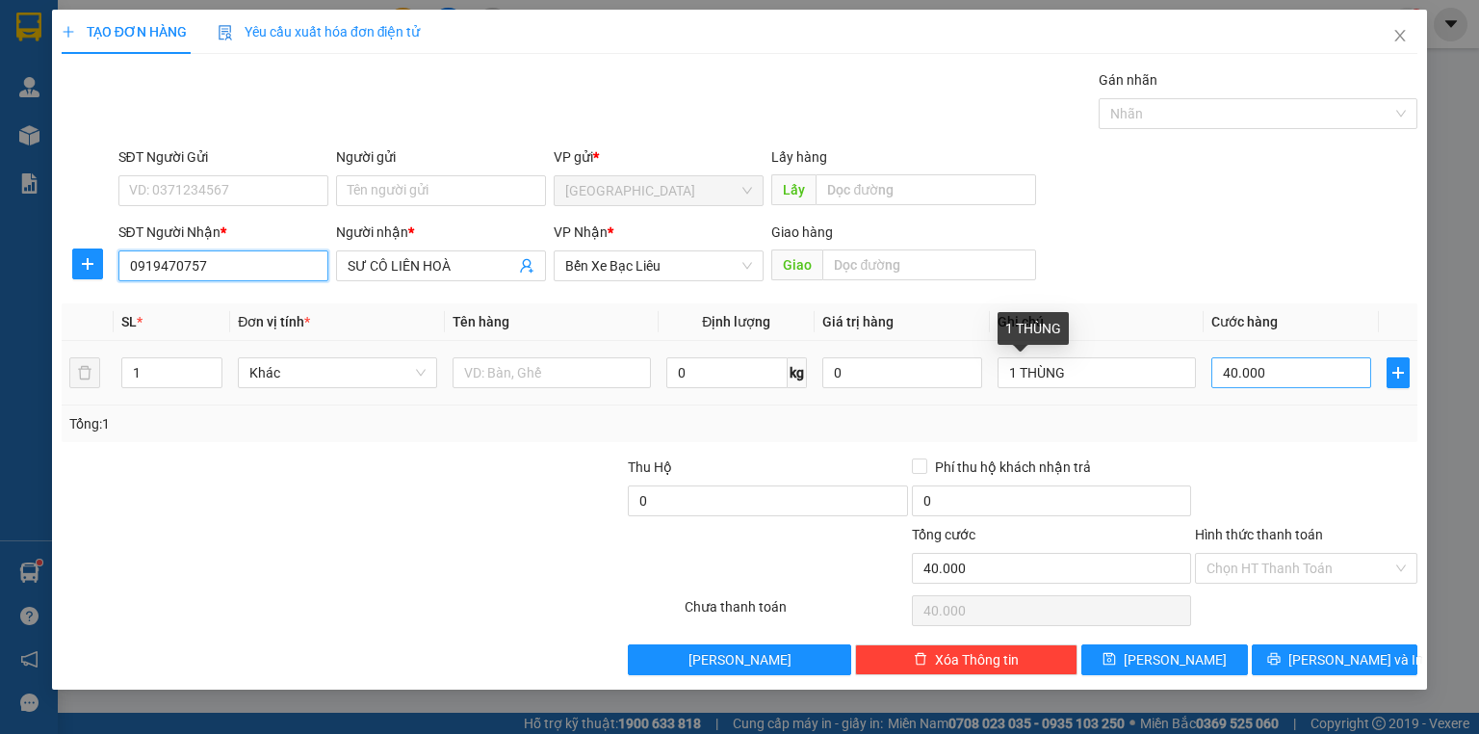
type input "0919470757"
click at [1284, 374] on input "40.000" at bounding box center [1291, 372] width 160 height 31
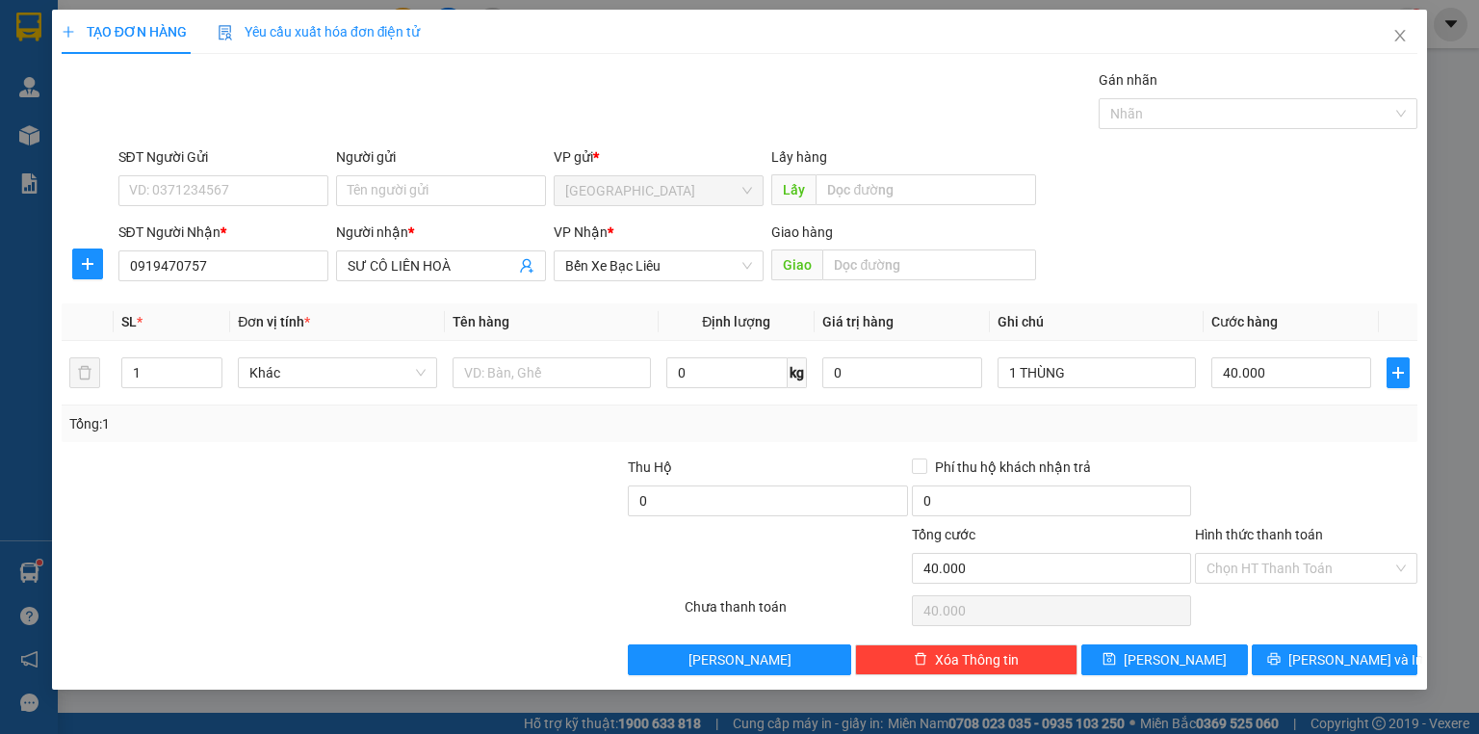
click at [1337, 471] on div at bounding box center [1306, 489] width 226 height 67
click at [406, 459] on div at bounding box center [484, 489] width 283 height 67
click at [1386, 474] on div at bounding box center [1306, 489] width 226 height 67
click at [1312, 565] on input "Hình thức thanh toán" at bounding box center [1299, 568] width 186 height 29
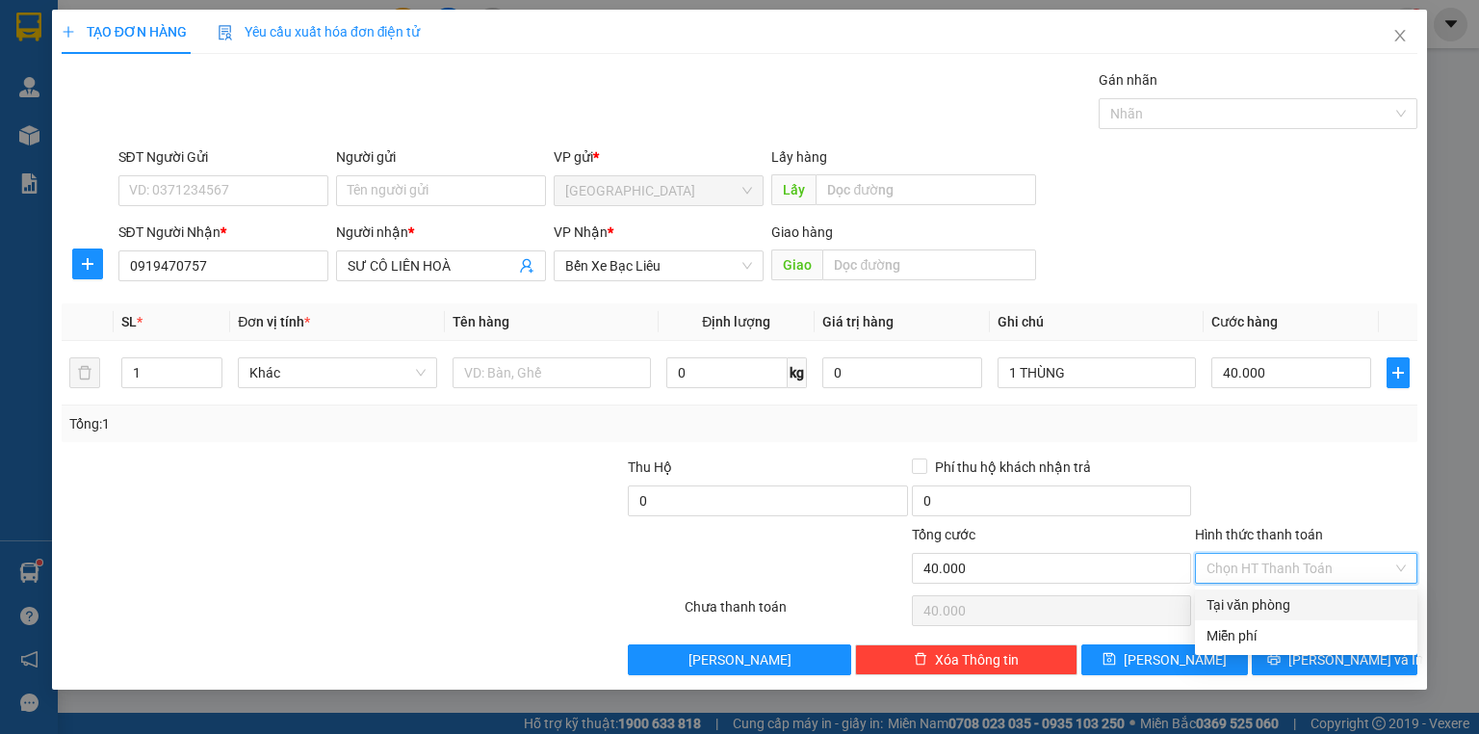
click at [1232, 611] on div "Tại văn phòng" at bounding box center [1305, 604] width 199 height 21
type input "0"
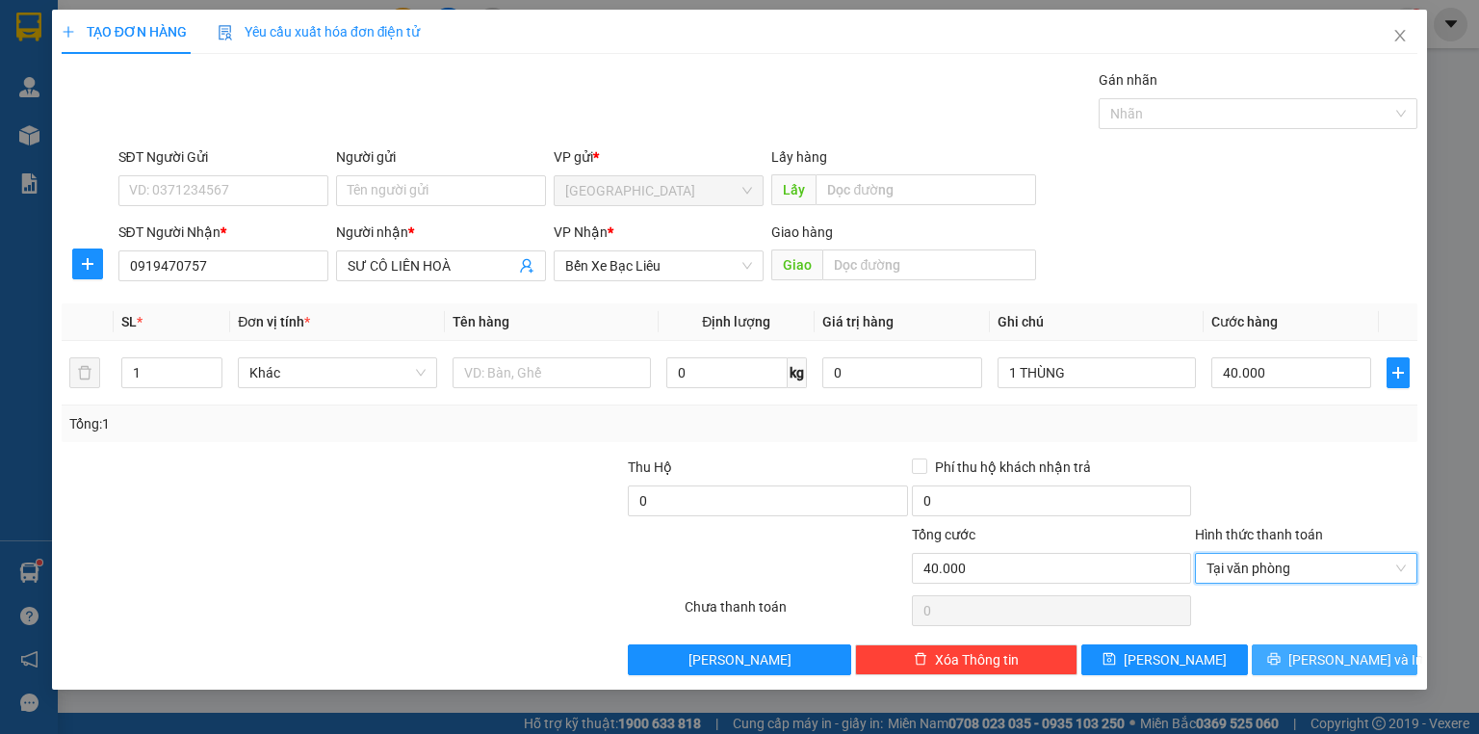
click at [1300, 644] on button "[PERSON_NAME] và In" at bounding box center [1335, 659] width 167 height 31
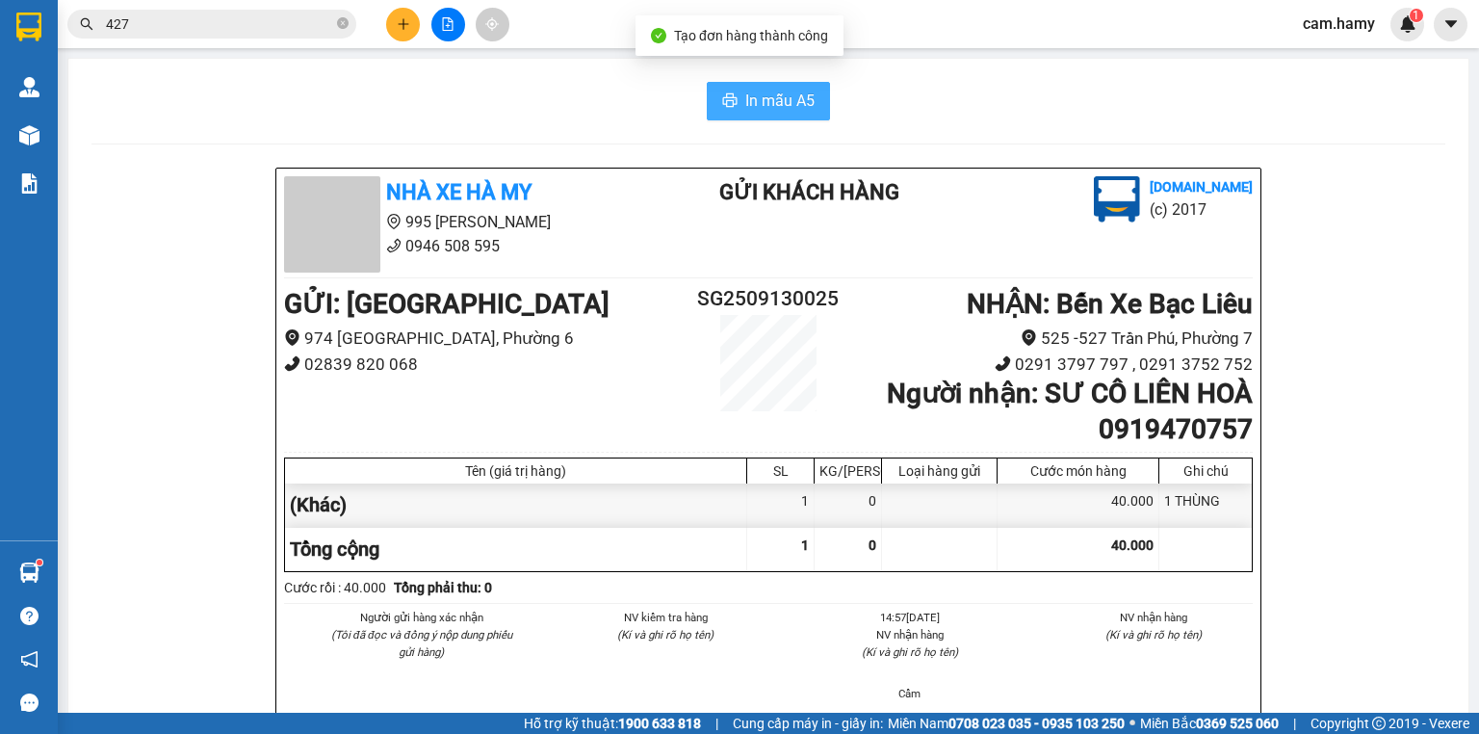
click at [728, 82] on button "In mẫu A5" at bounding box center [768, 101] width 123 height 39
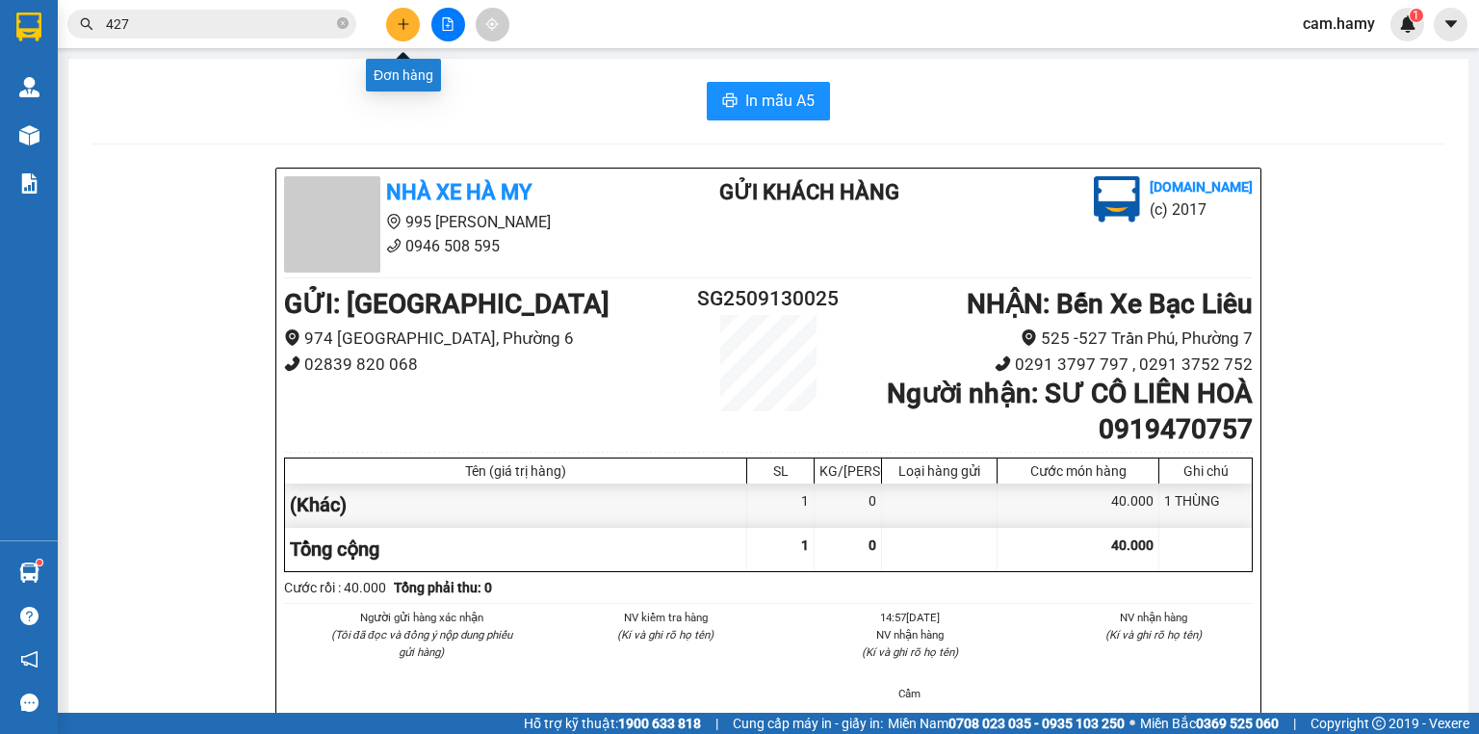
click at [410, 25] on button at bounding box center [403, 25] width 34 height 34
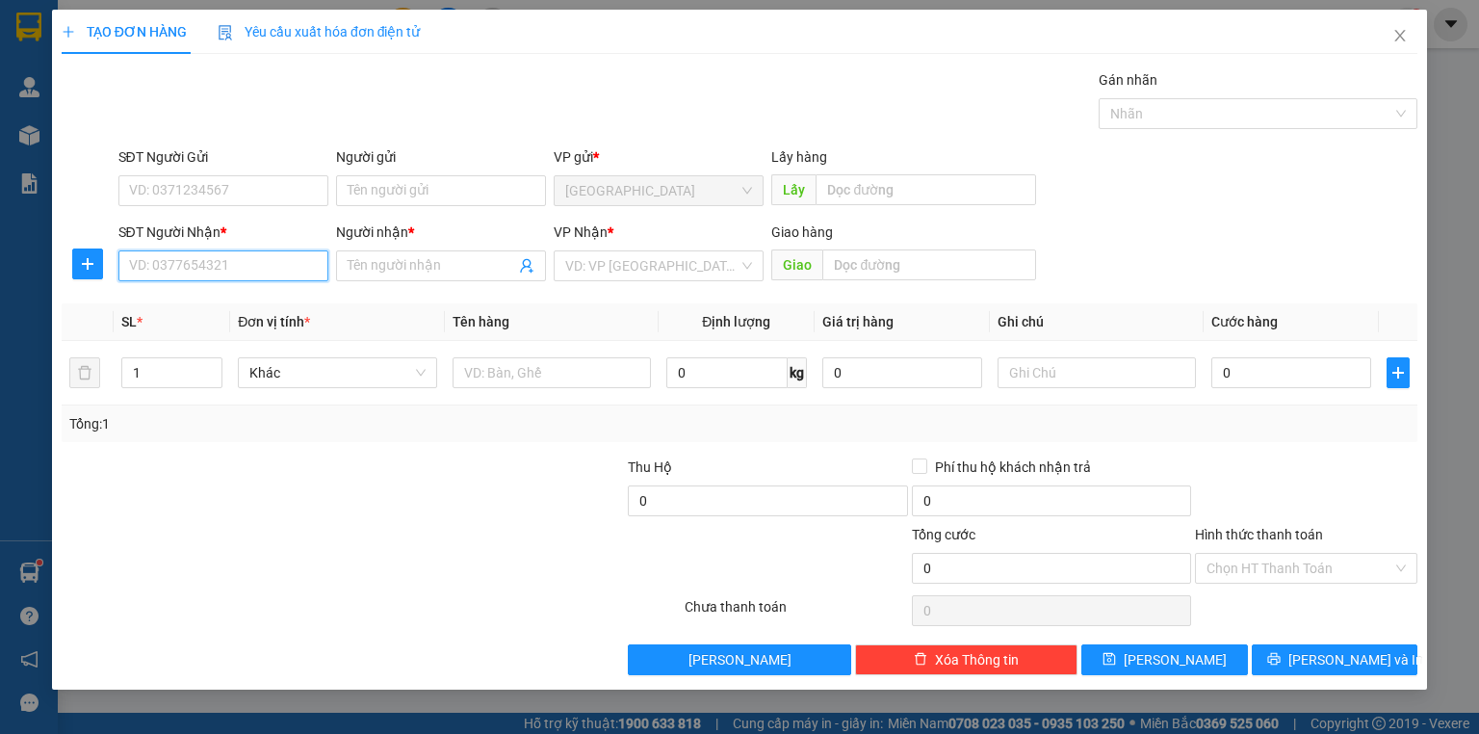
click at [227, 272] on input "SĐT Người Nhận *" at bounding box center [223, 265] width 210 height 31
type input "0764929765"
click at [233, 310] on div "0764929765 - NGUYÊN" at bounding box center [223, 303] width 187 height 21
type input "NGUYÊN"
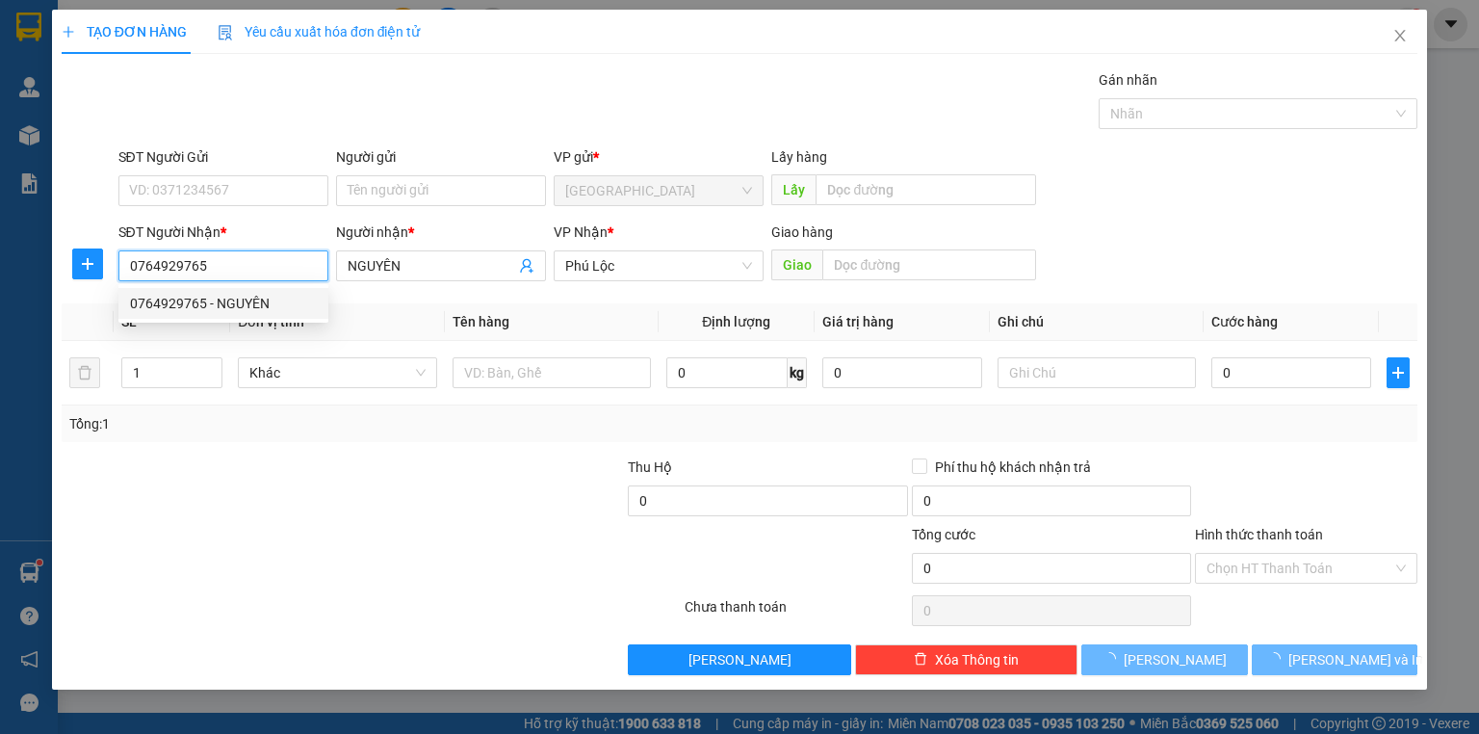
type input "80.000"
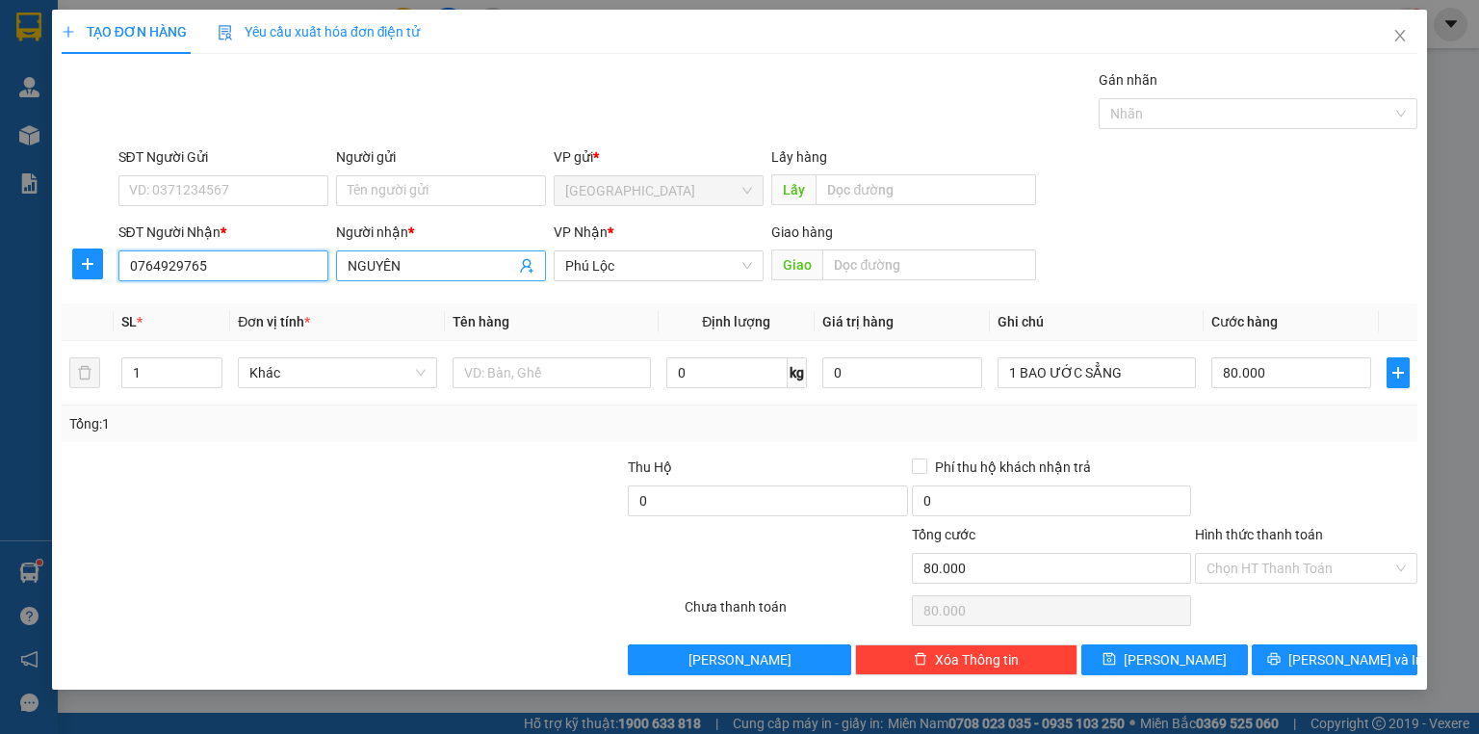
type input "0764929765"
click at [372, 265] on input "NGUYÊN" at bounding box center [432, 265] width 168 height 21
click at [366, 266] on input "NGUYÊN" at bounding box center [432, 265] width 168 height 21
click at [373, 267] on input "QYUYÊN" at bounding box center [432, 265] width 168 height 21
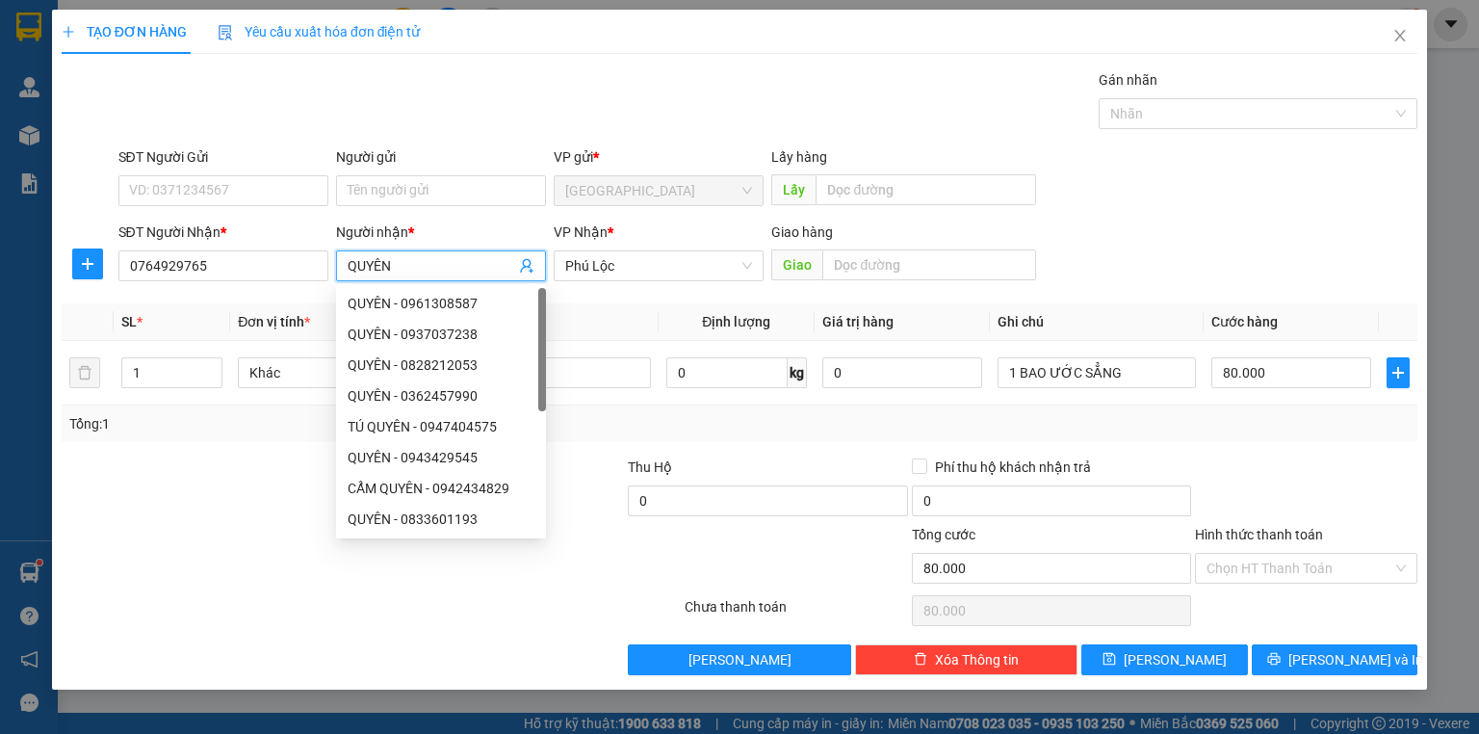
click at [435, 266] on input "QUYÊN" at bounding box center [432, 265] width 168 height 21
type input "QUYÊN"
type input "2"
click at [208, 366] on span "up" at bounding box center [212, 368] width 12 height 12
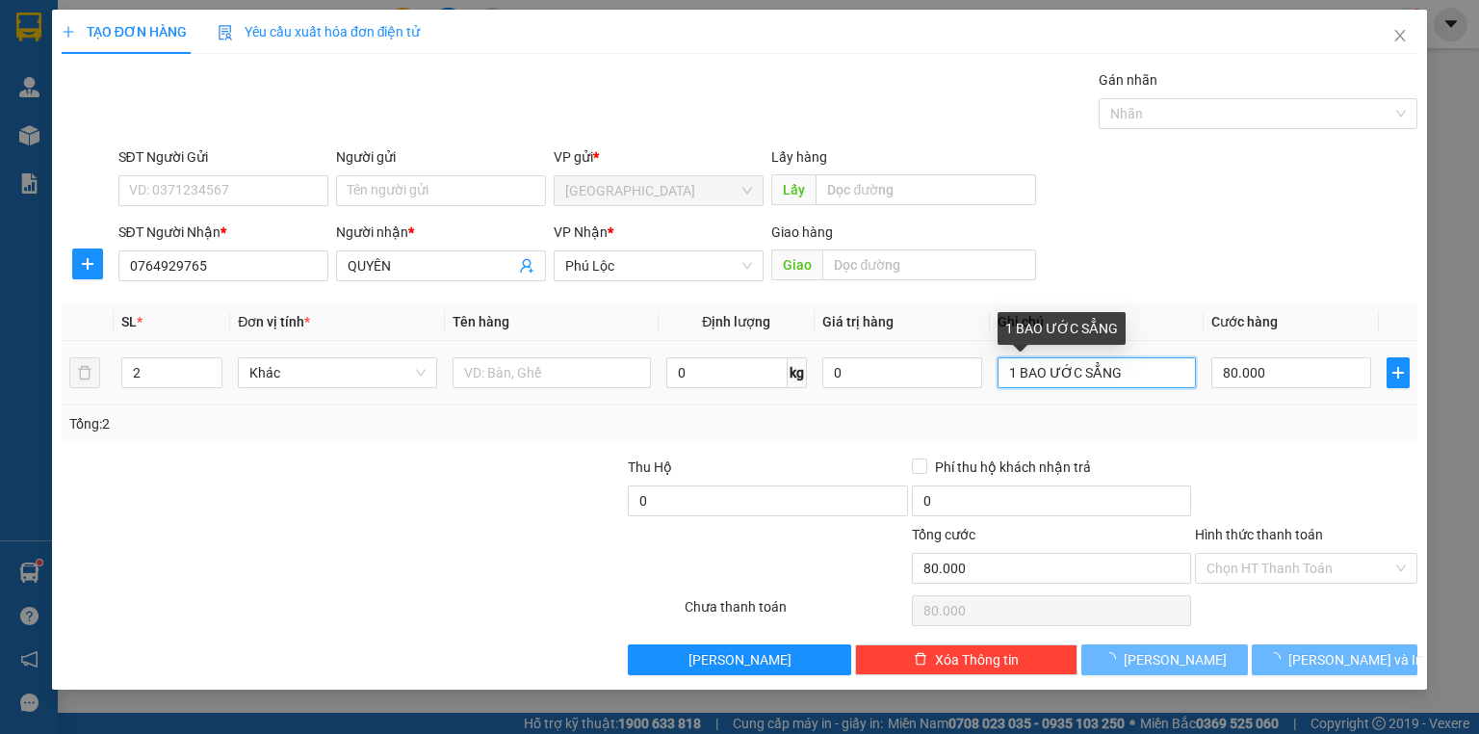
click at [1167, 369] on input "1 BAO ƯỚC SẲNG" at bounding box center [1097, 372] width 198 height 31
type input "0"
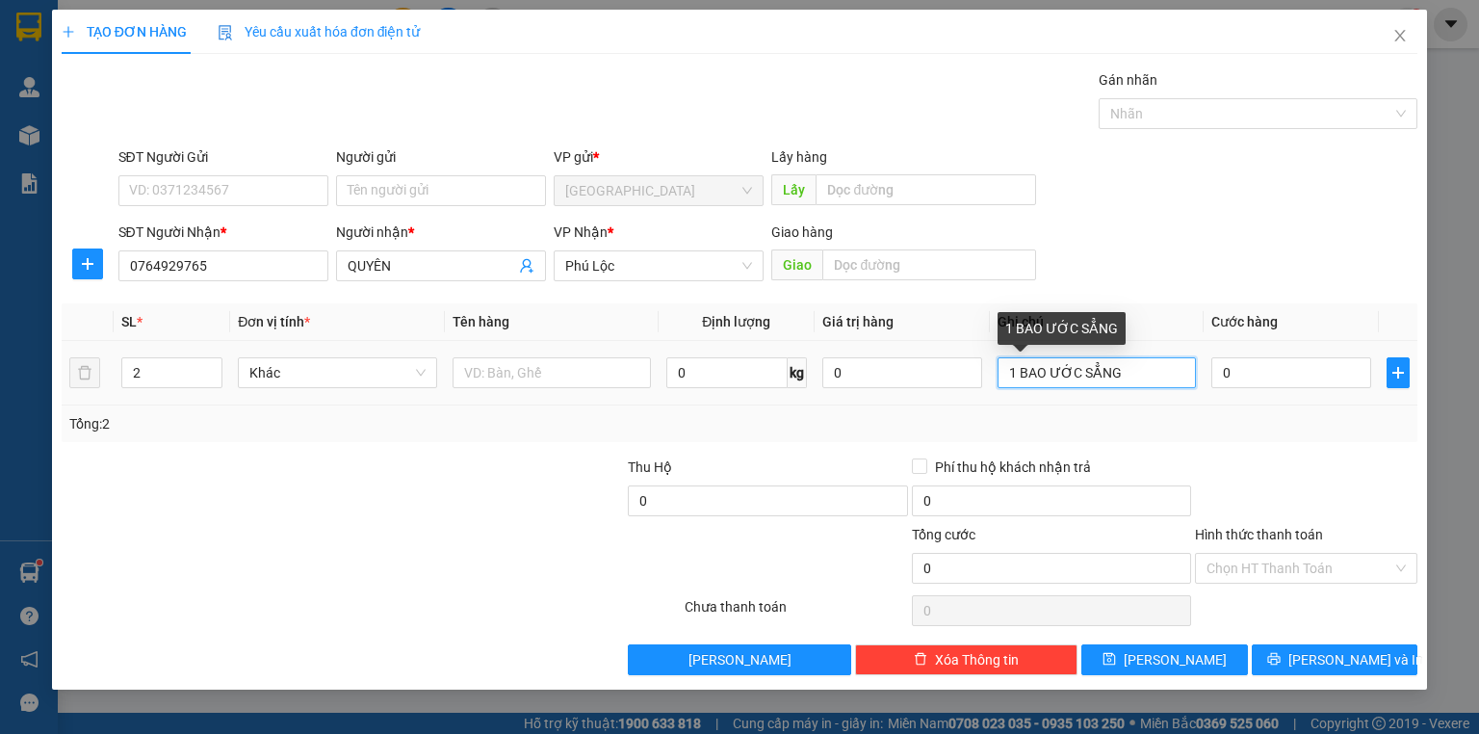
click at [1167, 369] on input "1 BAO ƯỚC SẲNG" at bounding box center [1097, 372] width 198 height 31
type input "1 BAO + CỤC"
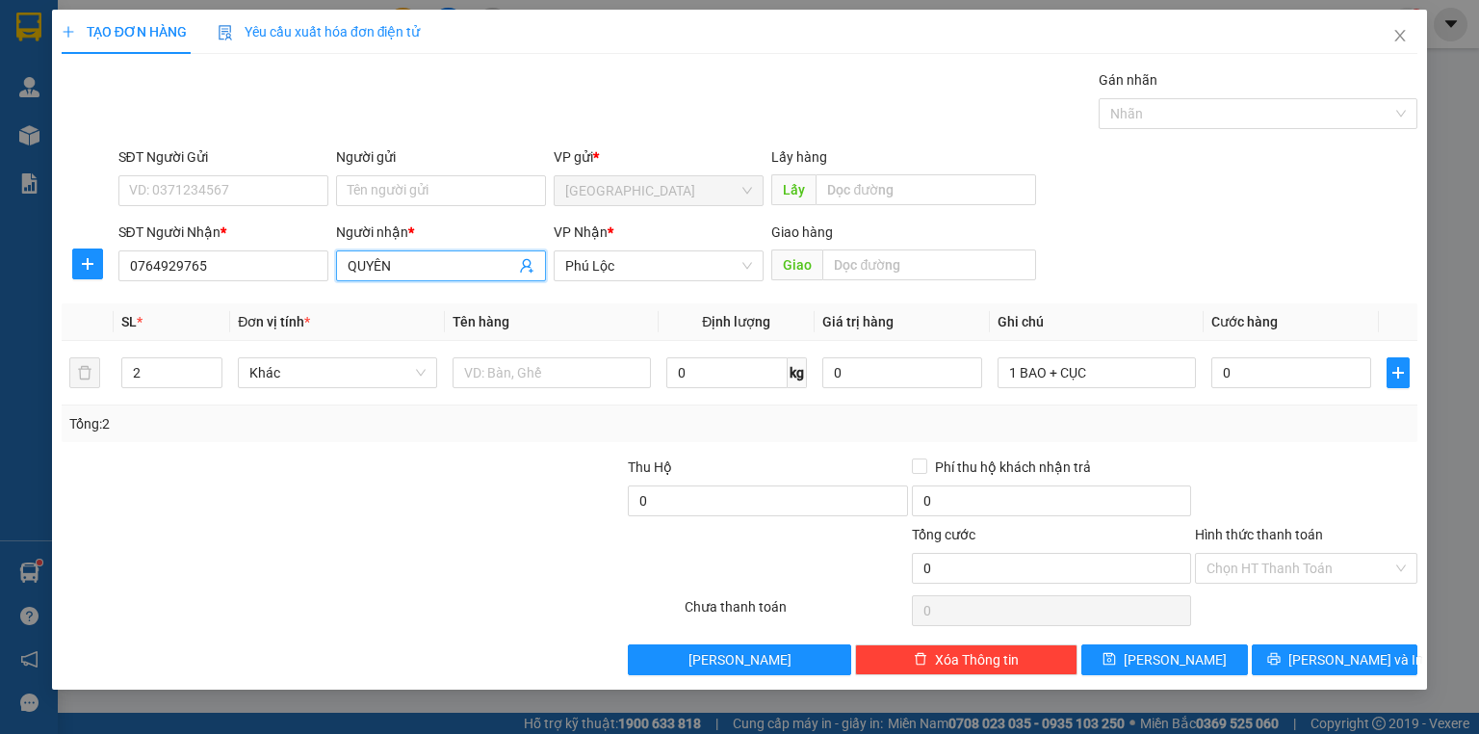
click at [367, 261] on input "QUYÊN" at bounding box center [432, 265] width 168 height 21
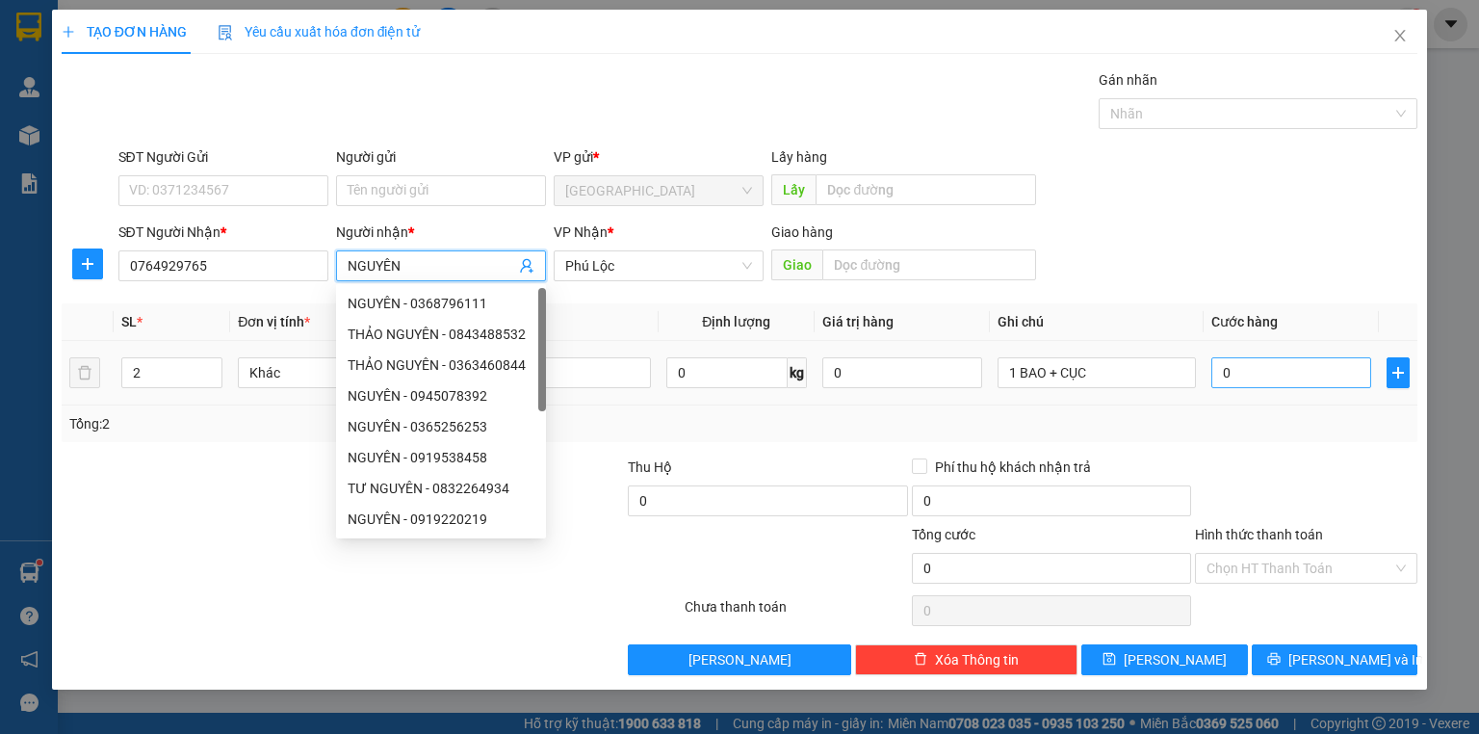
type input "NGUYÊN"
click at [1294, 370] on input "0" at bounding box center [1291, 372] width 160 height 31
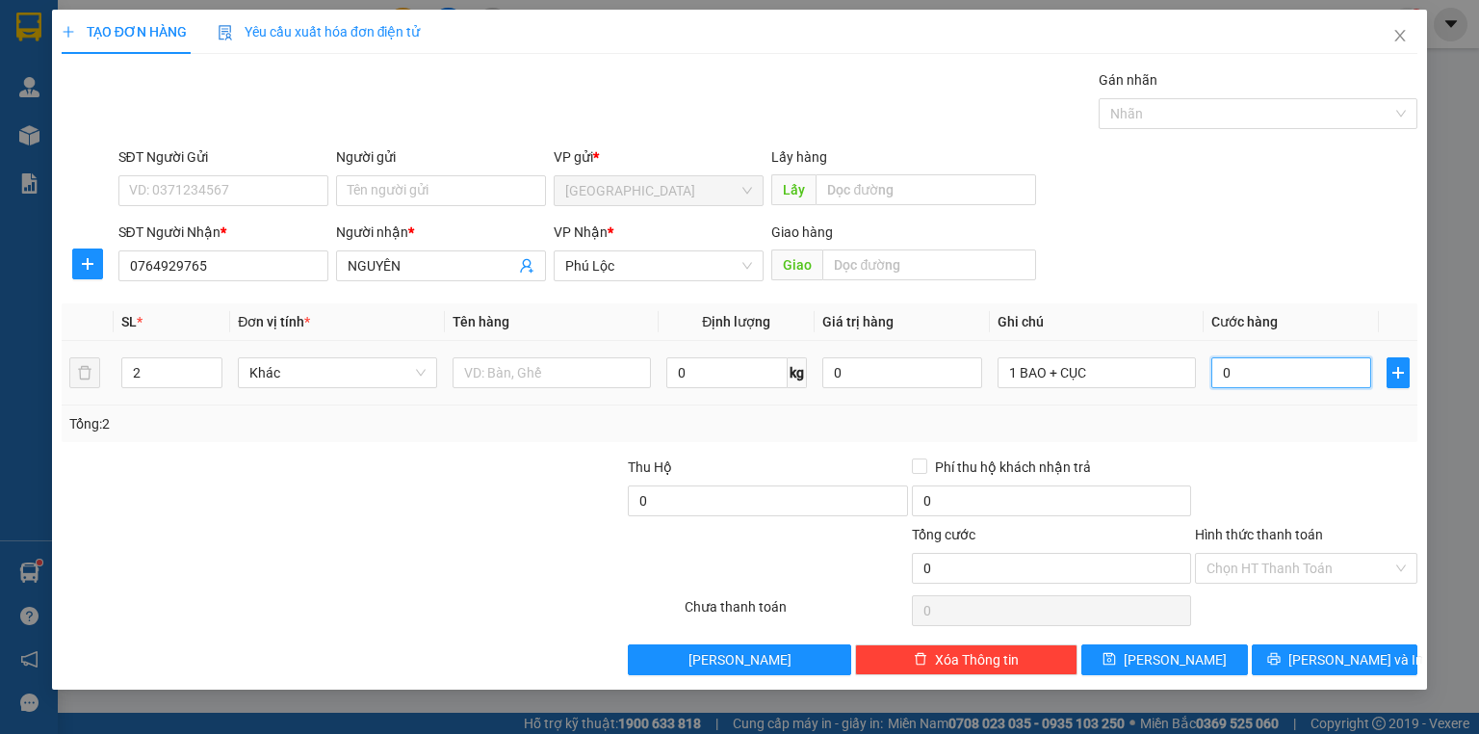
type input "1"
type input "13"
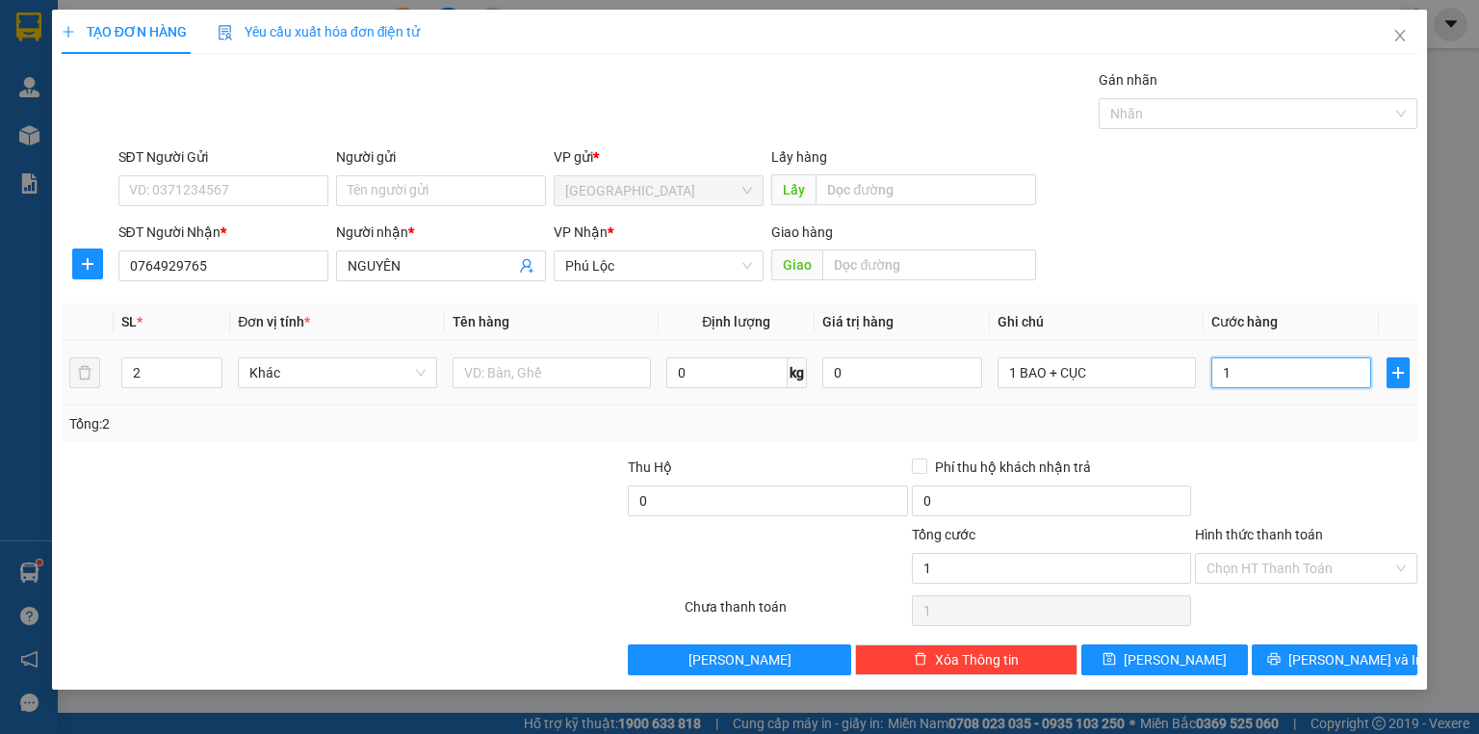
type input "13"
type input "130"
type input "130.000"
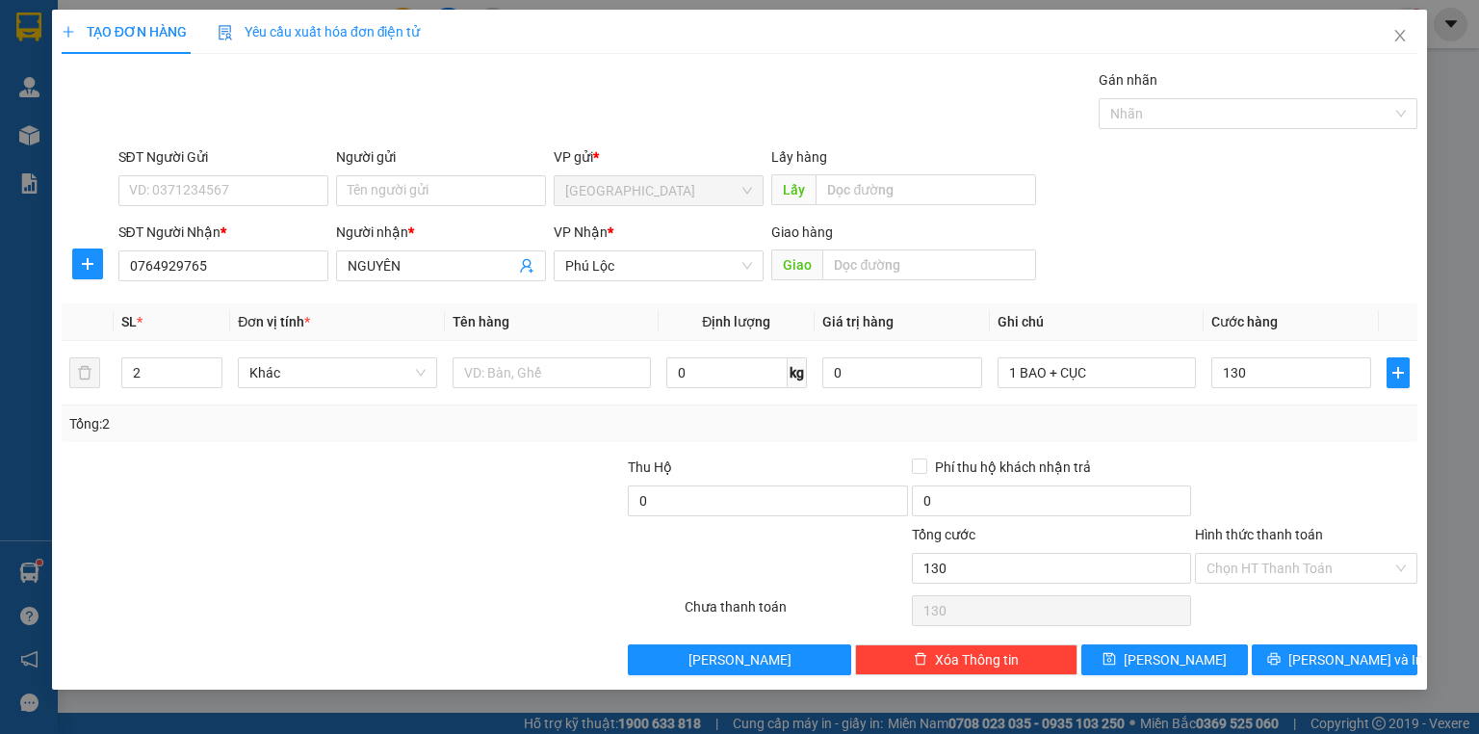
type input "130.000"
drag, startPoint x: 1326, startPoint y: 420, endPoint x: 1349, endPoint y: 538, distance: 120.7
click at [1325, 420] on div "Tổng: 2" at bounding box center [739, 423] width 1340 height 21
click at [1369, 667] on span "[PERSON_NAME] và In" at bounding box center [1355, 659] width 135 height 21
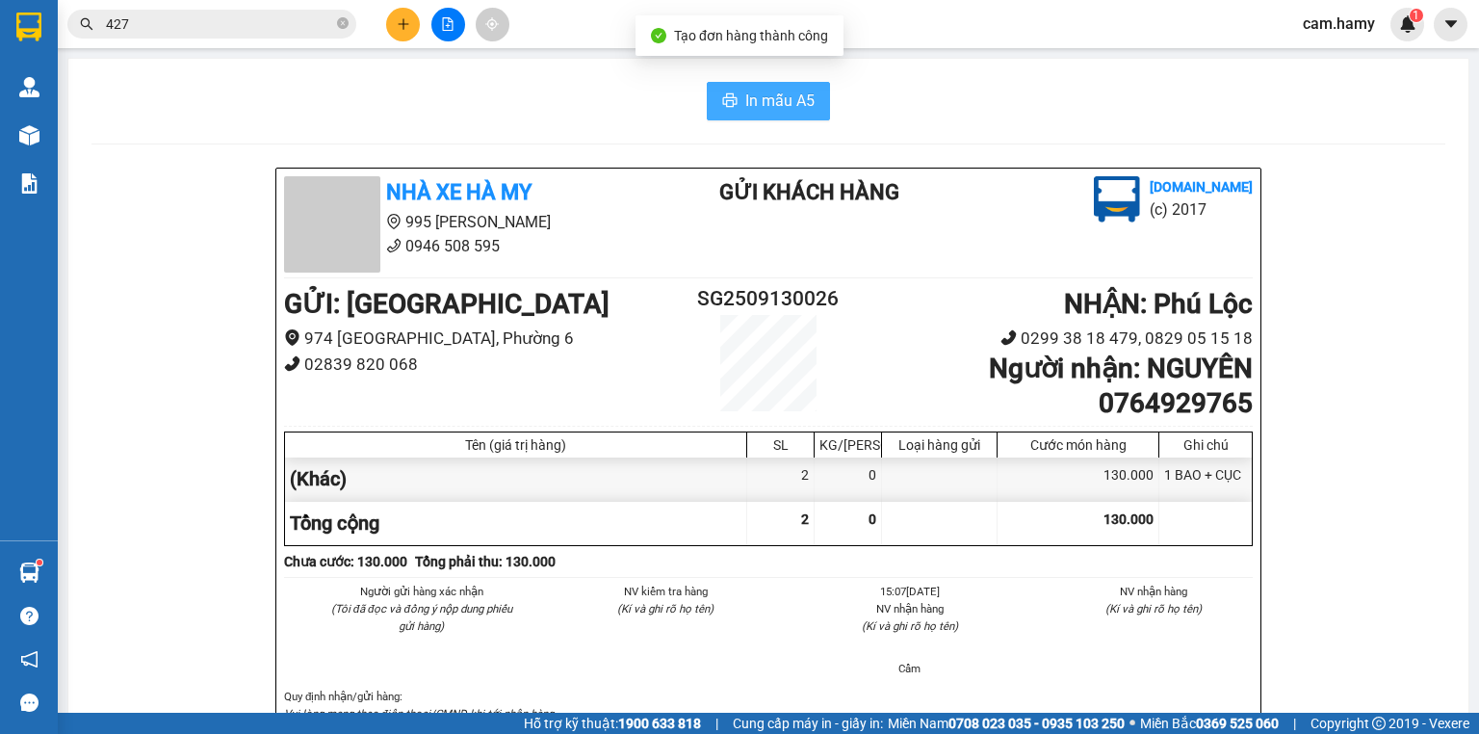
click at [736, 91] on button "In mẫu A5" at bounding box center [768, 101] width 123 height 39
click at [813, 102] on button "In mẫu A5" at bounding box center [768, 101] width 123 height 39
click at [788, 84] on button "In mẫu A5" at bounding box center [768, 101] width 123 height 39
click at [429, 31] on div at bounding box center [448, 25] width 144 height 34
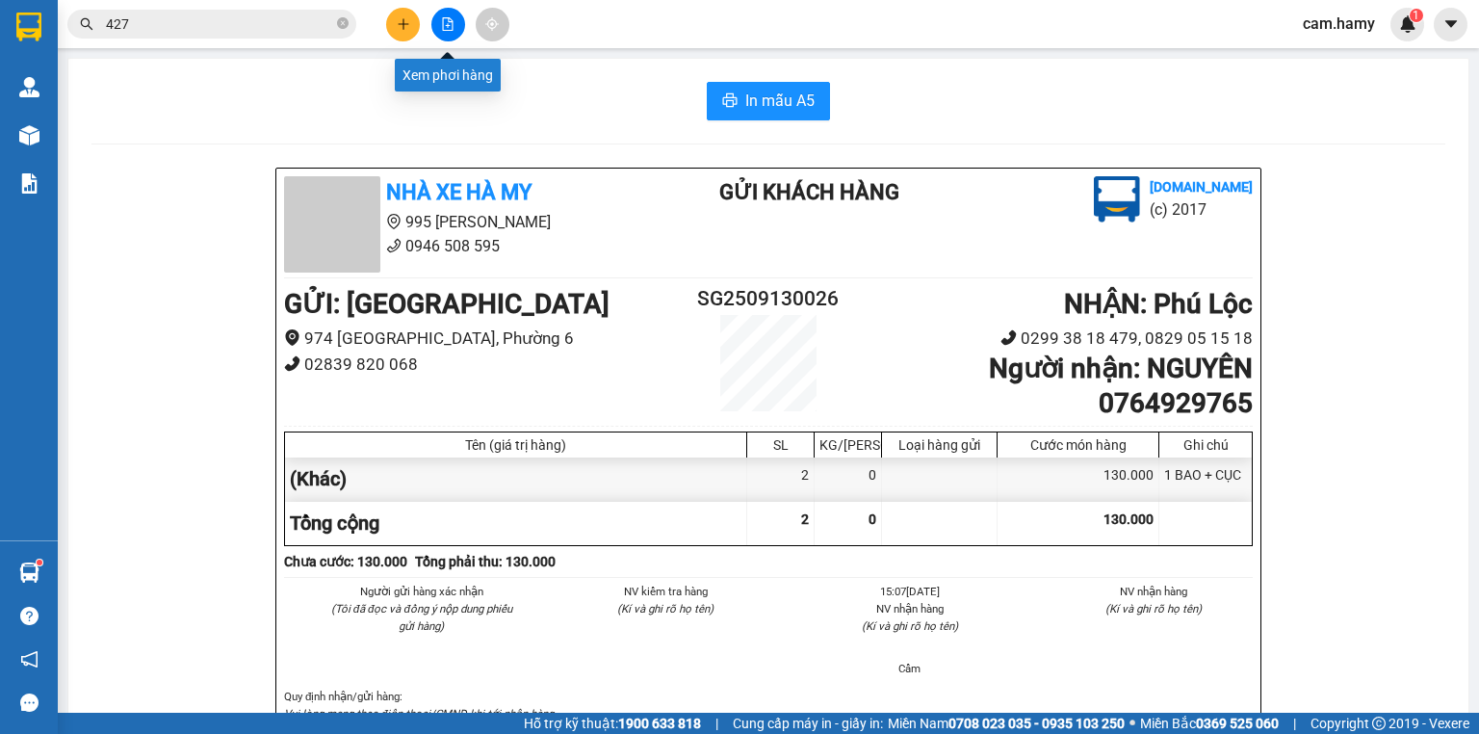
click at [435, 27] on button at bounding box center [448, 25] width 34 height 34
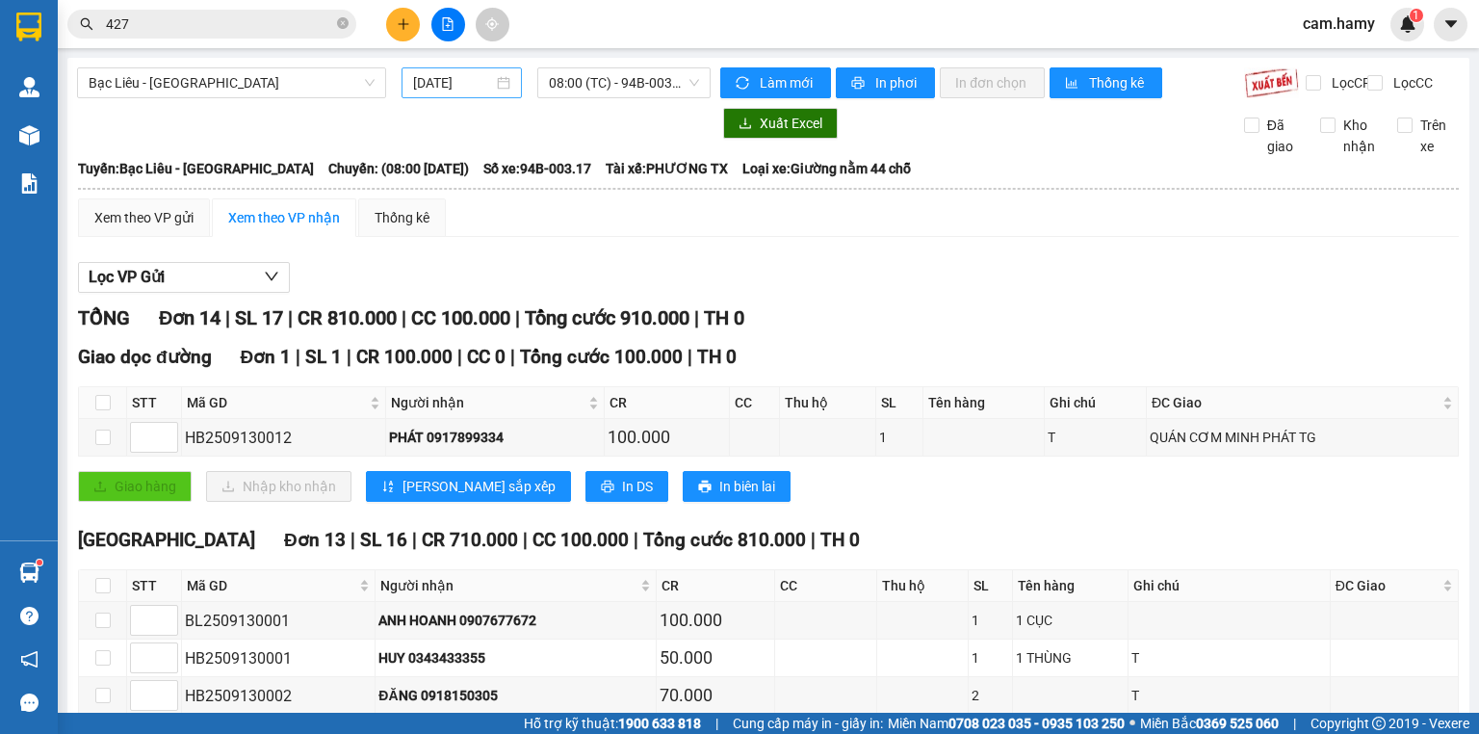
click at [431, 75] on input "[DATE]" at bounding box center [452, 82] width 79 height 21
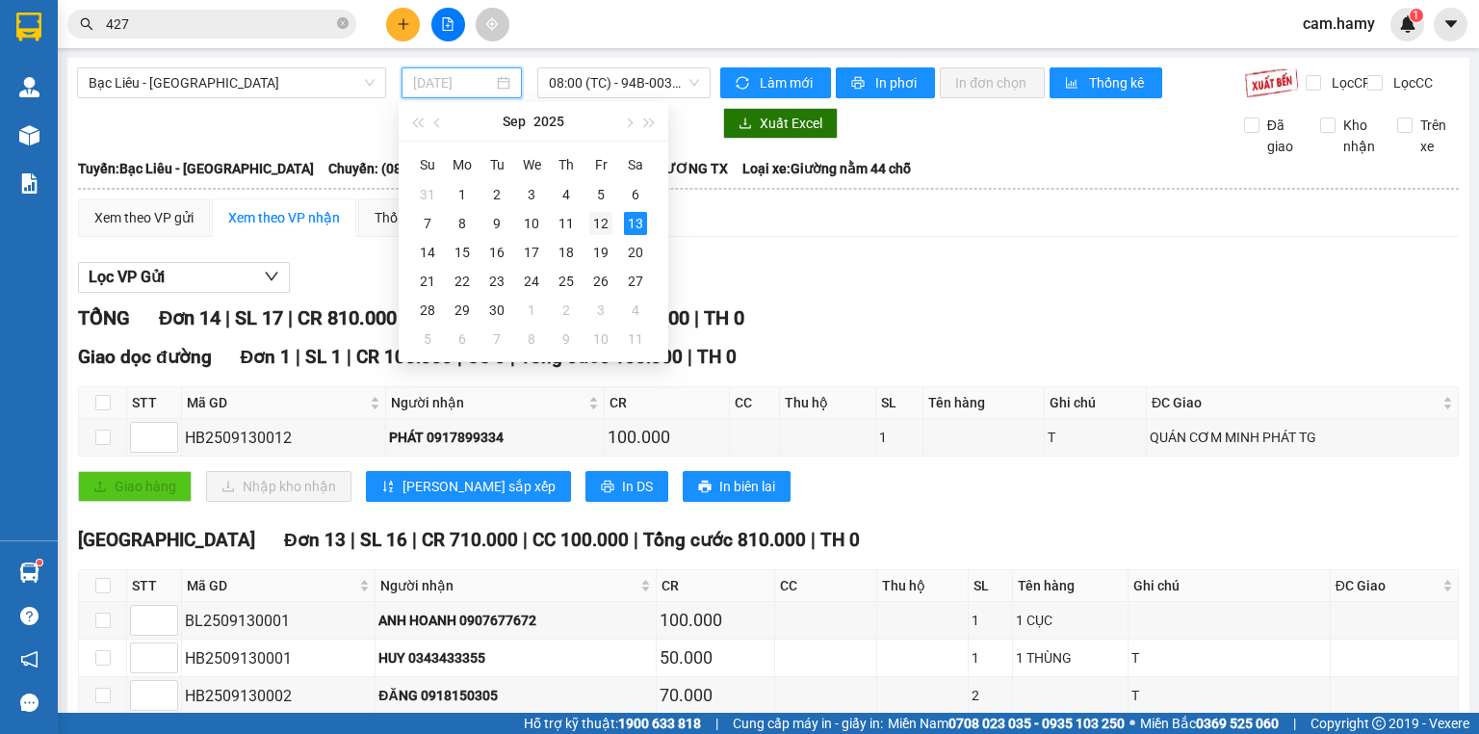
click at [610, 225] on div "12" at bounding box center [600, 223] width 23 height 23
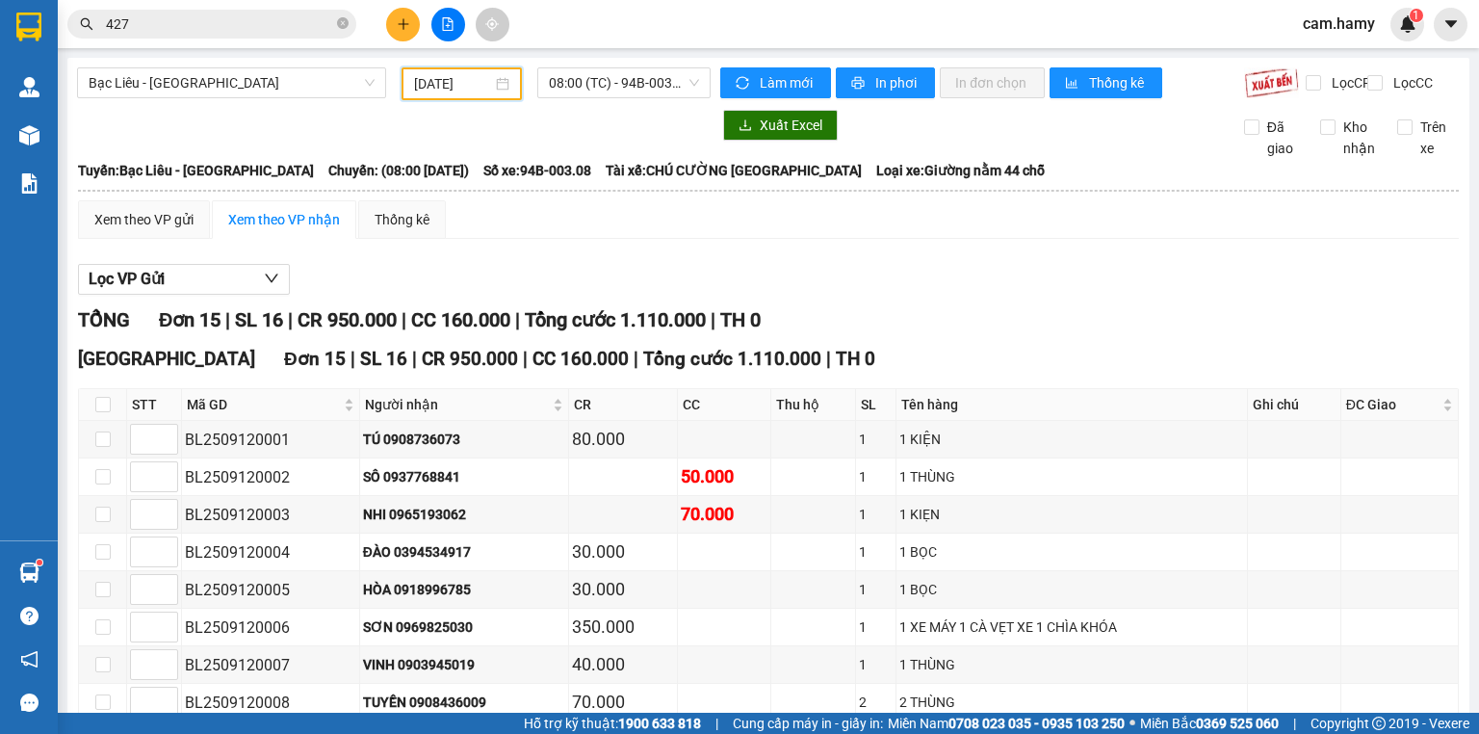
scroll to position [375, 0]
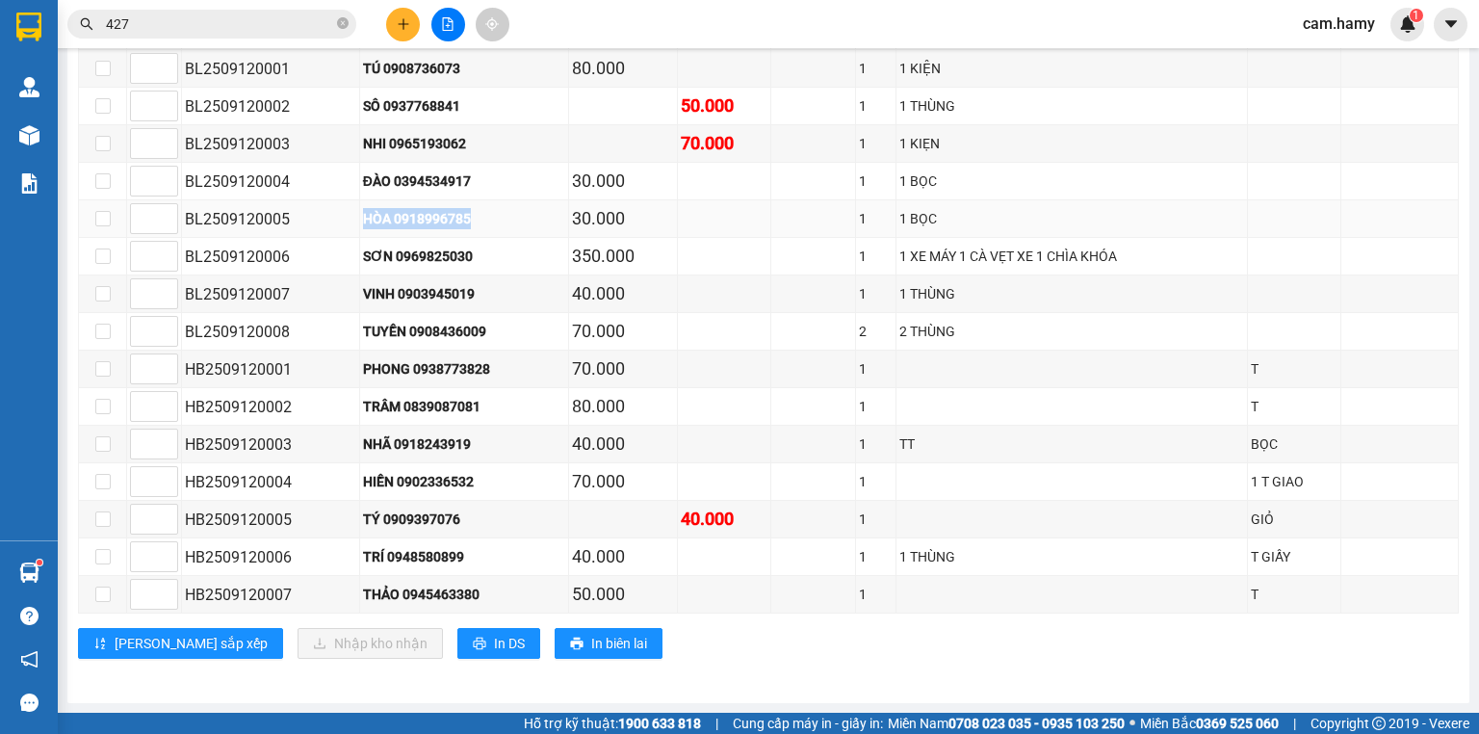
drag, startPoint x: 347, startPoint y: 227, endPoint x: 507, endPoint y: 231, distance: 160.8
click at [507, 231] on tr "BL2509120005 HÒA 0918996785 30.000 1 1 BỌC" at bounding box center [769, 219] width 1380 height 38
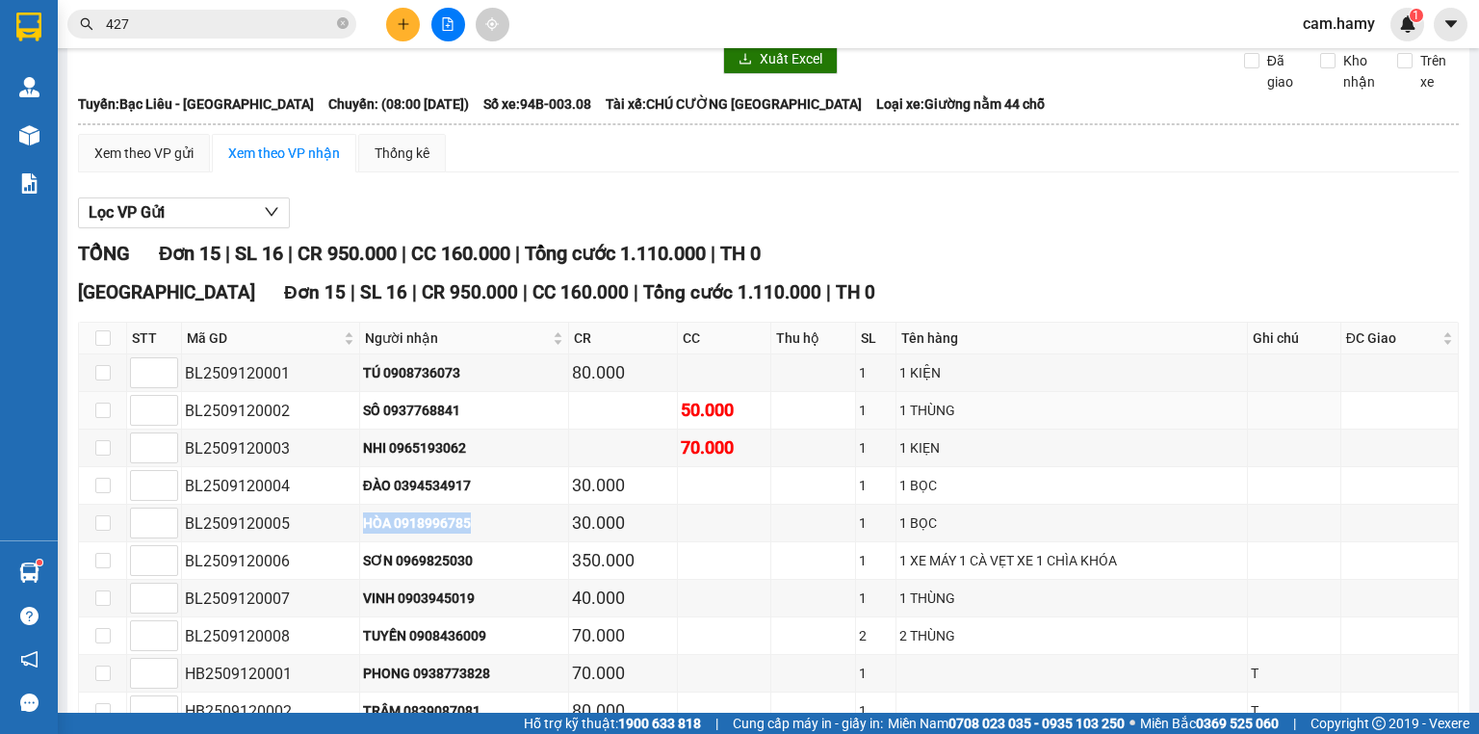
scroll to position [0, 0]
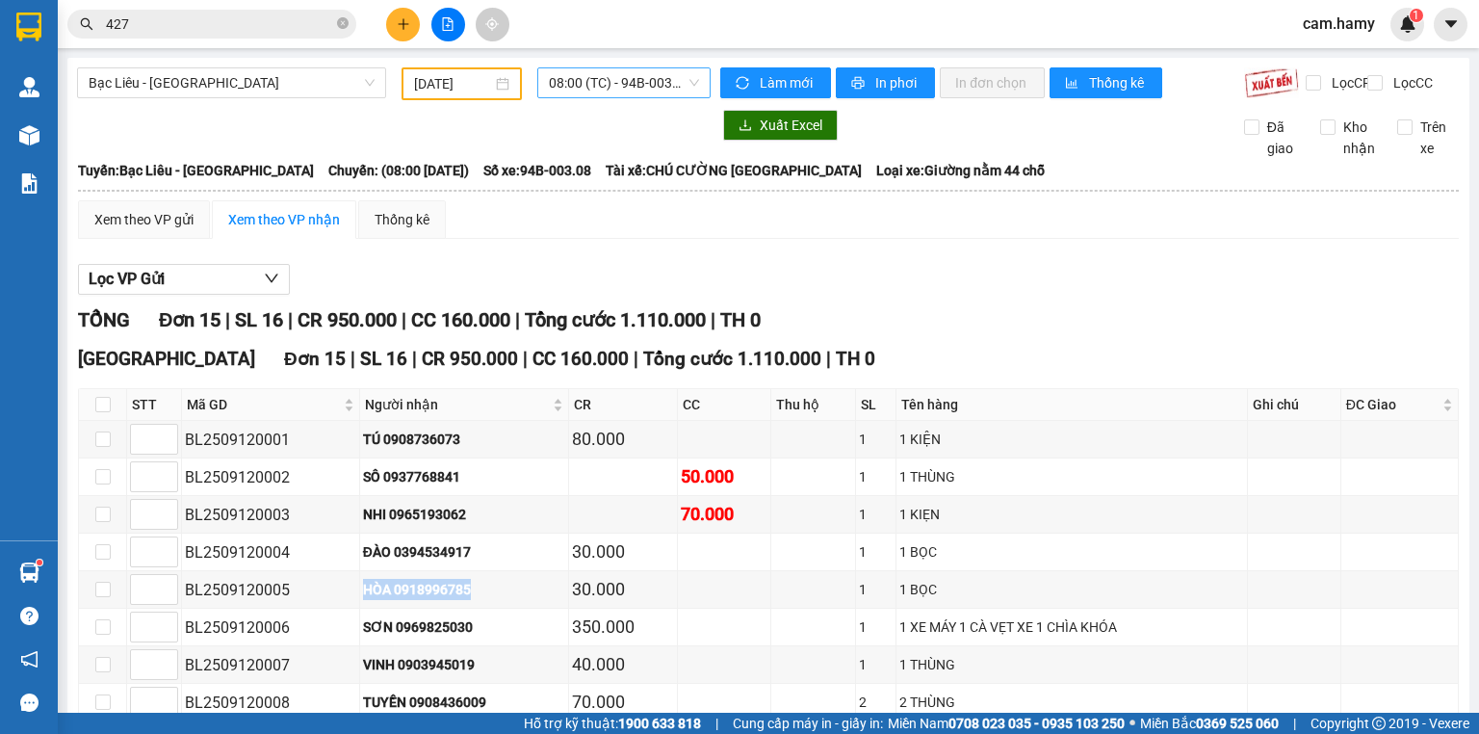
click at [588, 91] on span "08:00 (TC) - 94B-003.08" at bounding box center [624, 82] width 151 height 29
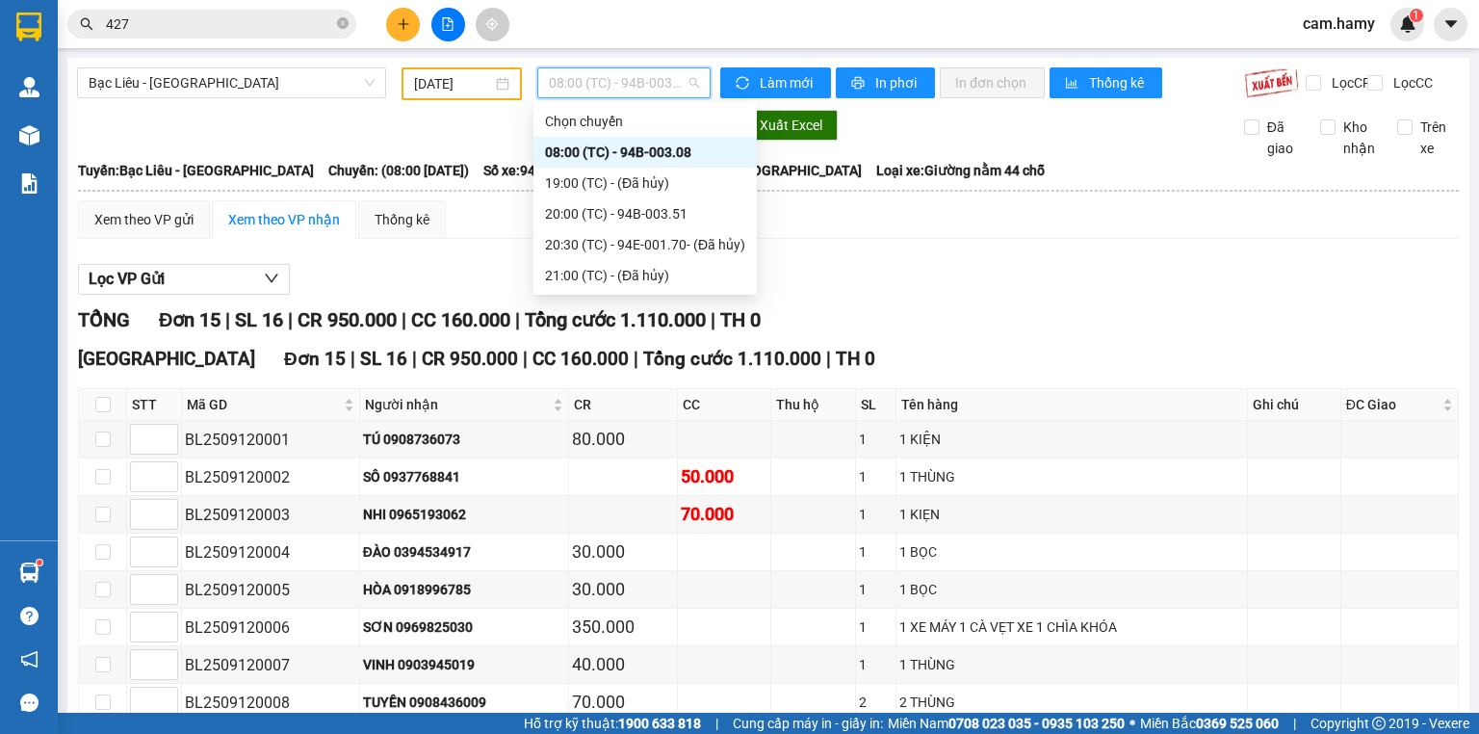
click at [430, 97] on div "[DATE]" at bounding box center [461, 83] width 119 height 33
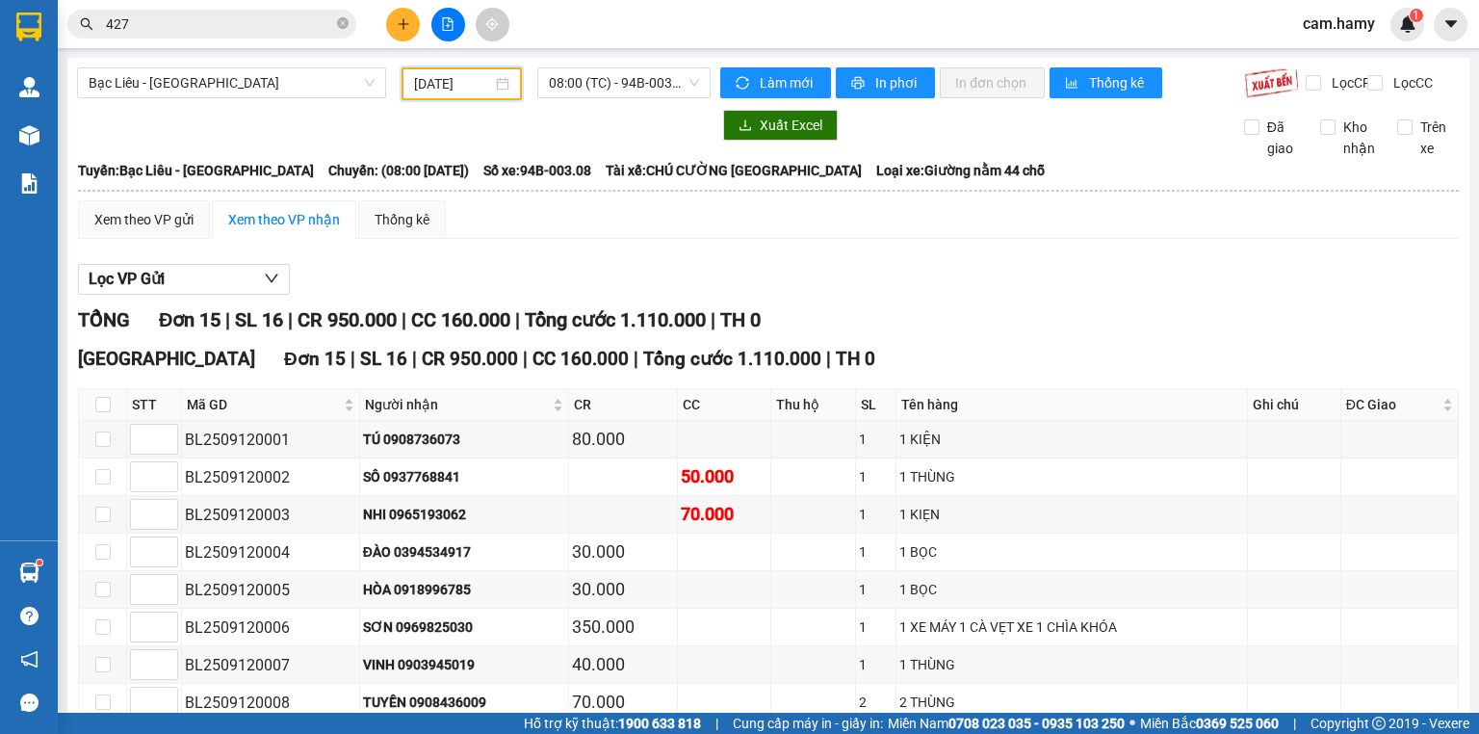
click at [439, 89] on input "[DATE]" at bounding box center [452, 83] width 77 height 21
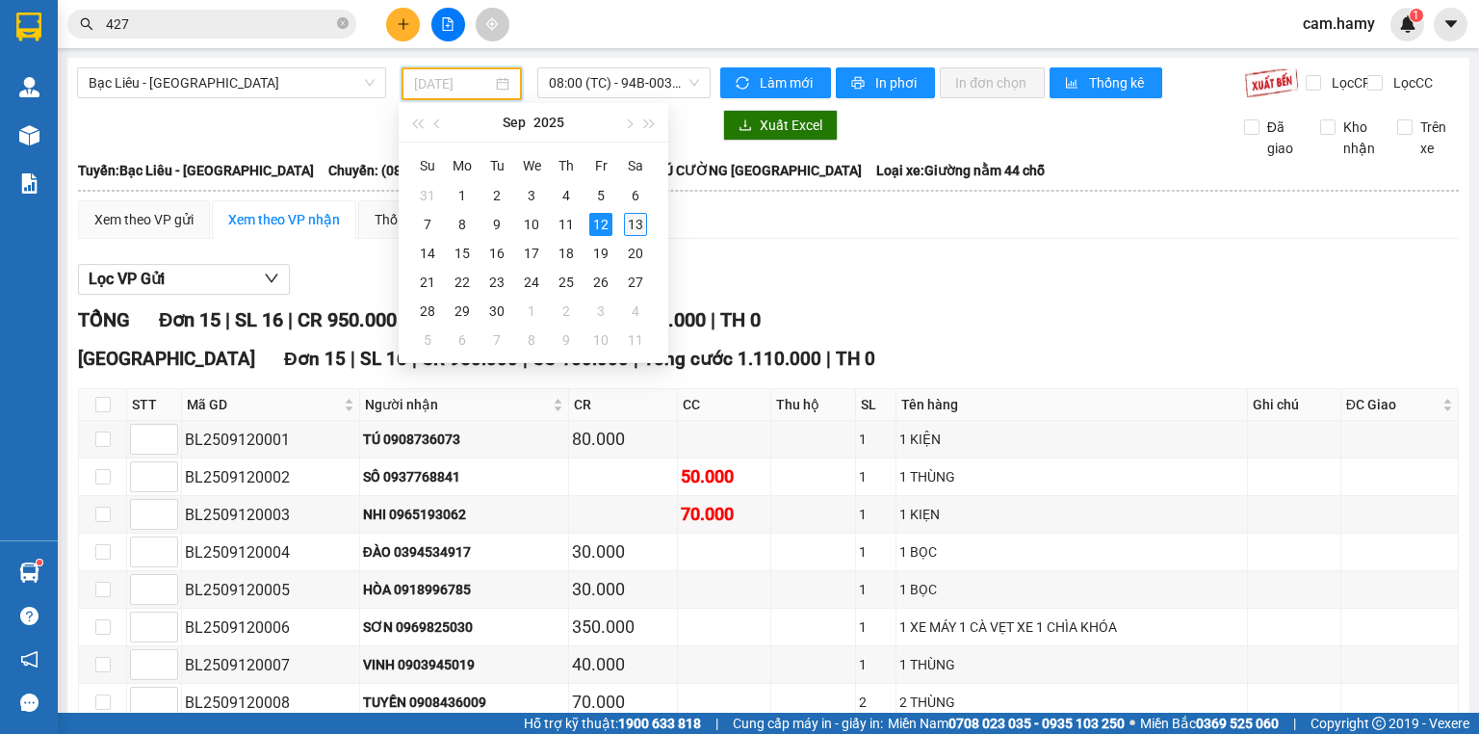
click at [641, 225] on div "13" at bounding box center [635, 224] width 23 height 23
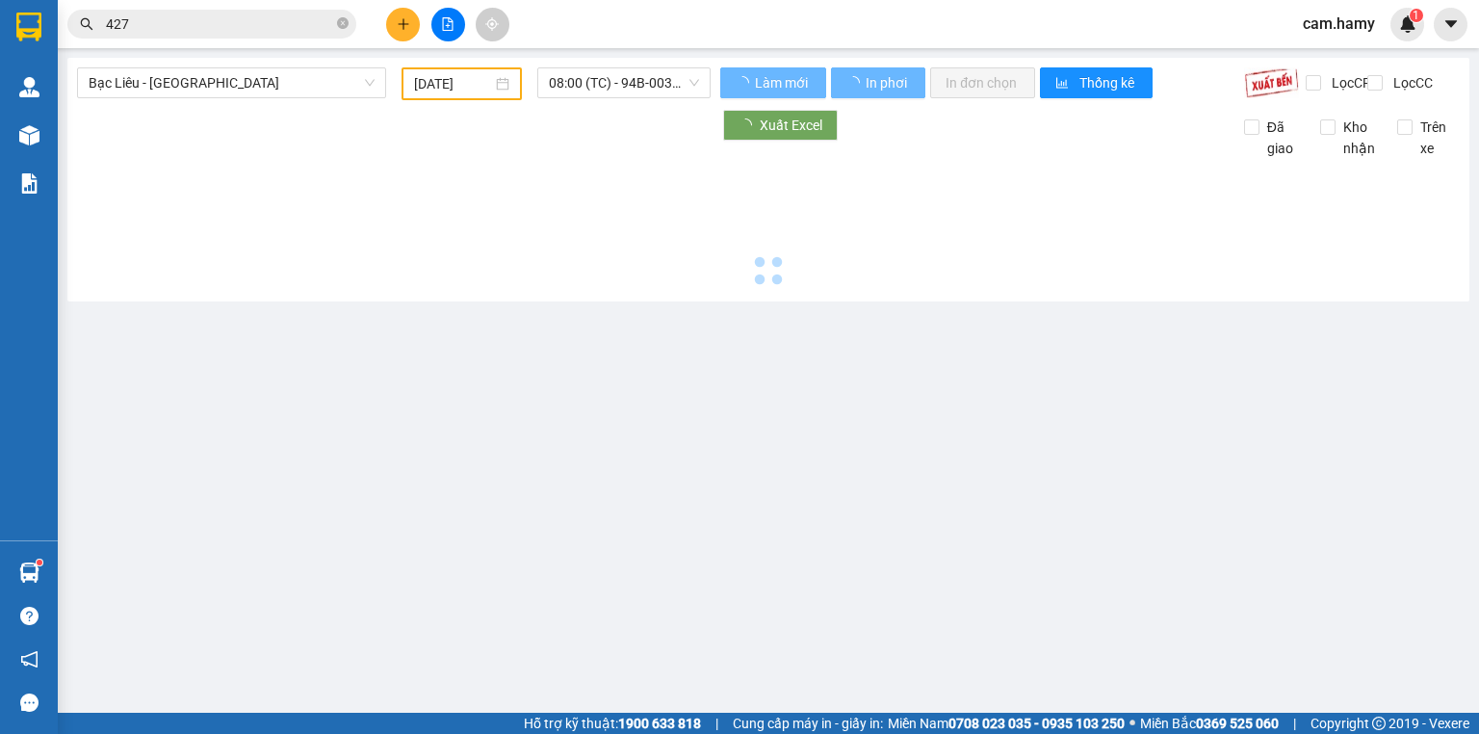
click at [629, 100] on div "Bạc Liêu - [GEOGRAPHIC_DATA] [DATE] 08:00 (TC) - 94B-003.08" at bounding box center [394, 83] width 634 height 33
type input "[DATE]"
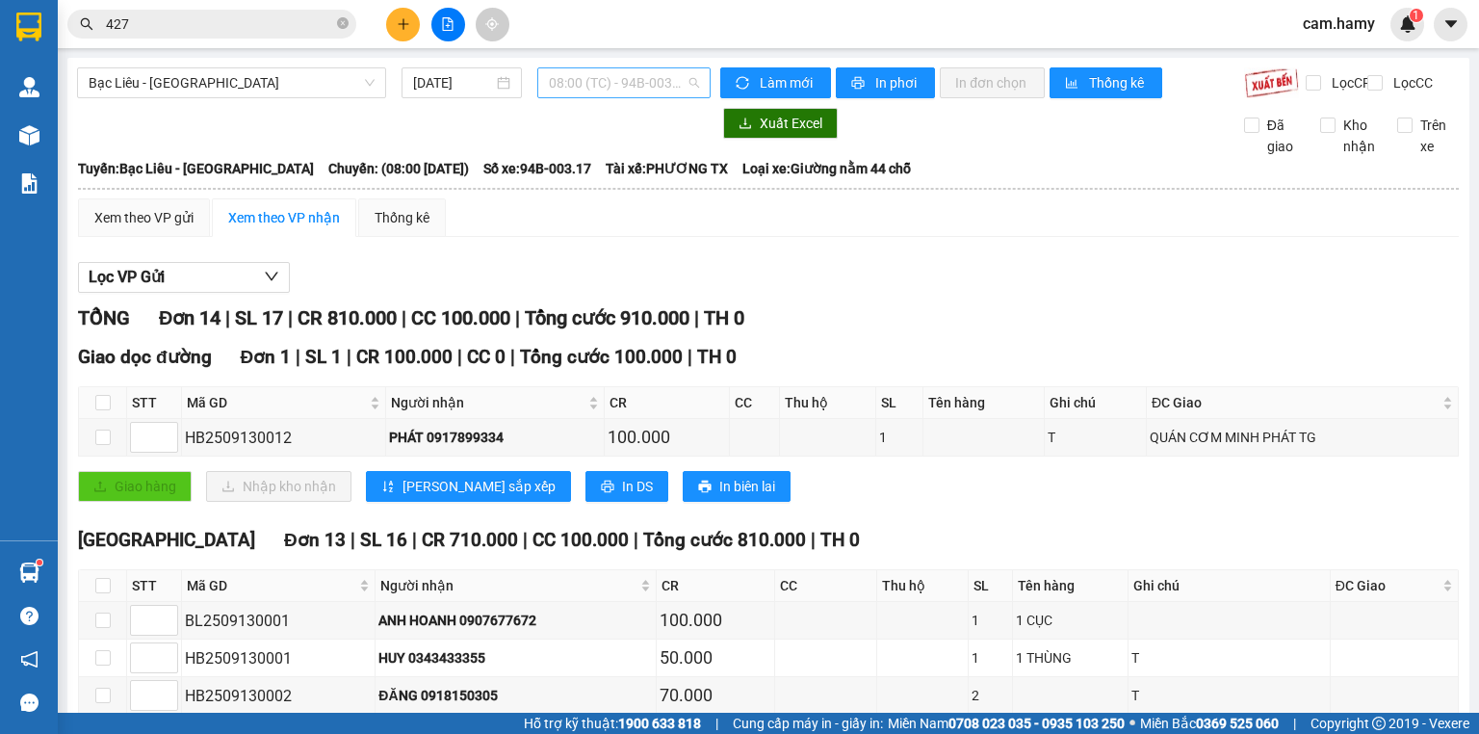
click at [648, 79] on span "08:00 (TC) - 94B-003.17" at bounding box center [624, 82] width 151 height 29
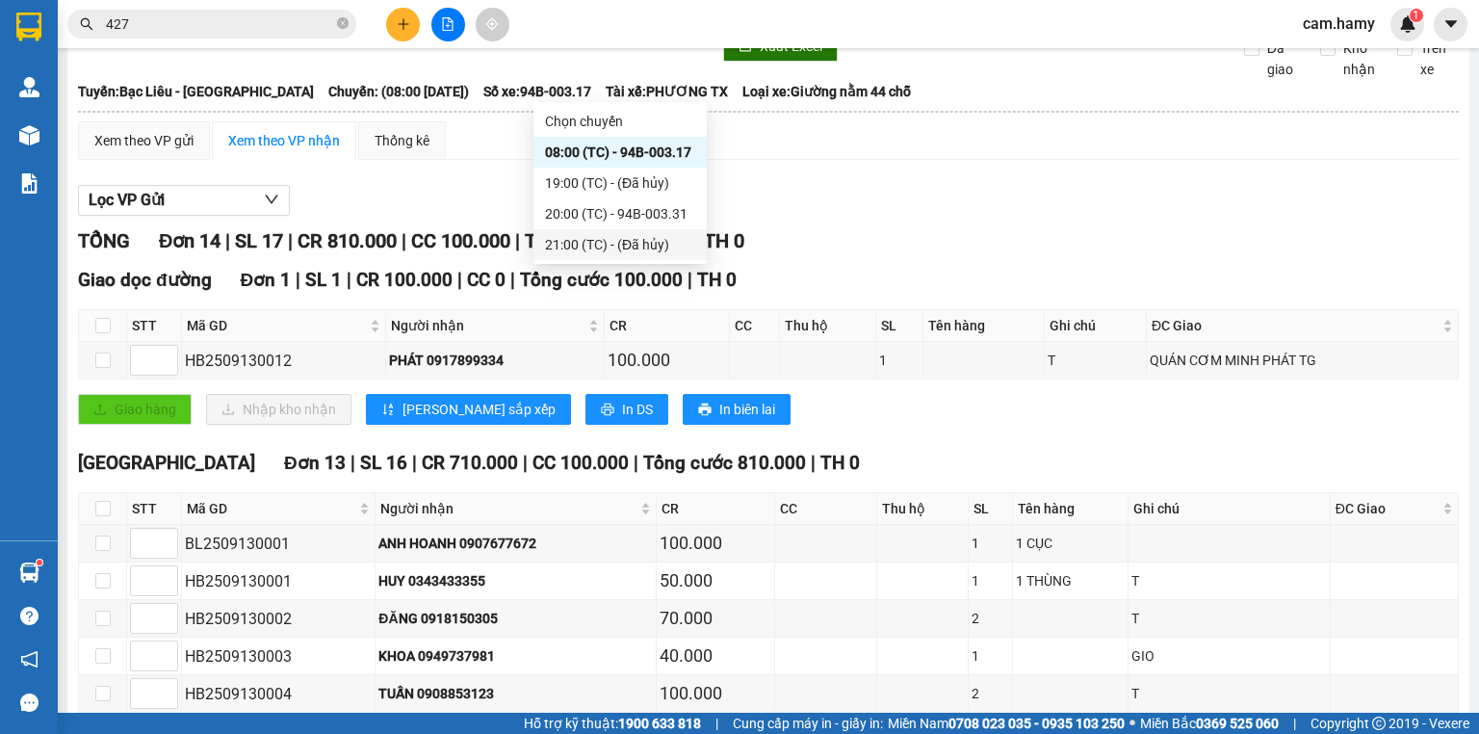
click at [800, 256] on div "TỔNG Đơn 14 | SL 17 | CR 810.000 | CC 100.000 | Tổng cước 910.000 | TH 0" at bounding box center [768, 241] width 1381 height 30
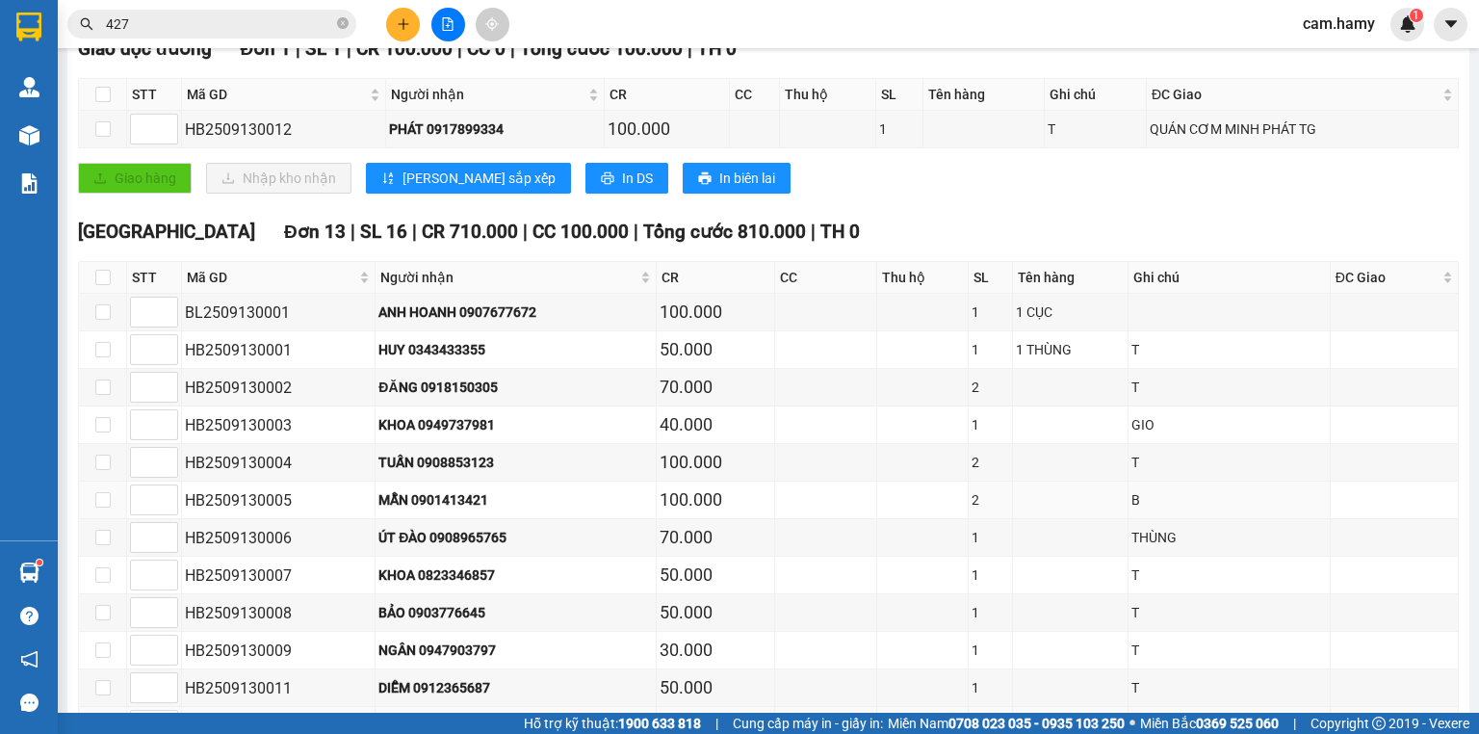
scroll to position [482, 0]
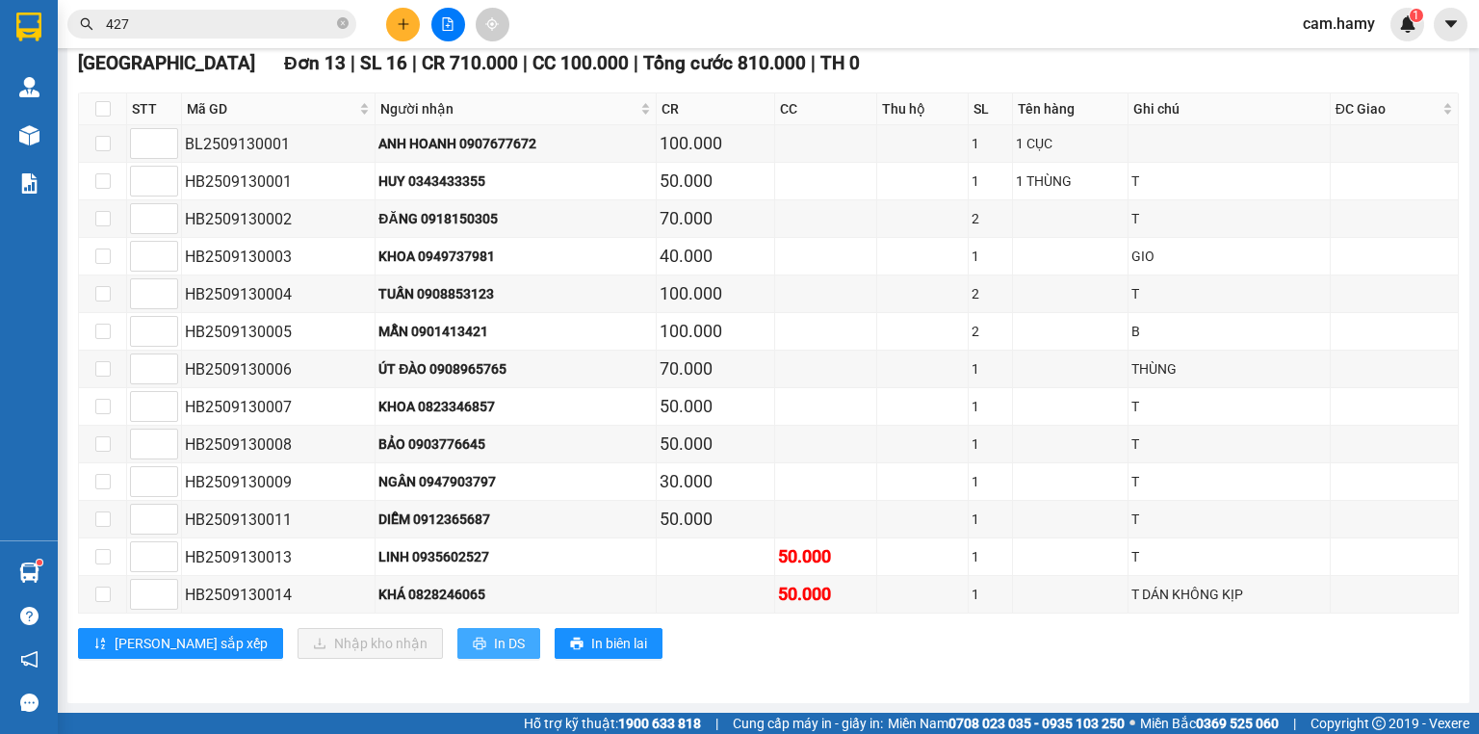
click at [457, 641] on button "In DS" at bounding box center [498, 643] width 83 height 31
click at [403, 34] on button at bounding box center [403, 25] width 34 height 34
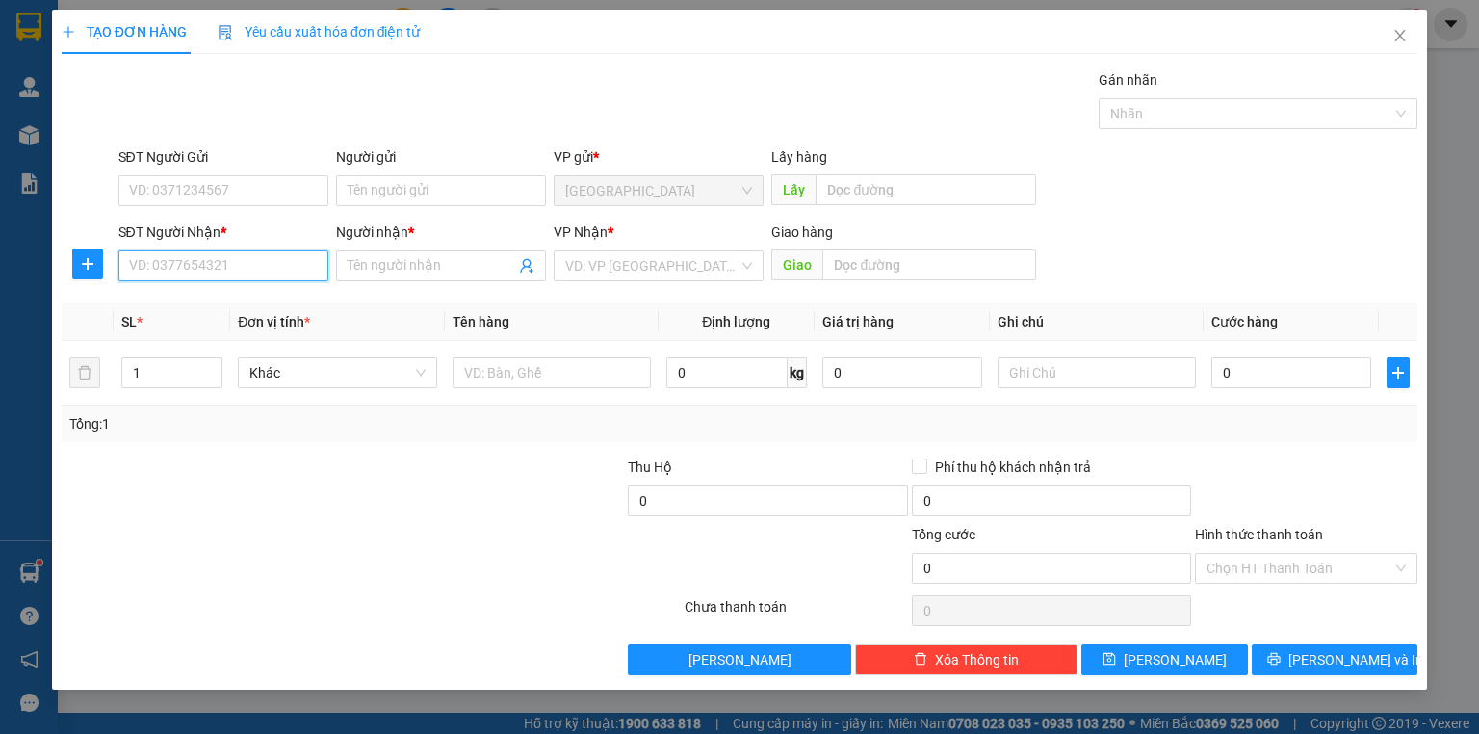
click at [203, 267] on input "SĐT Người Nhận *" at bounding box center [223, 265] width 210 height 31
click at [206, 264] on input "SĐT Người Nhận *" at bounding box center [223, 265] width 210 height 31
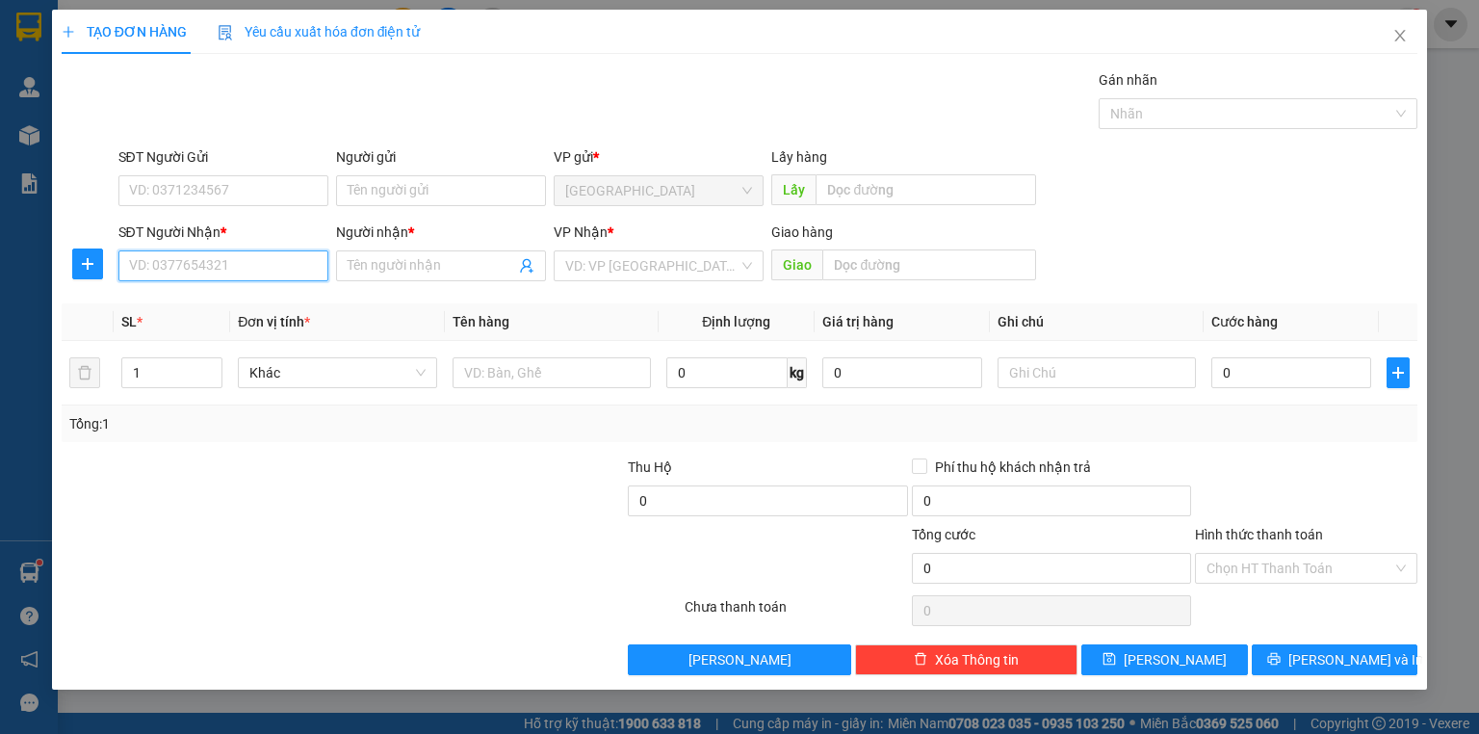
click at [207, 264] on input "SĐT Người Nhận *" at bounding box center [223, 265] width 210 height 31
click at [210, 264] on input "SĐT Người Nhận *" at bounding box center [223, 265] width 210 height 31
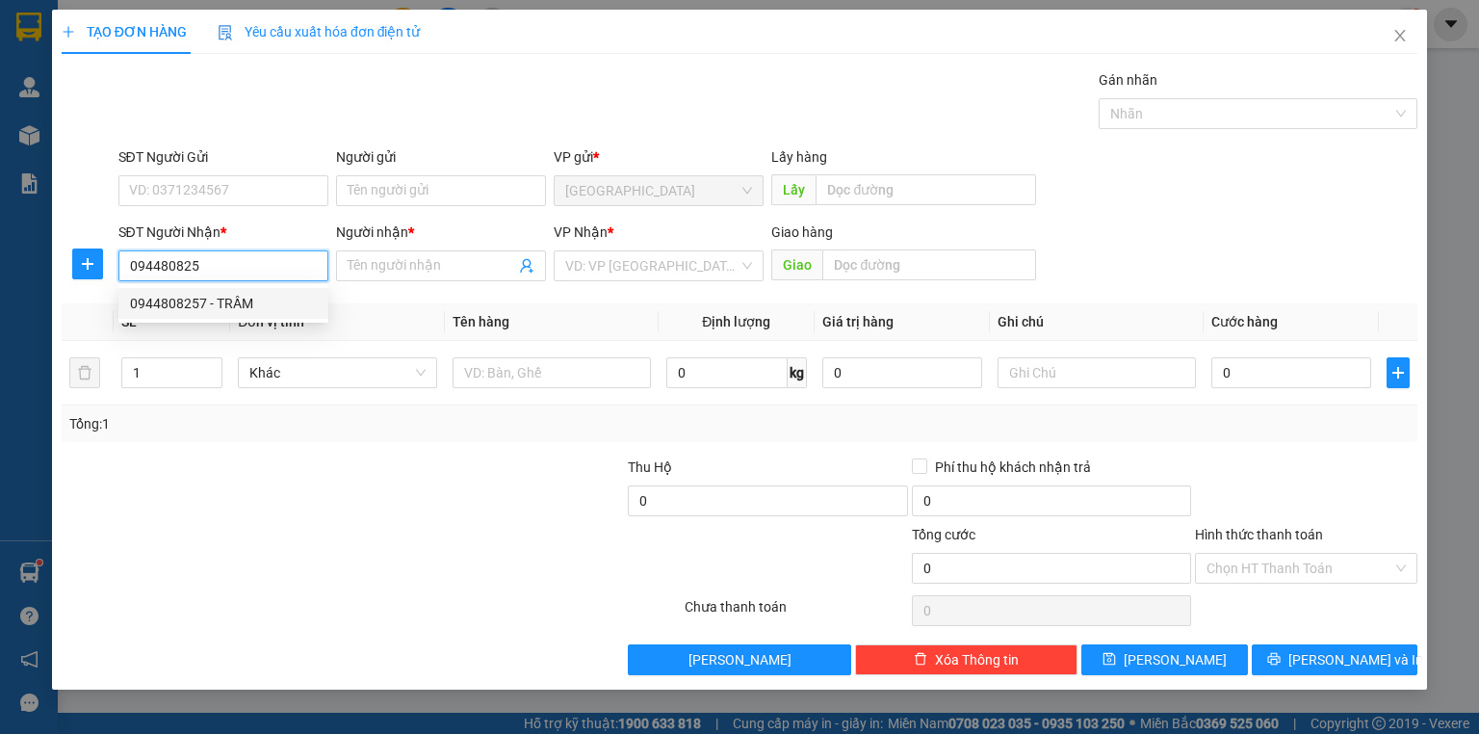
click at [270, 301] on div "0944808257 - TRẦM" at bounding box center [223, 303] width 187 height 21
type input "0944808257"
type input "TRẦM"
type input "250.000"
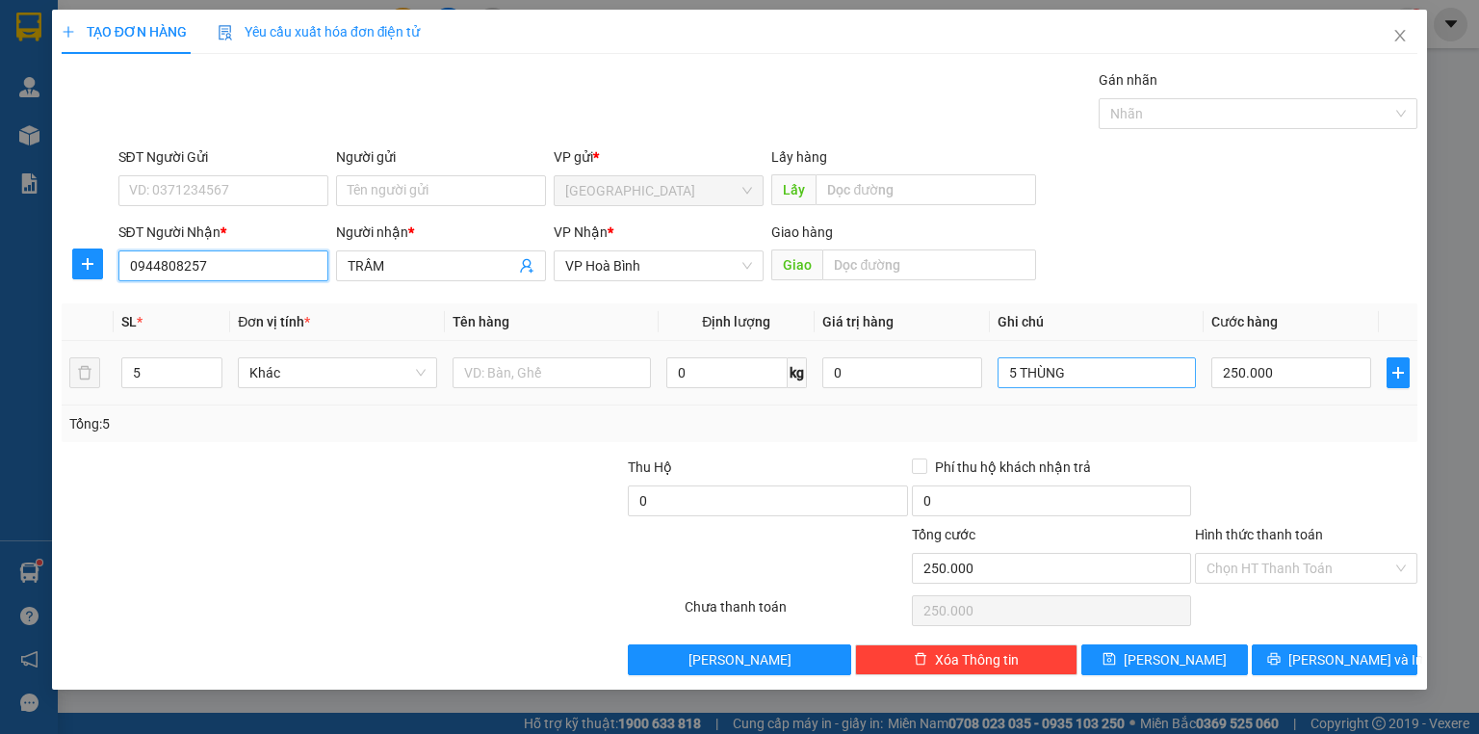
type input "0944808257"
click at [1082, 363] on input "5 THÙNG" at bounding box center [1097, 372] width 198 height 31
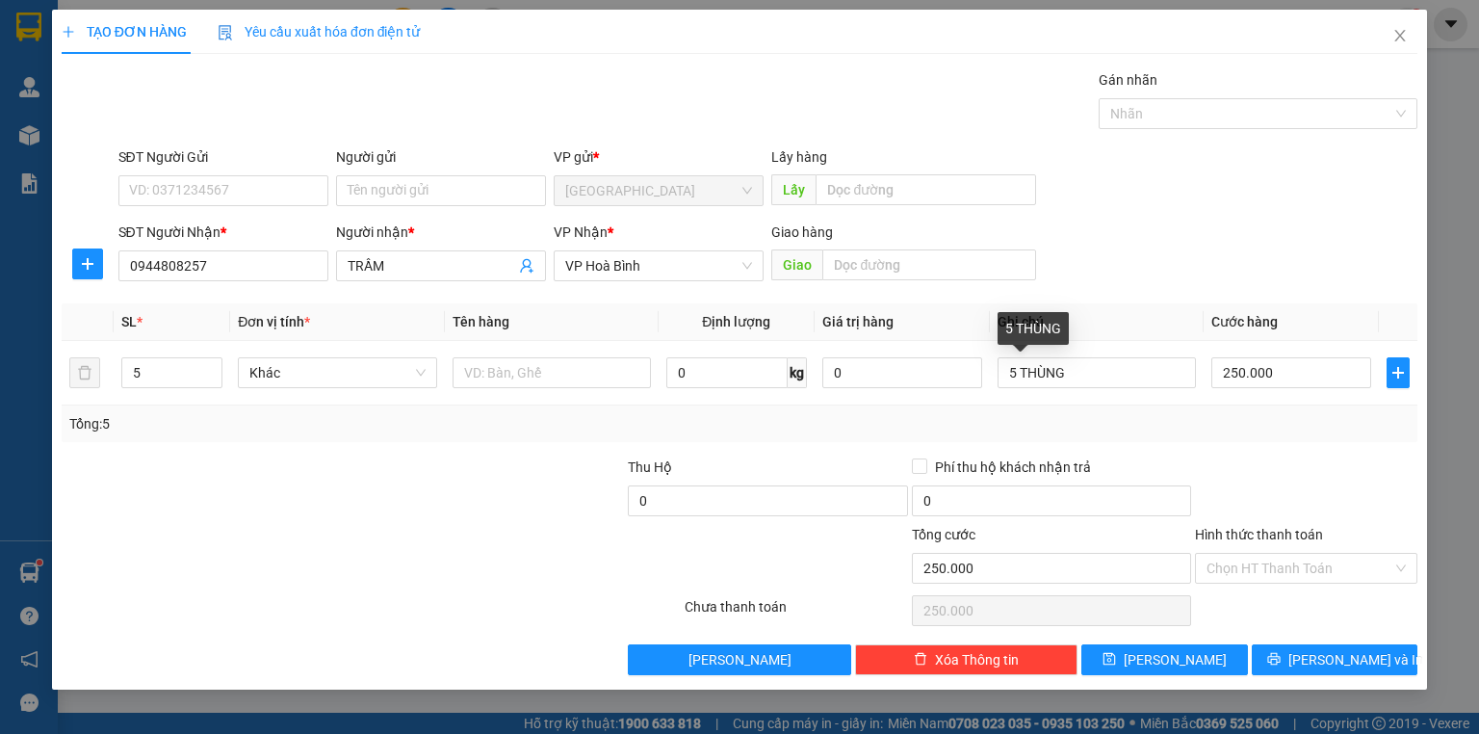
drag, startPoint x: 1140, startPoint y: 303, endPoint x: 1089, endPoint y: 377, distance: 90.0
click at [1140, 303] on th "Ghi chú" at bounding box center [1097, 322] width 214 height 38
click at [1016, 376] on input "5 THÙNG" at bounding box center [1097, 372] width 198 height 31
type input "1 THÙNG"
click at [218, 377] on span "down" at bounding box center [212, 380] width 12 height 12
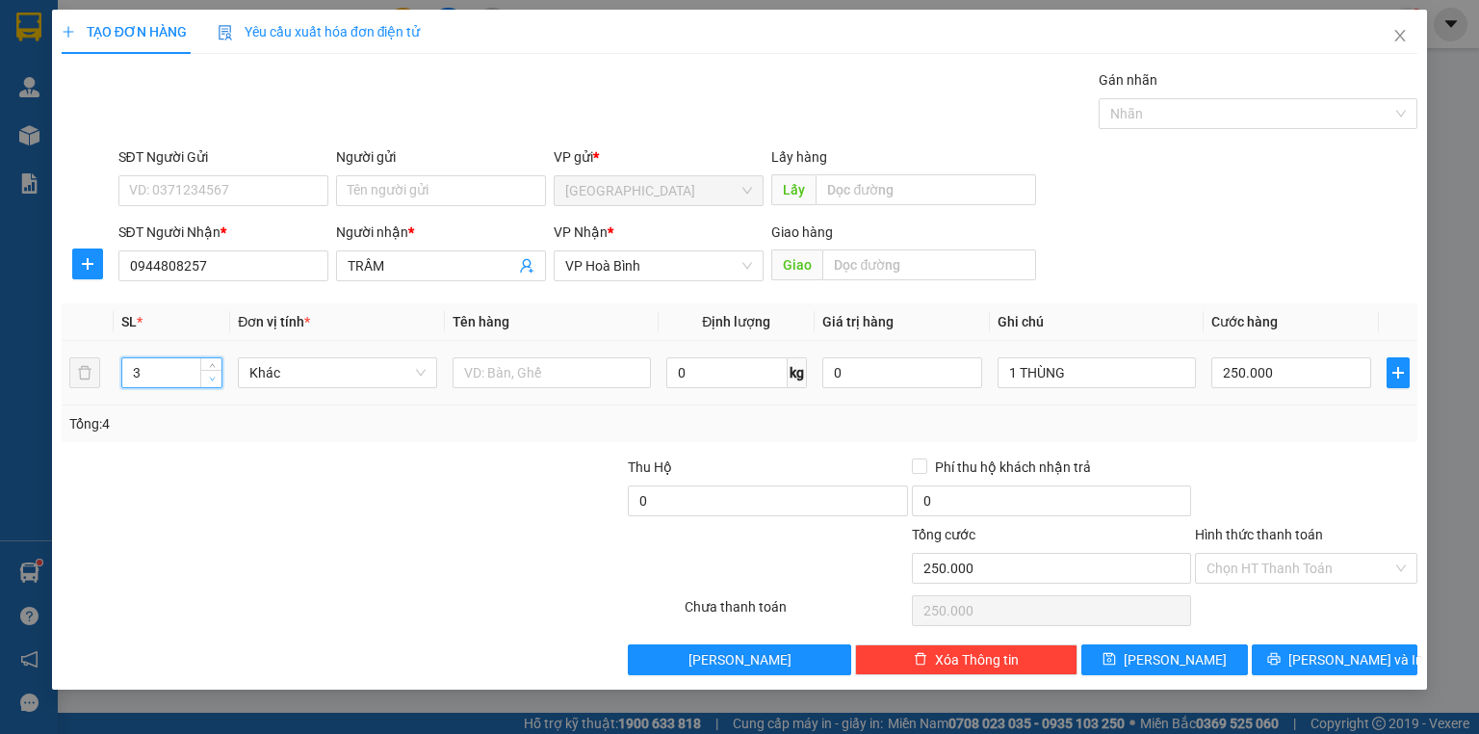
click at [217, 377] on span "down" at bounding box center [212, 380] width 12 height 12
type input "1"
click at [217, 377] on span "down" at bounding box center [212, 380] width 12 height 12
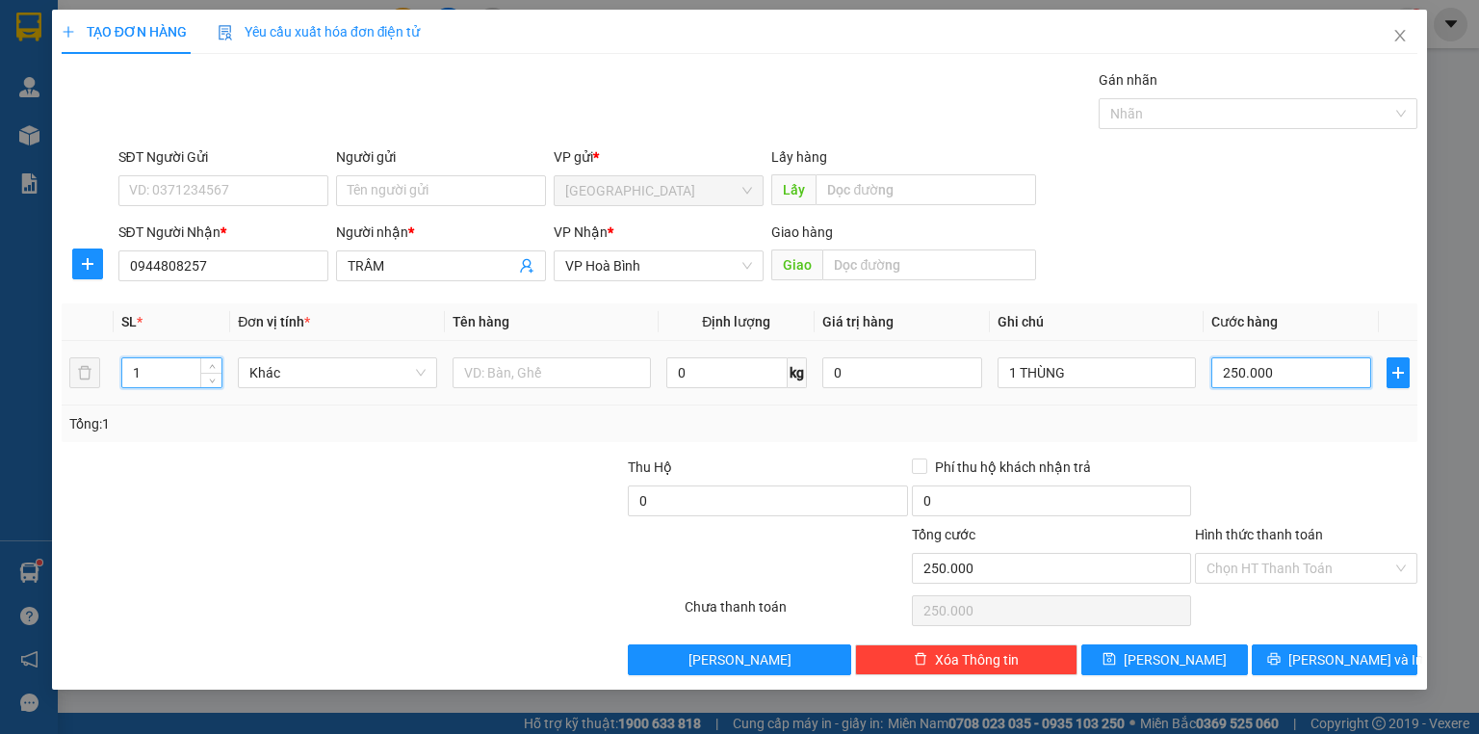
click at [1307, 372] on input "250.000" at bounding box center [1291, 372] width 160 height 31
type input "0"
type input "5"
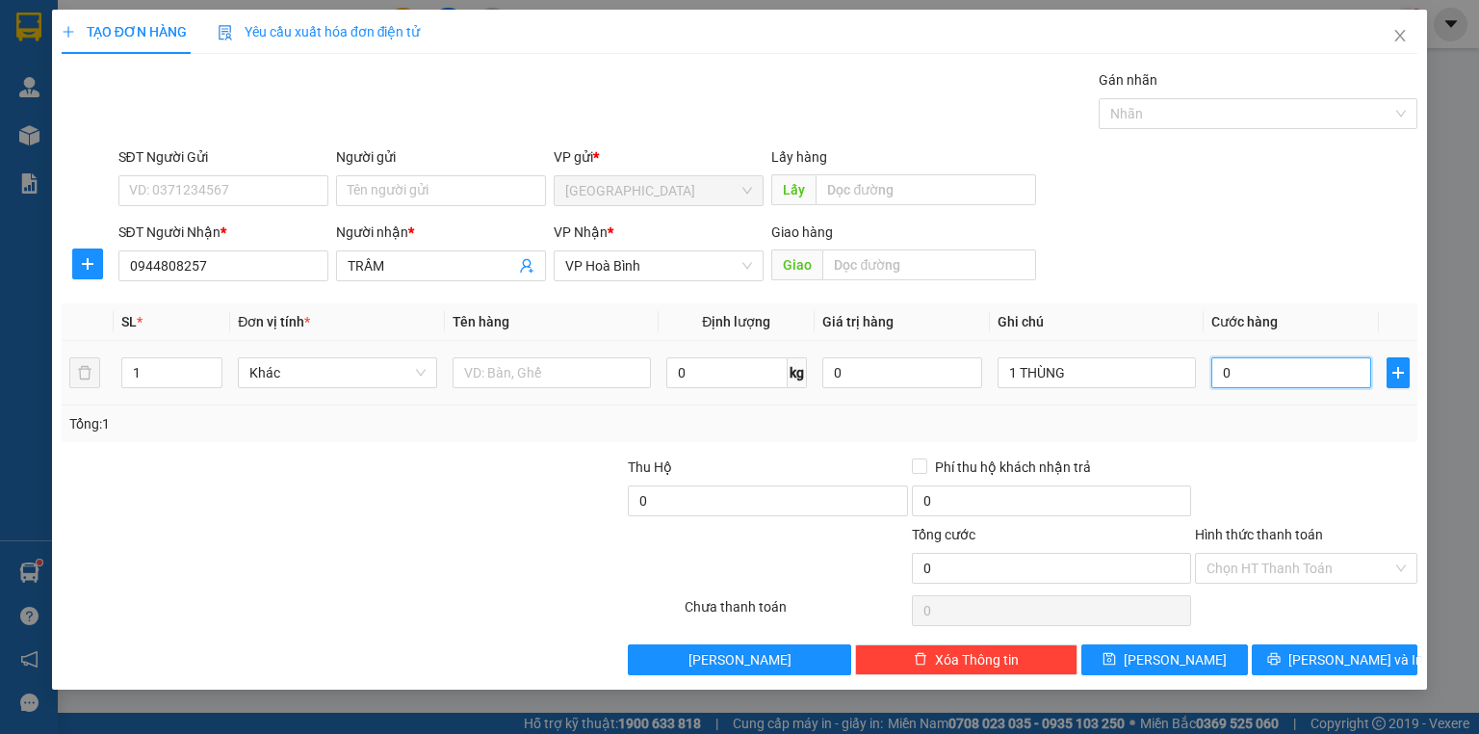
type input "5"
type input "05"
type input "50"
click at [1325, 372] on input "050" at bounding box center [1291, 372] width 160 height 31
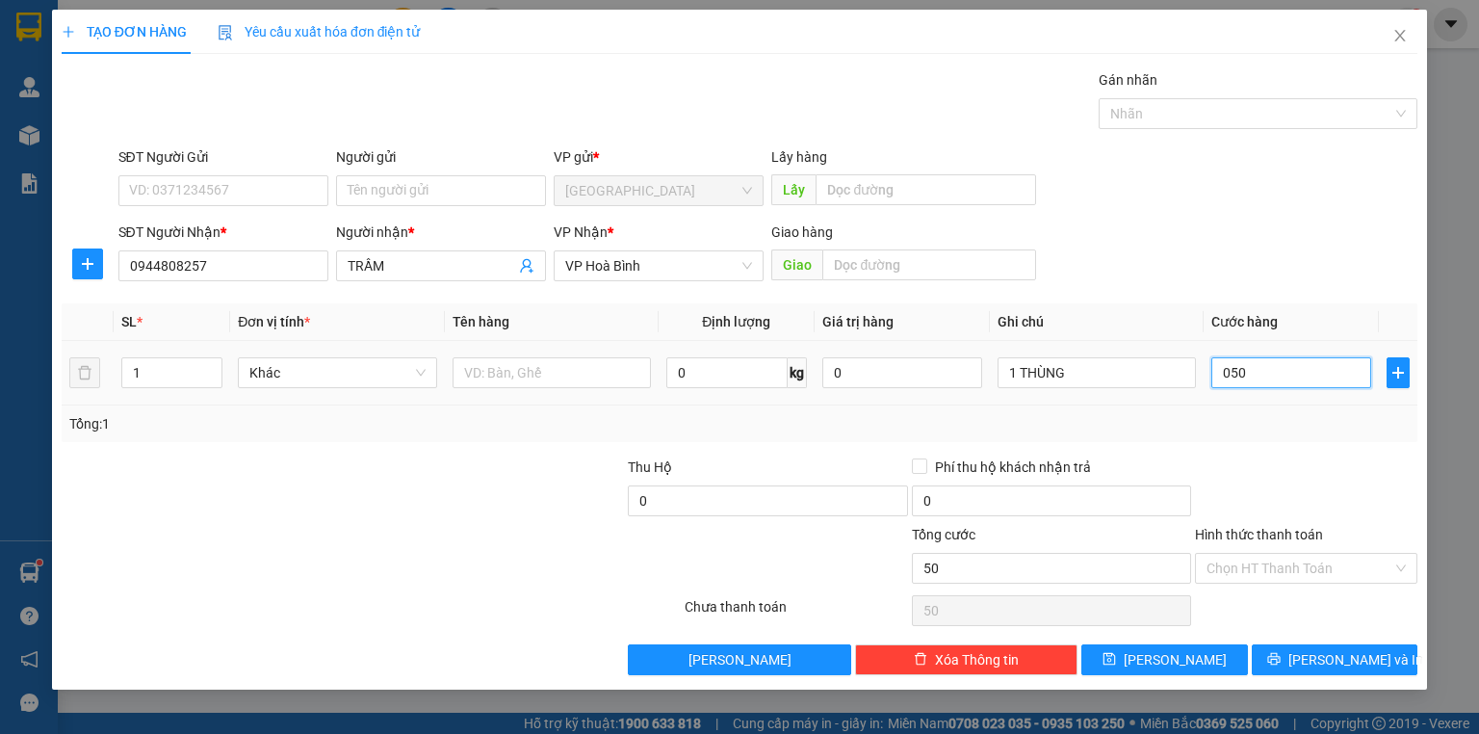
type input "050"
type input "50.000"
drag, startPoint x: 1334, startPoint y: 361, endPoint x: 1383, endPoint y: 424, distance: 79.6
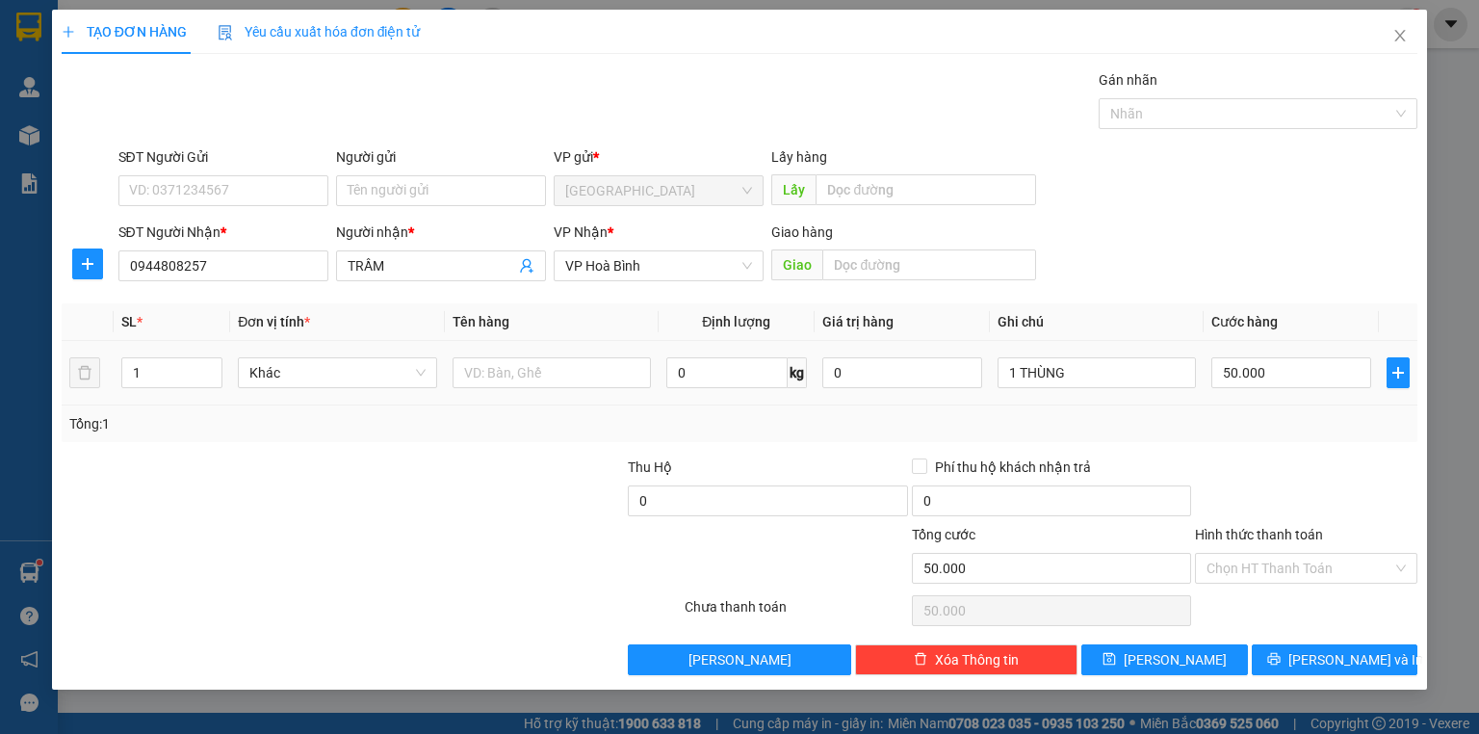
click at [1383, 424] on div "Tổng: 1" at bounding box center [739, 423] width 1340 height 21
click at [1276, 566] on input "Hình thức thanh toán" at bounding box center [1299, 568] width 186 height 29
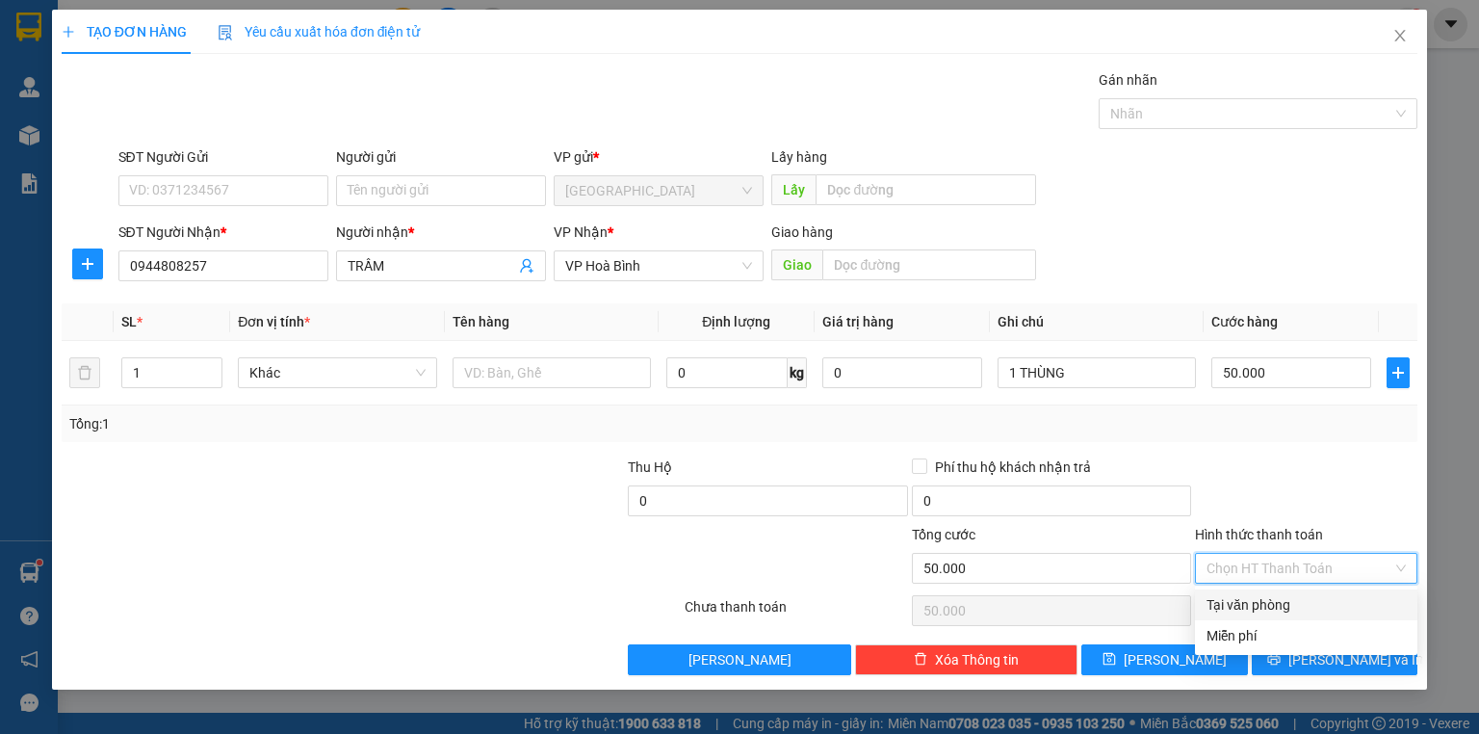
click at [1271, 605] on div "Tại văn phòng" at bounding box center [1305, 604] width 199 height 21
type input "0"
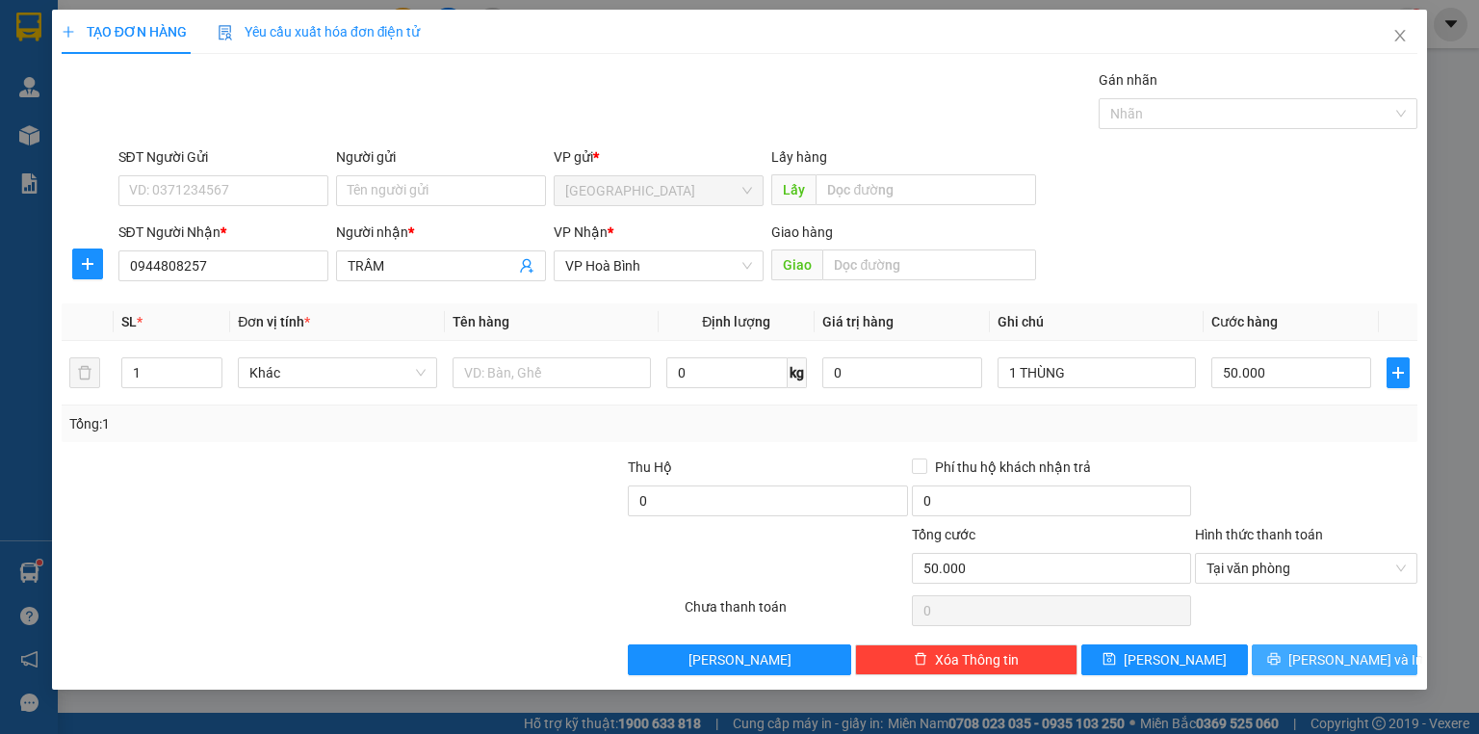
click at [1312, 647] on button "[PERSON_NAME] và In" at bounding box center [1335, 659] width 167 height 31
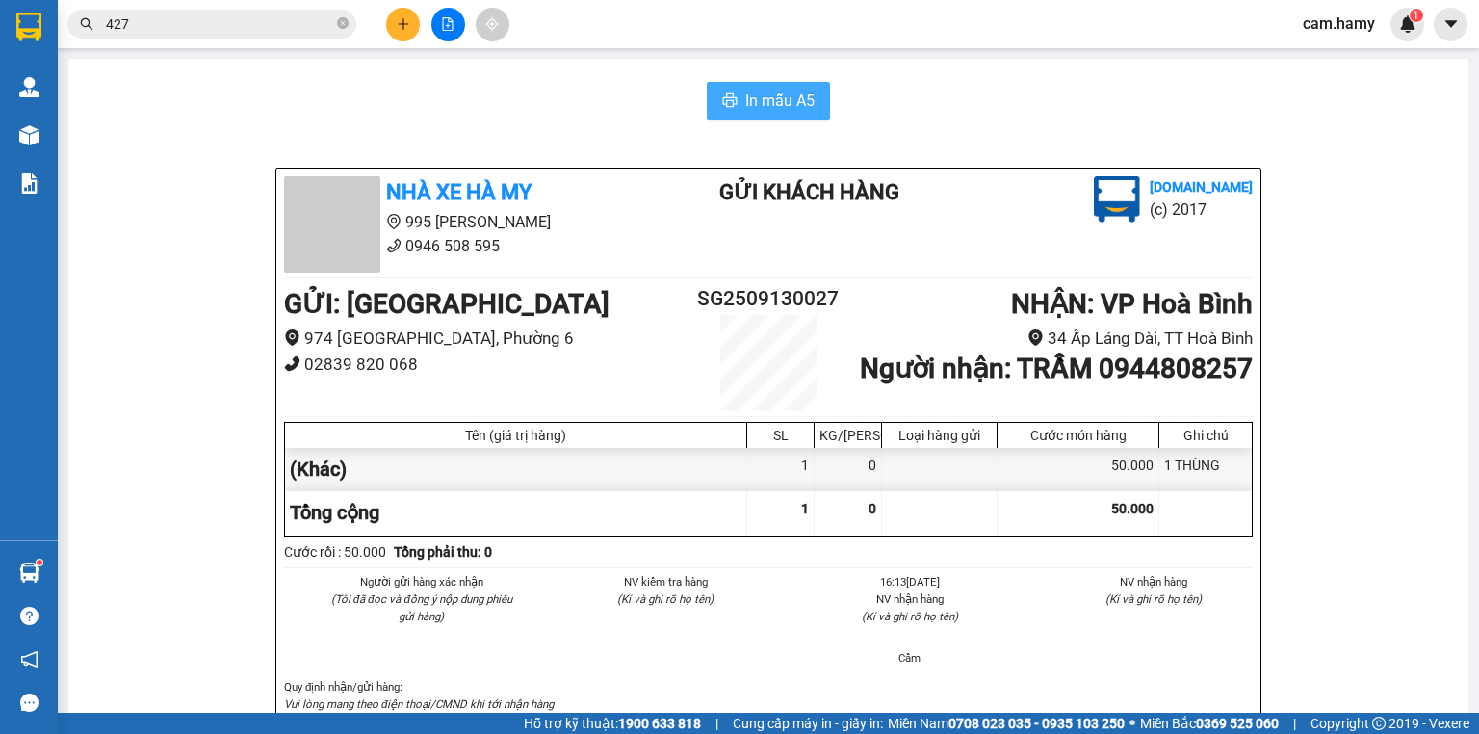
click at [774, 103] on span "In mẫu A5" at bounding box center [779, 101] width 69 height 24
click at [404, 32] on button at bounding box center [403, 25] width 34 height 34
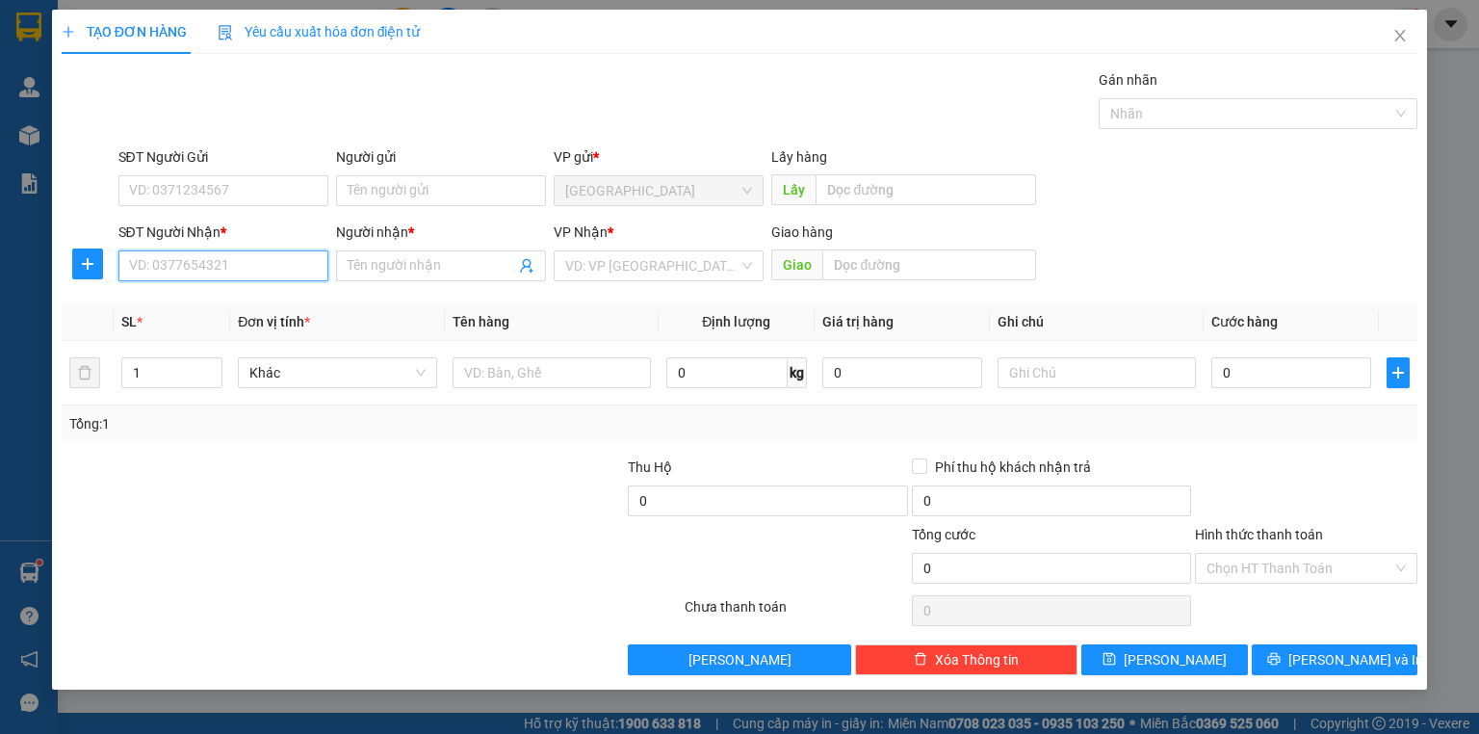
click at [220, 268] on input "SĐT Người Nhận *" at bounding box center [223, 265] width 210 height 31
type input "0941994779"
click at [394, 268] on input "Người nhận *" at bounding box center [432, 265] width 168 height 21
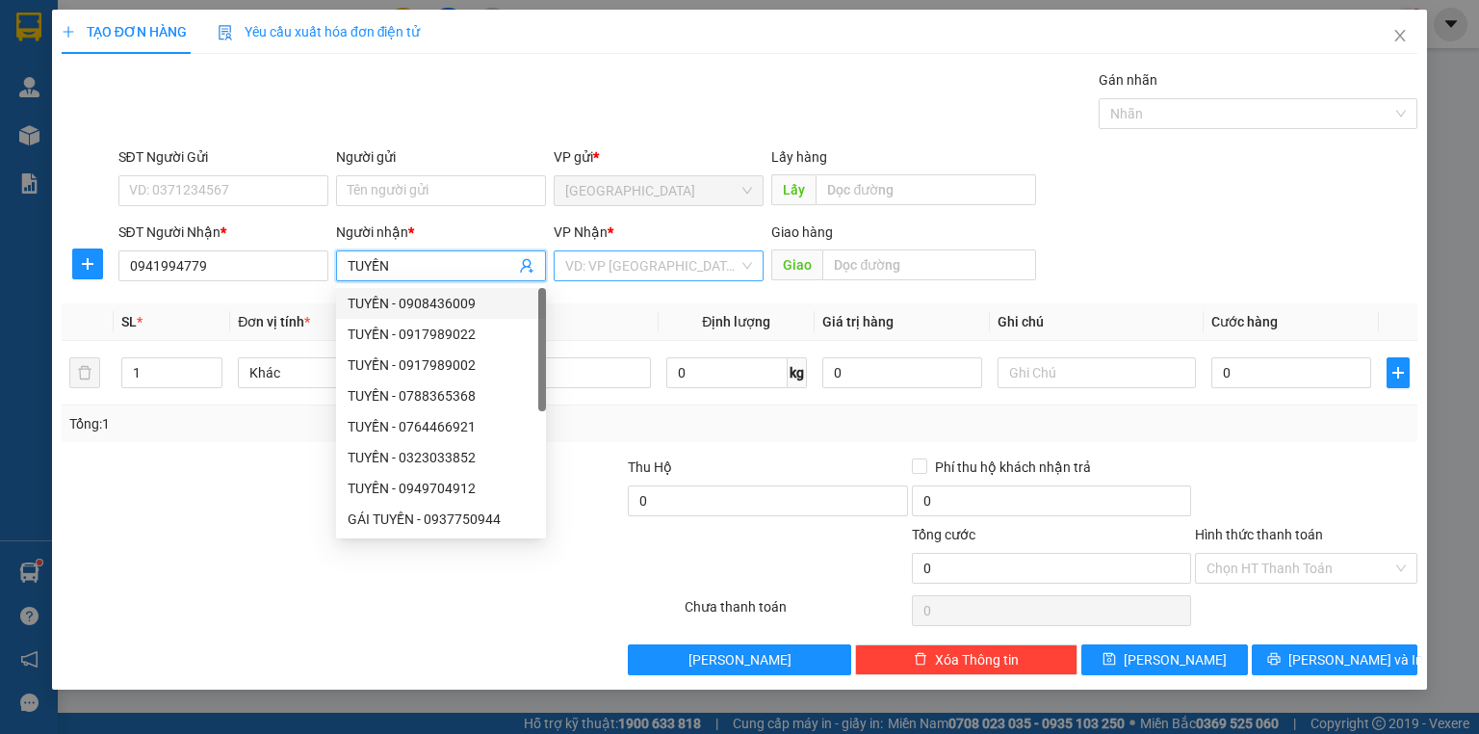
type input "TUYỀN"
click at [632, 271] on input "search" at bounding box center [651, 265] width 173 height 29
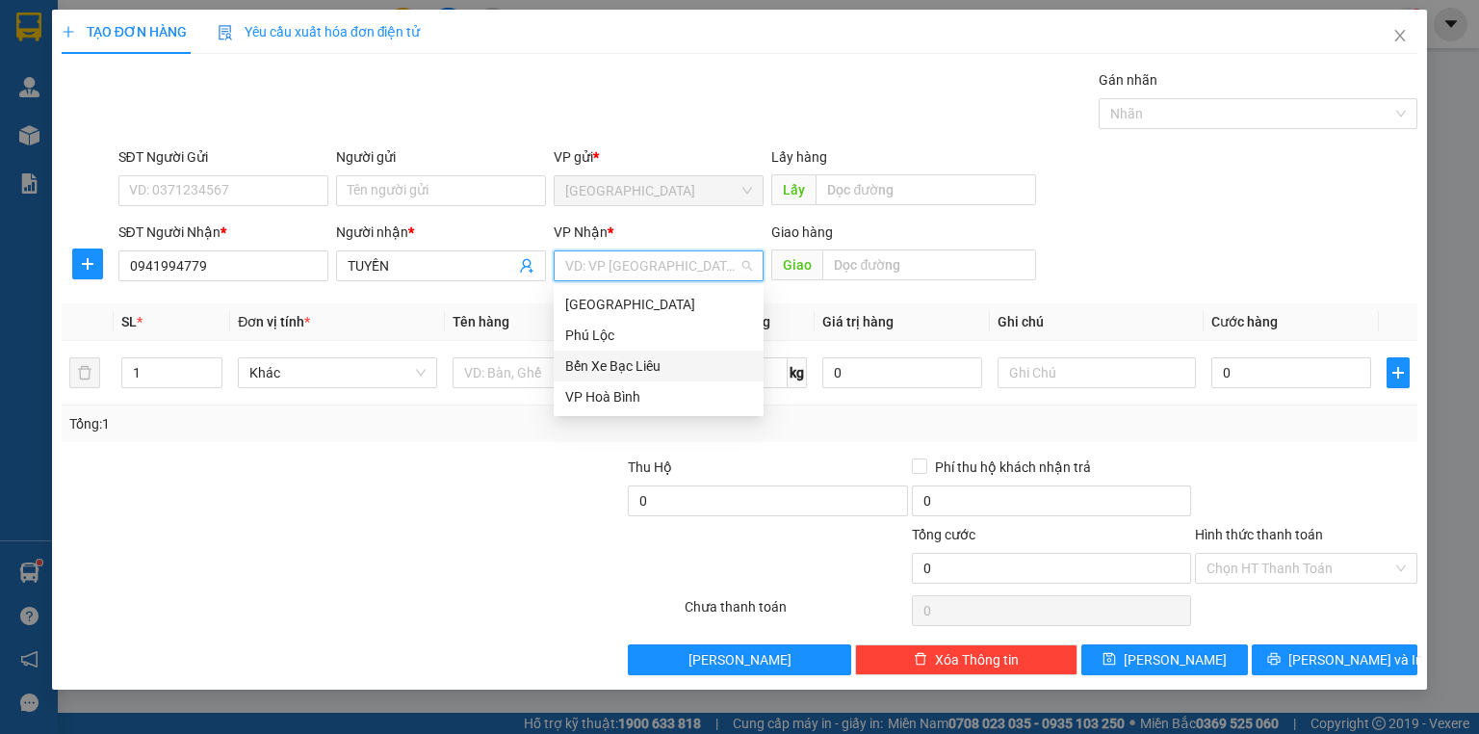
drag, startPoint x: 612, startPoint y: 370, endPoint x: 630, endPoint y: 370, distance: 17.3
click at [613, 370] on div "Bến Xe Bạc Liêu" at bounding box center [658, 365] width 187 height 21
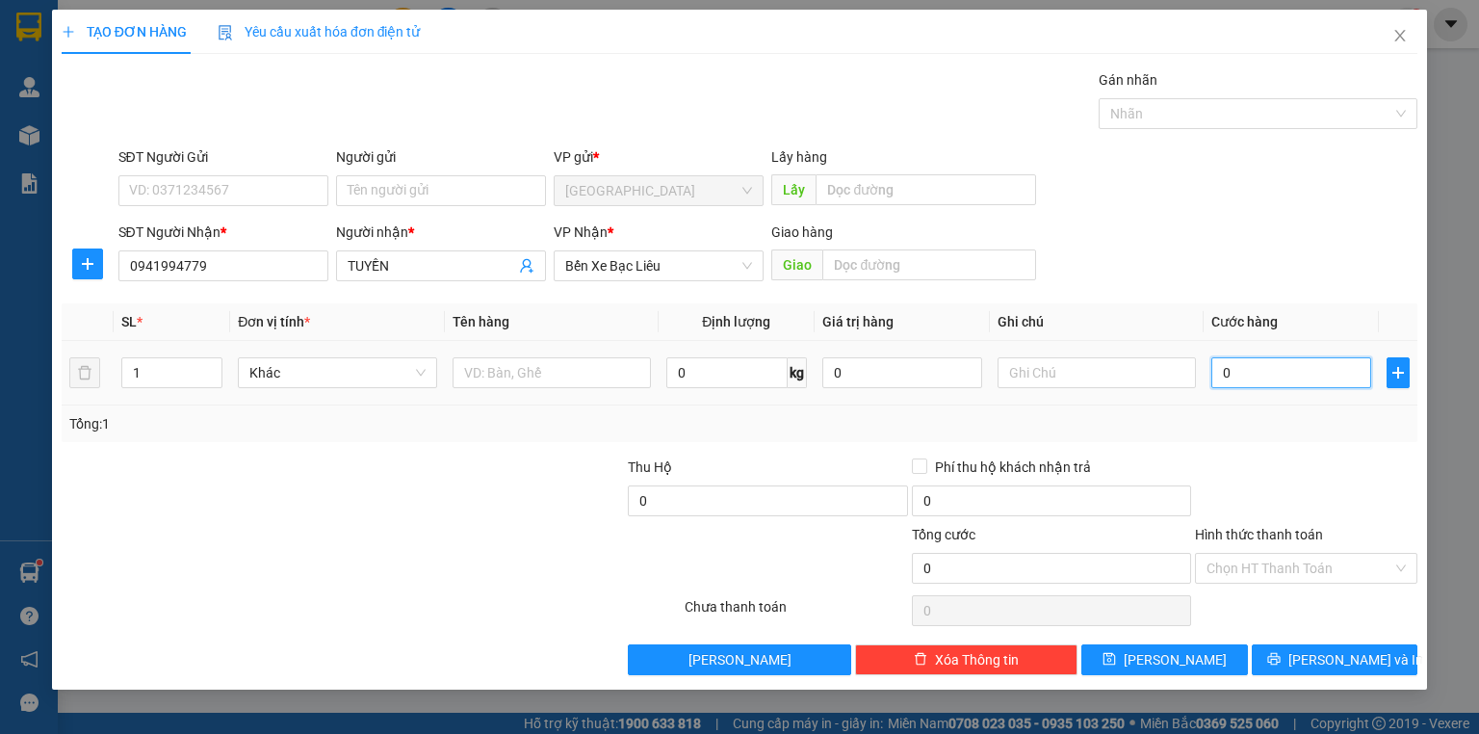
click at [1254, 375] on input "0" at bounding box center [1291, 372] width 160 height 31
type input "4"
type input "40"
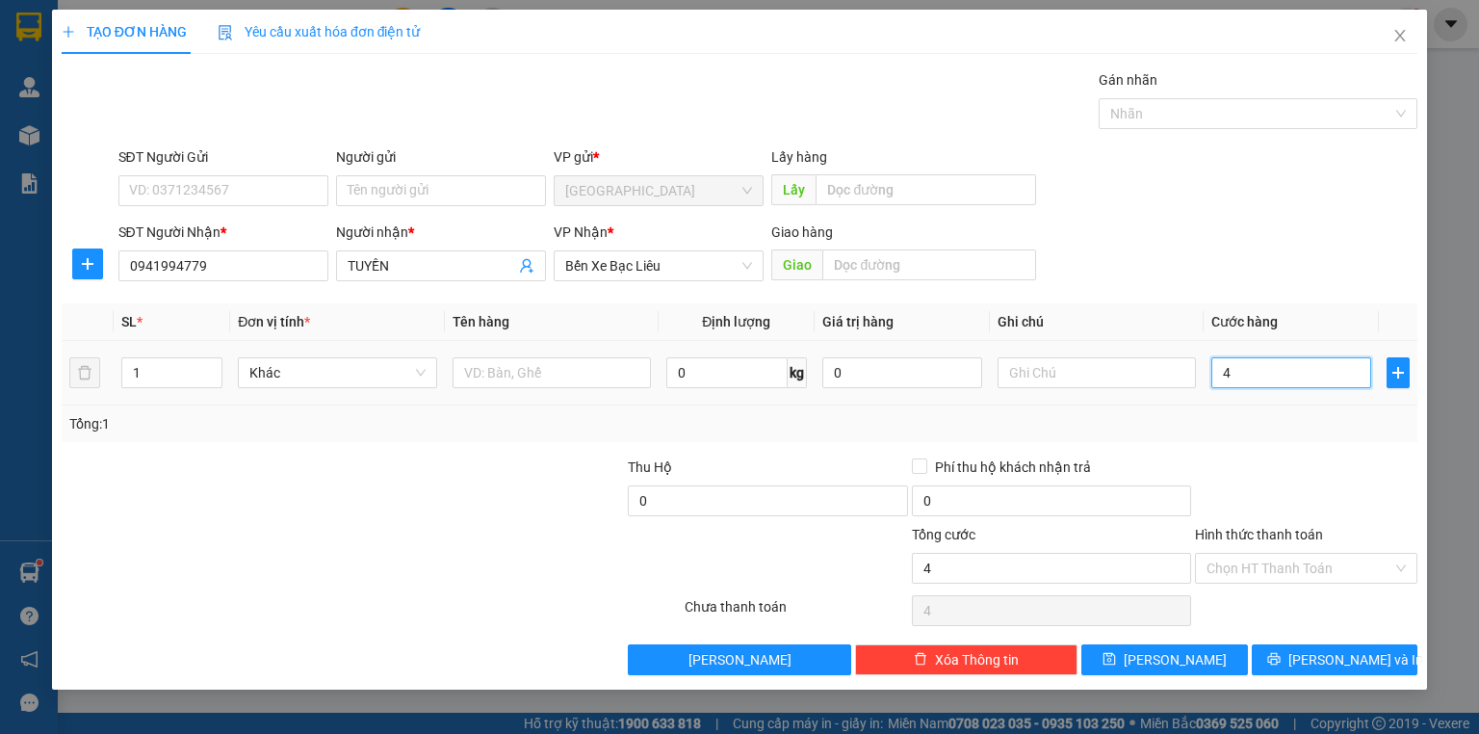
type input "40"
type input "40.000"
click at [1272, 439] on div "Tổng: 1" at bounding box center [740, 423] width 1356 height 37
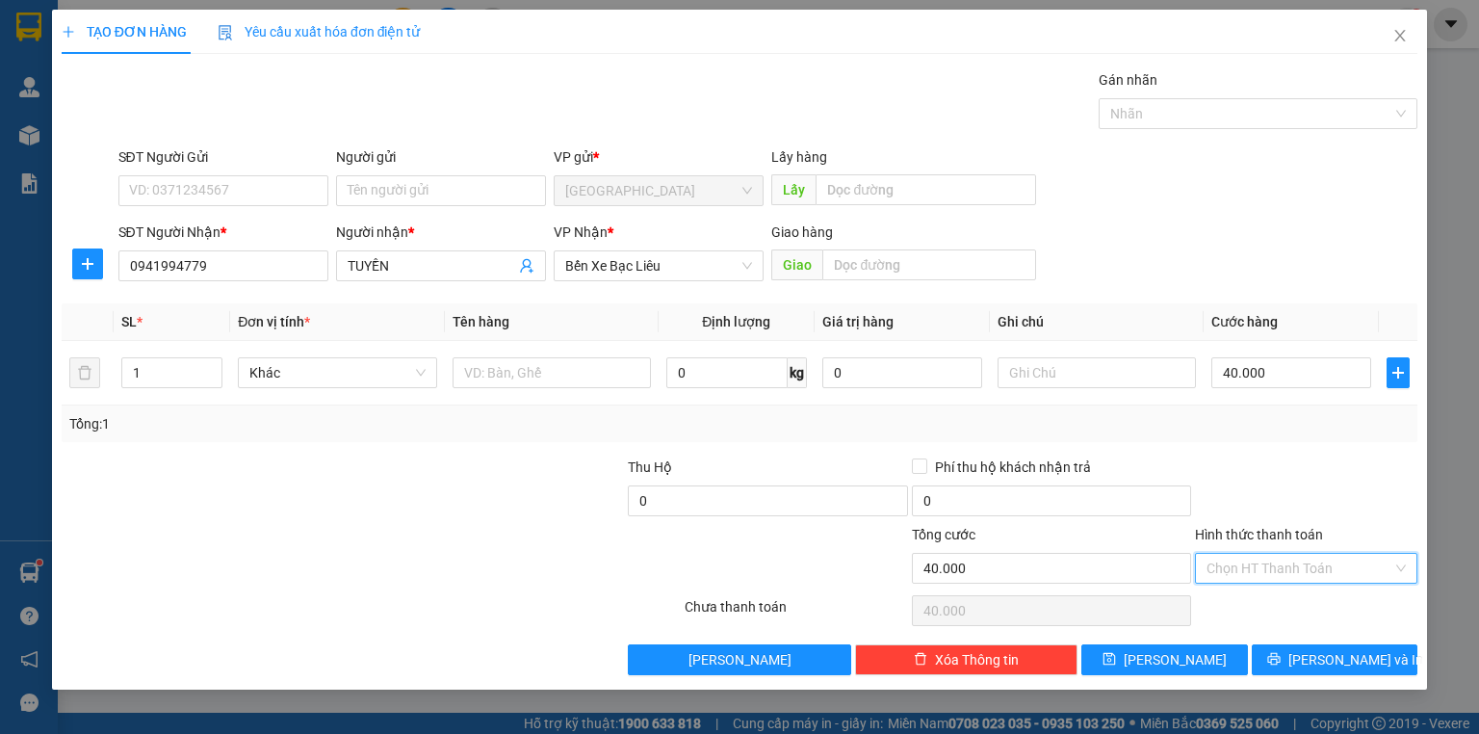
click at [1248, 565] on input "Hình thức thanh toán" at bounding box center [1299, 568] width 186 height 29
click at [1248, 608] on div "Tại văn phòng" at bounding box center [1305, 604] width 199 height 21
type input "0"
click at [1015, 372] on input "text" at bounding box center [1097, 372] width 198 height 31
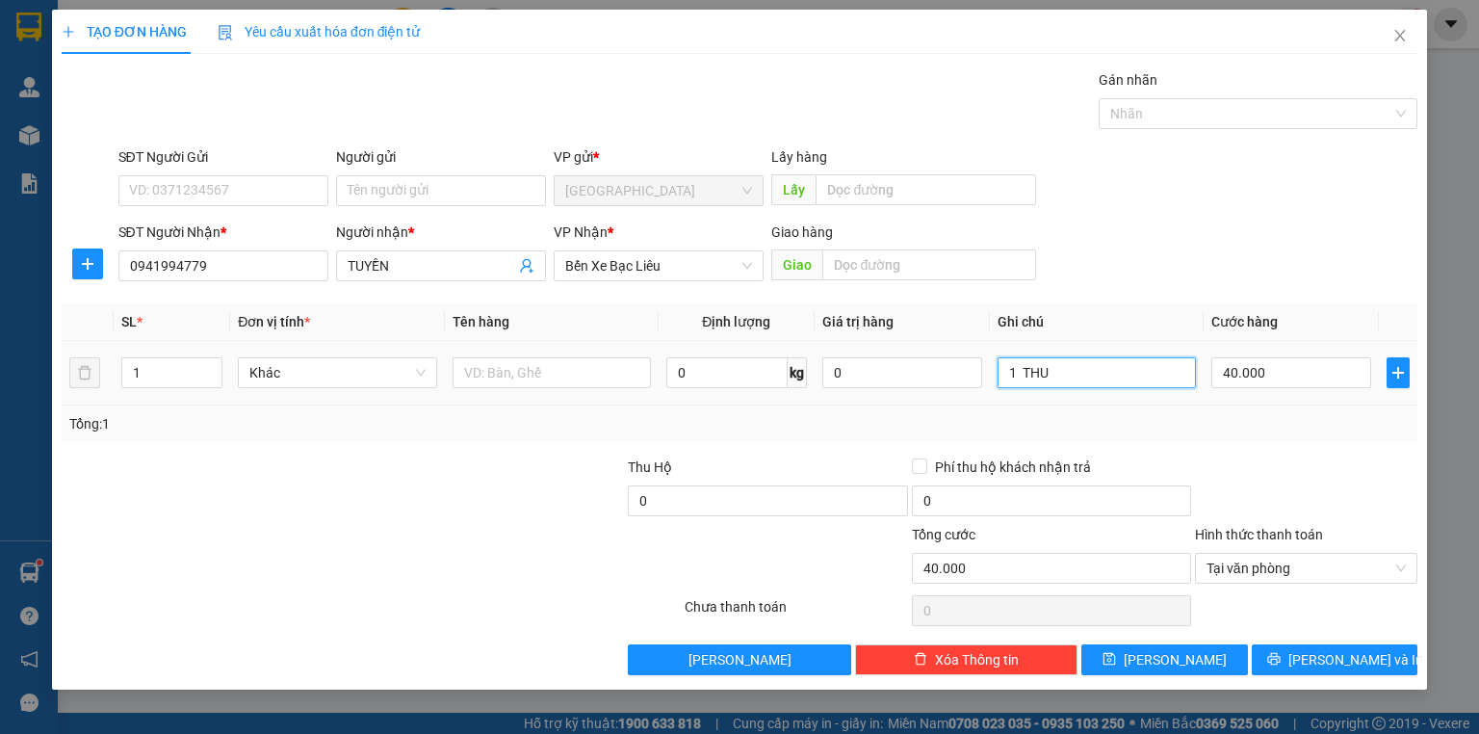
type input "1 THUN"
click at [1283, 666] on button "[PERSON_NAME] và In" at bounding box center [1335, 659] width 167 height 31
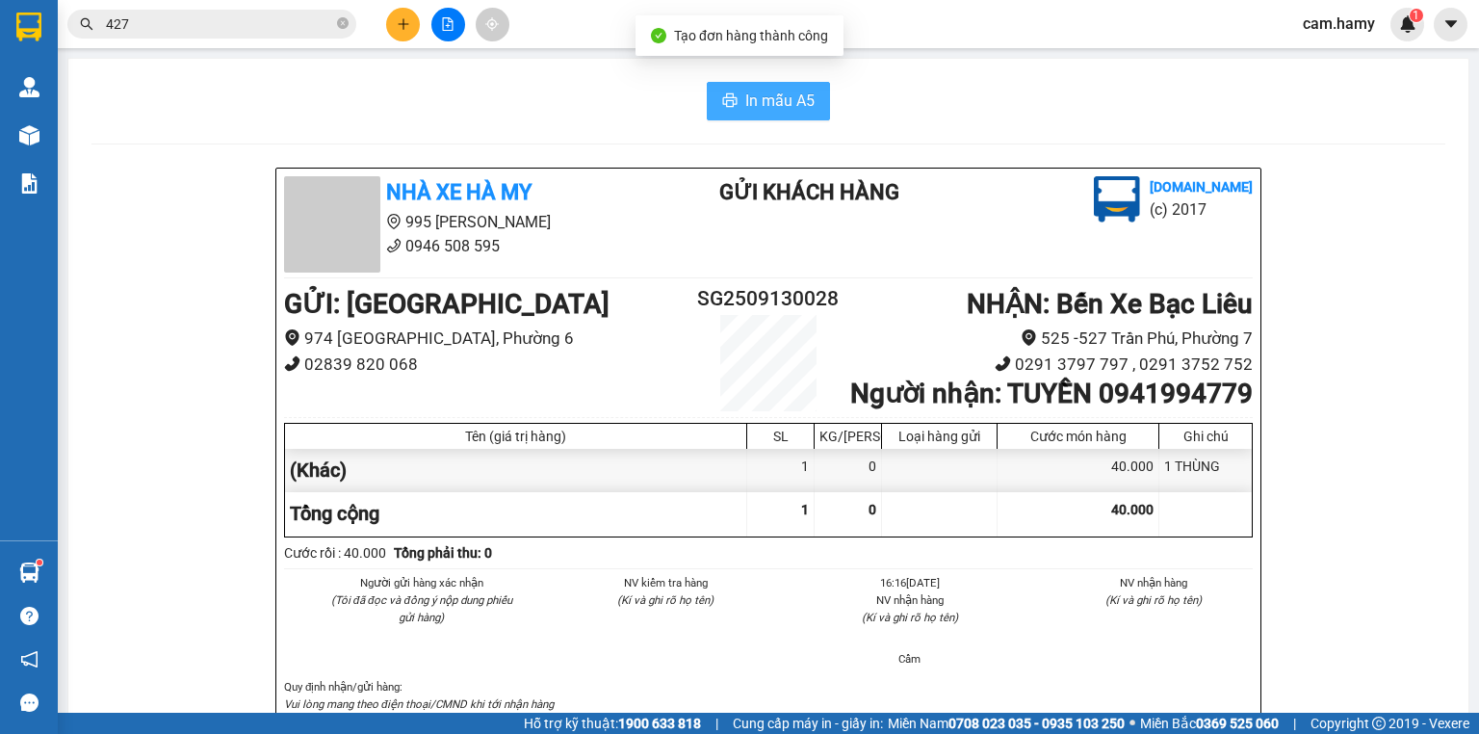
click at [766, 95] on span "In mẫu A5" at bounding box center [779, 101] width 69 height 24
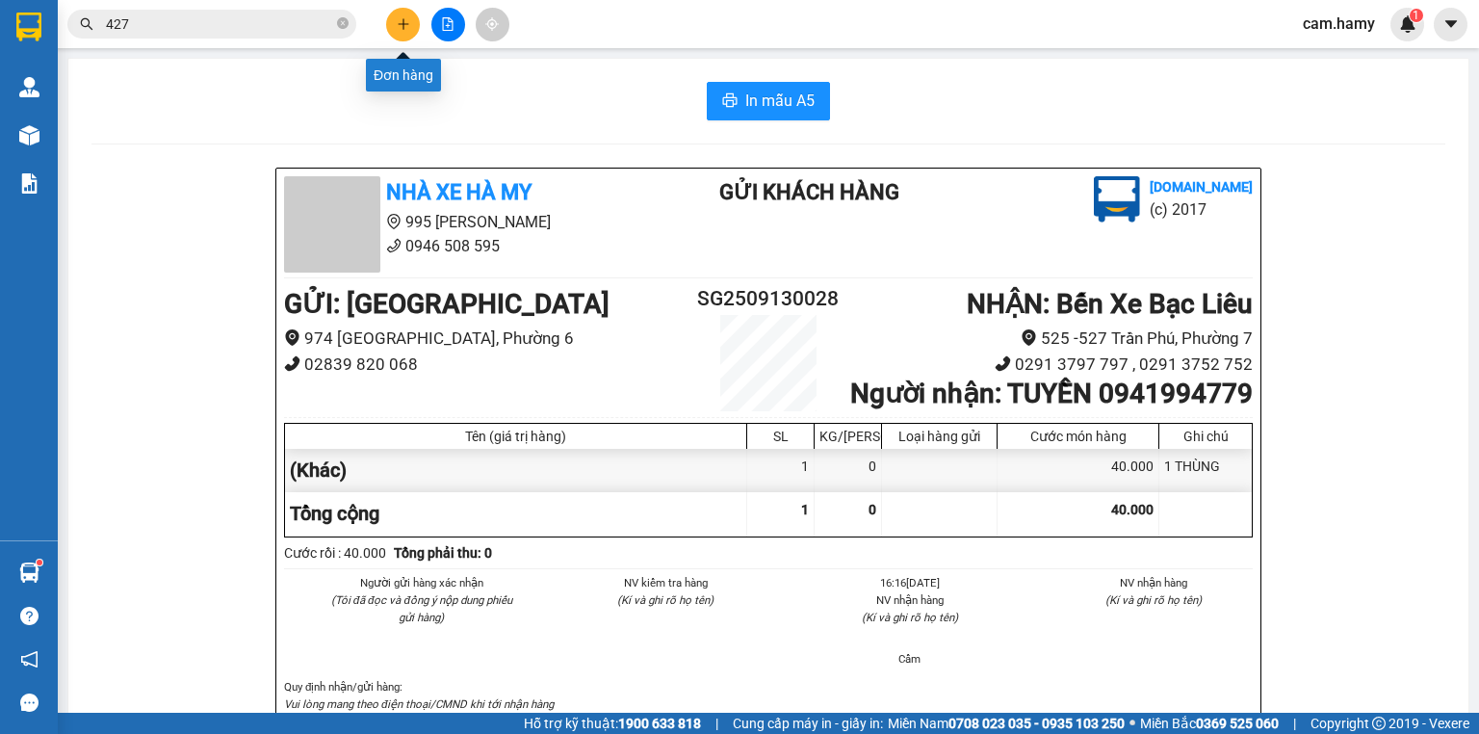
click at [411, 25] on button at bounding box center [403, 25] width 34 height 34
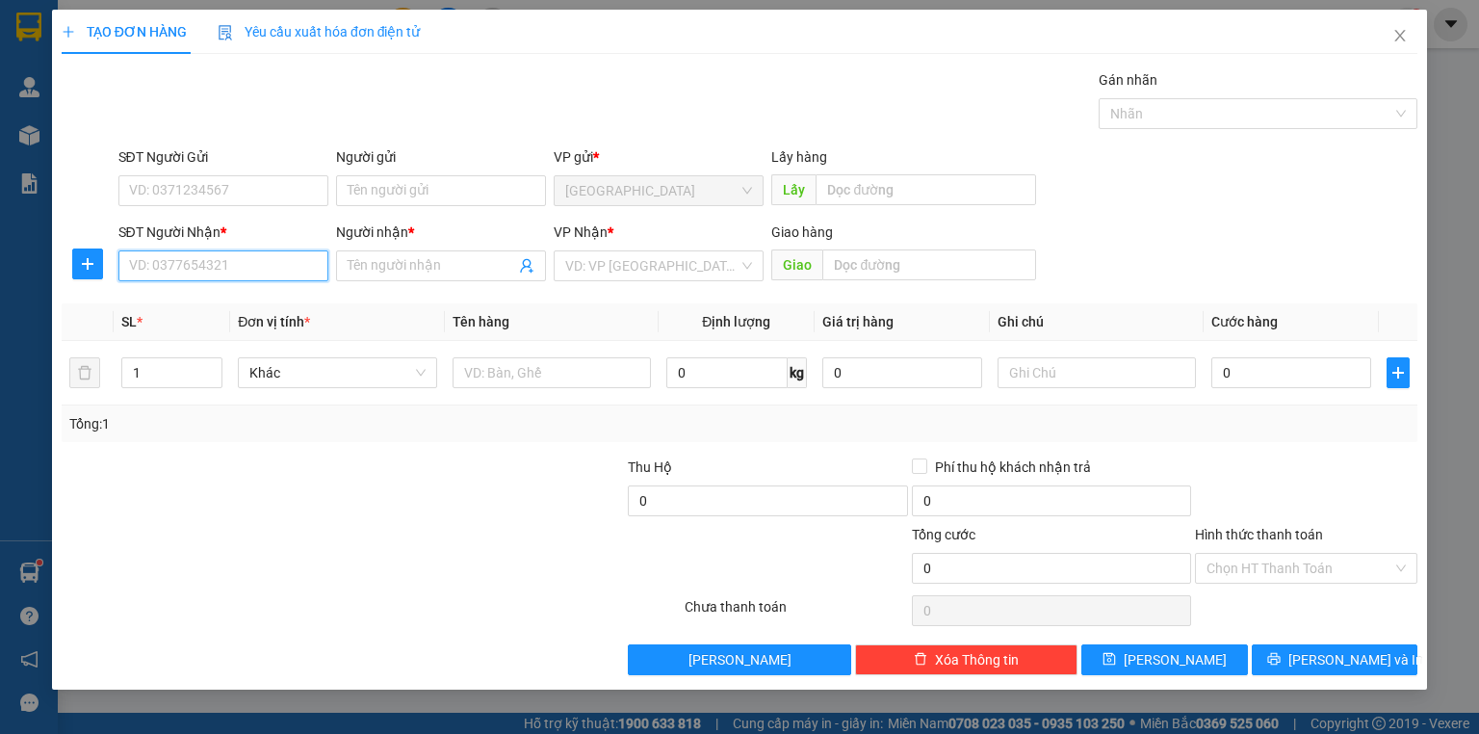
click at [165, 251] on input "SĐT Người Nhận *" at bounding box center [223, 265] width 210 height 31
click at [166, 251] on input "SĐT Người Nhận *" at bounding box center [223, 265] width 210 height 31
type input "0947255230"
drag, startPoint x: 266, startPoint y: 270, endPoint x: 266, endPoint y: 298, distance: 28.9
click at [266, 270] on input "0947255230" at bounding box center [223, 265] width 210 height 31
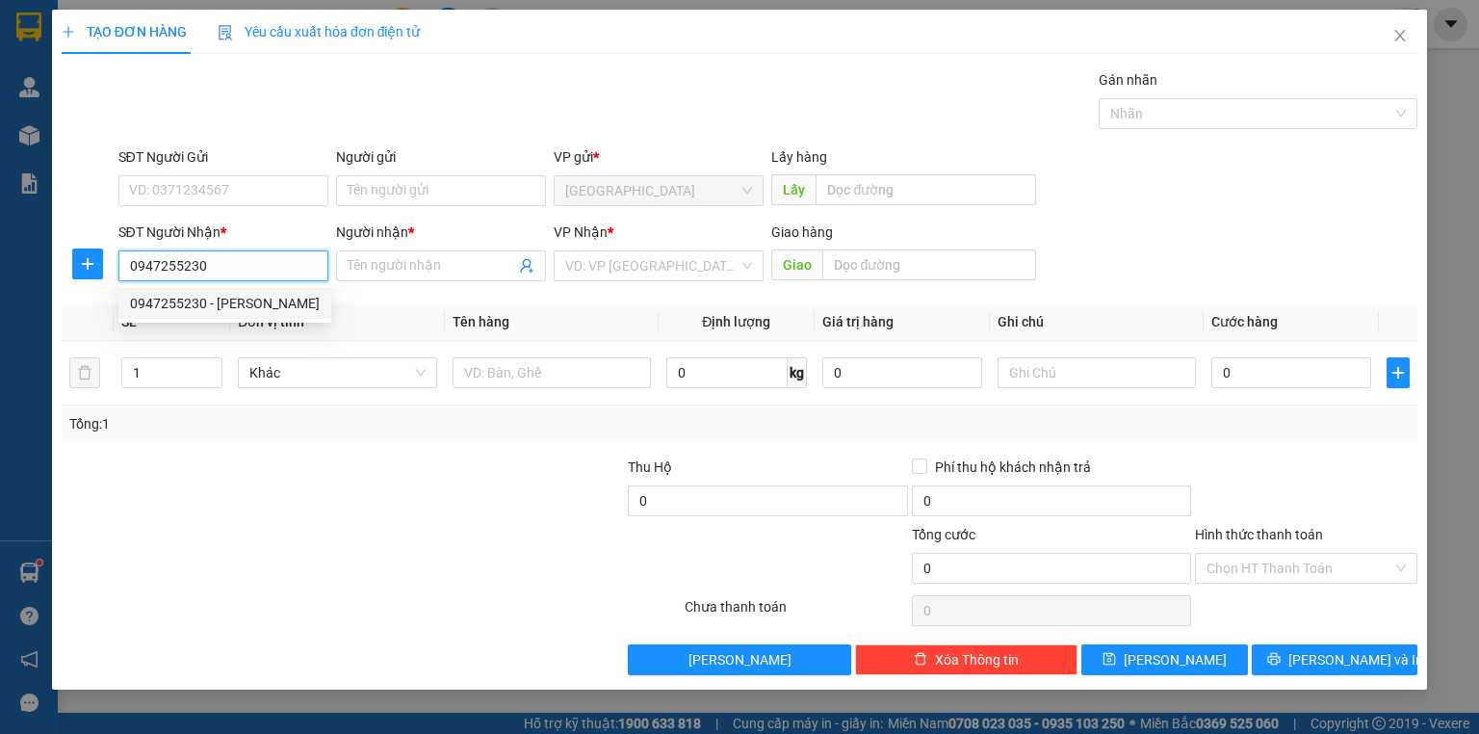
click at [268, 298] on div "0947255230 - [PERSON_NAME]" at bounding box center [225, 303] width 190 height 21
type input "[PERSON_NAME]"
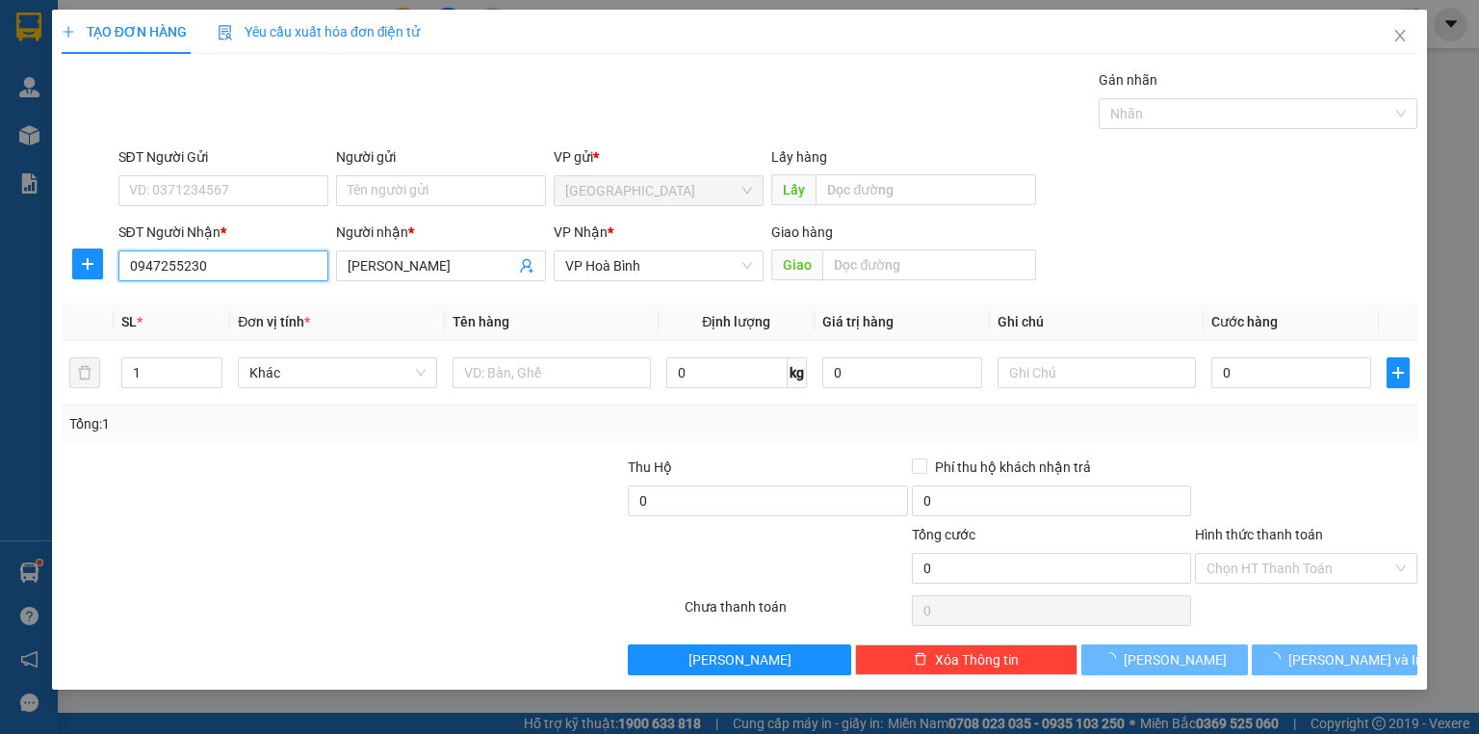
type input "40.000"
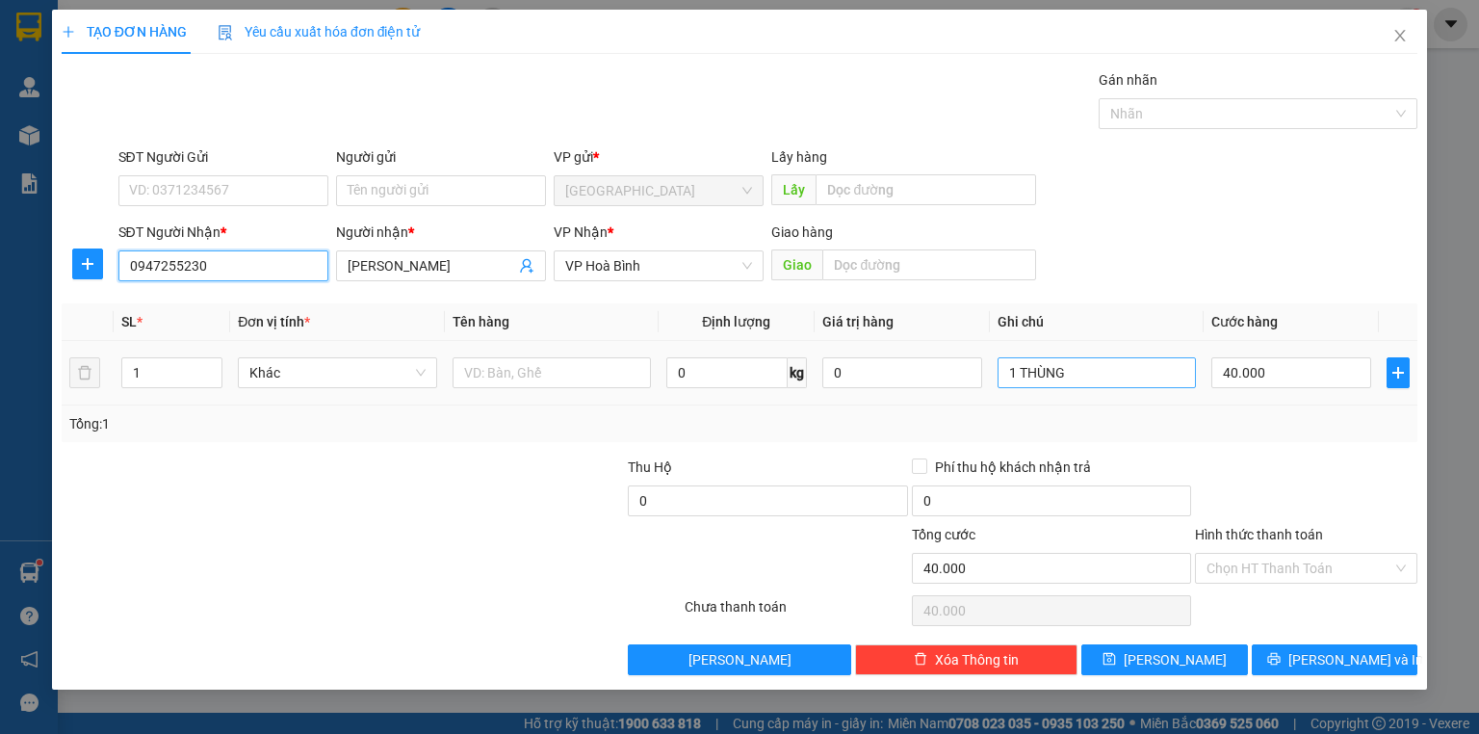
type input "0947255230"
click at [1113, 358] on input "1 THÙNG" at bounding box center [1097, 372] width 198 height 31
click at [1113, 363] on input "1 THÙNG" at bounding box center [1097, 372] width 198 height 31
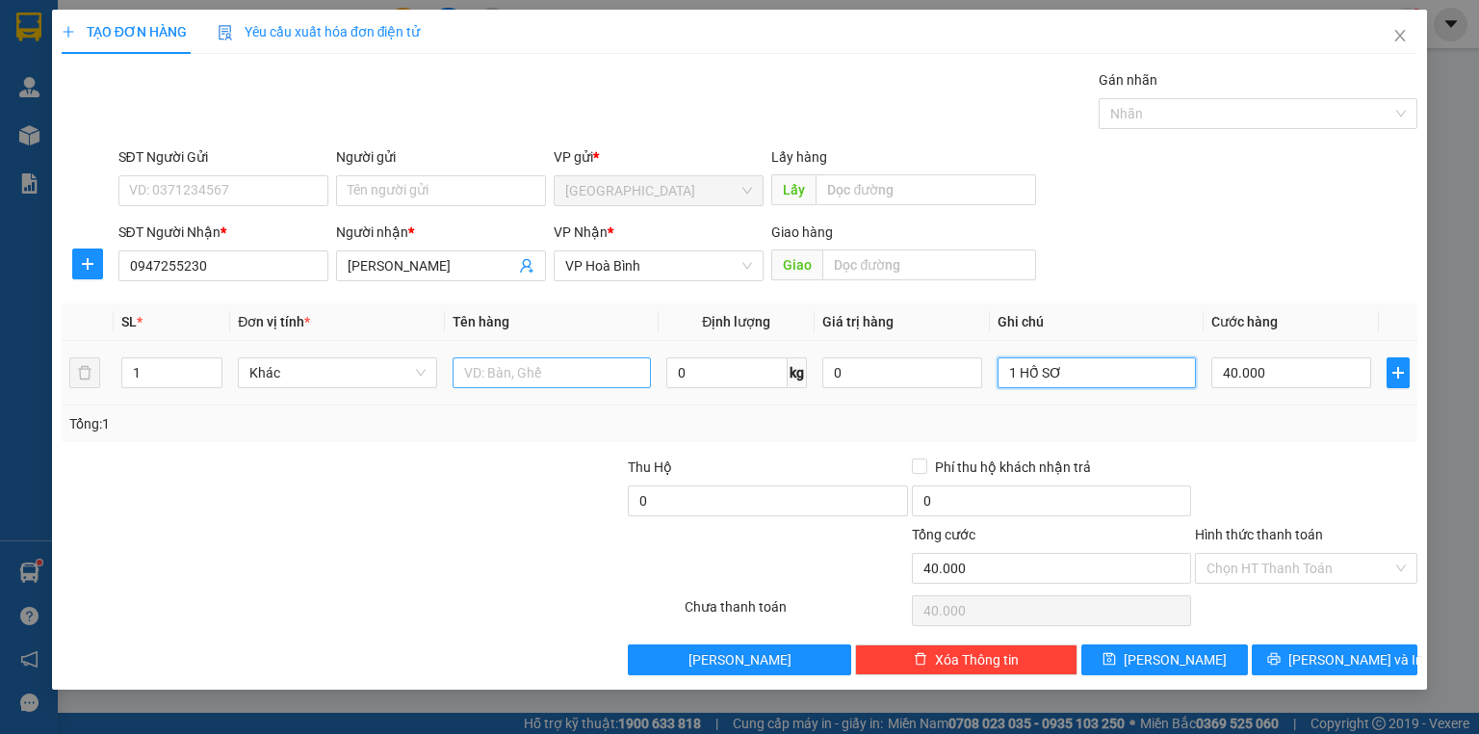
type input "1 HỐ SƠ"
click at [599, 376] on input "text" at bounding box center [552, 372] width 198 height 31
type input "(TT)"
click at [1302, 358] on input "40.000" at bounding box center [1291, 372] width 160 height 31
click at [1286, 405] on div "Tổng: 1" at bounding box center [740, 423] width 1356 height 37
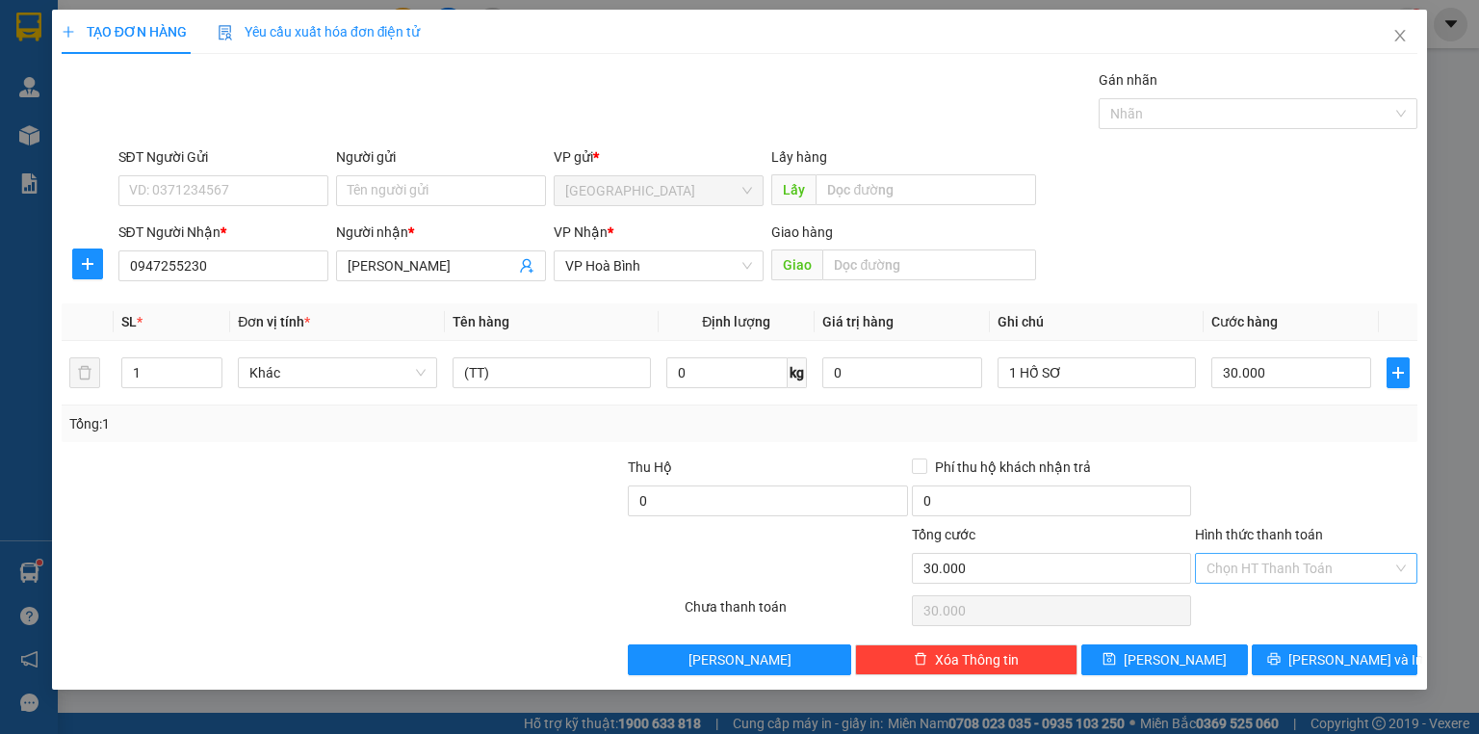
click at [1298, 571] on input "Hình thức thanh toán" at bounding box center [1299, 568] width 186 height 29
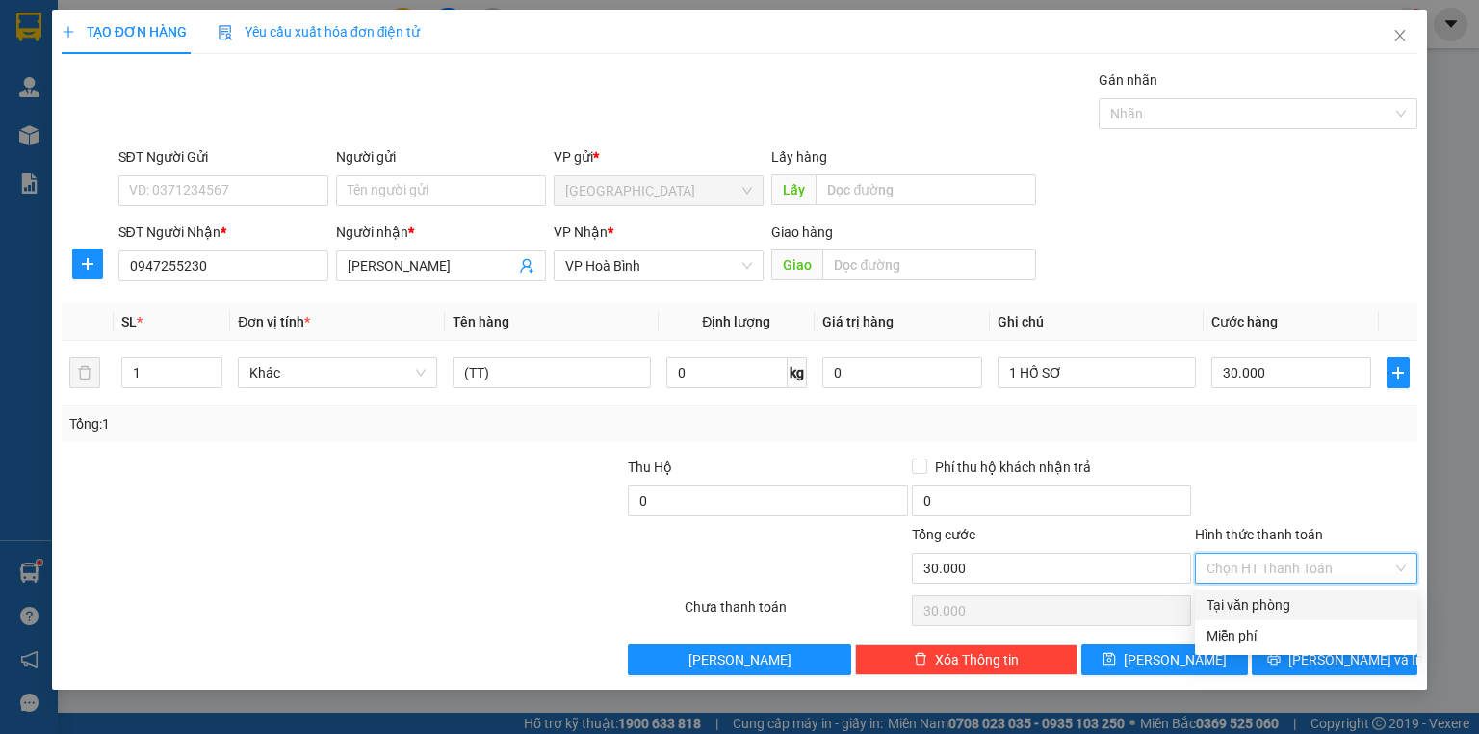
click at [1287, 600] on div "Tại văn phòng" at bounding box center [1305, 604] width 199 height 21
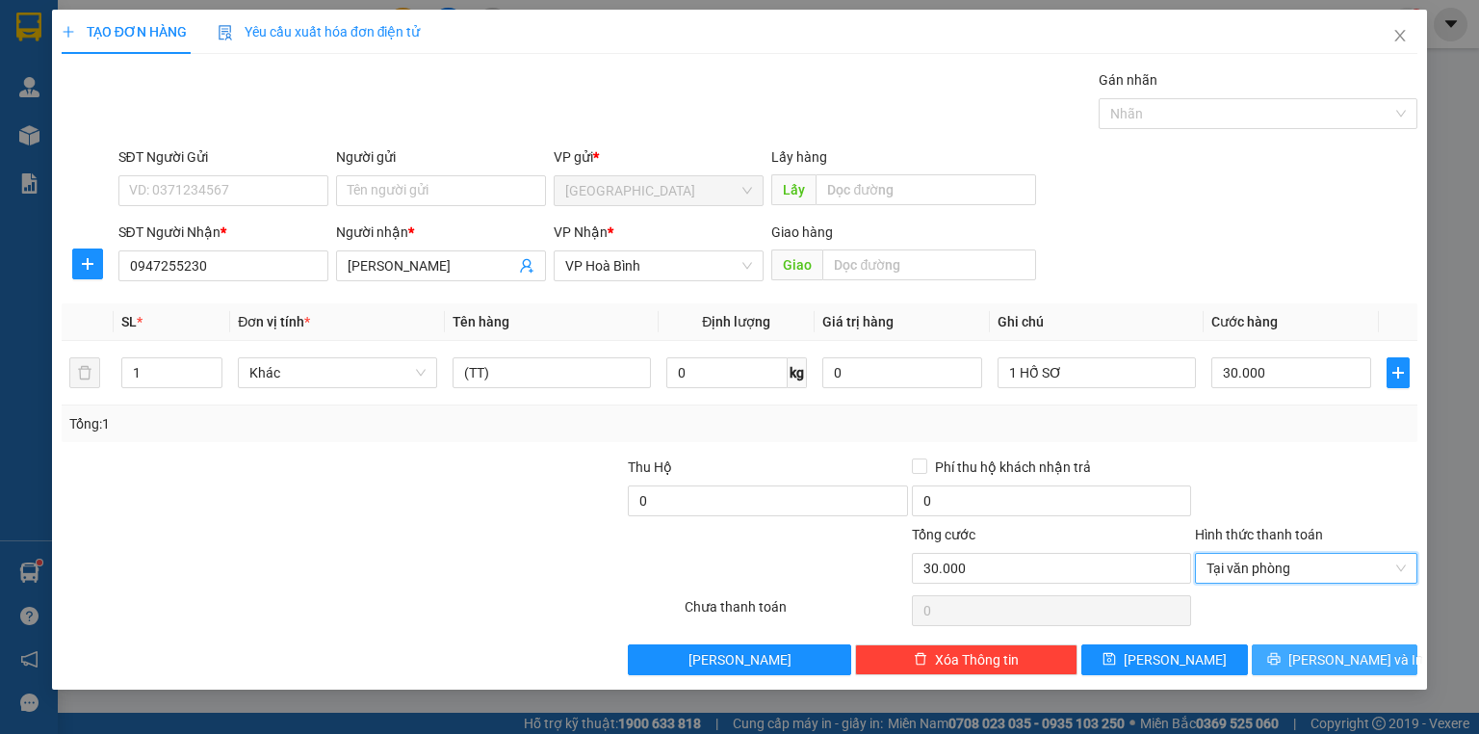
click at [1321, 653] on span "[PERSON_NAME] và In" at bounding box center [1355, 659] width 135 height 21
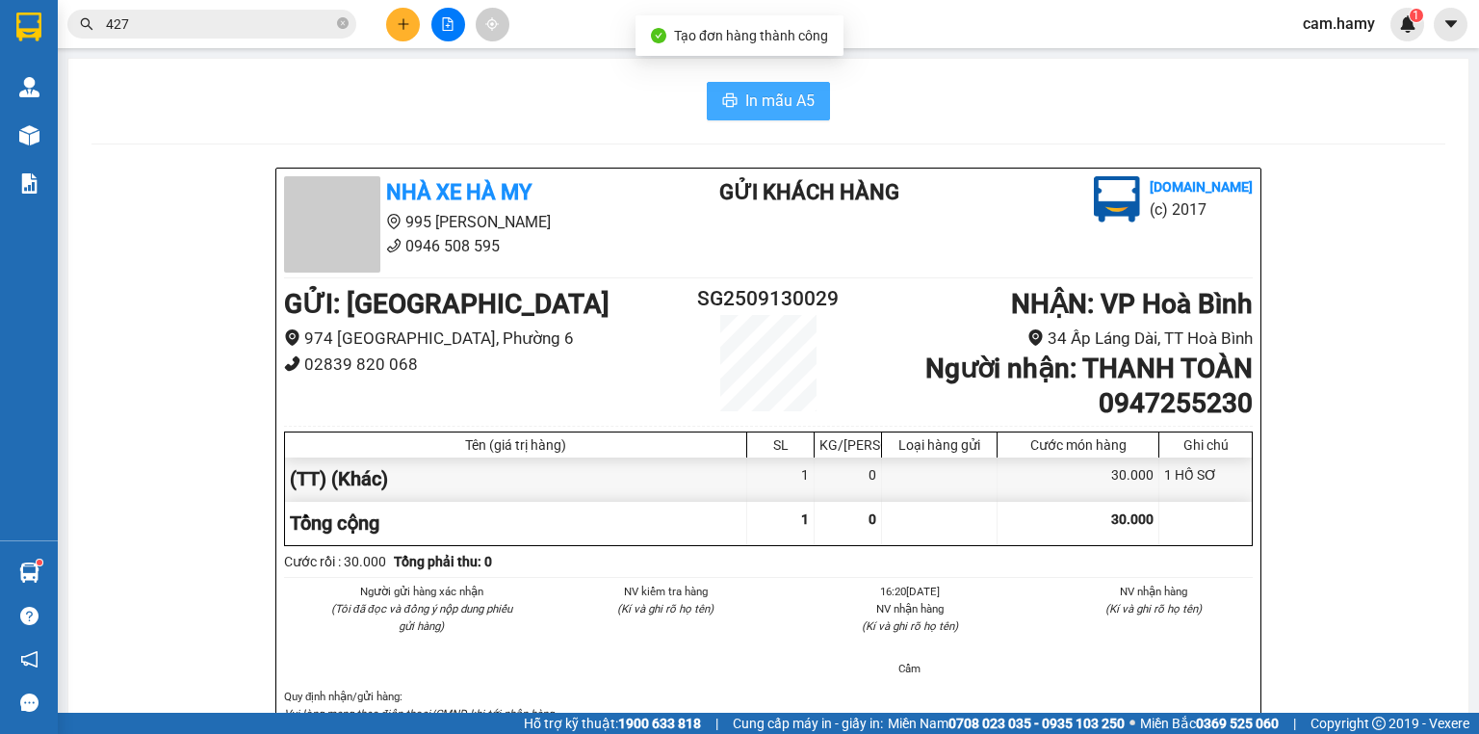
click at [760, 96] on span "In mẫu A5" at bounding box center [779, 101] width 69 height 24
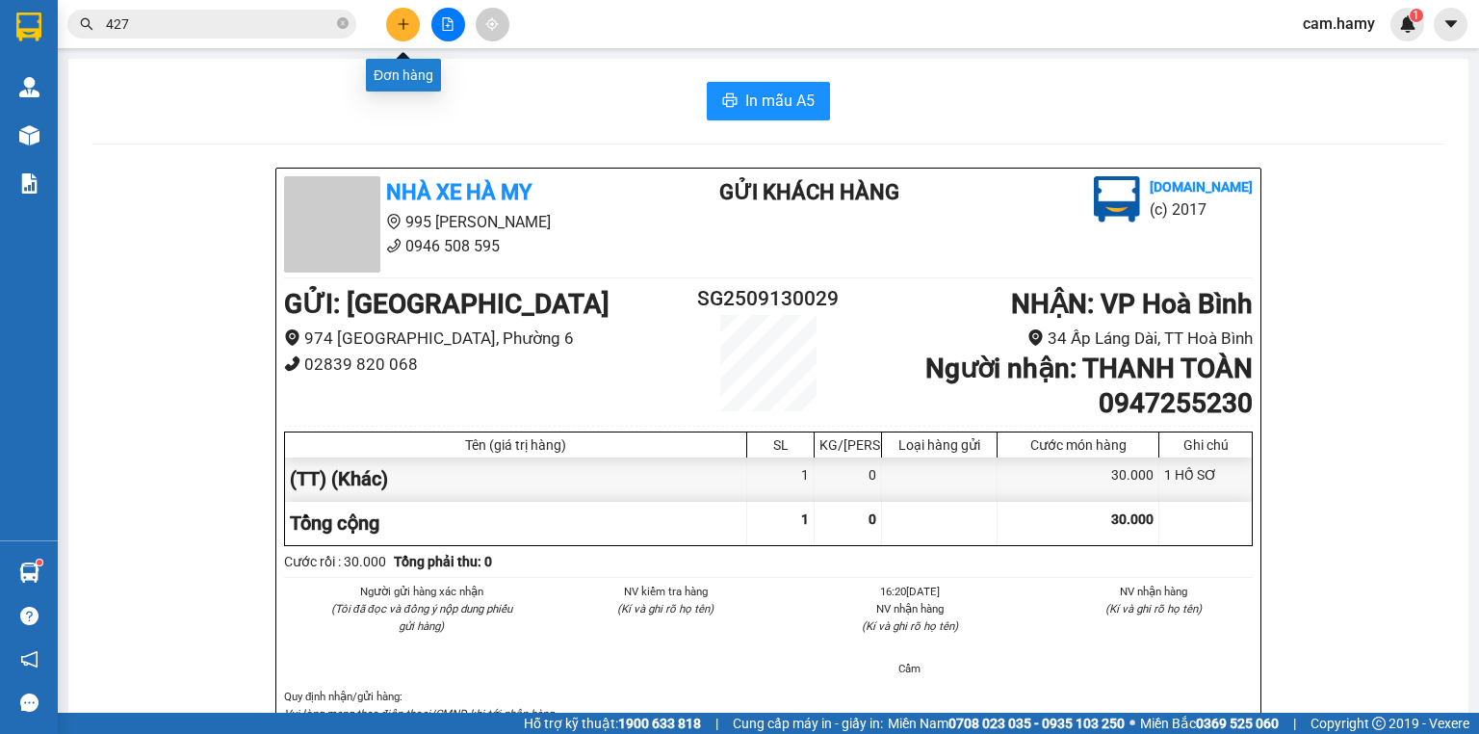
click at [402, 32] on button at bounding box center [403, 25] width 34 height 34
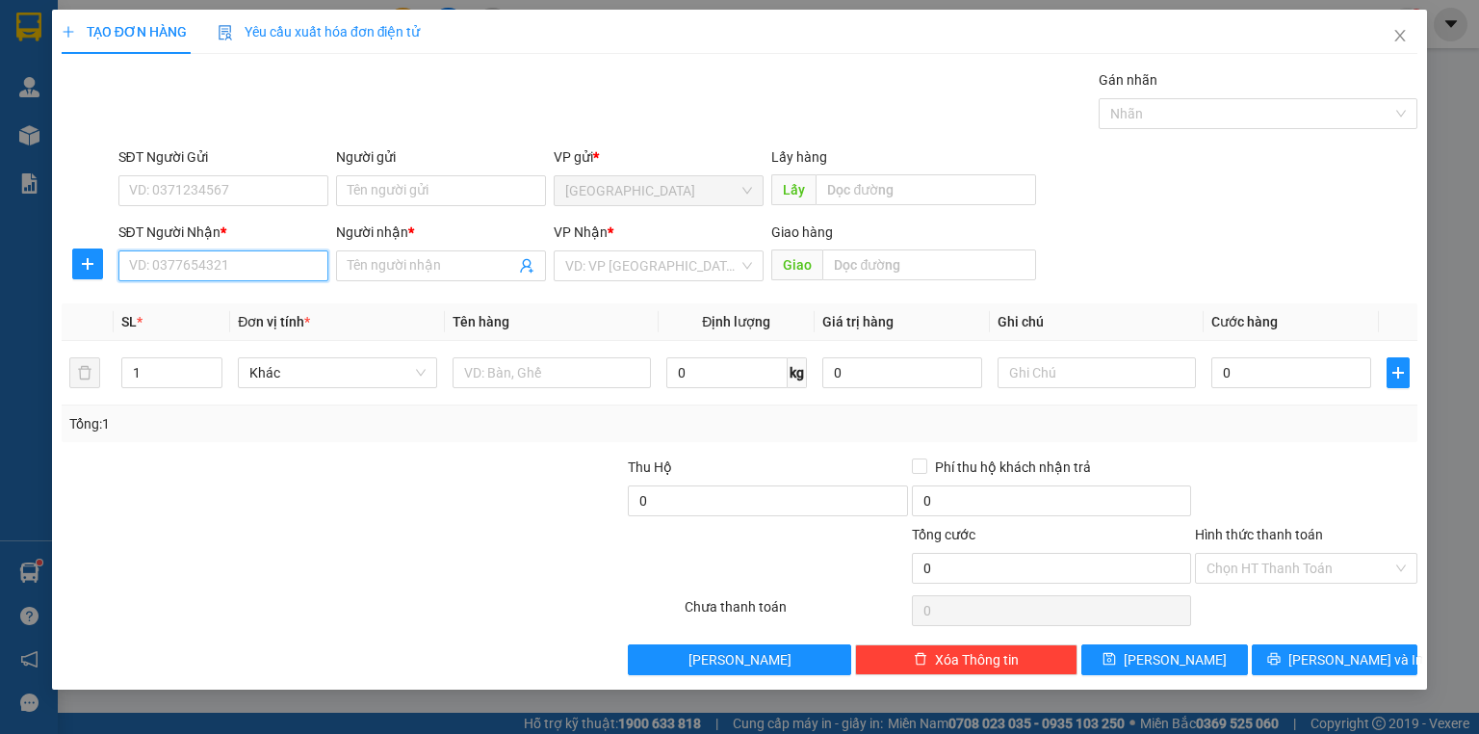
click at [247, 268] on input "SĐT Người Nhận *" at bounding box center [223, 265] width 210 height 31
click at [428, 255] on input "Người nhận *" at bounding box center [432, 265] width 168 height 21
click at [429, 255] on input "Người nhận *" at bounding box center [432, 265] width 168 height 21
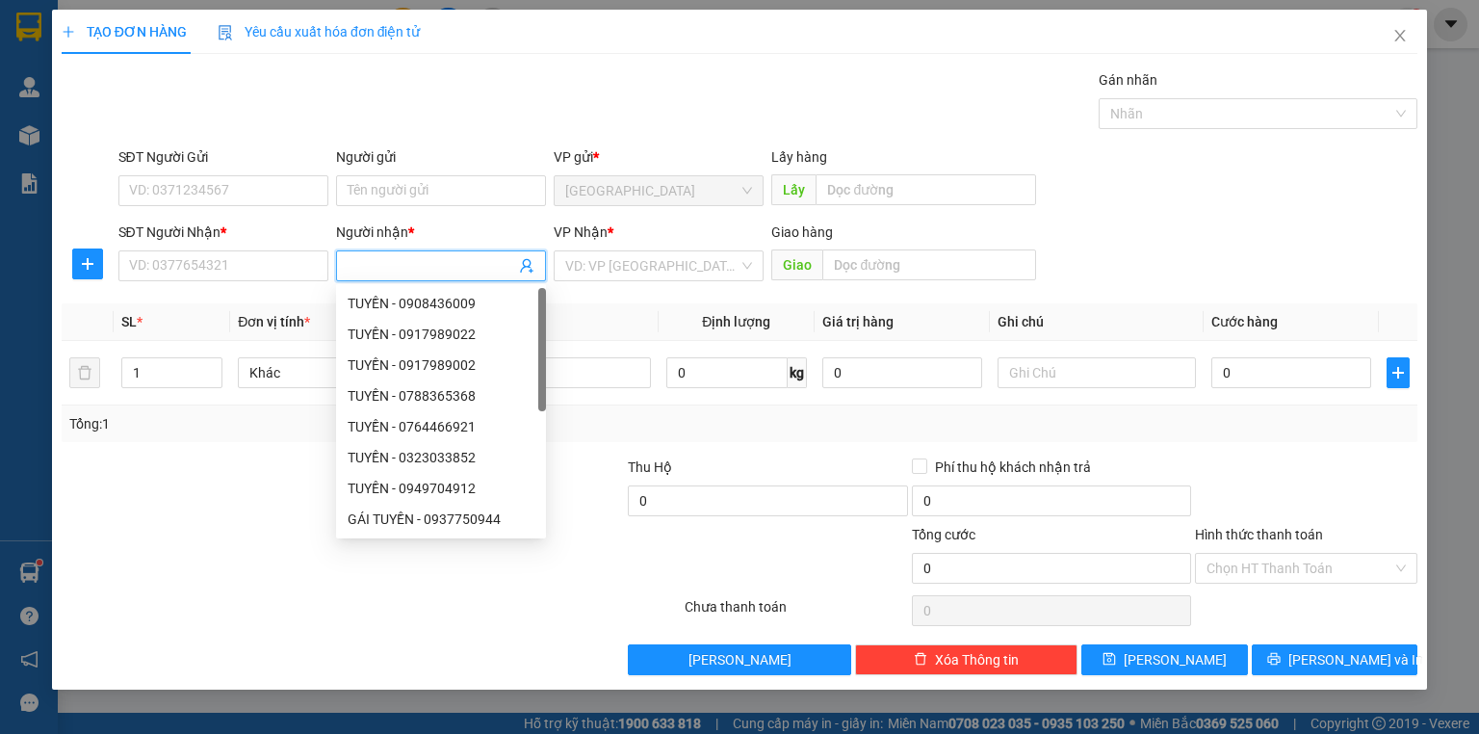
click at [433, 257] on input "Người nhận *" at bounding box center [432, 265] width 168 height 21
click at [421, 255] on input "LỢI" at bounding box center [432, 265] width 168 height 21
type input "LỢI HB"
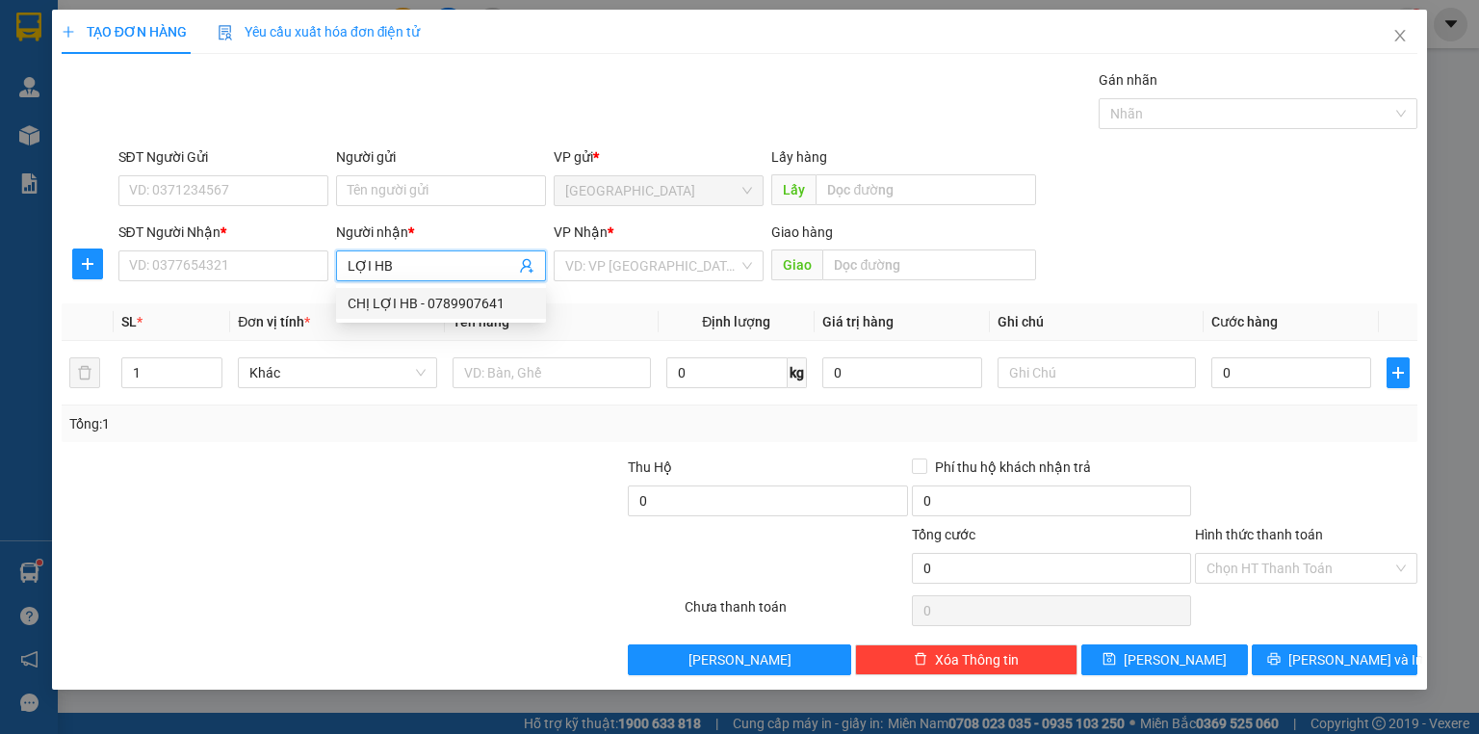
click at [407, 304] on div "CHỊ LỢI HB - 0789907641" at bounding box center [441, 303] width 187 height 21
type input "0789907641"
type input "CHỊ LỢI HB"
click at [592, 265] on input "search" at bounding box center [651, 265] width 173 height 29
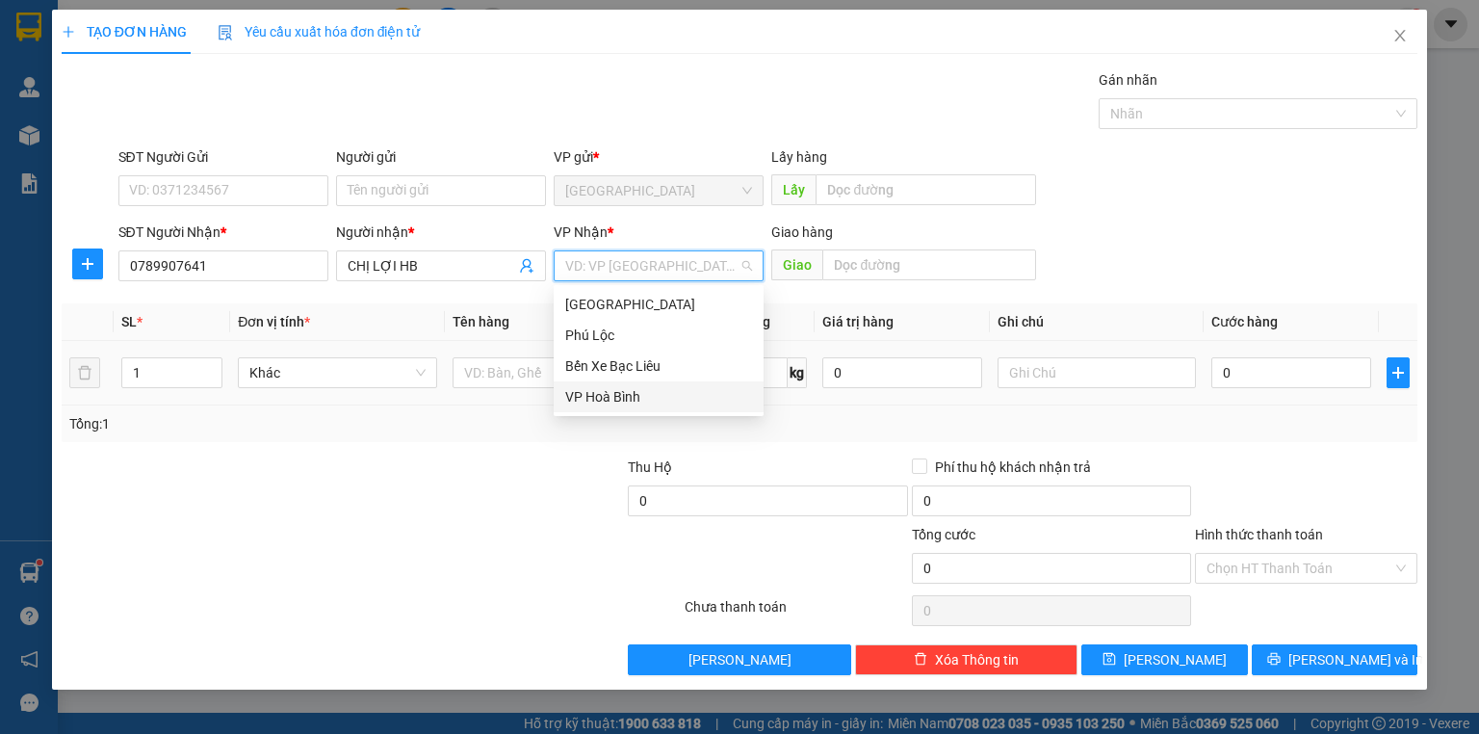
click at [610, 387] on div "VP Hoà Bình" at bounding box center [658, 396] width 187 height 21
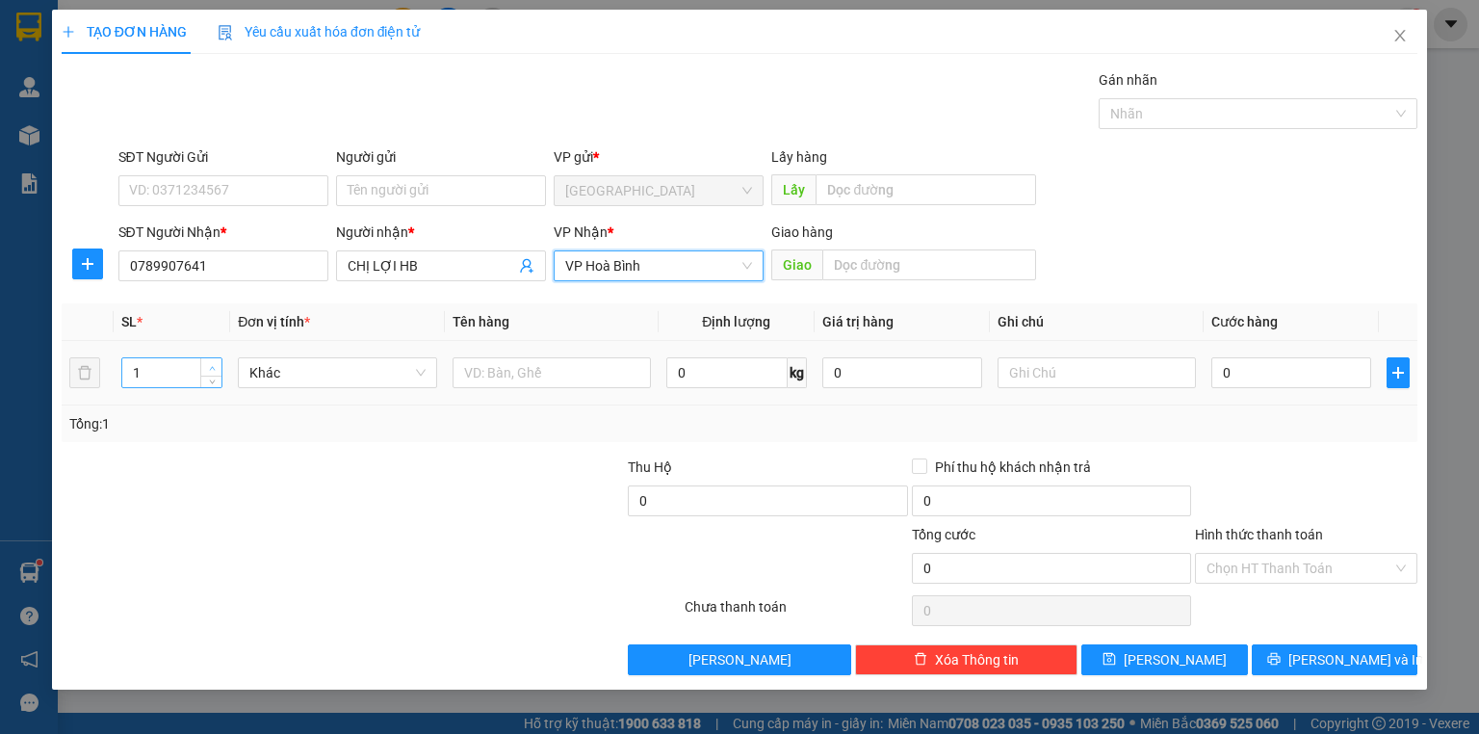
type input "2"
click at [214, 365] on icon "up" at bounding box center [212, 368] width 7 height 7
click at [1139, 386] on div at bounding box center [1097, 372] width 198 height 39
click at [1137, 372] on input "text" at bounding box center [1097, 372] width 198 height 31
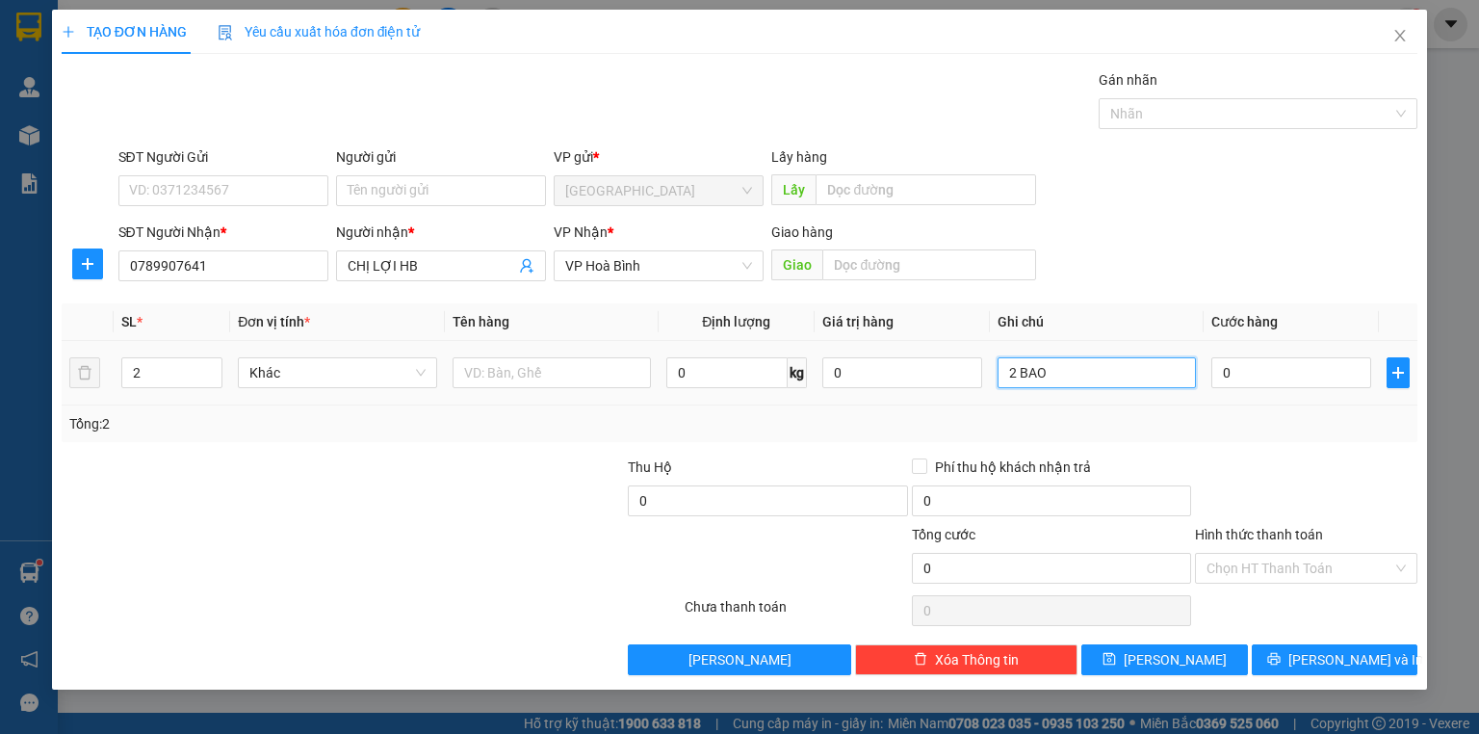
type input "2 BAO"
click at [1245, 351] on td "0" at bounding box center [1291, 373] width 175 height 65
click at [1261, 366] on input "0" at bounding box center [1291, 372] width 160 height 31
click at [1258, 409] on div "Tổng: 2" at bounding box center [740, 423] width 1356 height 37
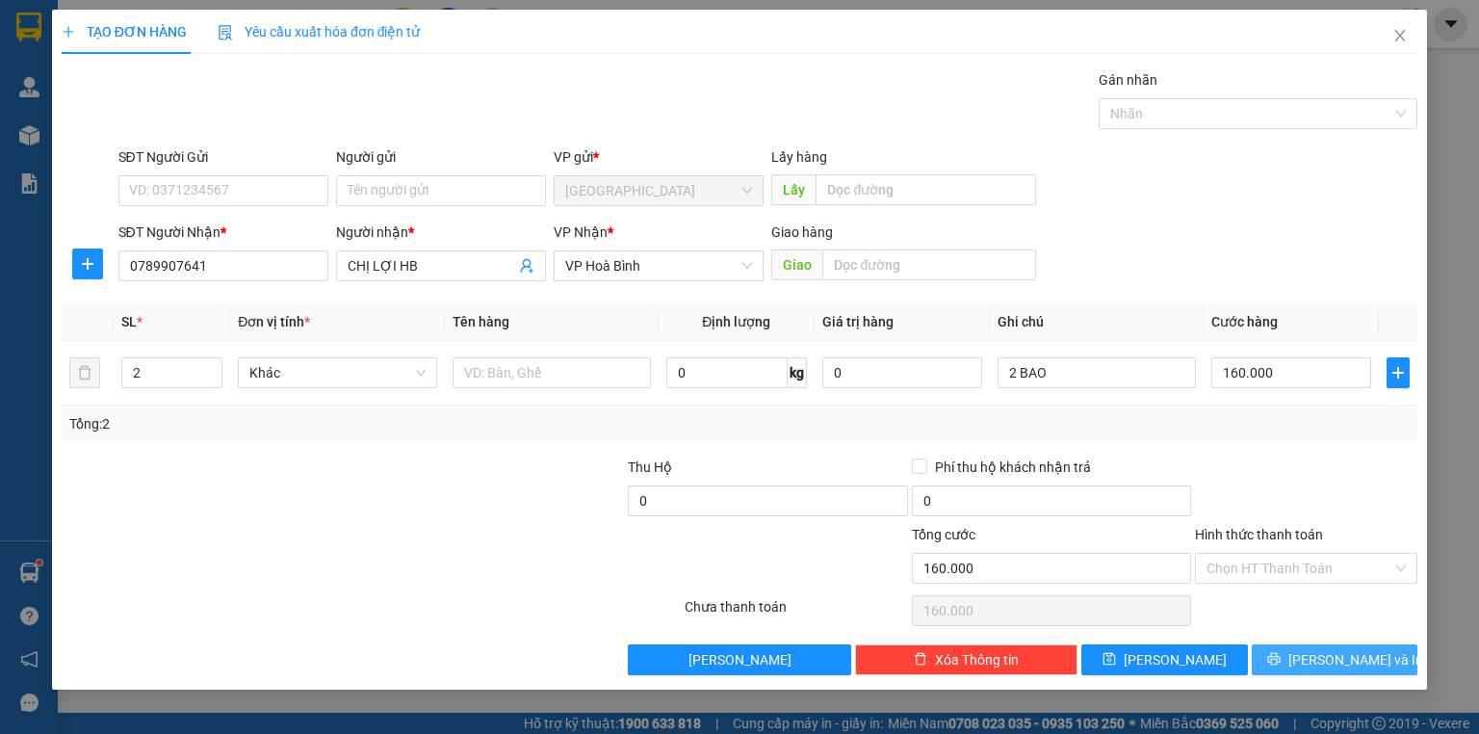
click at [1344, 644] on button "[PERSON_NAME] và In" at bounding box center [1335, 659] width 167 height 31
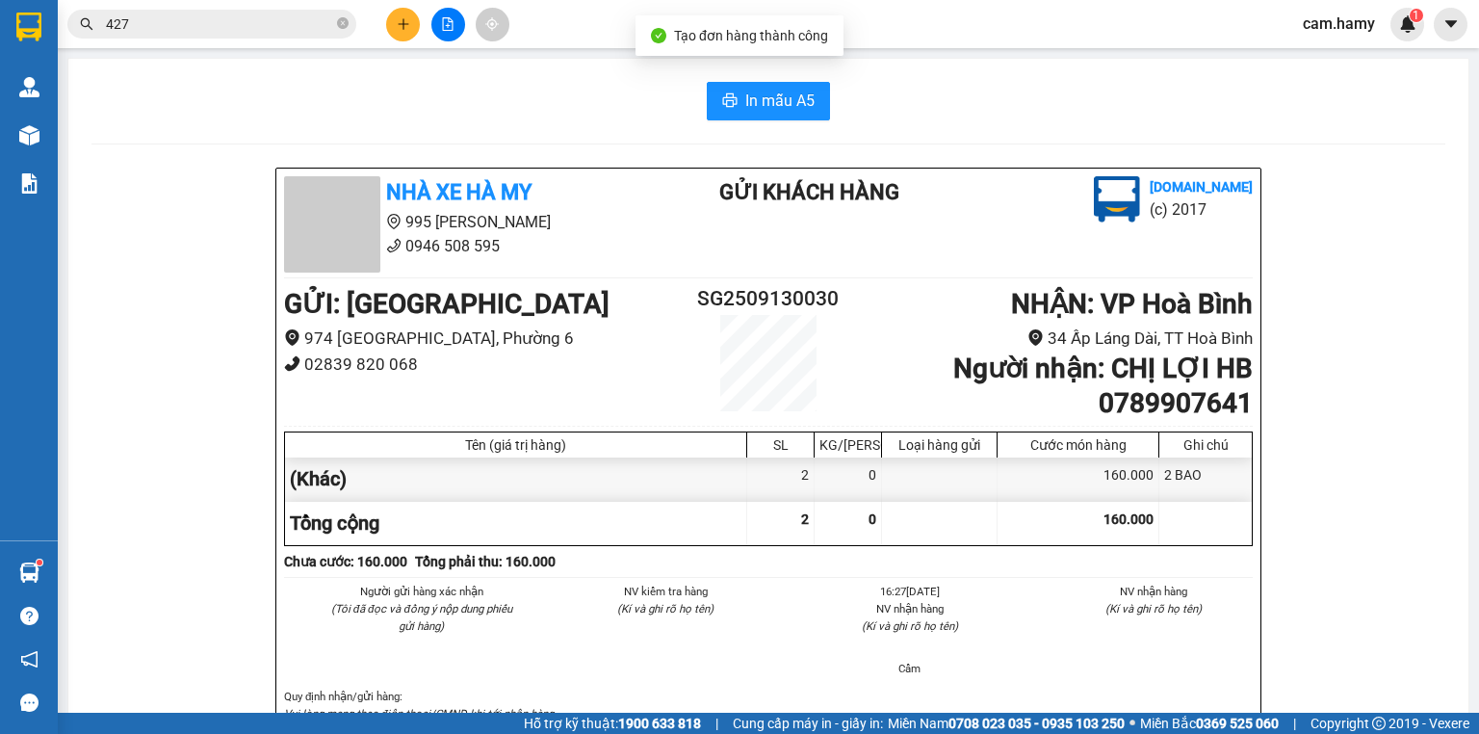
click at [775, 95] on span "In mẫu A5" at bounding box center [779, 101] width 69 height 24
click at [762, 104] on span "In mẫu A5" at bounding box center [779, 101] width 69 height 24
click at [395, 27] on button at bounding box center [403, 25] width 34 height 34
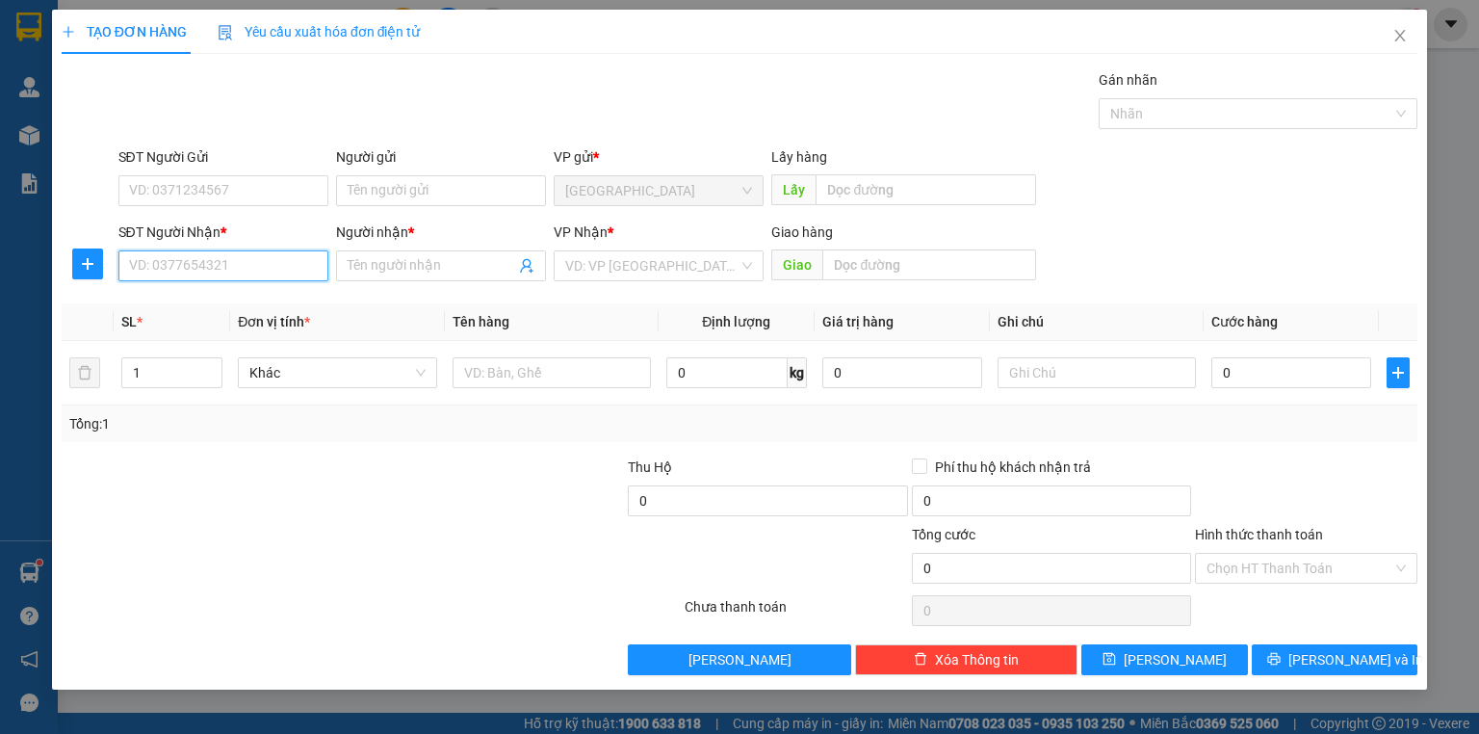
click at [226, 262] on input "SĐT Người Nhận *" at bounding box center [223, 265] width 210 height 31
type input "0913480917"
click at [253, 301] on div "0913480917 - QUÂN" at bounding box center [223, 303] width 187 height 21
type input "QUÂN"
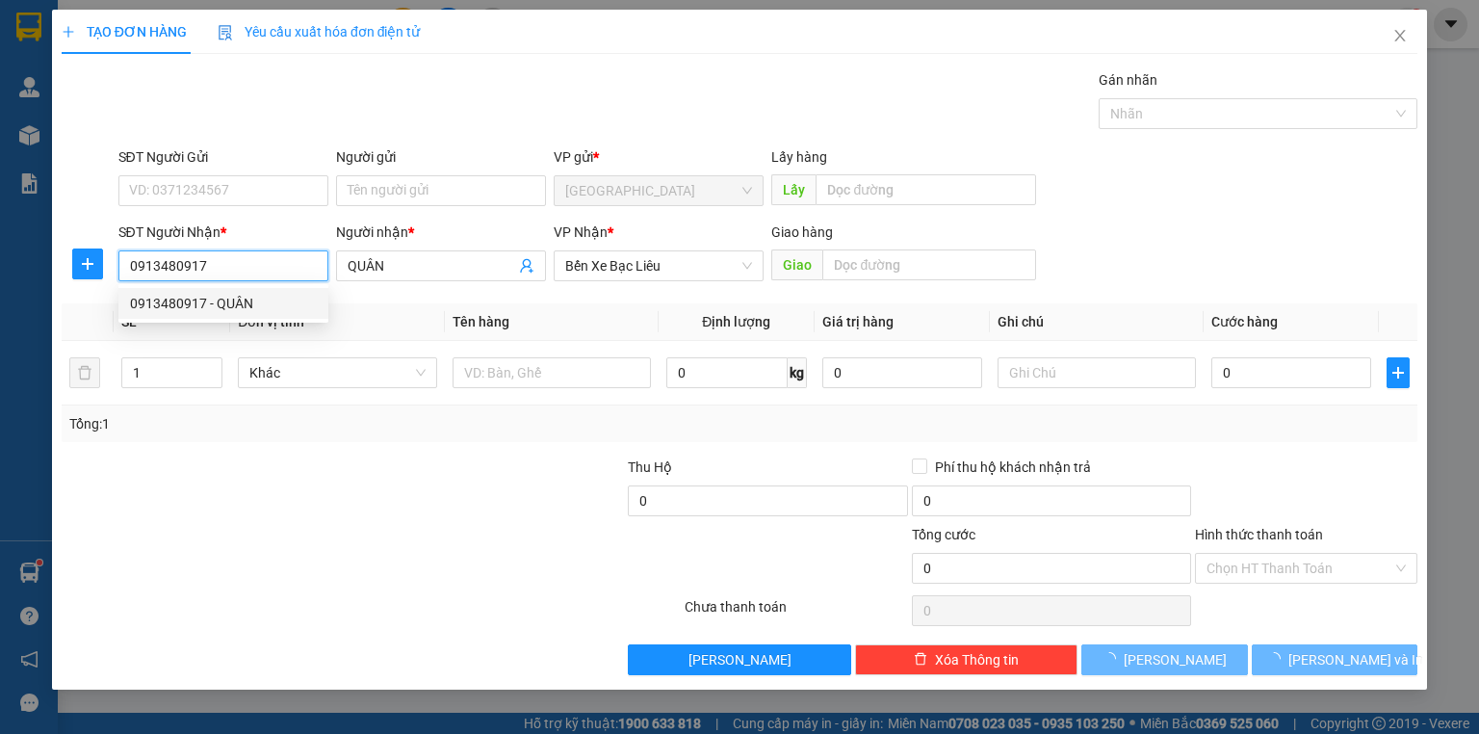
type input "100.000"
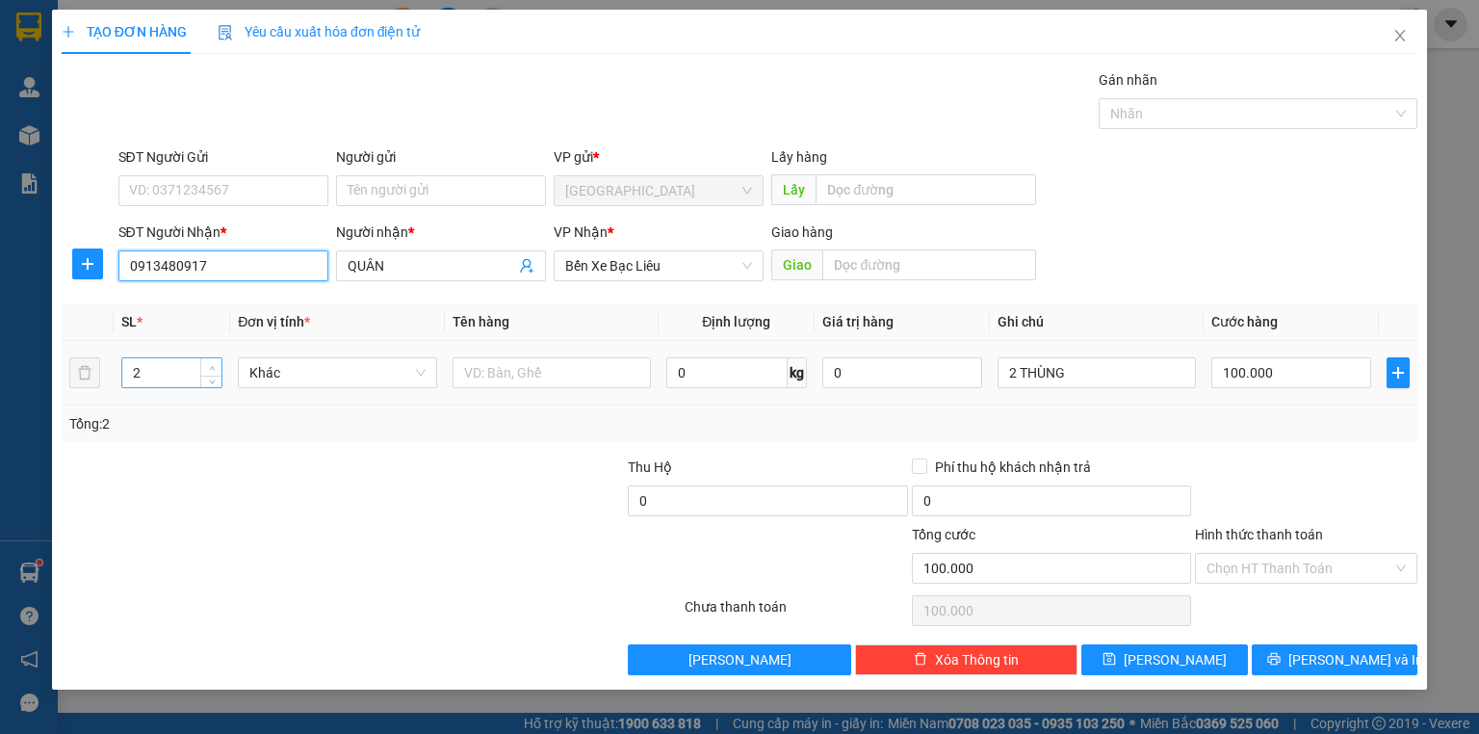
type input "0913480917"
type input "3"
click at [220, 359] on span "Increase Value" at bounding box center [210, 366] width 21 height 17
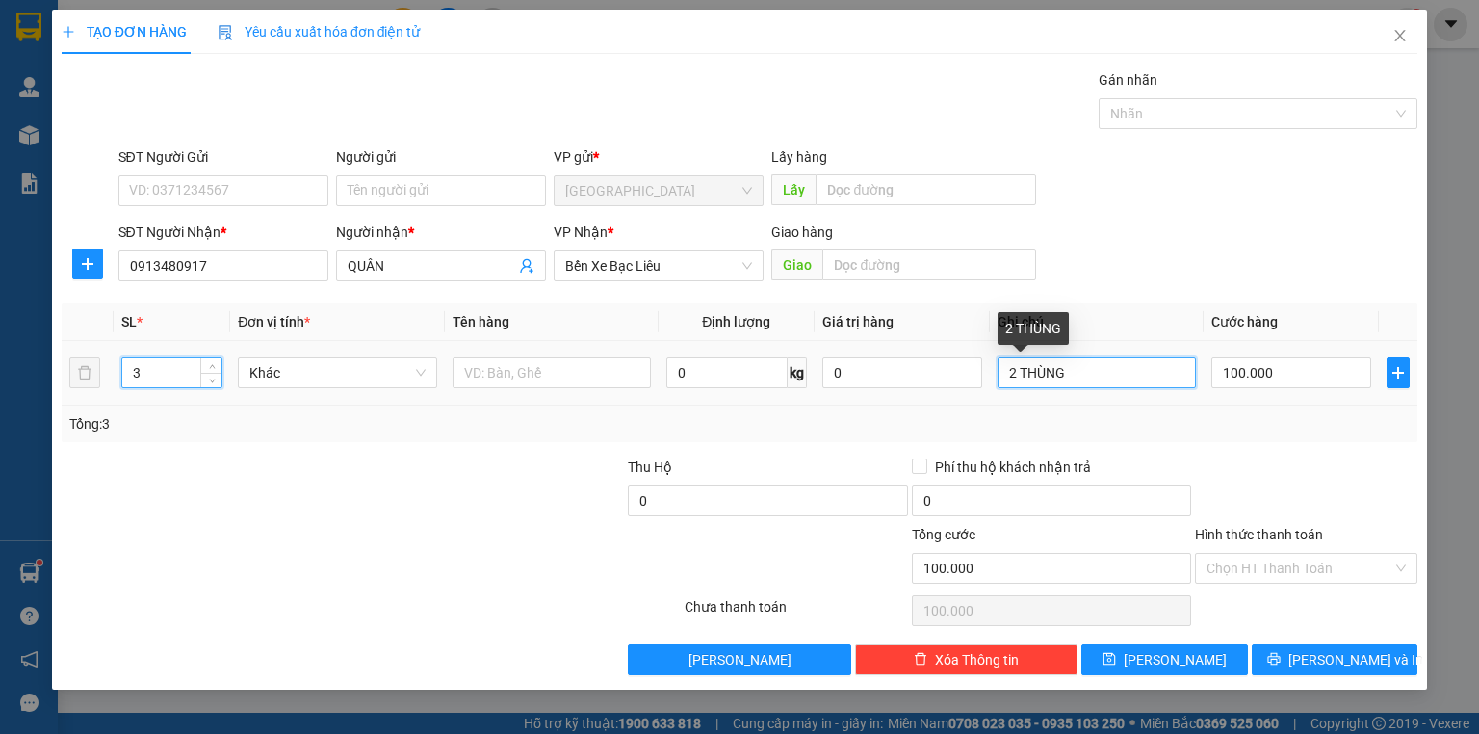
click at [1017, 373] on input "2 THÙNG" at bounding box center [1097, 372] width 198 height 31
type input "0"
type input "THÙNG"
type input "0"
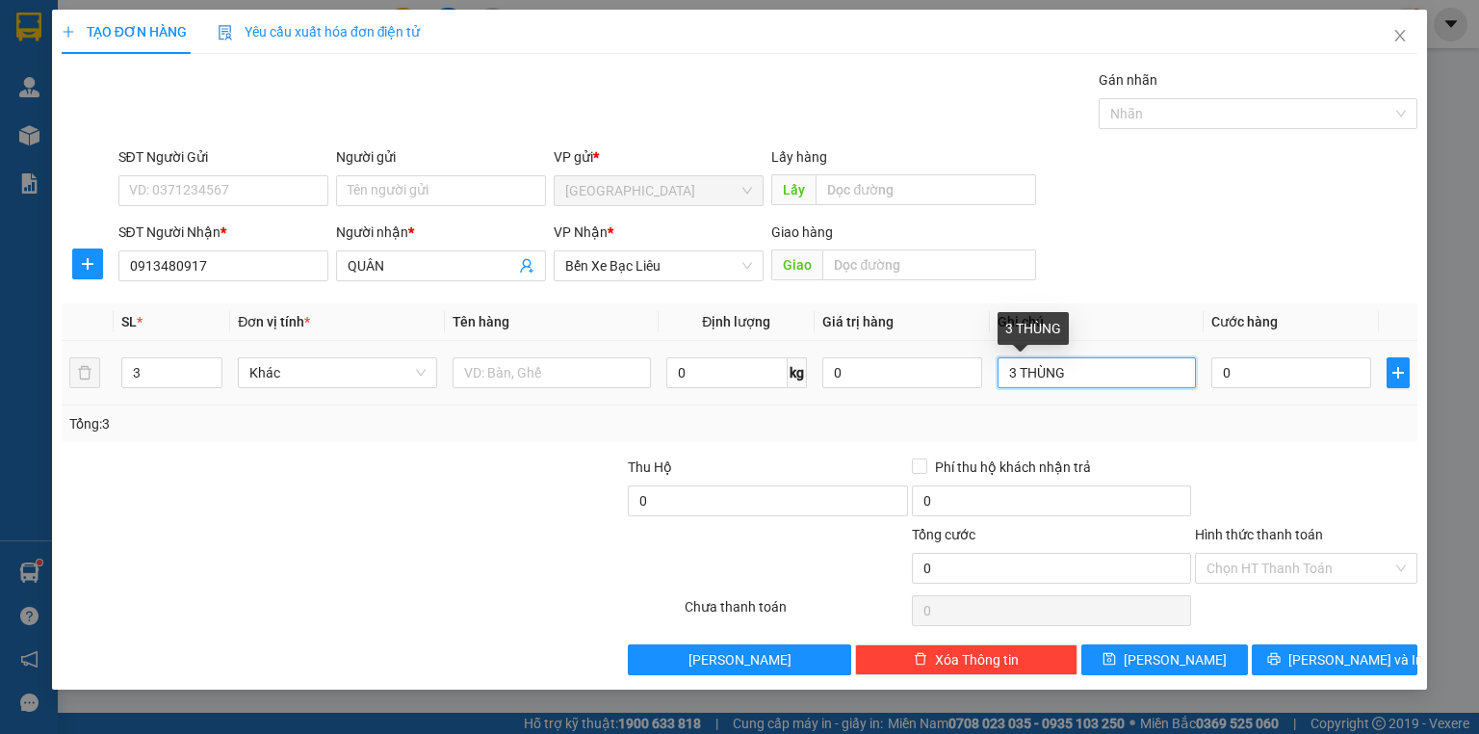
click at [1125, 372] on input "3 THÙNG" at bounding box center [1097, 372] width 198 height 31
type input "3 THÙNG NHẸ TAY MÁT TÍNH"
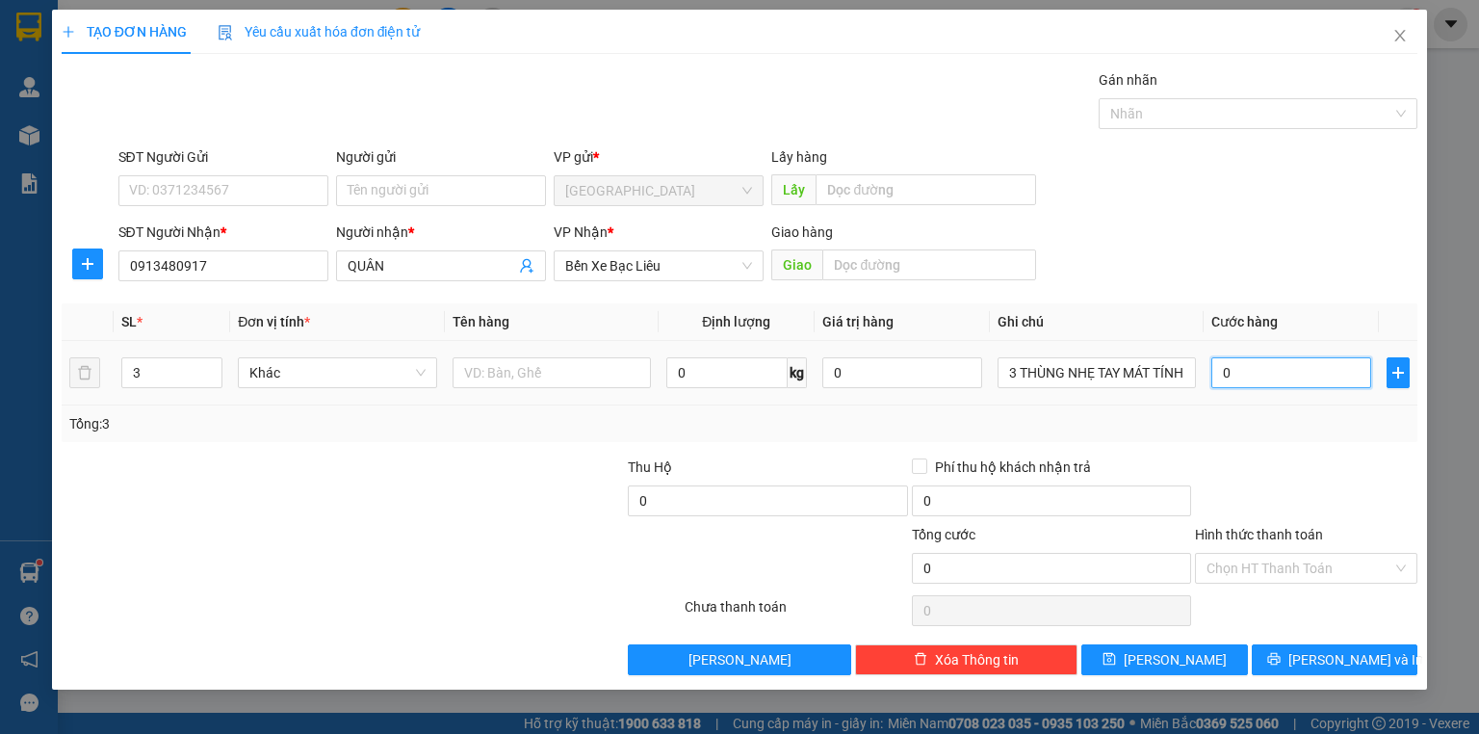
click at [1292, 368] on input "0" at bounding box center [1291, 372] width 160 height 31
click at [1308, 424] on div "Tổng: 3" at bounding box center [739, 423] width 1340 height 21
click at [1361, 661] on span "[PERSON_NAME] và In" at bounding box center [1355, 659] width 135 height 21
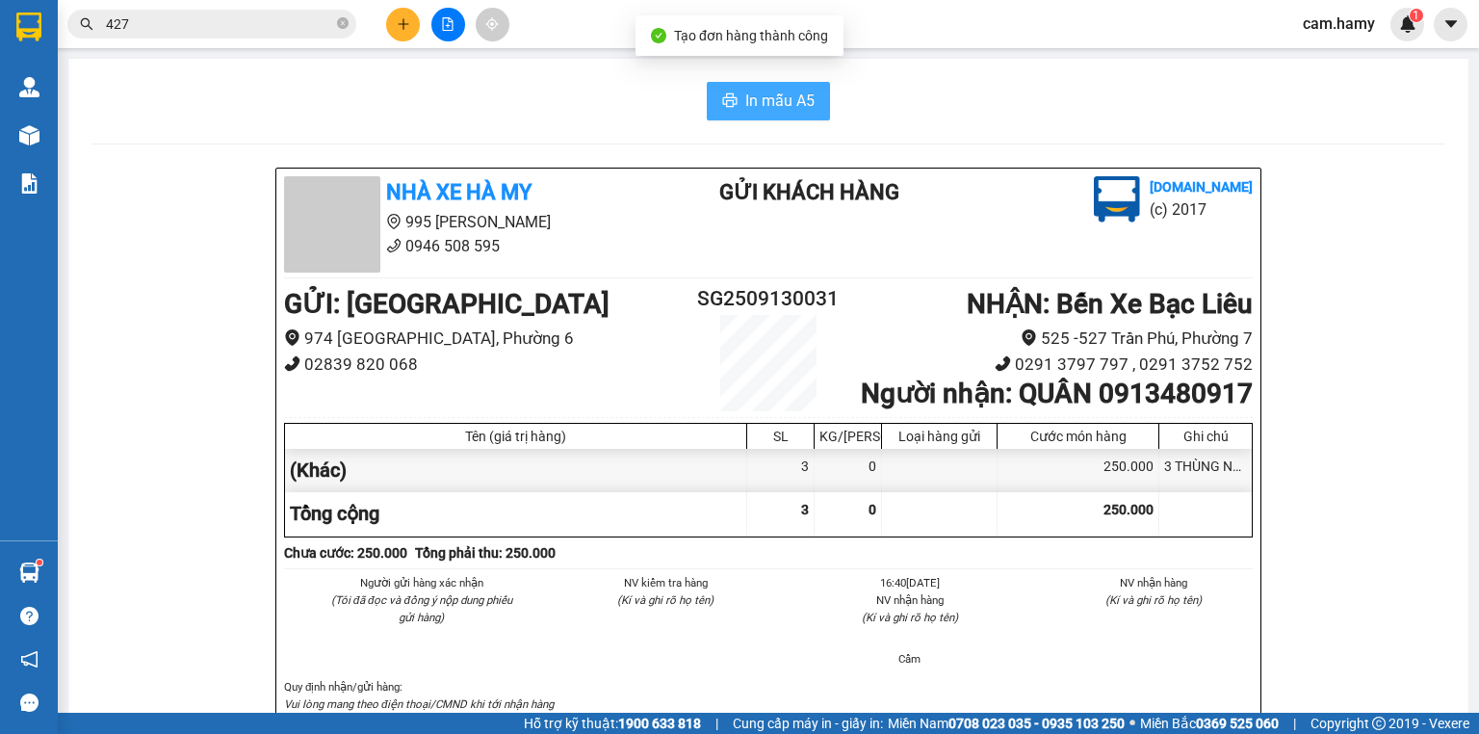
click at [768, 107] on span "In mẫu A5" at bounding box center [779, 101] width 69 height 24
click at [745, 106] on span "In mẫu A5" at bounding box center [779, 101] width 69 height 24
click at [401, 31] on button at bounding box center [403, 25] width 34 height 34
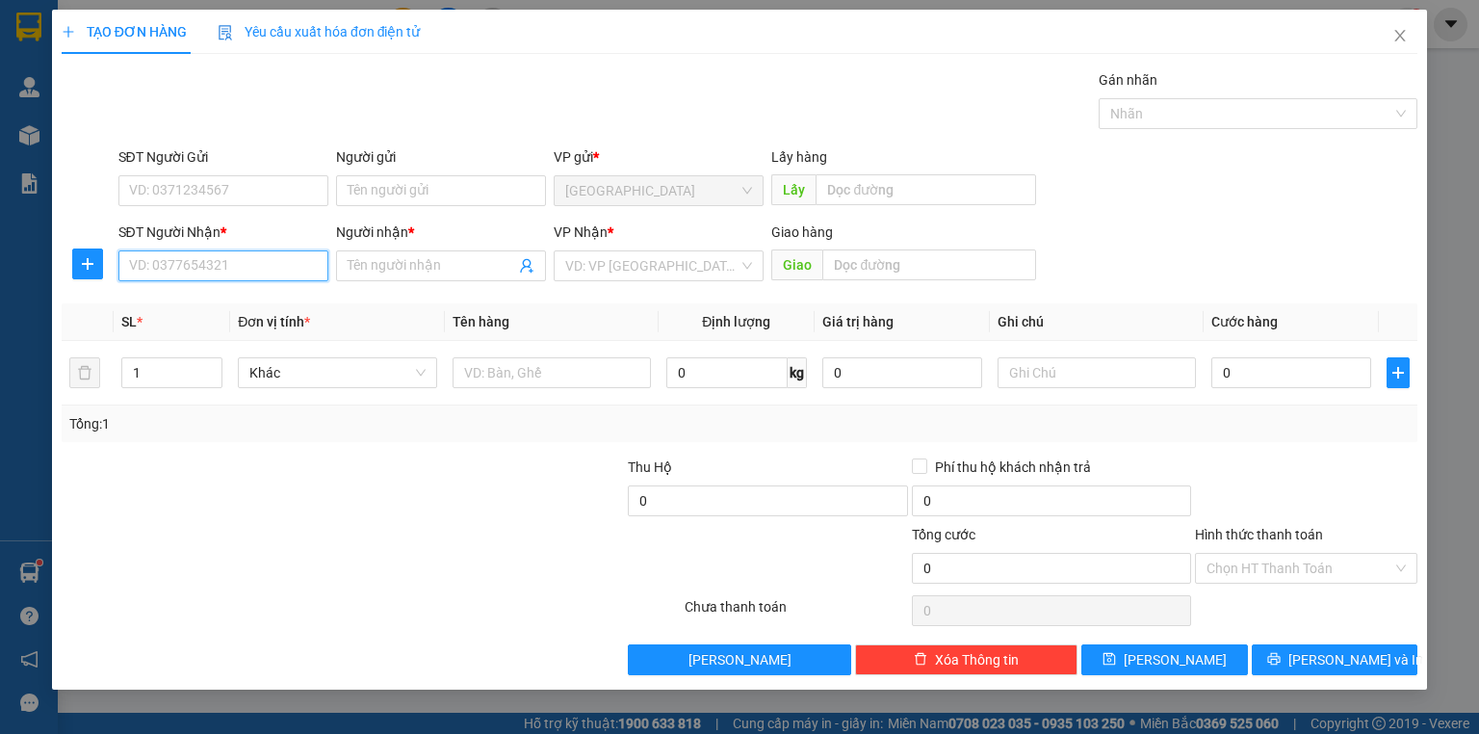
click at [225, 262] on input "SĐT Người Nhận *" at bounding box center [223, 265] width 210 height 31
click at [234, 250] on input "SĐT Người Nhận *" at bounding box center [223, 265] width 210 height 31
type input "0937179692"
click at [283, 308] on div "0937179692 - [GEOGRAPHIC_DATA]" at bounding box center [238, 303] width 217 height 21
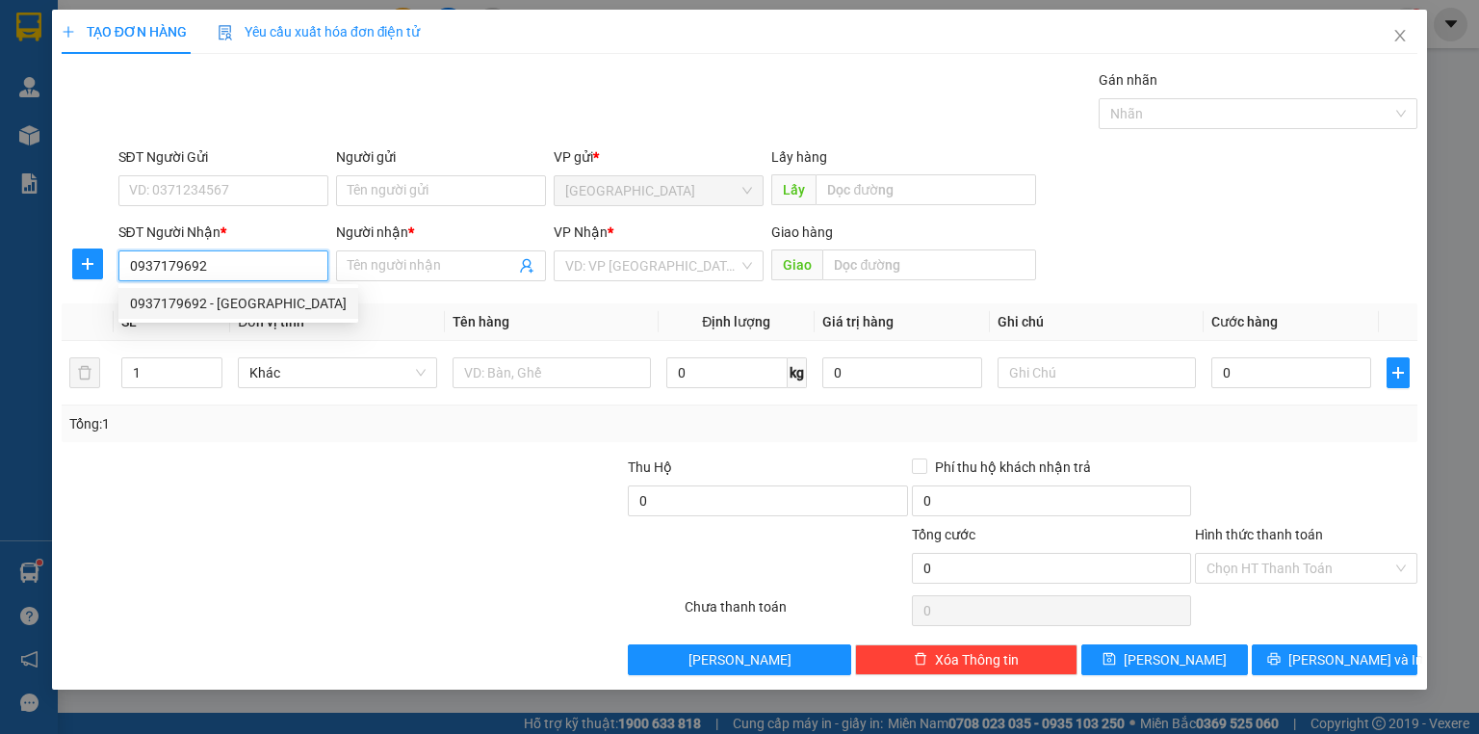
type input "HÀ"
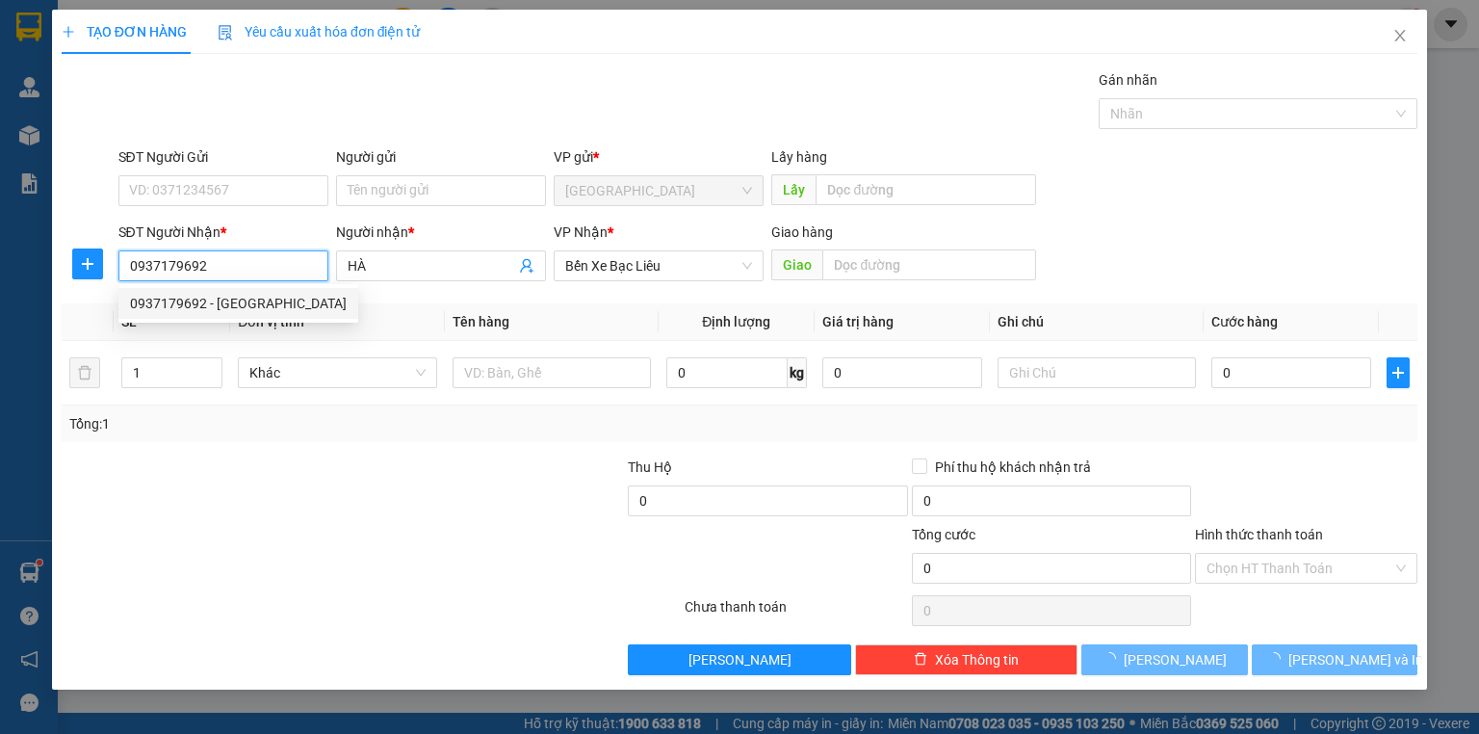
type input "100.000"
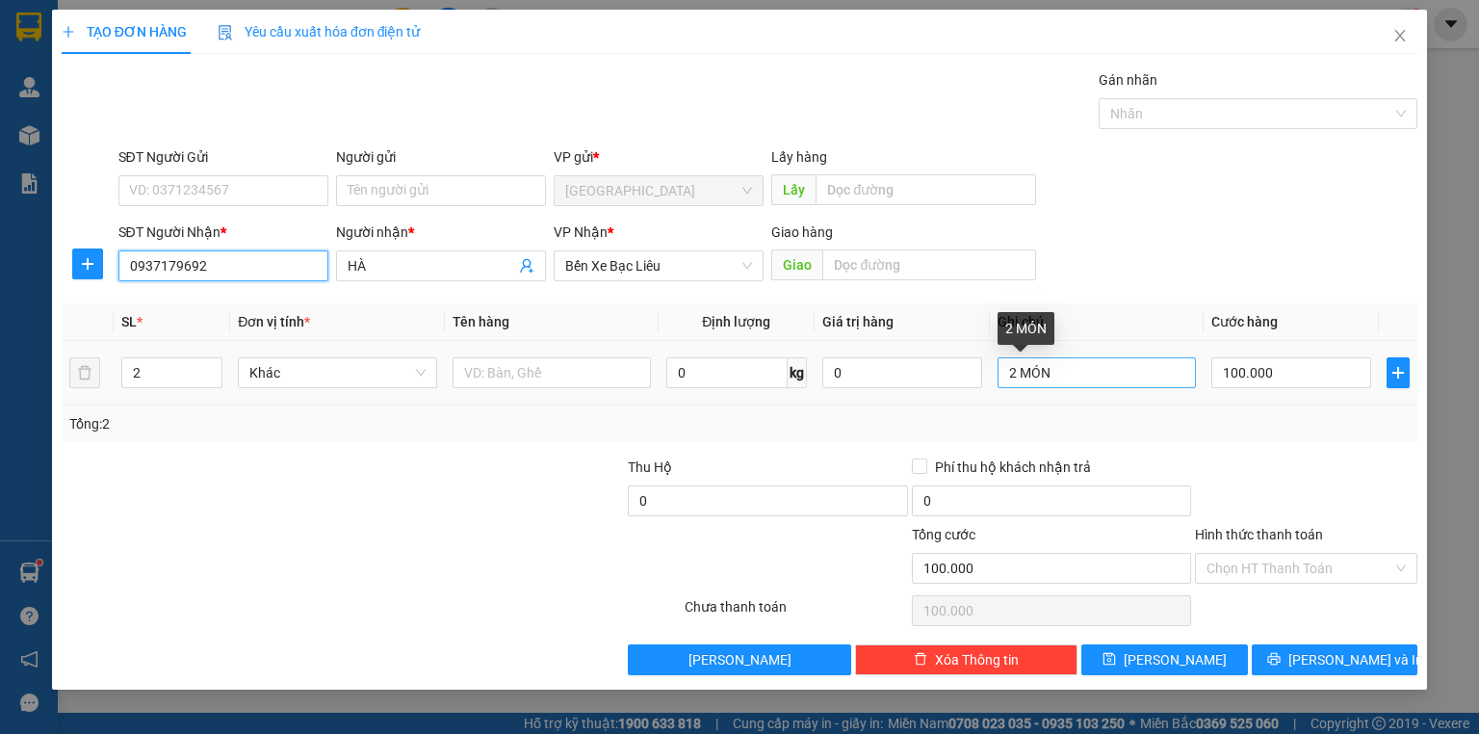
type input "0937179692"
click at [1136, 370] on input "2 MÓN" at bounding box center [1097, 372] width 198 height 31
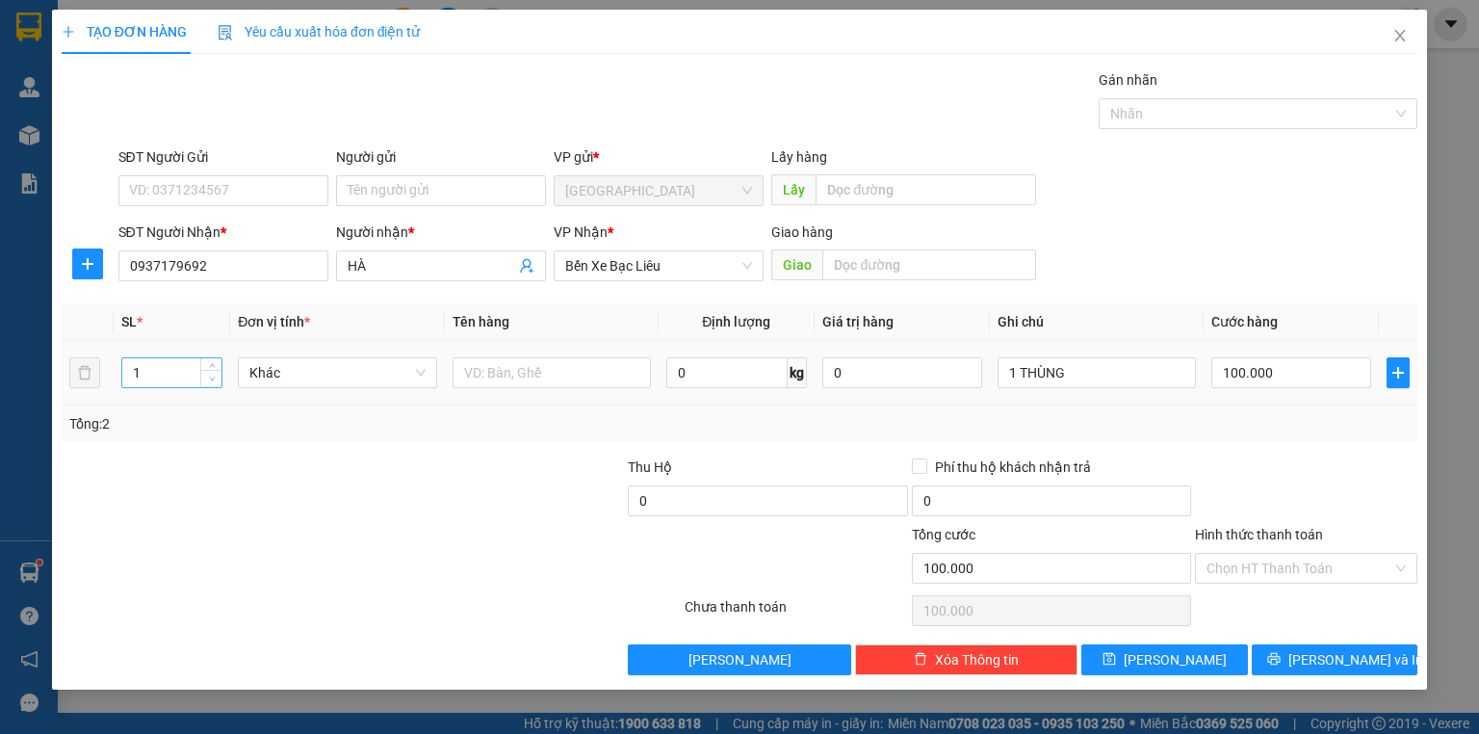
click at [207, 381] on span "down" at bounding box center [212, 380] width 12 height 12
click at [1267, 353] on div "100.000" at bounding box center [1291, 372] width 160 height 39
click at [1275, 358] on input "0" at bounding box center [1291, 372] width 160 height 31
click at [1278, 502] on div at bounding box center [1306, 489] width 226 height 67
click at [1267, 571] on input "Hình thức thanh toán" at bounding box center [1299, 568] width 186 height 29
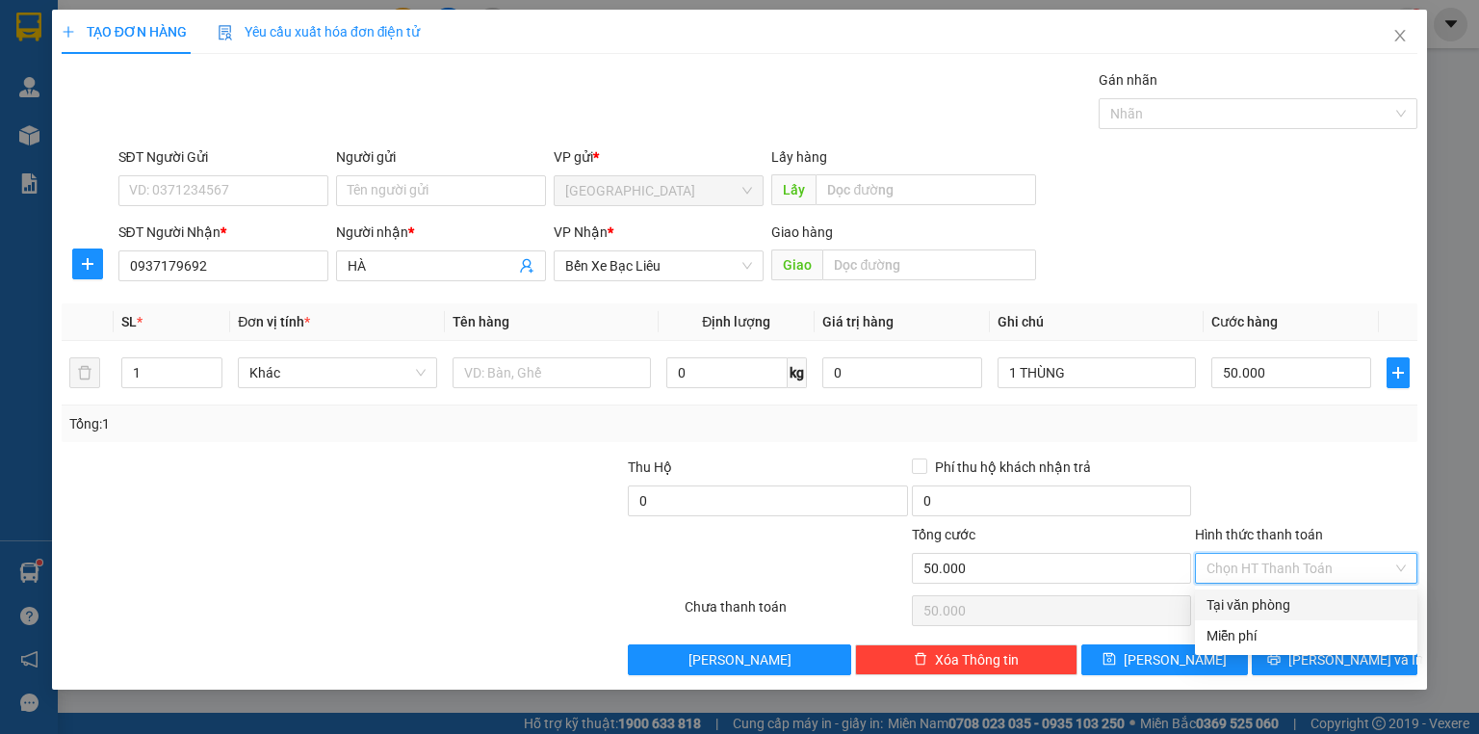
drag, startPoint x: 1249, startPoint y: 604, endPoint x: 1265, endPoint y: 626, distance: 27.5
click at [1249, 605] on div "Tại văn phòng" at bounding box center [1305, 604] width 199 height 21
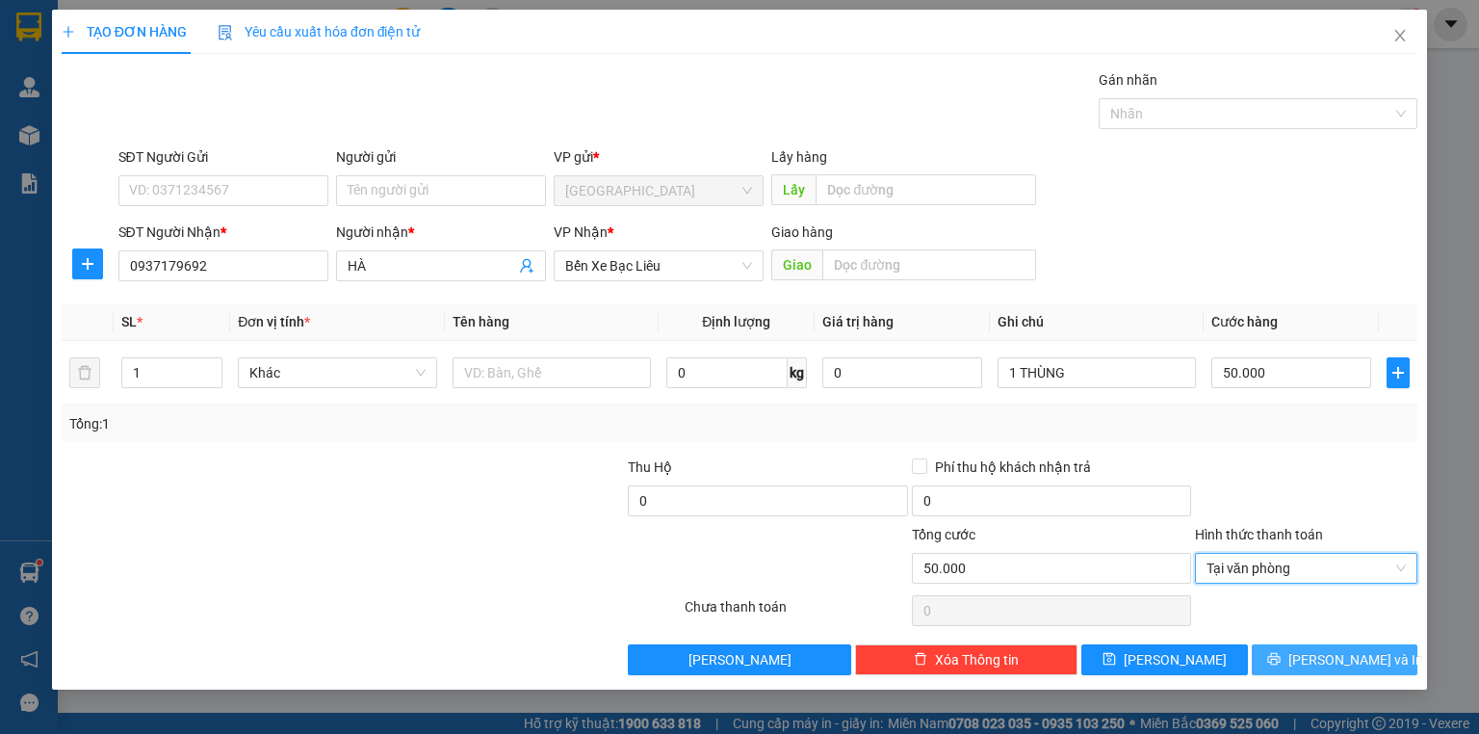
click at [1290, 651] on button "[PERSON_NAME] và In" at bounding box center [1335, 659] width 167 height 31
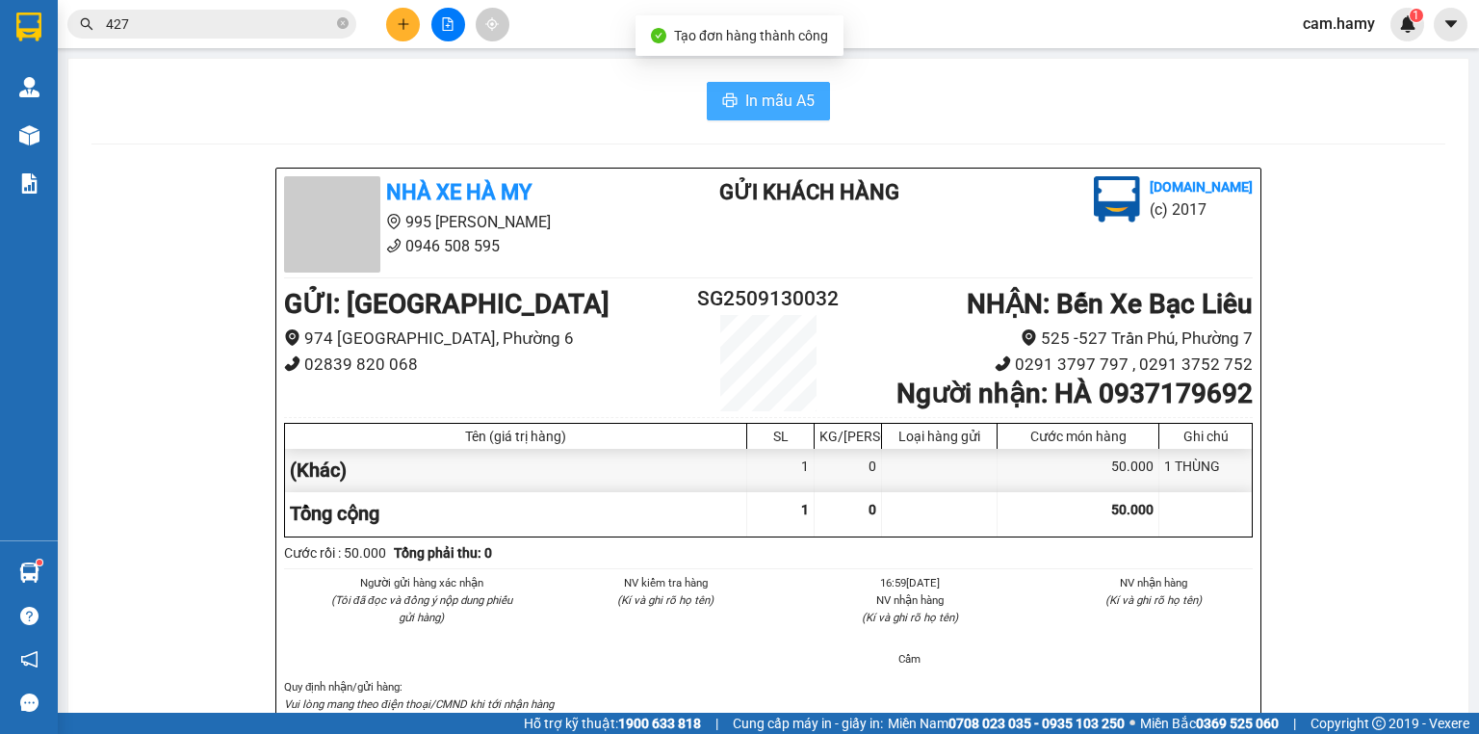
click at [714, 86] on button "In mẫu A5" at bounding box center [768, 101] width 123 height 39
click at [394, 21] on button at bounding box center [403, 25] width 34 height 34
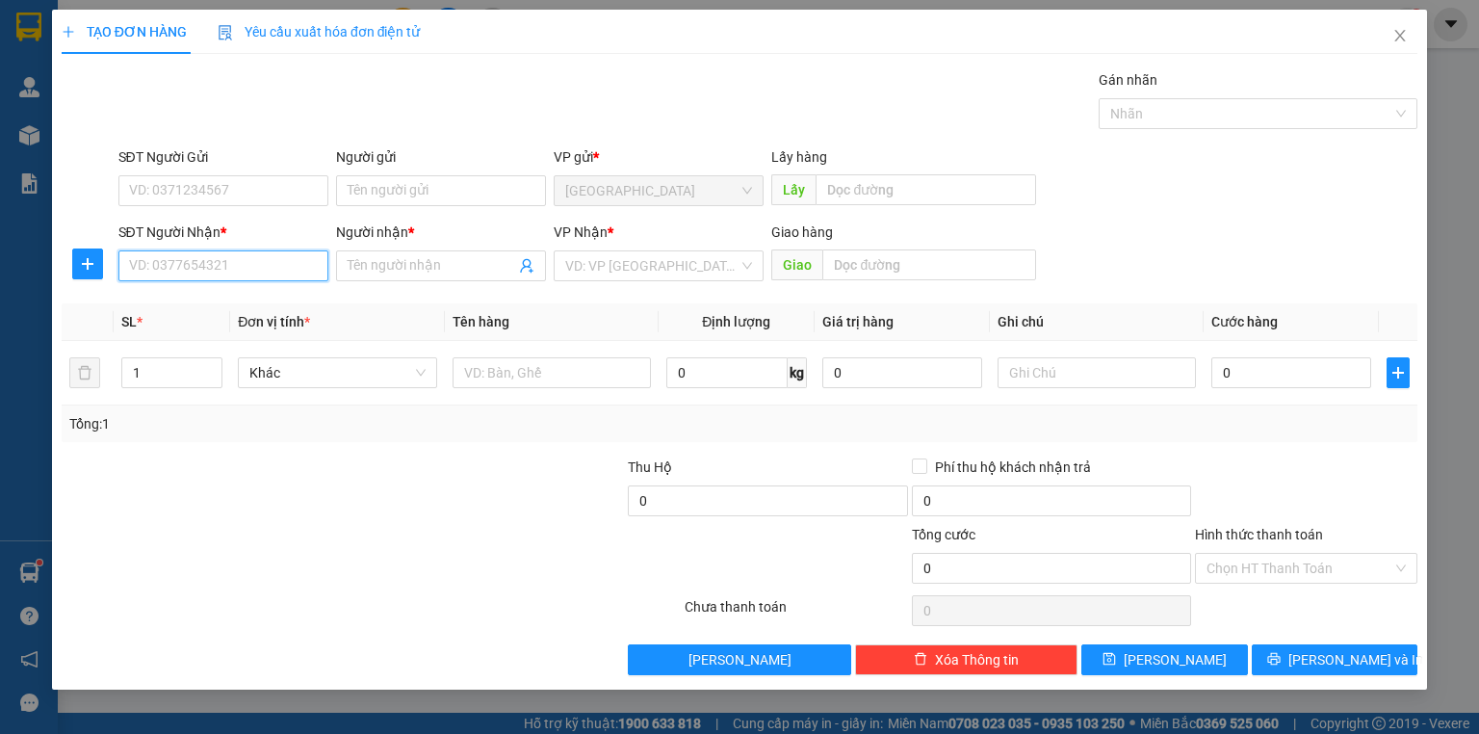
click at [277, 278] on input "SĐT Người Nhận *" at bounding box center [223, 265] width 210 height 31
click at [1401, 26] on span "Close" at bounding box center [1400, 37] width 54 height 54
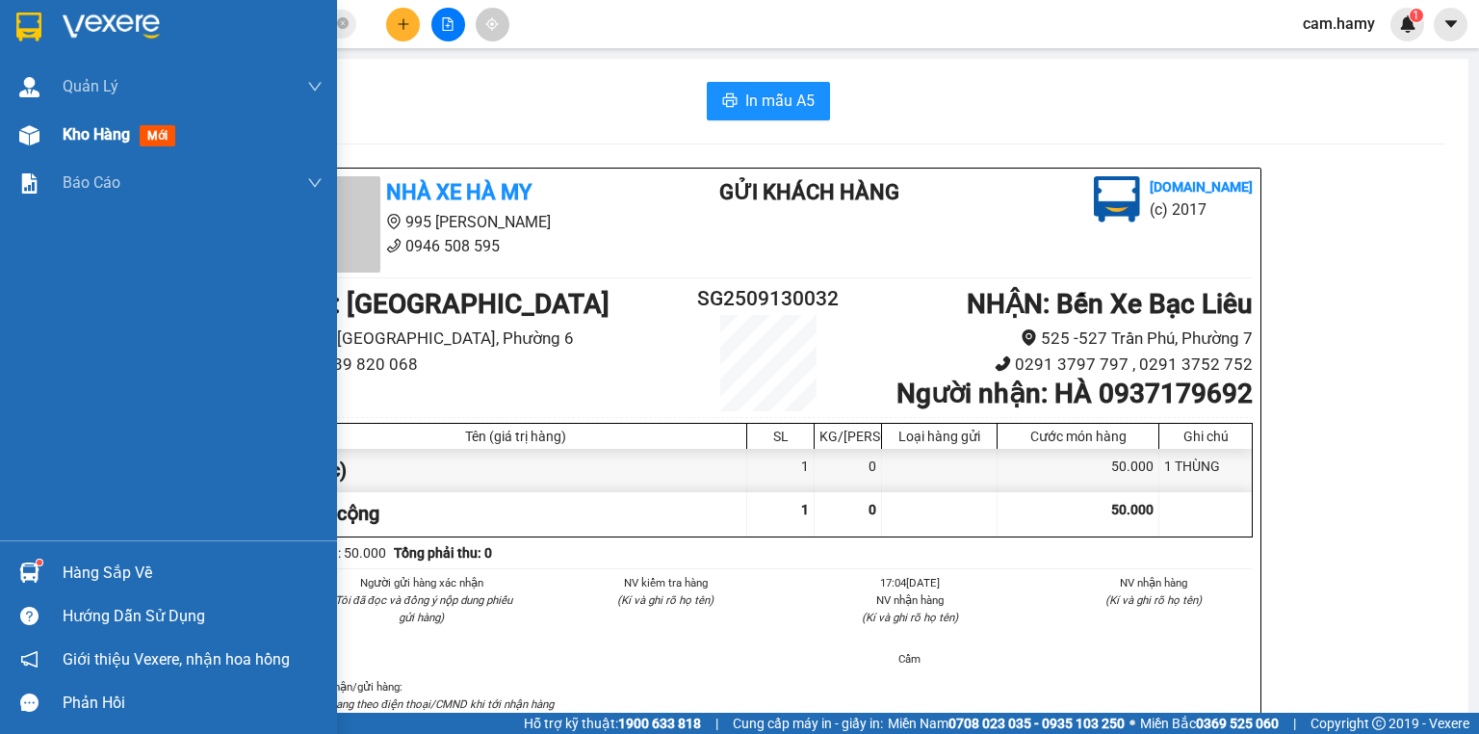
click at [54, 120] on div "Kho hàng mới" at bounding box center [168, 135] width 337 height 48
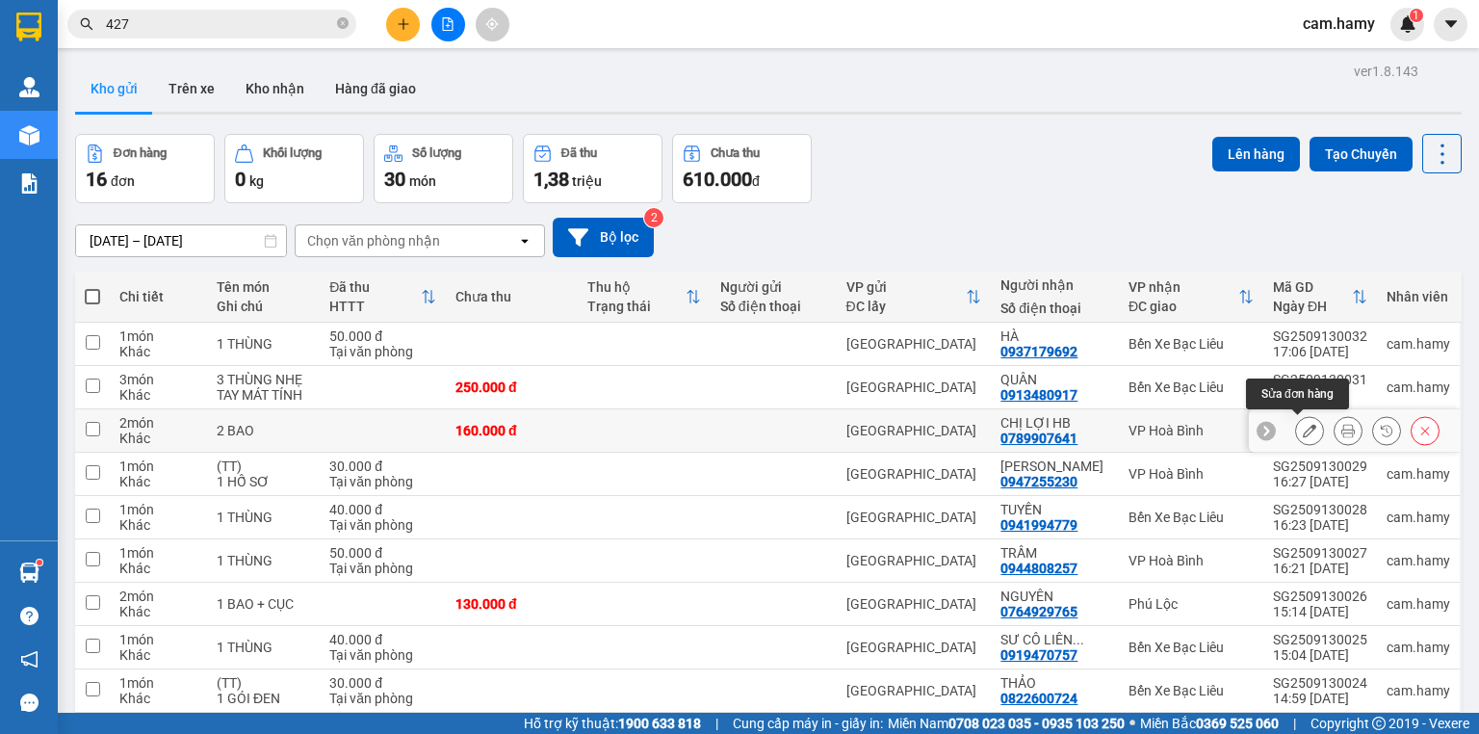
click at [1296, 424] on button at bounding box center [1309, 431] width 27 height 34
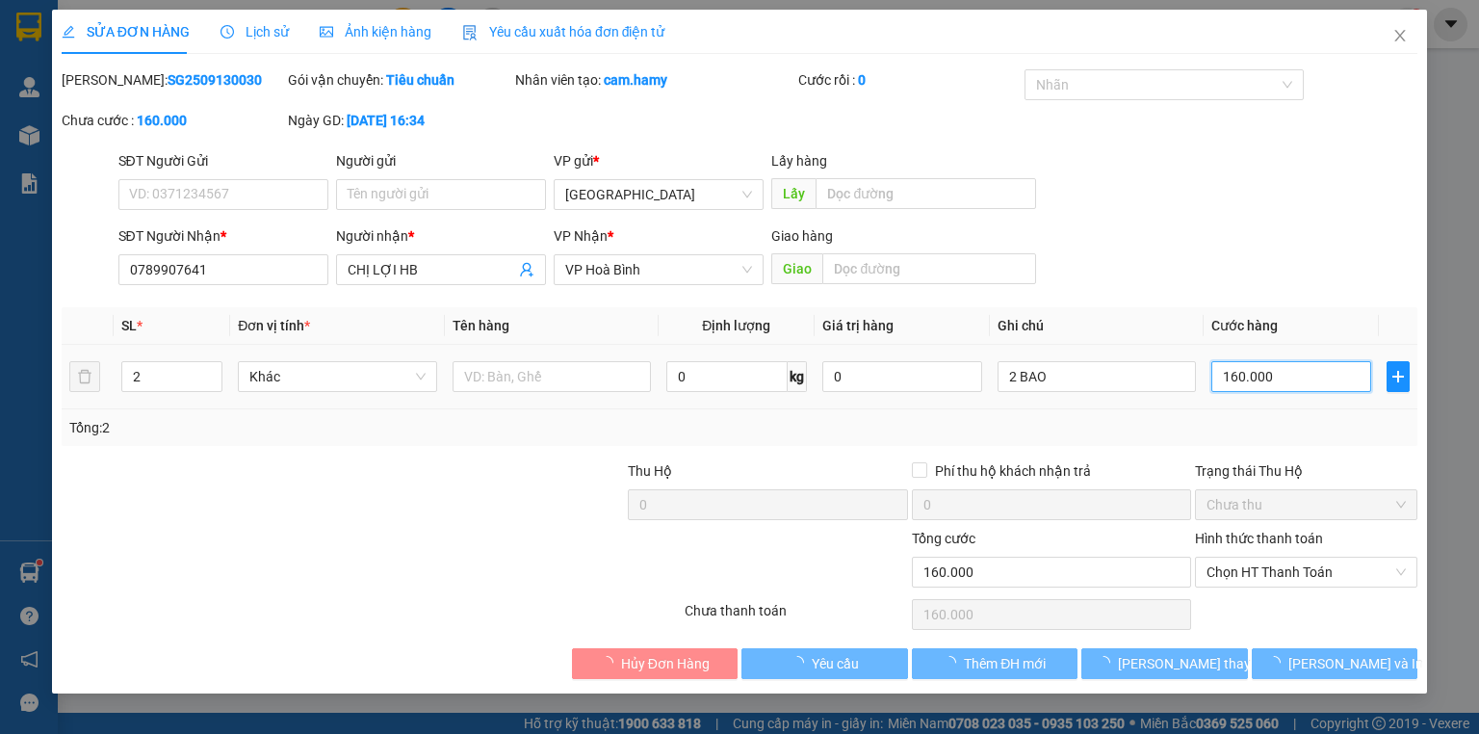
click at [1252, 377] on input "160.000" at bounding box center [1291, 376] width 160 height 31
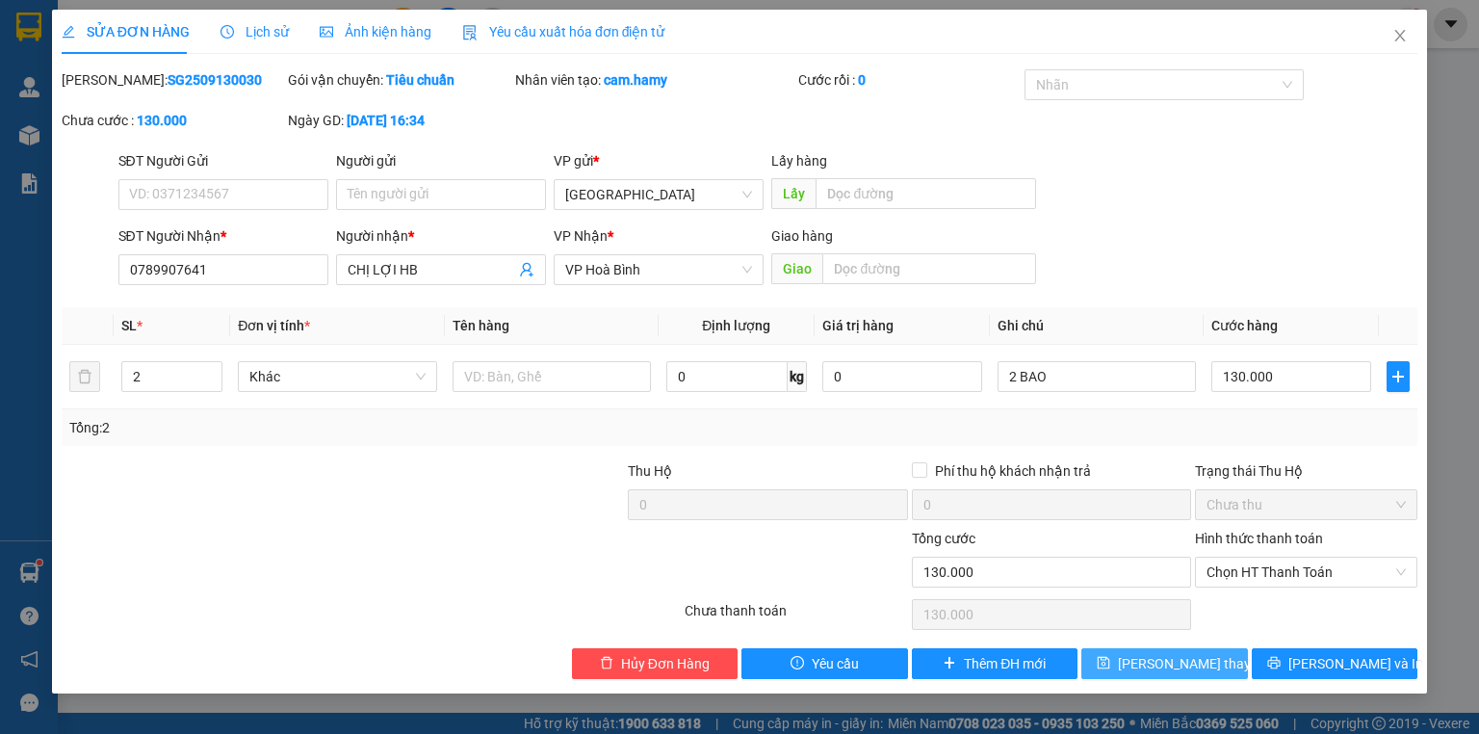
click at [1186, 653] on span "[PERSON_NAME] thay đổi" at bounding box center [1195, 663] width 154 height 21
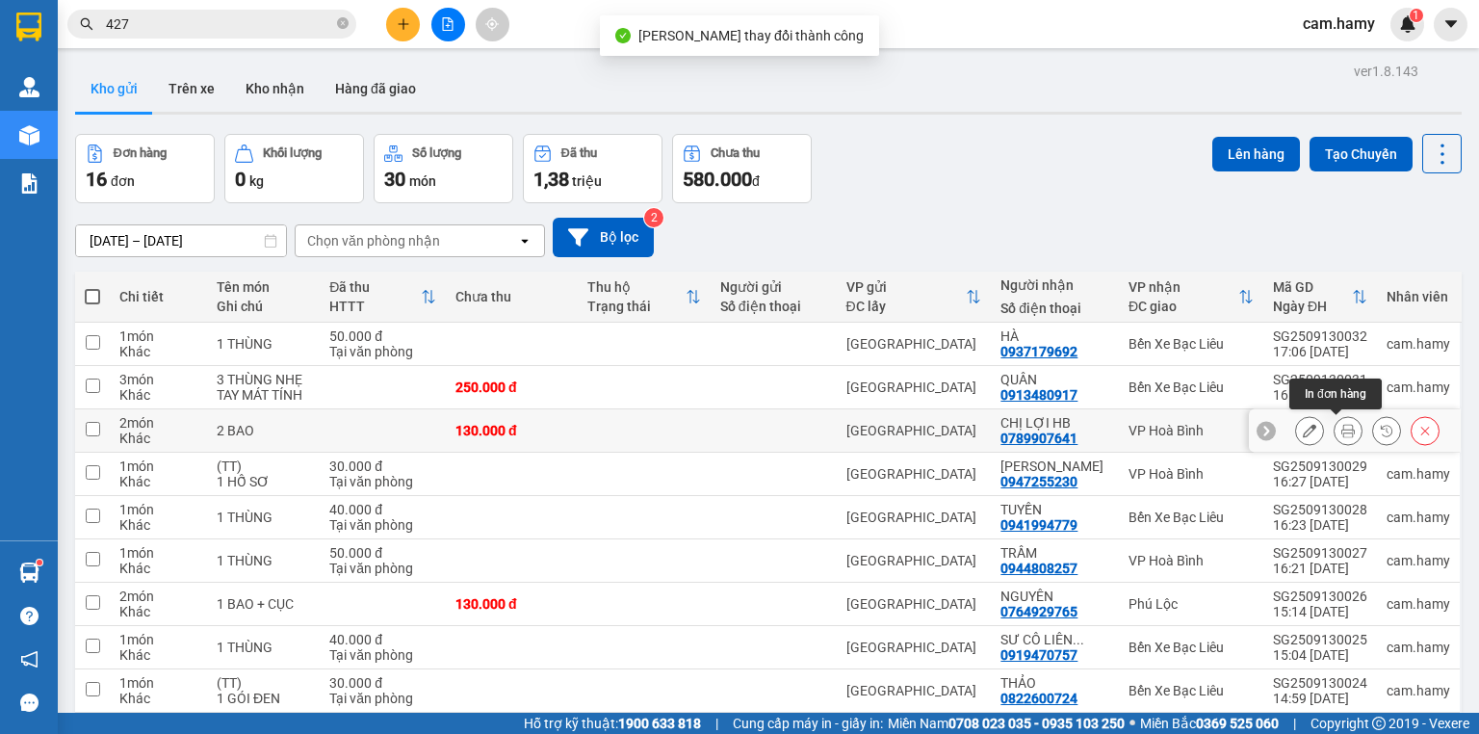
click at [1341, 428] on icon at bounding box center [1347, 430] width 13 height 13
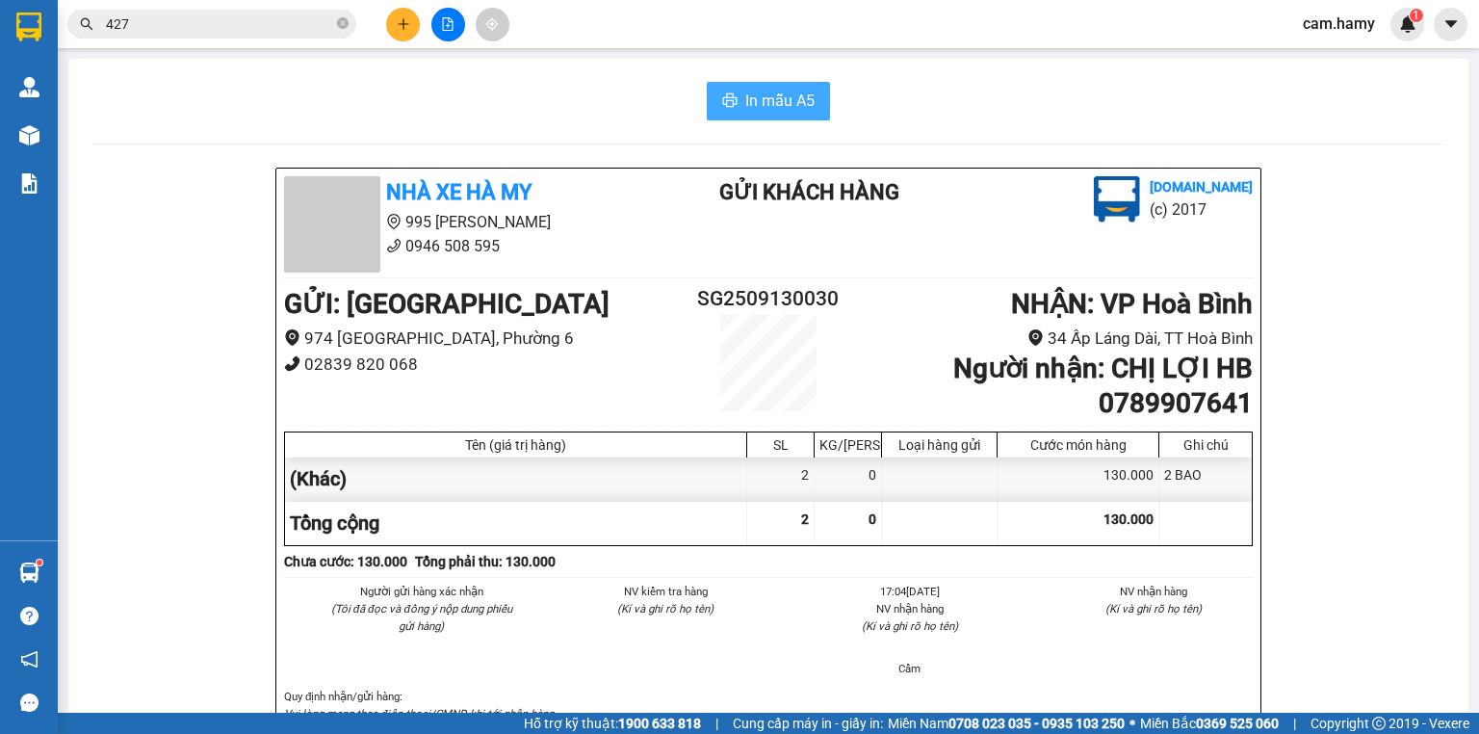
click at [807, 102] on span "In mẫu A5" at bounding box center [779, 101] width 69 height 24
